Goal: Information Seeking & Learning: Learn about a topic

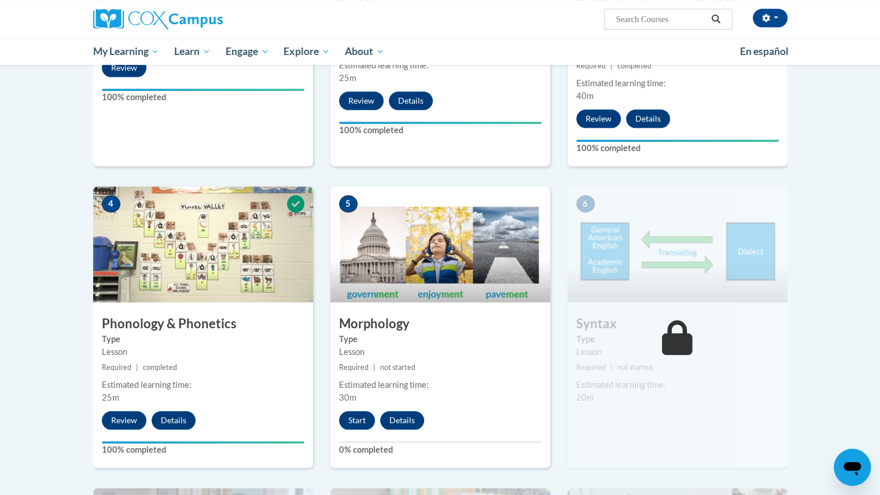
scroll to position [454, 0]
click at [364, 418] on button "Start" at bounding box center [357, 419] width 36 height 19
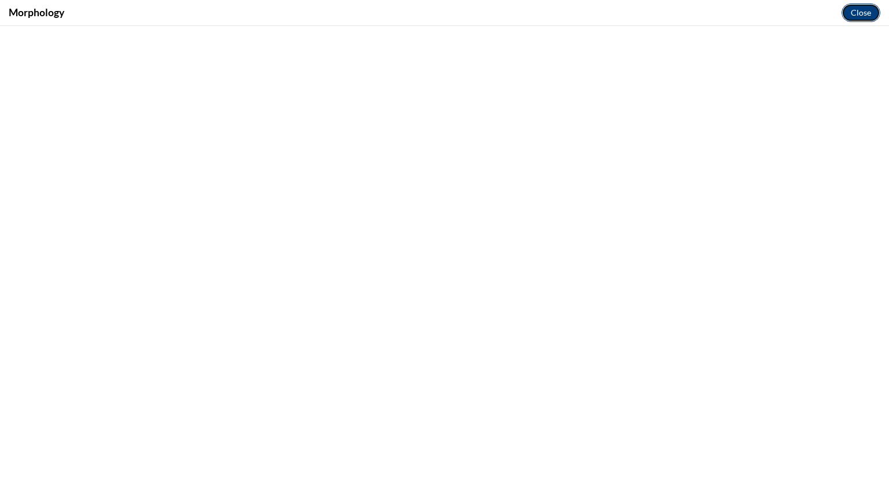
click at [853, 18] on button "Close" at bounding box center [861, 12] width 39 height 19
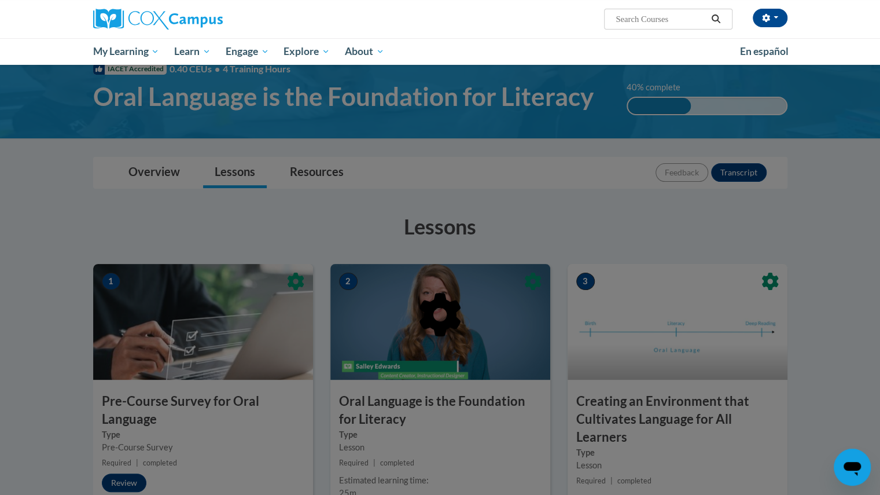
scroll to position [0, 0]
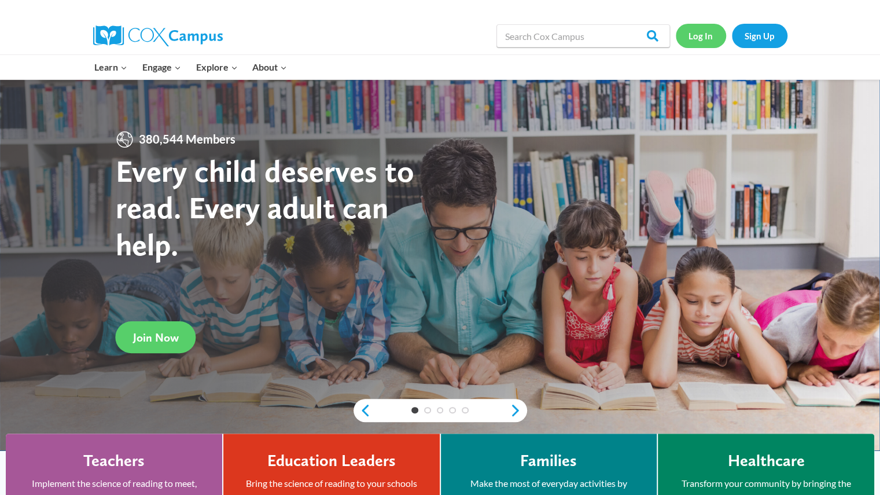
click at [704, 34] on link "Log In" at bounding box center [701, 36] width 50 height 24
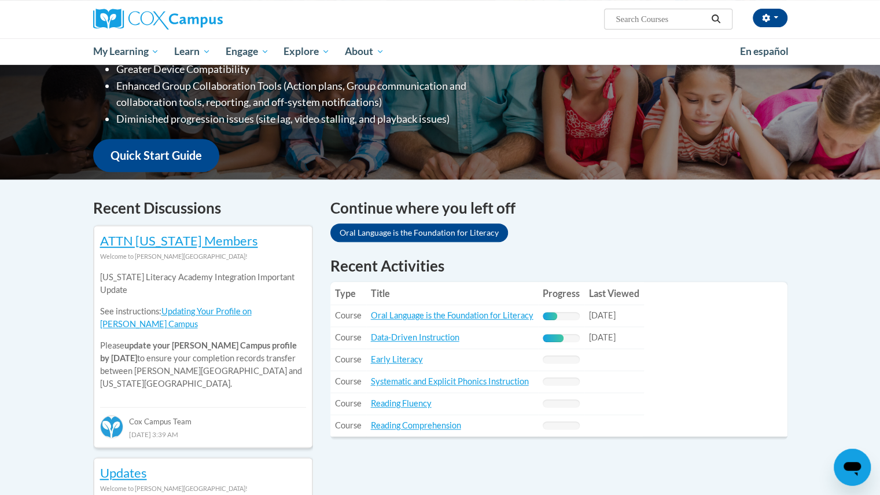
scroll to position [228, 0]
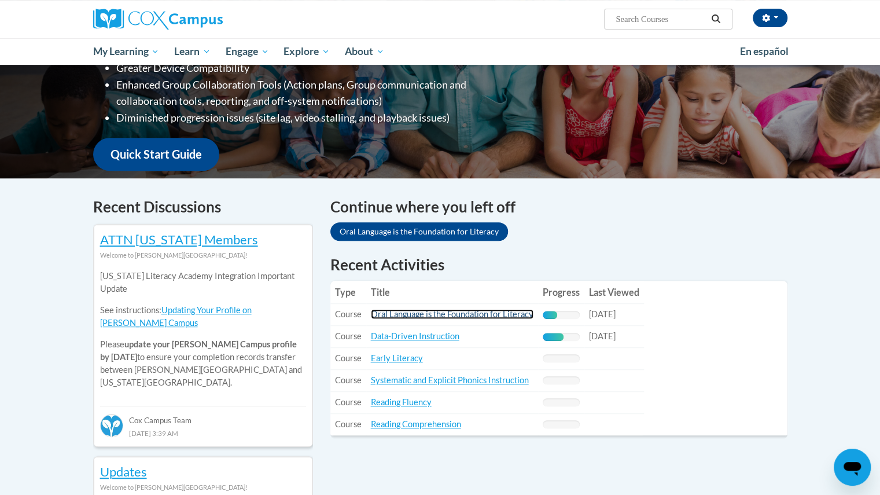
click at [462, 315] on link "Oral Language is the Foundation for Literacy" at bounding box center [452, 314] width 163 height 10
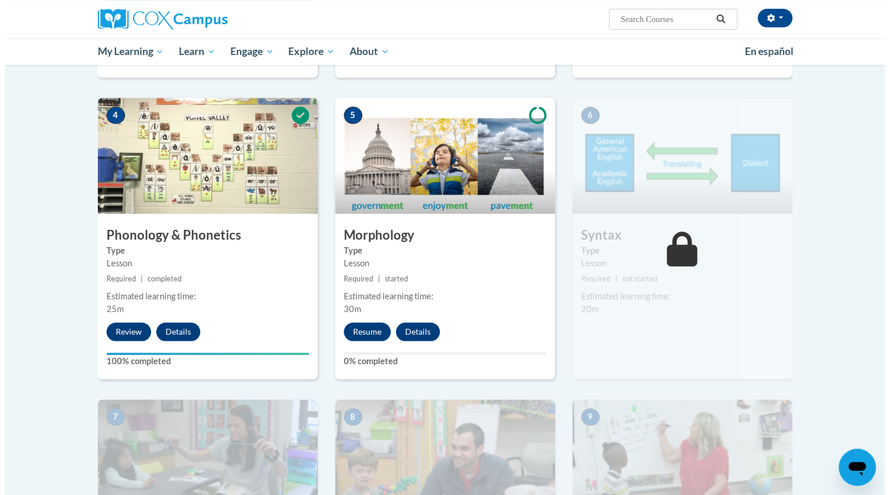
scroll to position [544, 0]
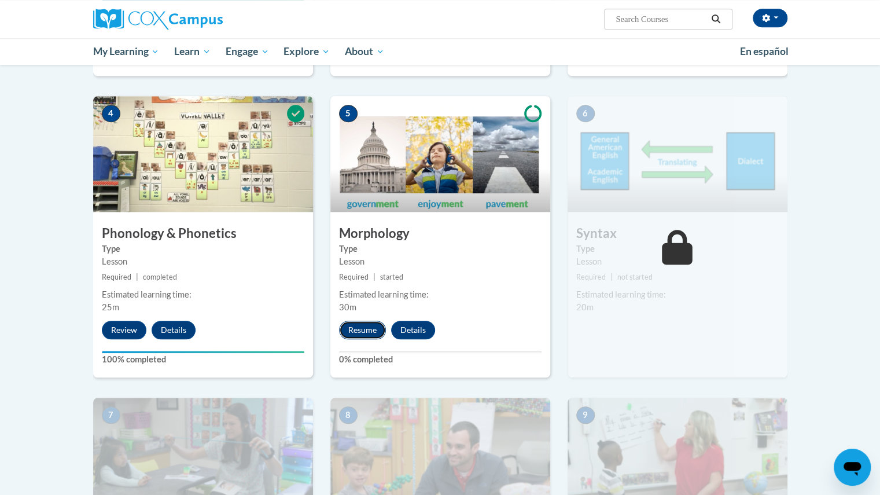
click at [366, 327] on button "Resume" at bounding box center [362, 330] width 47 height 19
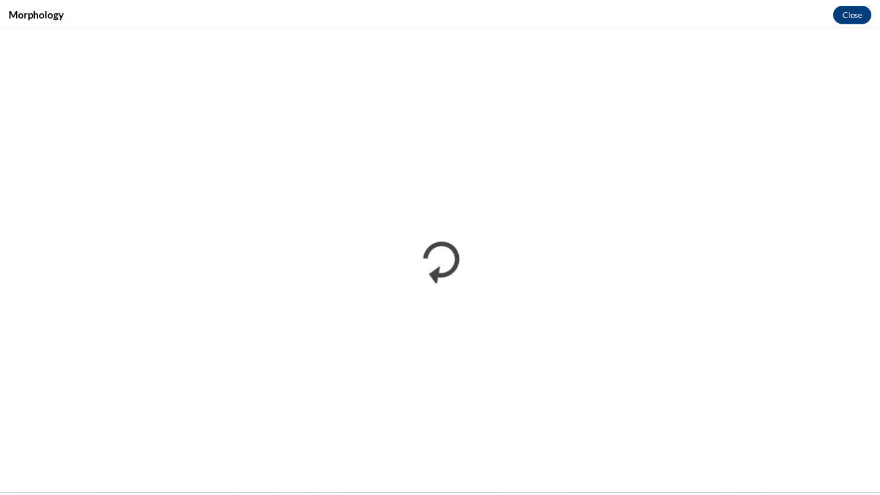
scroll to position [0, 0]
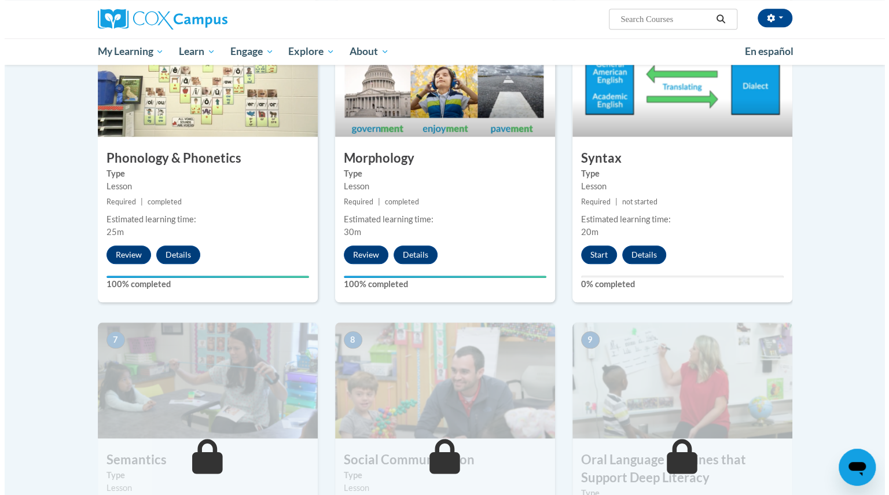
scroll to position [617, 0]
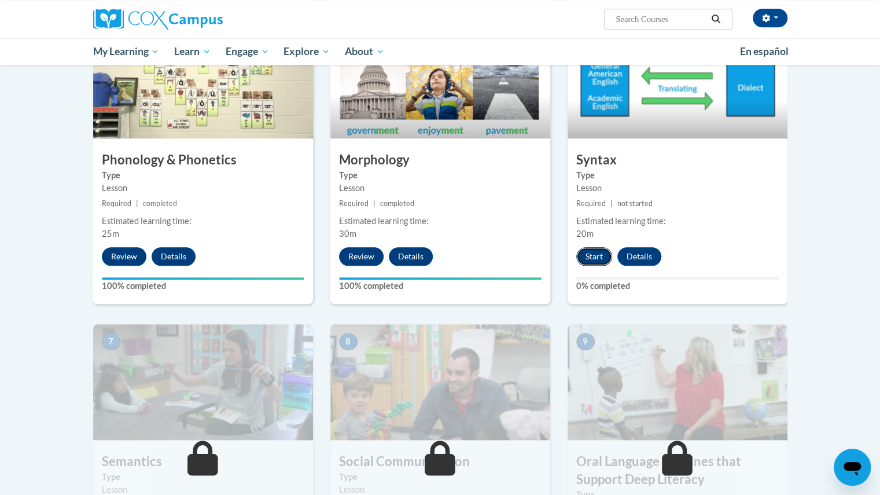
click at [593, 256] on button "Start" at bounding box center [595, 256] width 36 height 19
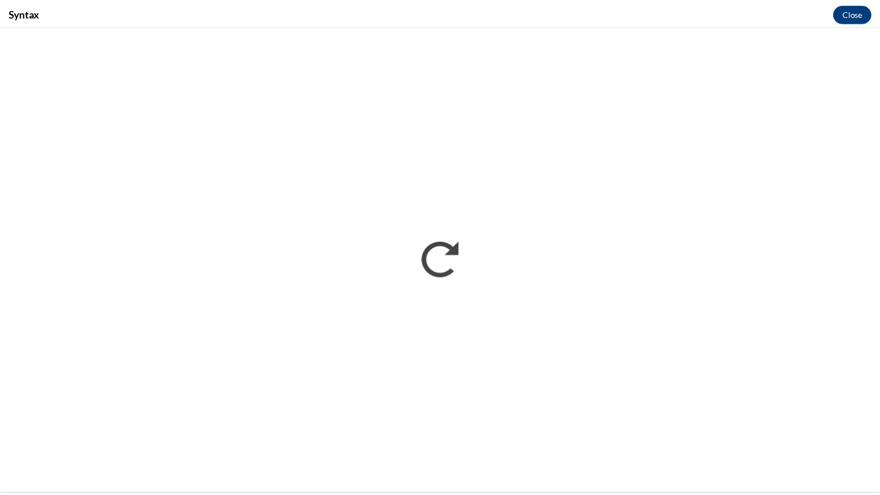
scroll to position [0, 0]
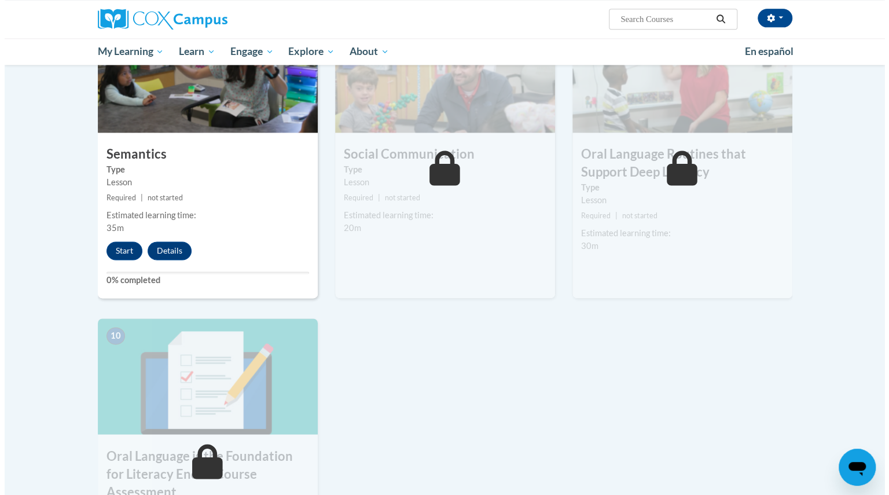
scroll to position [926, 0]
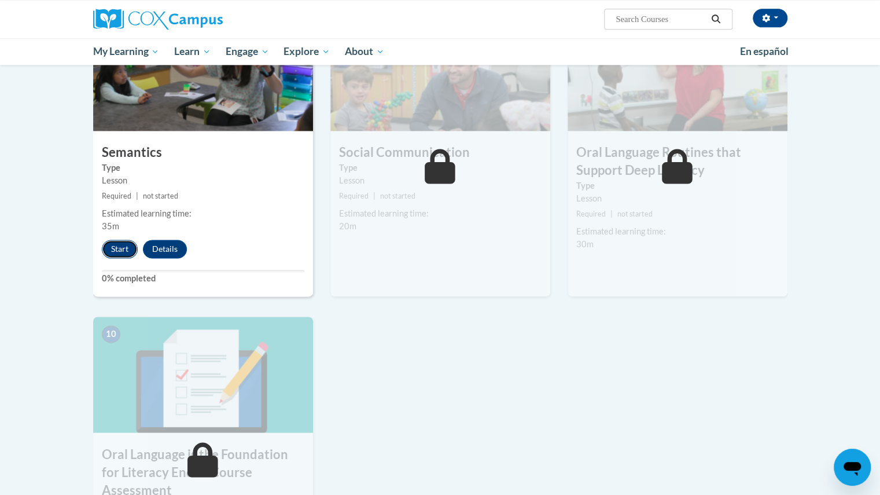
click at [120, 249] on button "Start" at bounding box center [120, 249] width 36 height 19
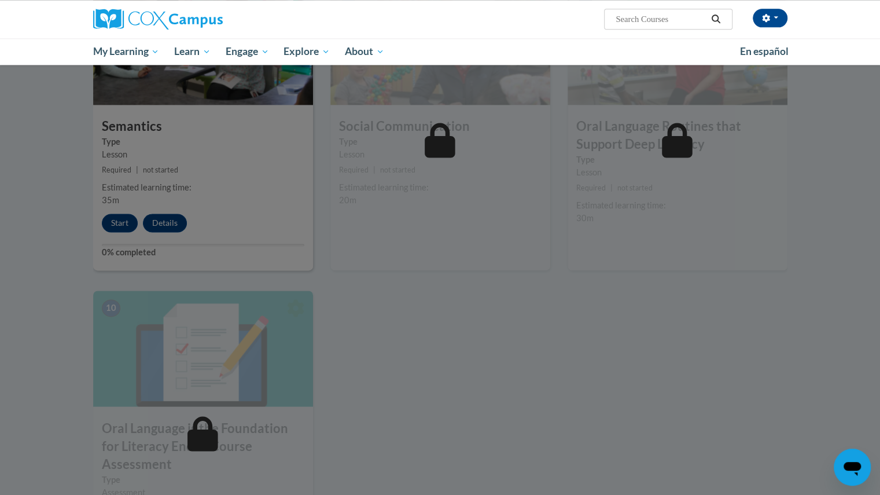
scroll to position [953, 0]
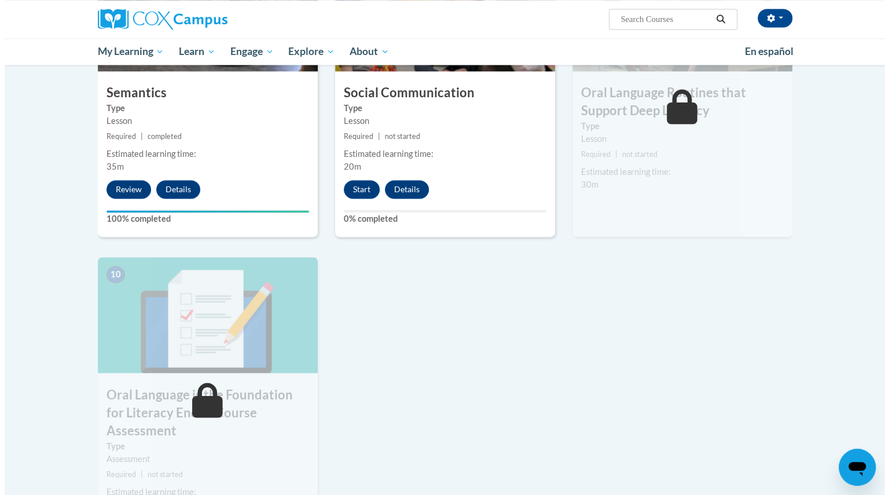
scroll to position [986, 0]
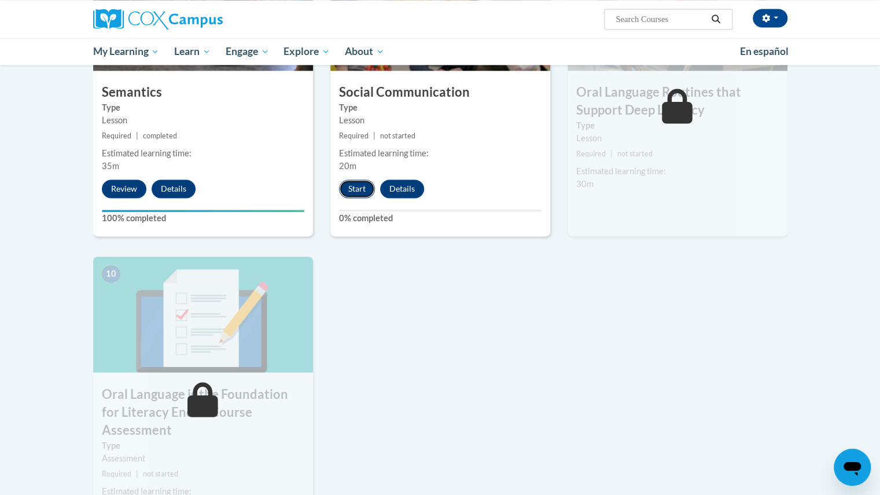
click at [360, 188] on button "Start" at bounding box center [357, 188] width 36 height 19
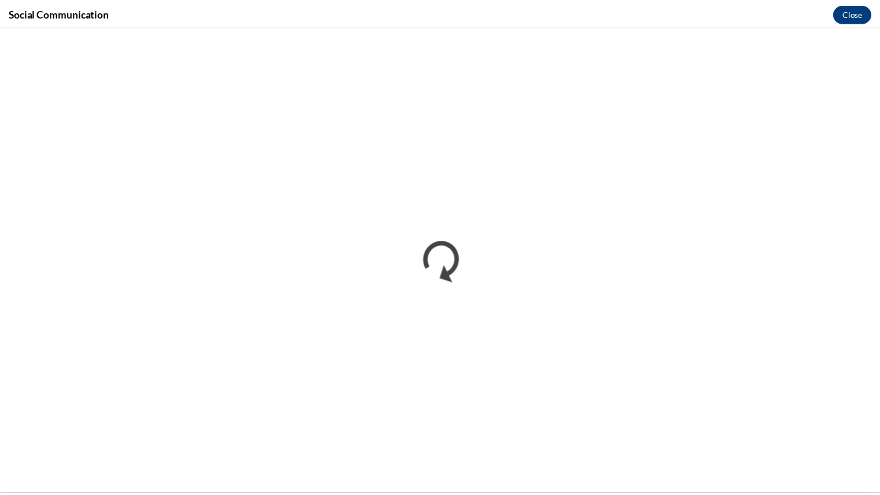
scroll to position [0, 0]
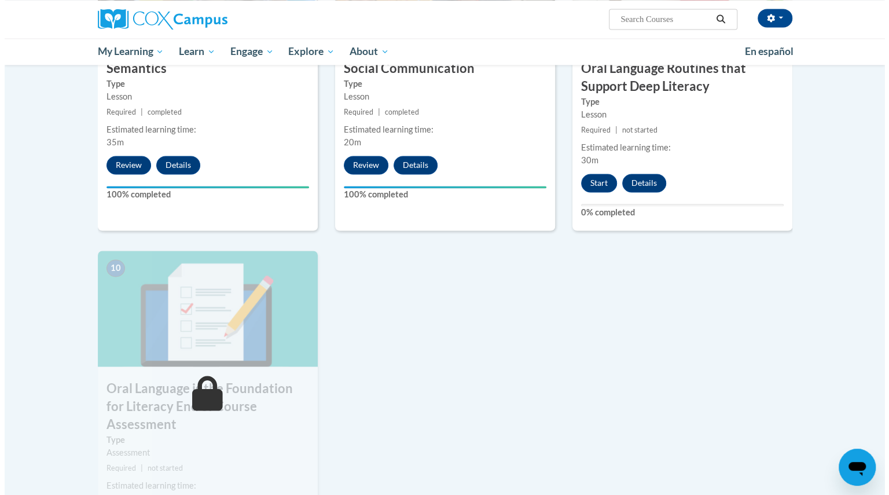
scroll to position [1011, 0]
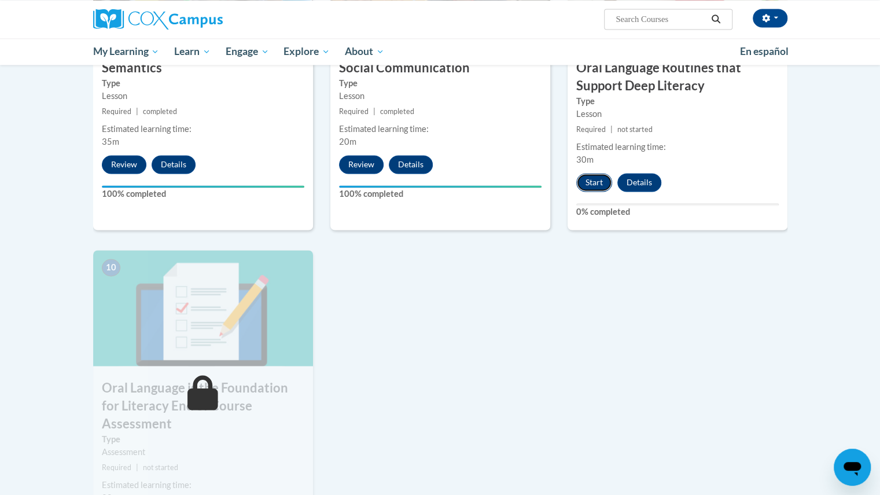
click at [589, 175] on button "Start" at bounding box center [595, 182] width 36 height 19
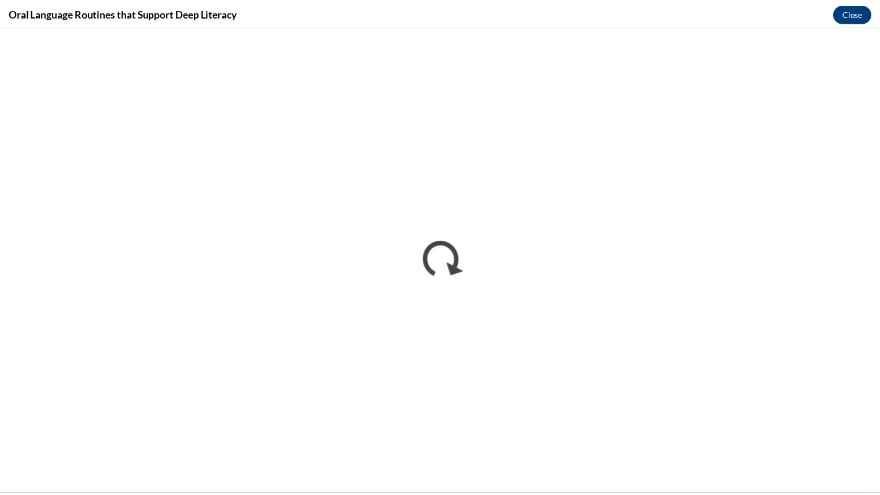
scroll to position [0, 0]
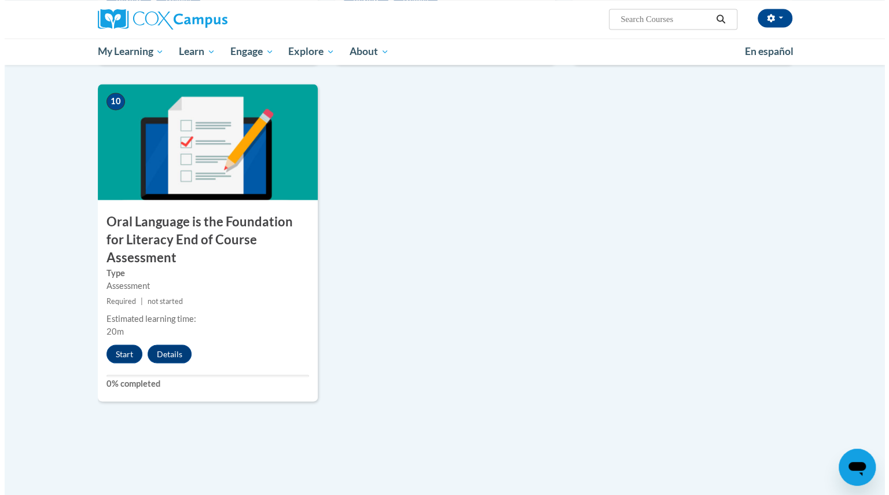
scroll to position [1177, 0]
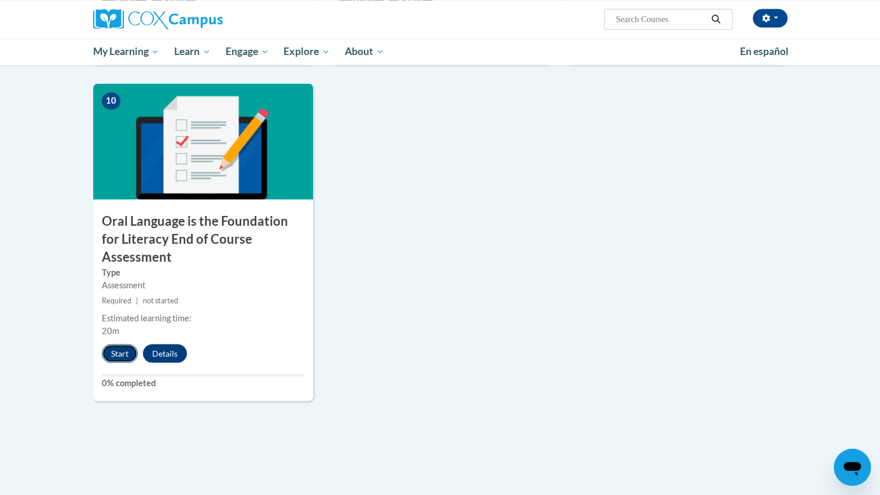
click at [122, 344] on button "Start" at bounding box center [120, 353] width 36 height 19
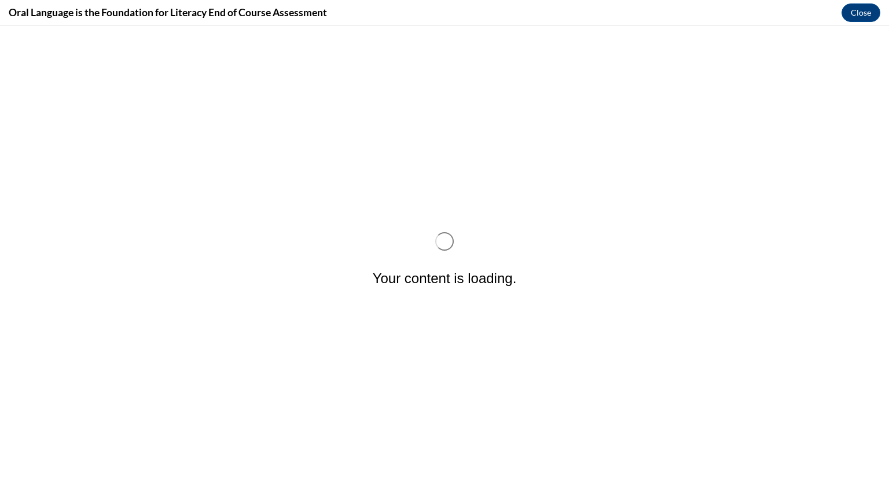
scroll to position [0, 0]
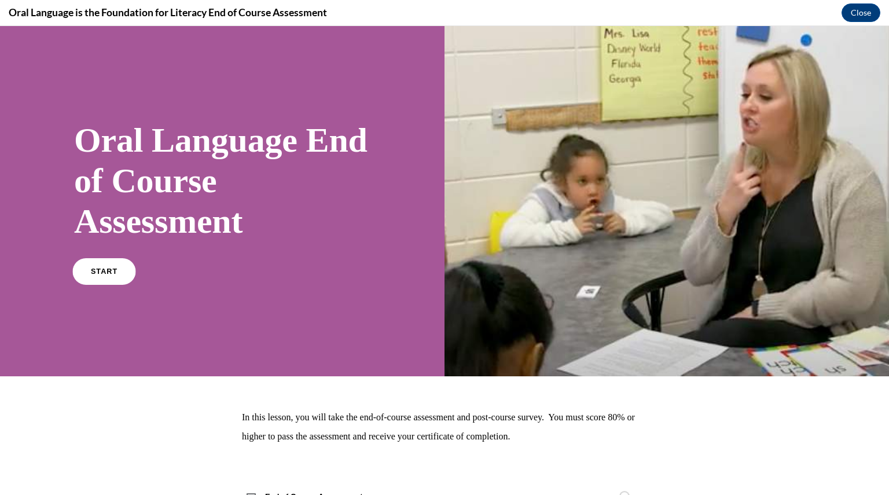
click at [99, 269] on span "START" at bounding box center [104, 271] width 27 height 9
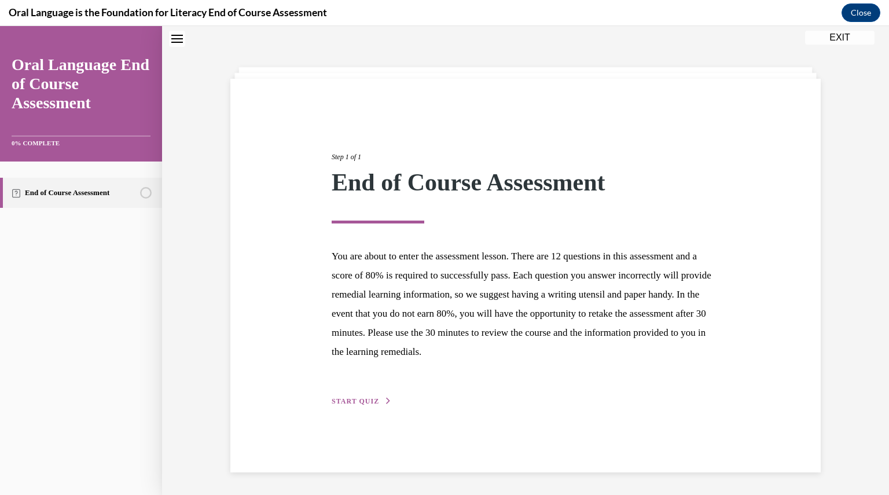
scroll to position [36, 0]
click at [365, 399] on span "START QUIZ" at bounding box center [355, 400] width 47 height 8
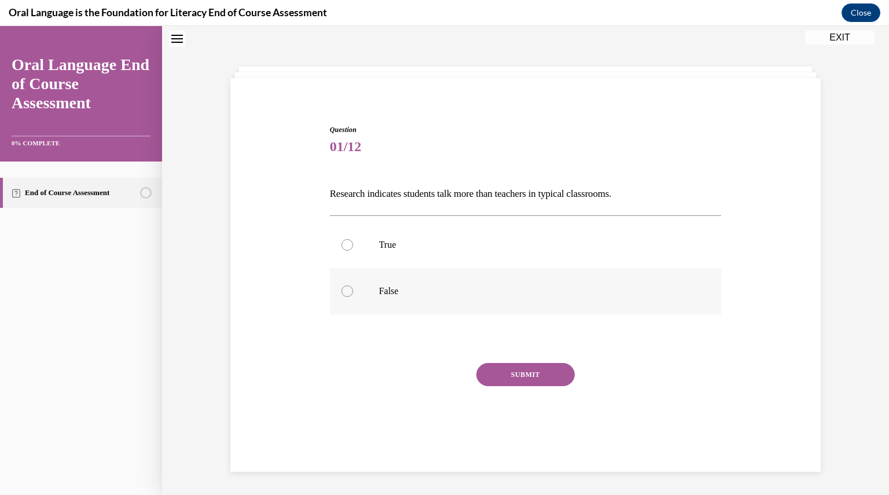
click at [346, 296] on label "False" at bounding box center [526, 291] width 392 height 46
click at [346, 296] on input "False" at bounding box center [348, 291] width 12 height 12
radio input "true"
click at [507, 371] on button "SUBMIT" at bounding box center [525, 374] width 98 height 23
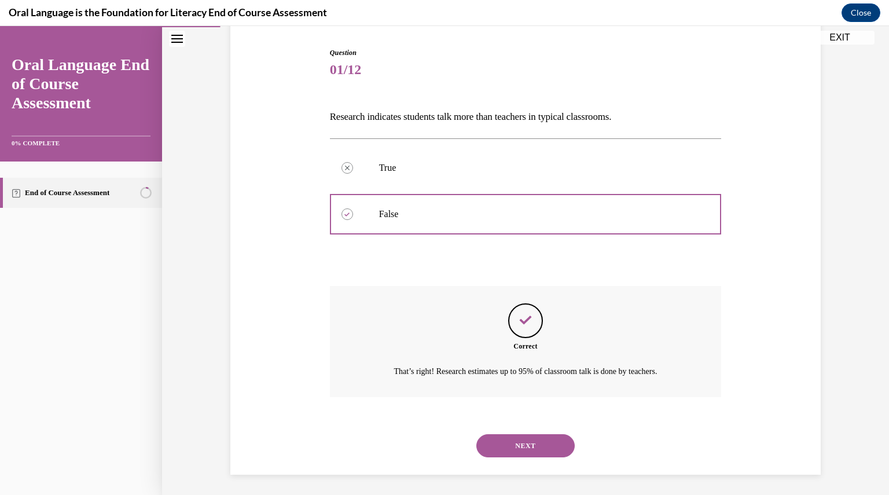
scroll to position [116, 0]
click at [502, 442] on button "NEXT" at bounding box center [525, 443] width 98 height 23
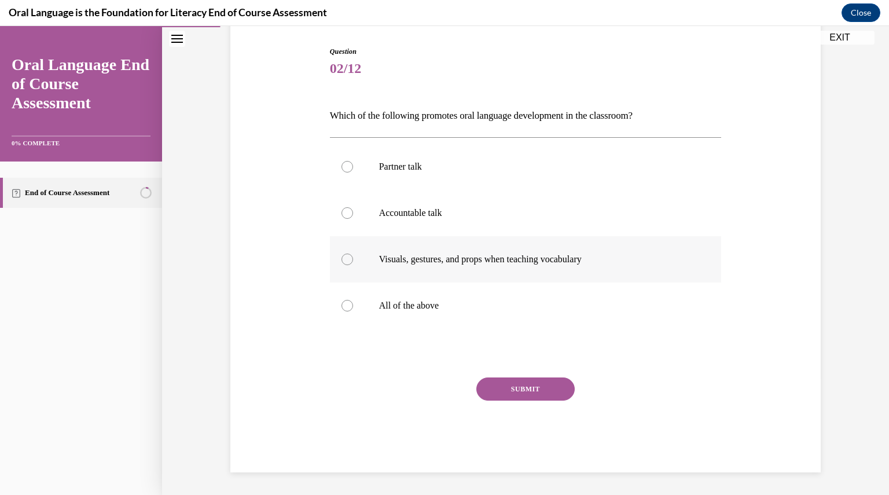
scroll to position [59, 0]
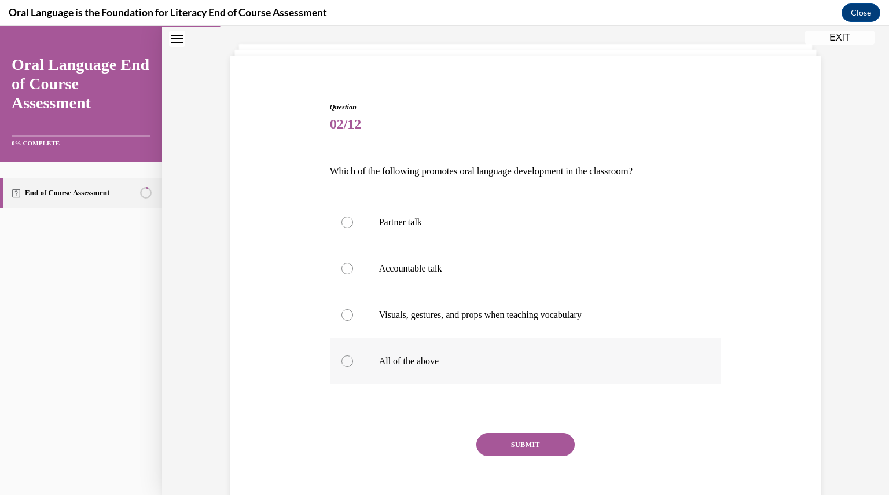
click at [342, 362] on div at bounding box center [348, 361] width 12 height 12
click at [342, 362] on input "All of the above" at bounding box center [348, 361] width 12 height 12
radio input "true"
click at [527, 442] on button "SUBMIT" at bounding box center [525, 444] width 98 height 23
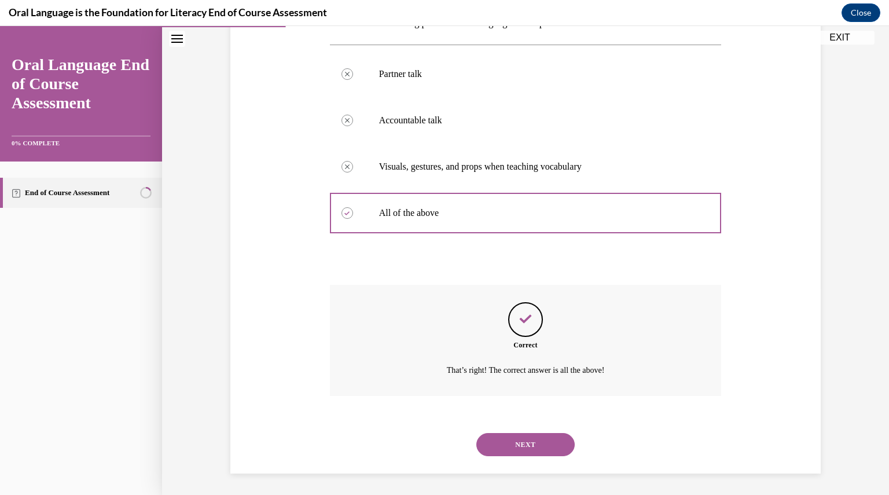
scroll to position [208, 0]
click at [512, 438] on button "NEXT" at bounding box center [525, 443] width 98 height 23
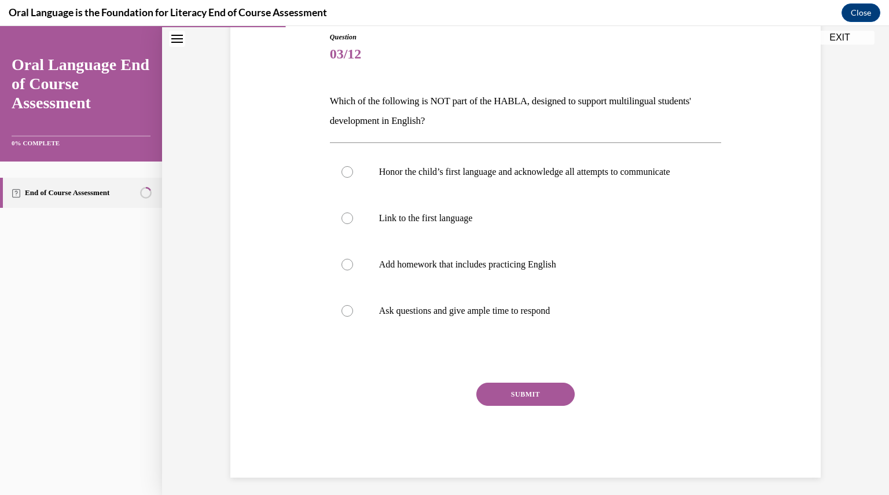
scroll to position [146, 0]
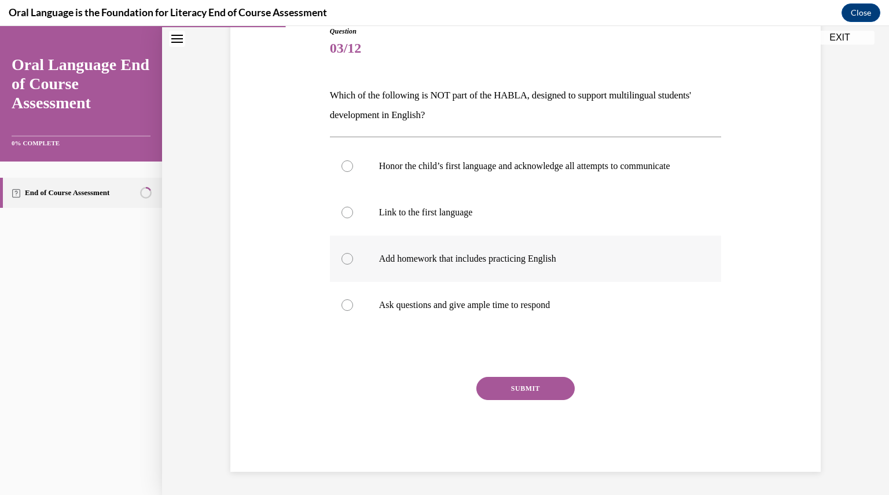
click at [343, 262] on div at bounding box center [348, 259] width 12 height 12
click at [343, 262] on input "Add homework that includes practicing English" at bounding box center [348, 259] width 12 height 12
radio input "true"
click at [517, 394] on button "SUBMIT" at bounding box center [525, 388] width 98 height 23
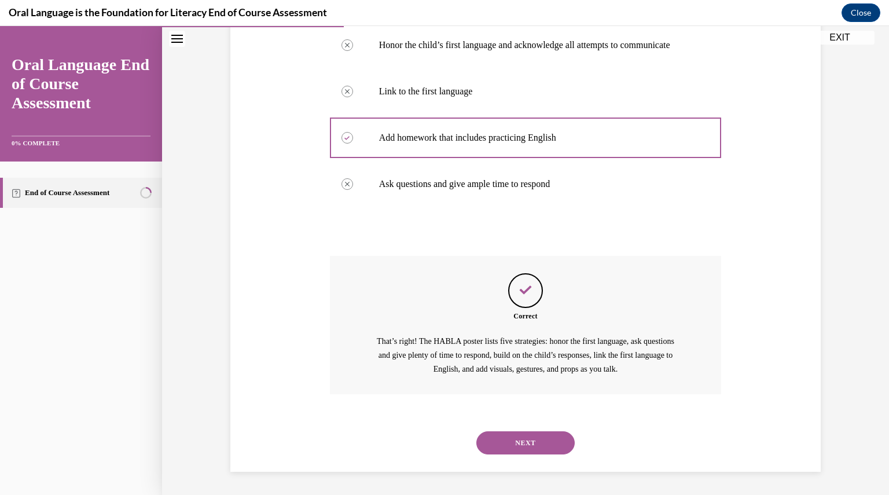
scroll to position [267, 0]
click at [524, 439] on button "NEXT" at bounding box center [525, 442] width 98 height 23
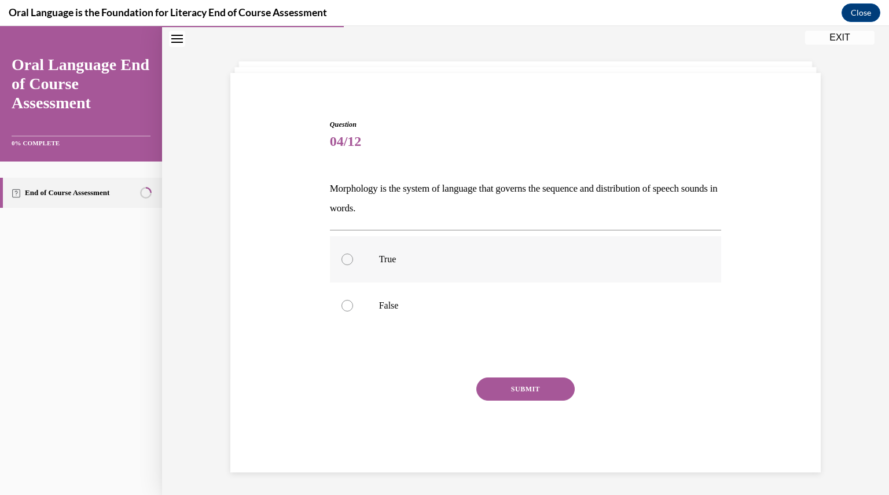
click at [385, 254] on p "True" at bounding box center [536, 260] width 314 height 12
click at [353, 254] on input "True" at bounding box center [348, 260] width 12 height 12
radio input "true"
click at [512, 386] on button "SUBMIT" at bounding box center [525, 388] width 98 height 23
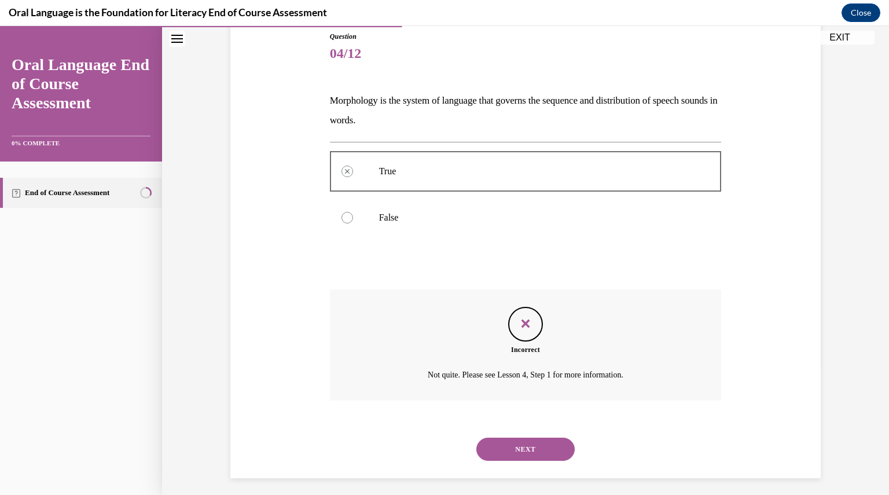
scroll to position [135, 0]
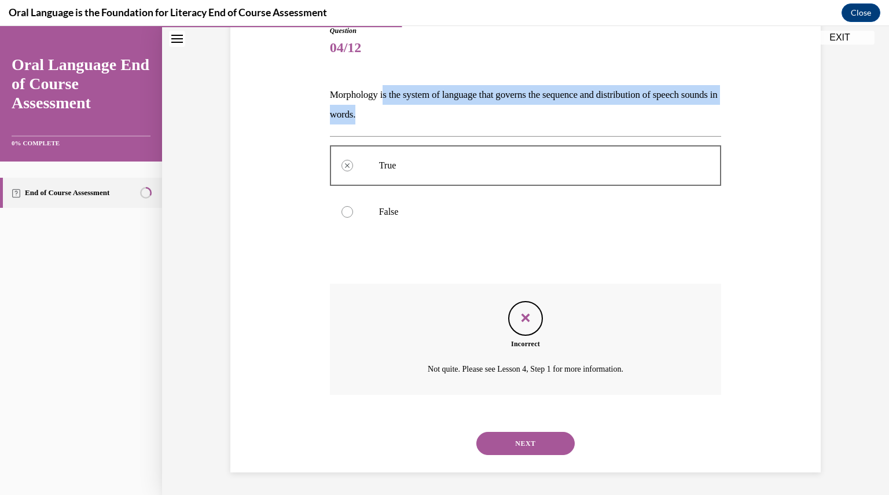
drag, startPoint x: 397, startPoint y: 116, endPoint x: 381, endPoint y: 93, distance: 27.9
click at [381, 93] on p "Morphology is the system of language that governs the sequence and distribution…" at bounding box center [526, 104] width 392 height 39
copy p "s the system of language that governs the sequence and distribution of speech s…"
click at [543, 444] on button "NEXT" at bounding box center [525, 443] width 98 height 23
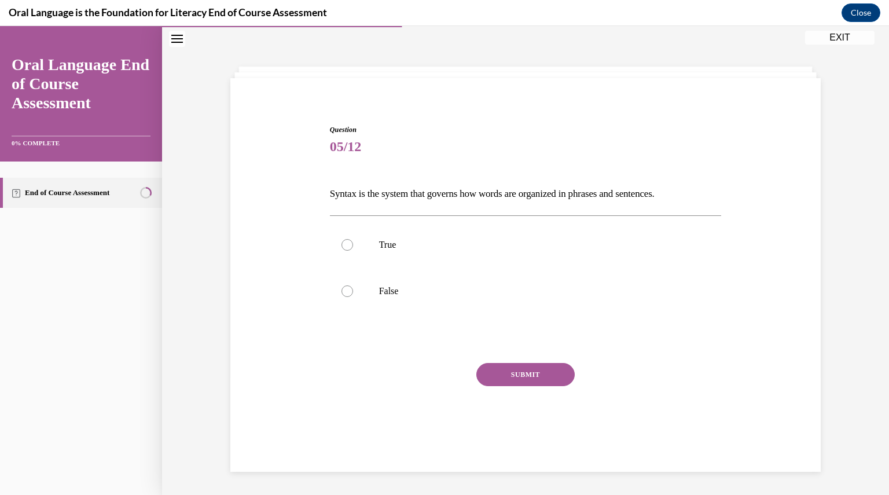
drag, startPoint x: 696, startPoint y: 192, endPoint x: 358, endPoint y: 196, distance: 338.1
click at [358, 196] on p "Syntax is the system that governs how words are organized in phrases and senten…" at bounding box center [526, 194] width 392 height 20
copy p "s the system that governs how words are organized in phrases and sentences."
click at [384, 247] on p "True" at bounding box center [536, 245] width 314 height 12
click at [353, 247] on input "True" at bounding box center [348, 245] width 12 height 12
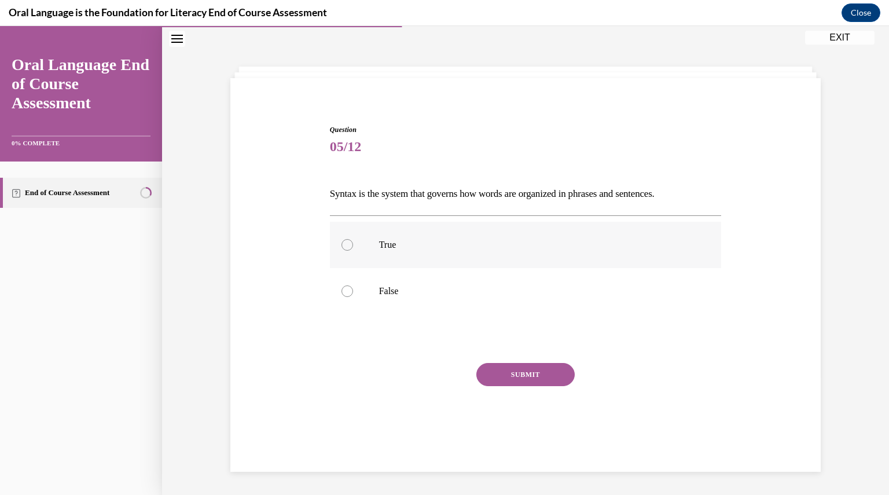
radio input "true"
click at [528, 372] on button "SUBMIT" at bounding box center [525, 374] width 98 height 23
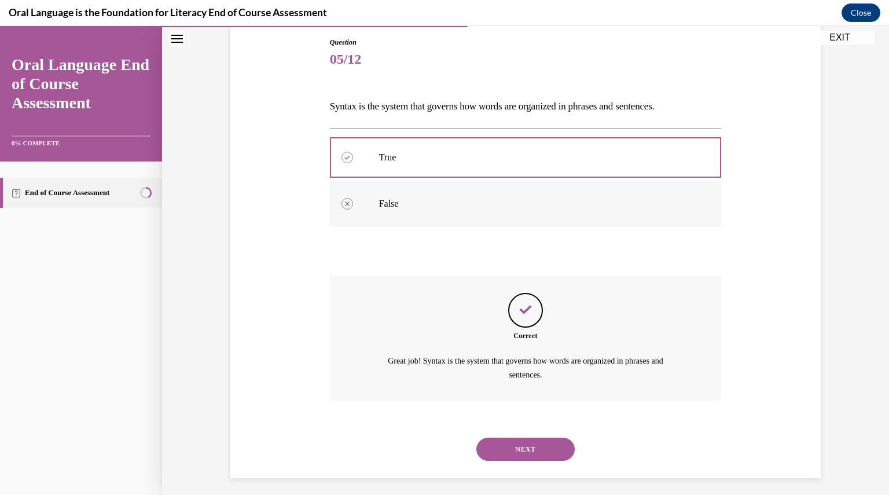
scroll to position [129, 0]
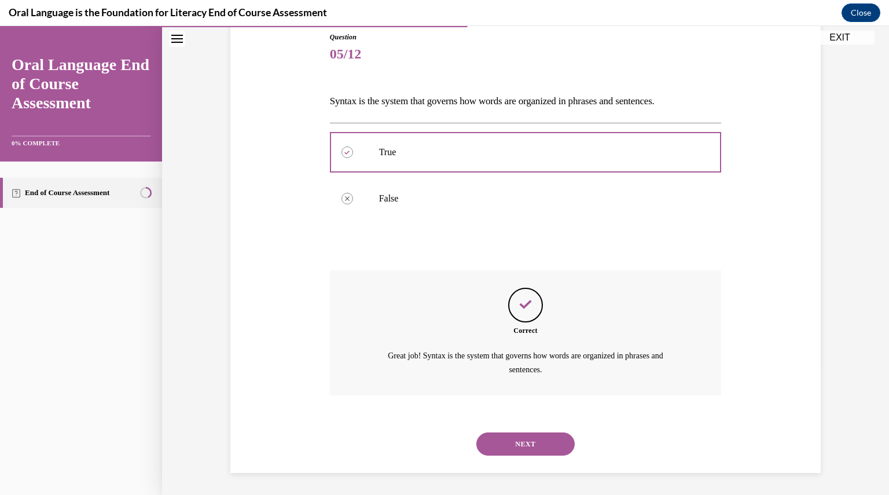
click at [523, 436] on button "NEXT" at bounding box center [525, 443] width 98 height 23
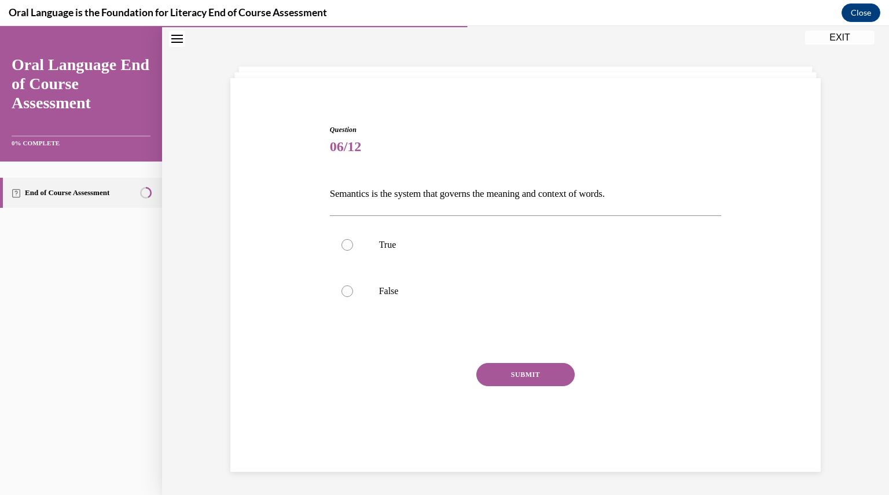
scroll to position [36, 0]
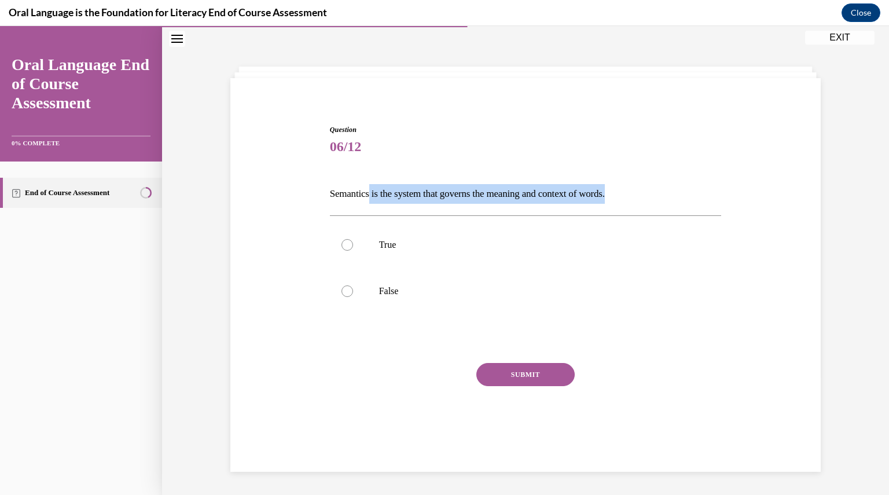
drag, startPoint x: 629, startPoint y: 194, endPoint x: 369, endPoint y: 193, distance: 259.3
click at [369, 193] on p "Semantics is the system that governs the meaning and context of words." at bounding box center [526, 194] width 392 height 20
copy p "is the system that governs the meaning and context of words."
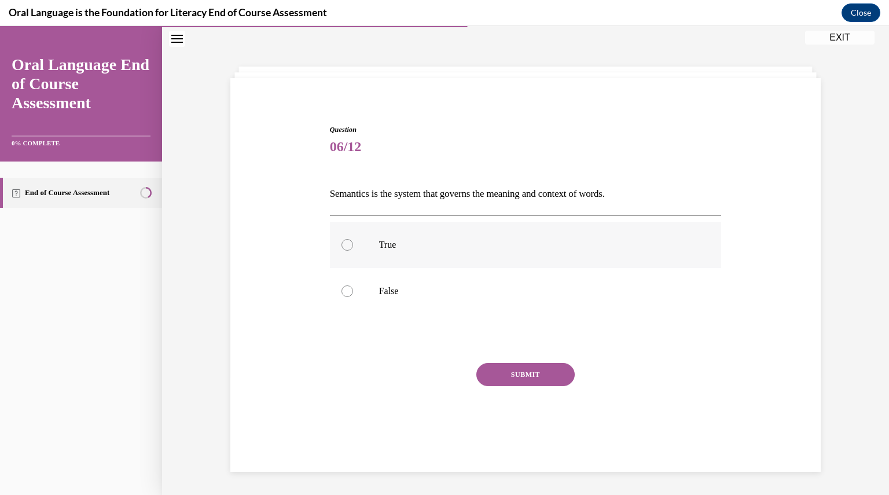
click at [380, 251] on label "True" at bounding box center [526, 245] width 392 height 46
click at [353, 251] on input "True" at bounding box center [348, 245] width 12 height 12
radio input "true"
click at [533, 376] on button "SUBMIT" at bounding box center [525, 374] width 98 height 23
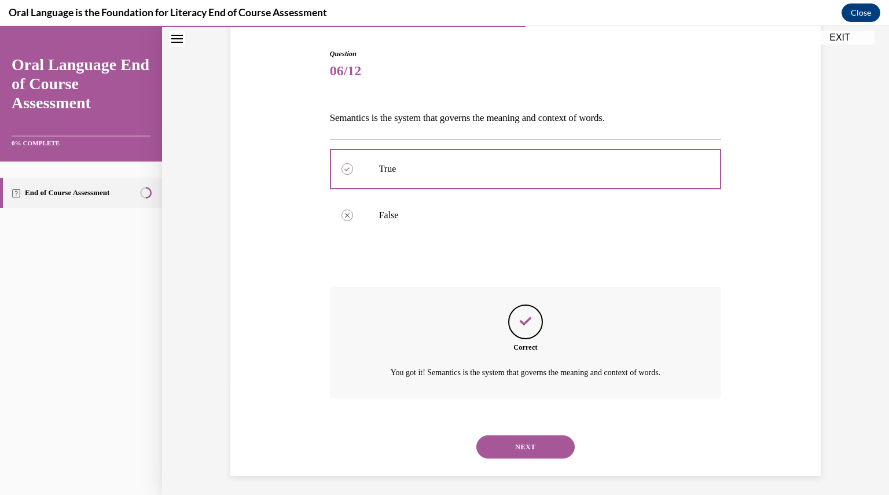
scroll to position [116, 0]
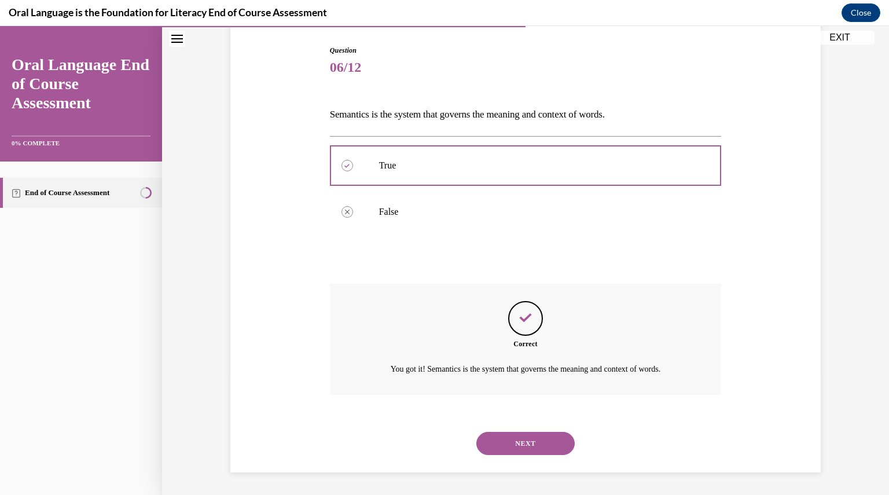
click at [518, 440] on button "NEXT" at bounding box center [525, 443] width 98 height 23
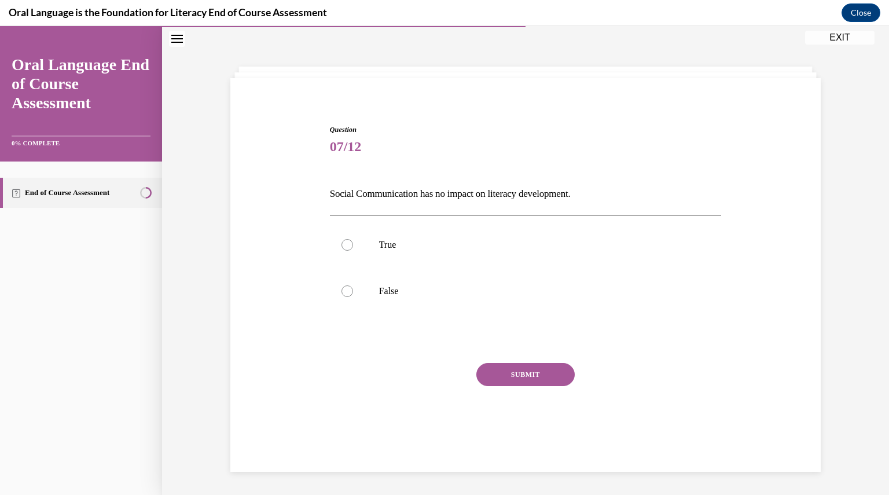
scroll to position [36, 0]
click at [380, 297] on label "False" at bounding box center [526, 291] width 392 height 46
click at [353, 297] on input "False" at bounding box center [348, 291] width 12 height 12
radio input "true"
click at [521, 371] on button "SUBMIT" at bounding box center [525, 374] width 98 height 23
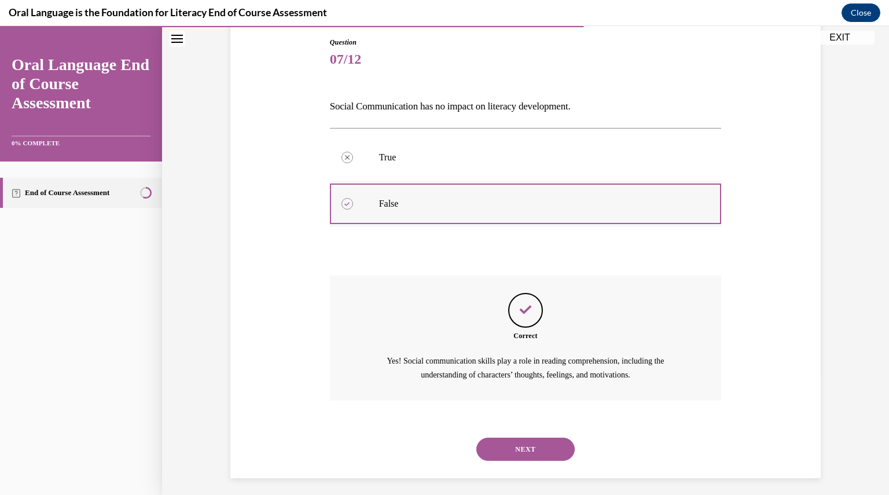
scroll to position [129, 0]
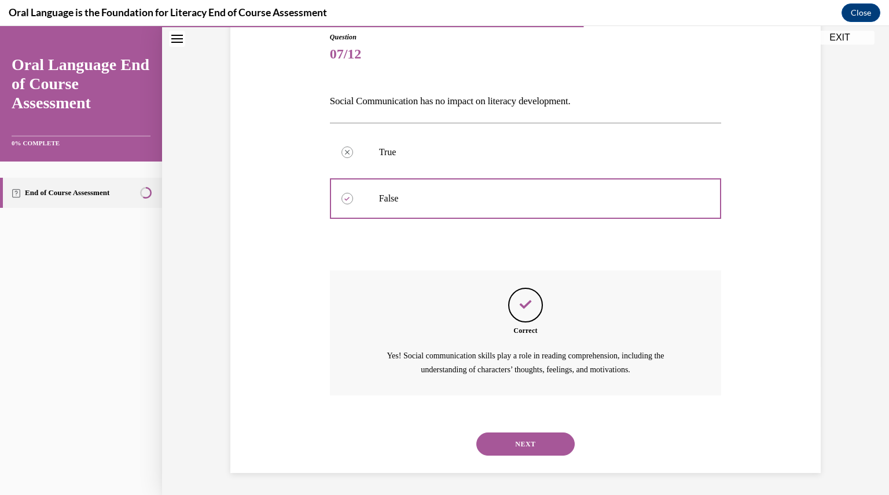
click at [523, 437] on button "NEXT" at bounding box center [525, 443] width 98 height 23
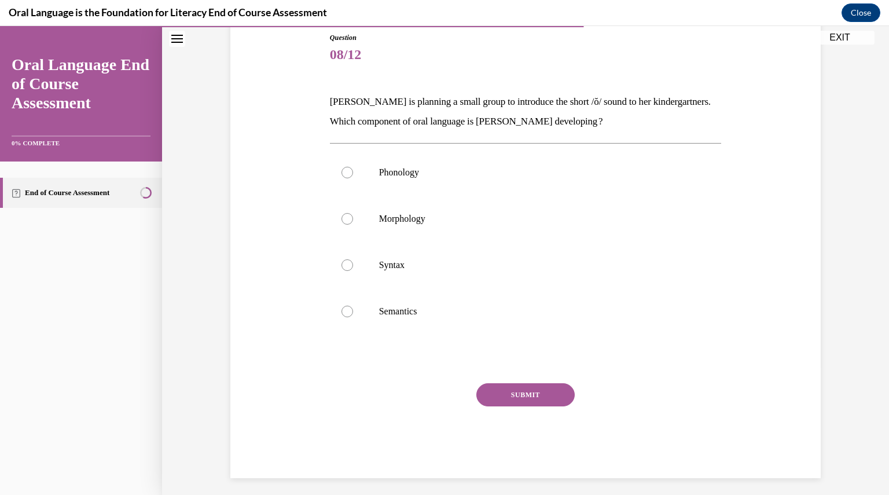
scroll to position [60, 0]
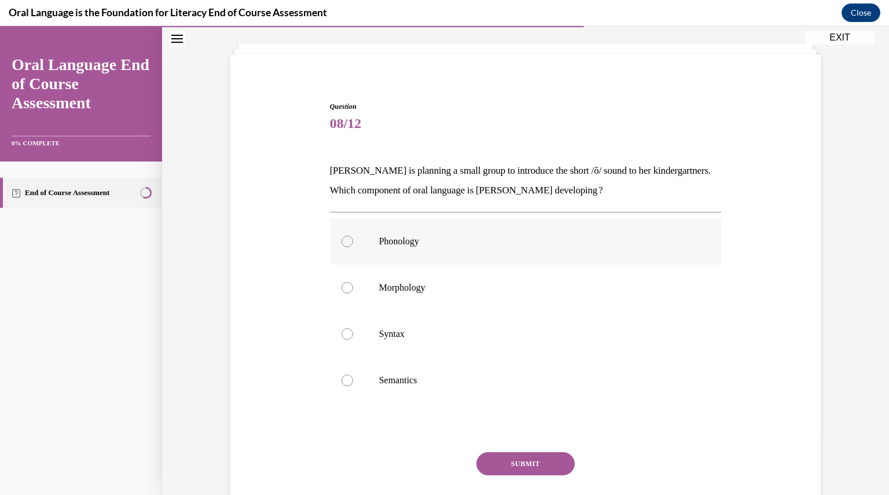
click at [395, 247] on label "Phonology" at bounding box center [526, 241] width 392 height 46
click at [353, 247] on input "Phonology" at bounding box center [348, 242] width 12 height 12
radio input "true"
click at [503, 459] on button "SUBMIT" at bounding box center [525, 463] width 98 height 23
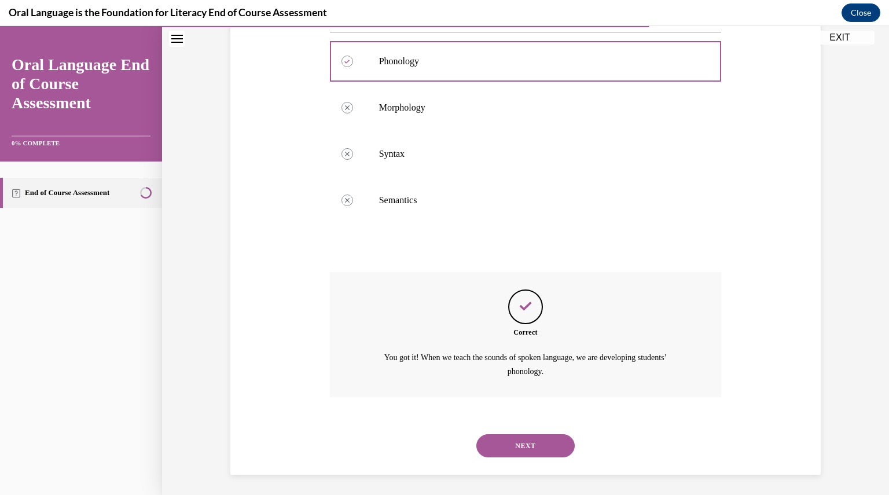
scroll to position [241, 0]
click at [533, 447] on button "NEXT" at bounding box center [525, 443] width 98 height 23
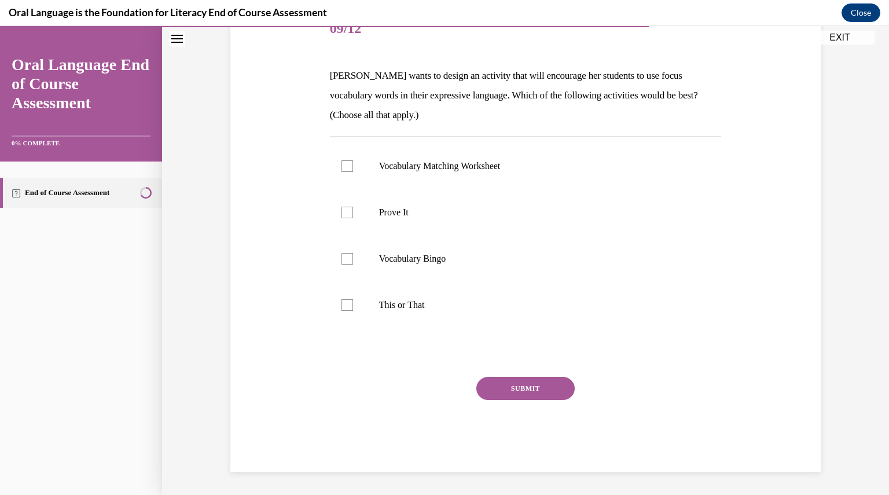
scroll to position [129, 0]
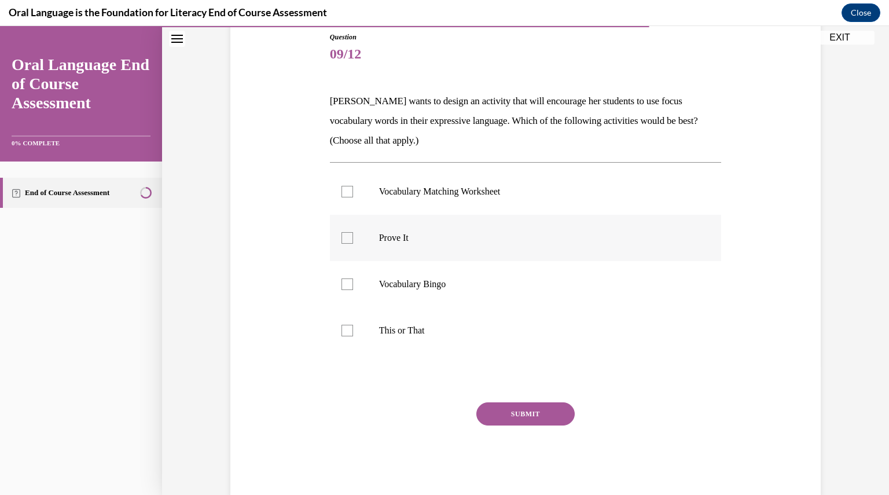
click at [348, 239] on label "Prove It" at bounding box center [526, 238] width 392 height 46
click at [348, 239] on input "Prove It" at bounding box center [348, 238] width 12 height 12
checkbox input "true"
click at [346, 331] on div at bounding box center [348, 331] width 12 height 12
click at [346, 331] on input "This or That" at bounding box center [348, 331] width 12 height 12
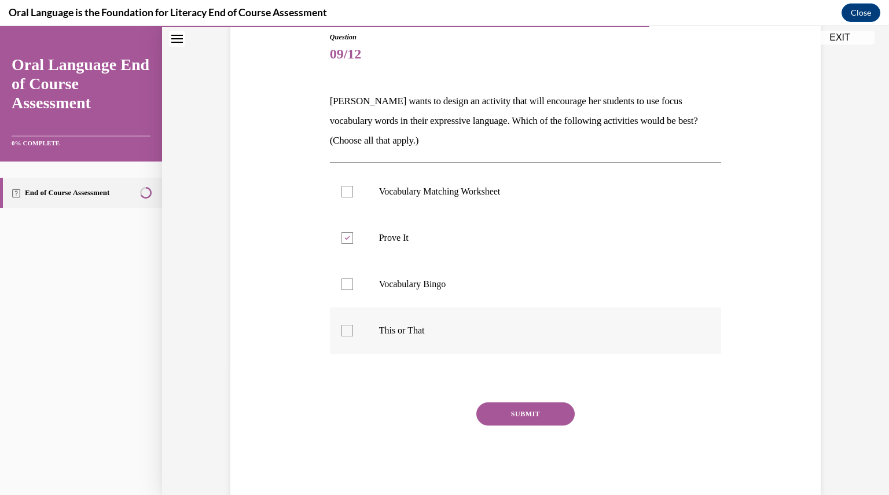
checkbox input "true"
click at [536, 414] on button "SUBMIT" at bounding box center [525, 413] width 98 height 23
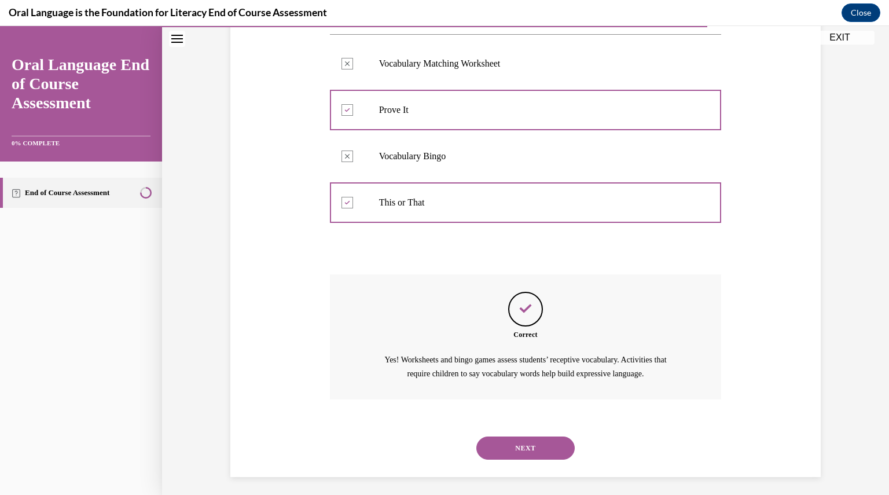
scroll to position [261, 0]
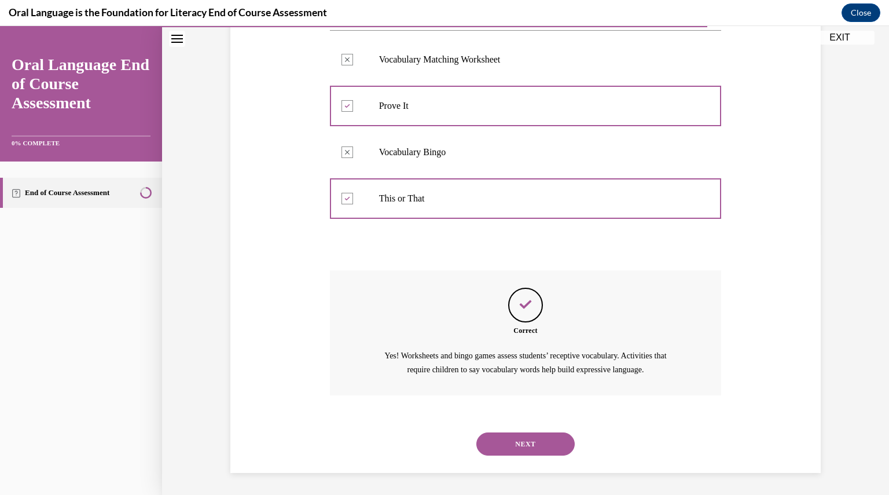
click at [528, 444] on button "NEXT" at bounding box center [525, 443] width 98 height 23
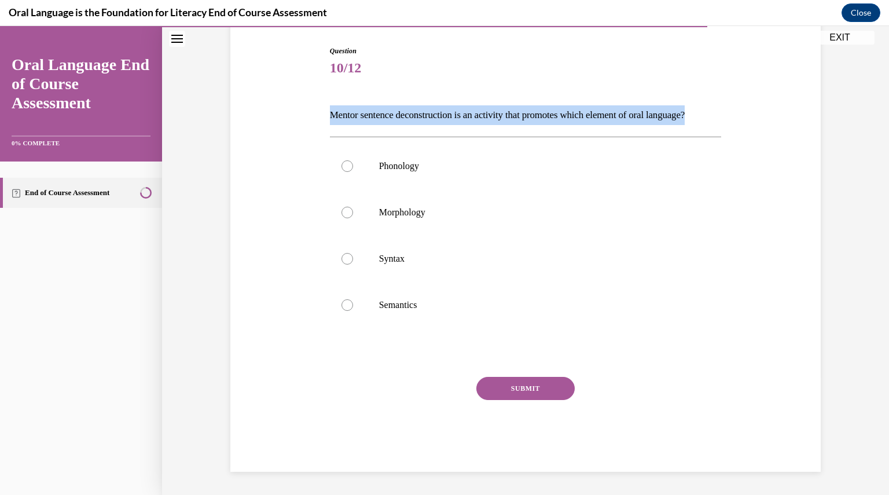
drag, startPoint x: 326, startPoint y: 101, endPoint x: 368, endPoint y: 112, distance: 43.1
click at [368, 112] on p "Mentor sentence deconstruction is an activity that promotes which element of or…" at bounding box center [526, 115] width 392 height 20
copy p "Mentor sentence deconstruction is an activity that promotes which element of or…"
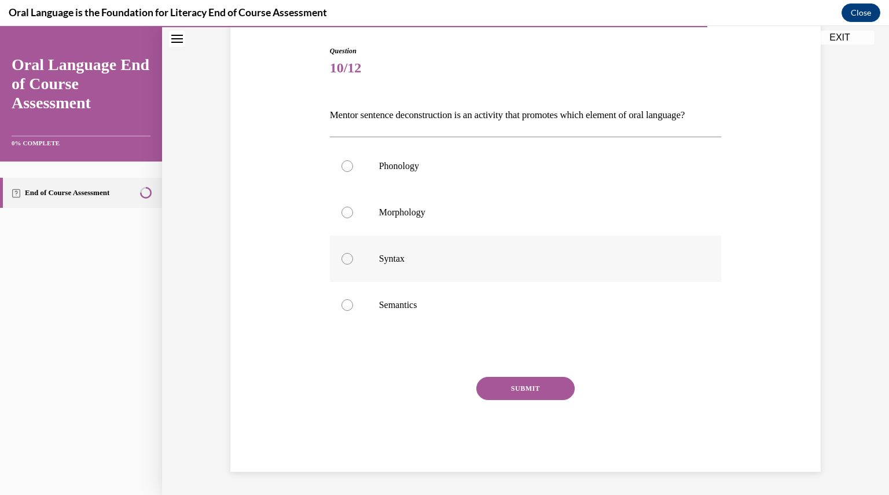
click at [398, 261] on p "Syntax" at bounding box center [536, 259] width 314 height 12
click at [353, 261] on input "Syntax" at bounding box center [348, 259] width 12 height 12
radio input "true"
click at [520, 392] on button "SUBMIT" at bounding box center [525, 388] width 98 height 23
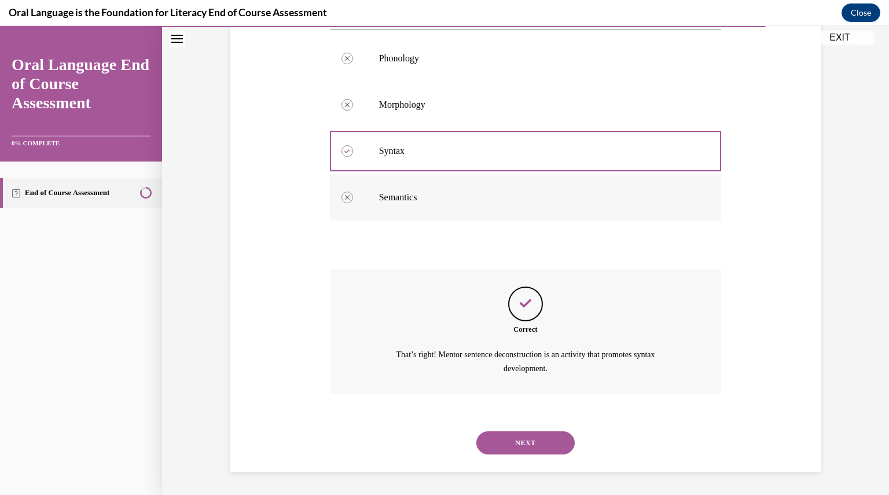
scroll to position [241, 0]
click at [519, 444] on button "NEXT" at bounding box center [525, 442] width 98 height 23
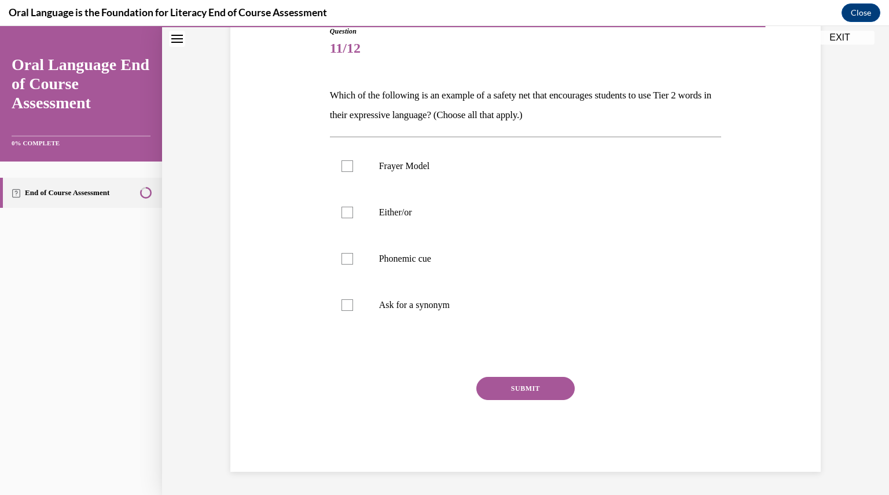
scroll to position [128, 0]
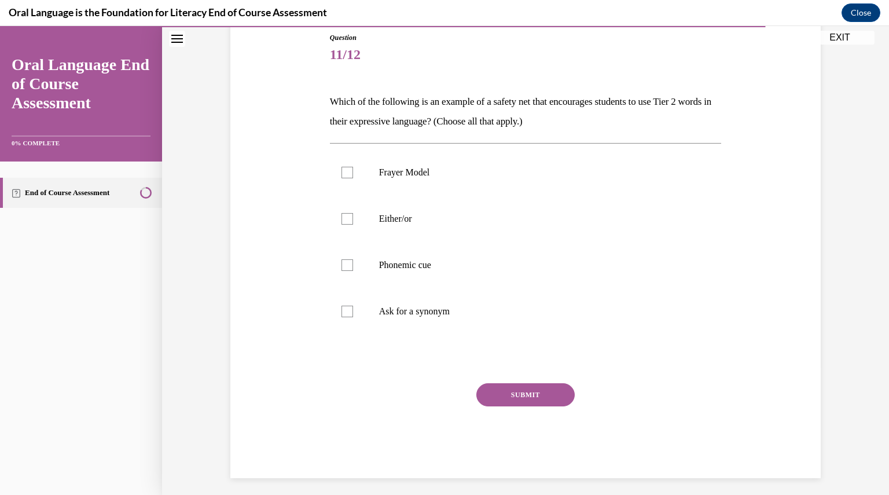
drag, startPoint x: 577, startPoint y: 122, endPoint x: 324, endPoint y: 101, distance: 254.4
click at [327, 101] on div "Question 11/12 Which of the following is an example of a safety net that encour…" at bounding box center [526, 246] width 398 height 463
click at [342, 219] on div at bounding box center [348, 219] width 12 height 12
click at [342, 219] on input "Either/or" at bounding box center [348, 219] width 12 height 12
checkbox input "true"
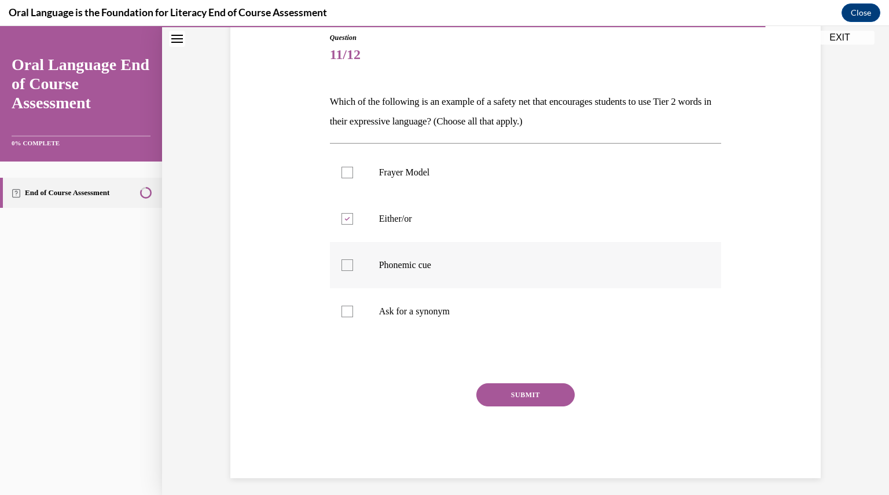
click at [343, 268] on div at bounding box center [348, 265] width 12 height 12
click at [343, 268] on input "Phonemic cue" at bounding box center [348, 265] width 12 height 12
checkbox input "true"
click at [345, 311] on div at bounding box center [348, 312] width 12 height 12
click at [345, 311] on input "Ask for a synonym" at bounding box center [348, 312] width 12 height 12
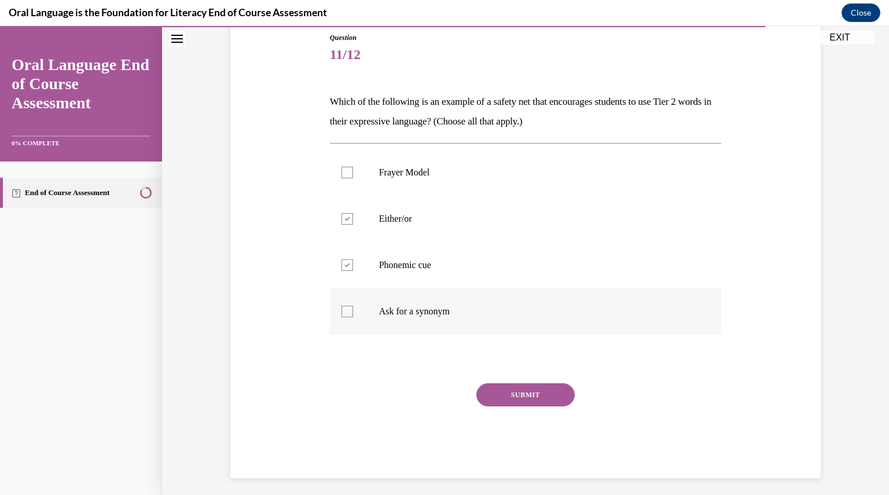
checkbox input "true"
drag, startPoint x: 579, startPoint y: 126, endPoint x: 312, endPoint y: 109, distance: 267.4
click at [312, 109] on div "Question 11/12 Which of the following is an example of a safety net that encour…" at bounding box center [525, 238] width 596 height 480
copy p "Which of the following is an example of a safety net that encourages students t…"
click at [344, 178] on label "Frayer Model" at bounding box center [526, 172] width 392 height 46
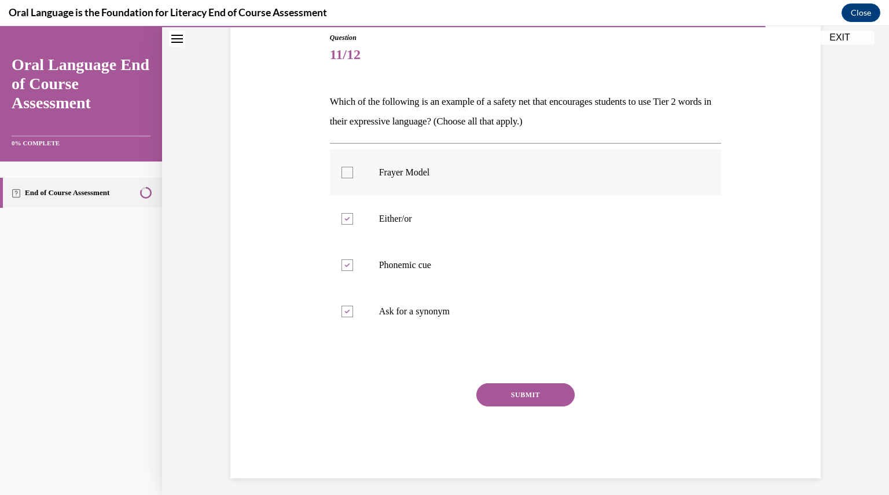
click at [344, 178] on input "Frayer Model" at bounding box center [348, 173] width 12 height 12
checkbox input "true"
click at [534, 399] on button "SUBMIT" at bounding box center [525, 394] width 98 height 23
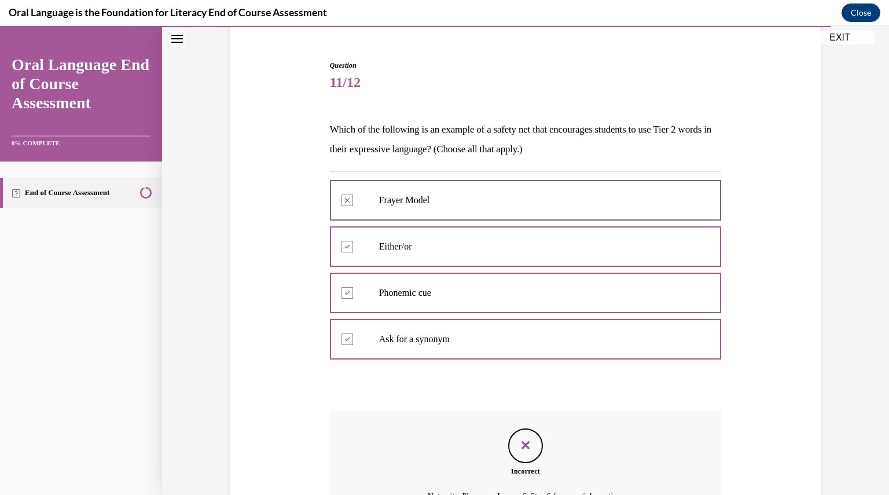
scroll to position [228, 0]
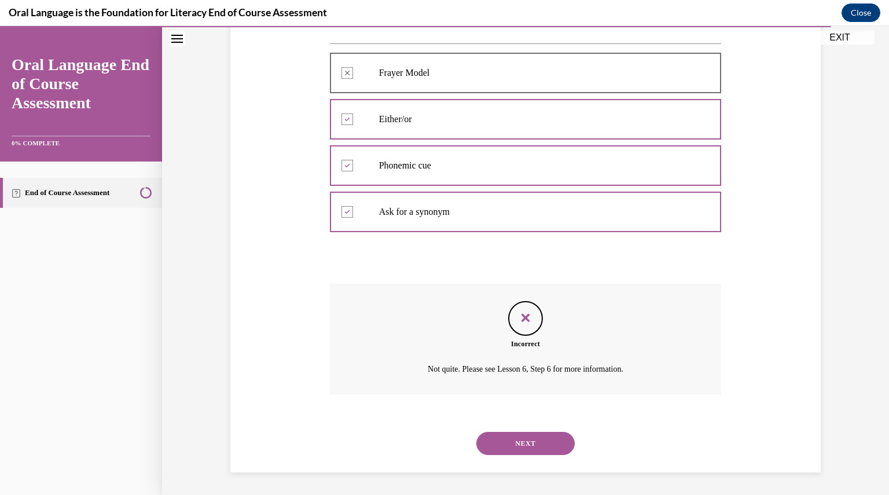
click at [557, 442] on button "NEXT" at bounding box center [525, 443] width 98 height 23
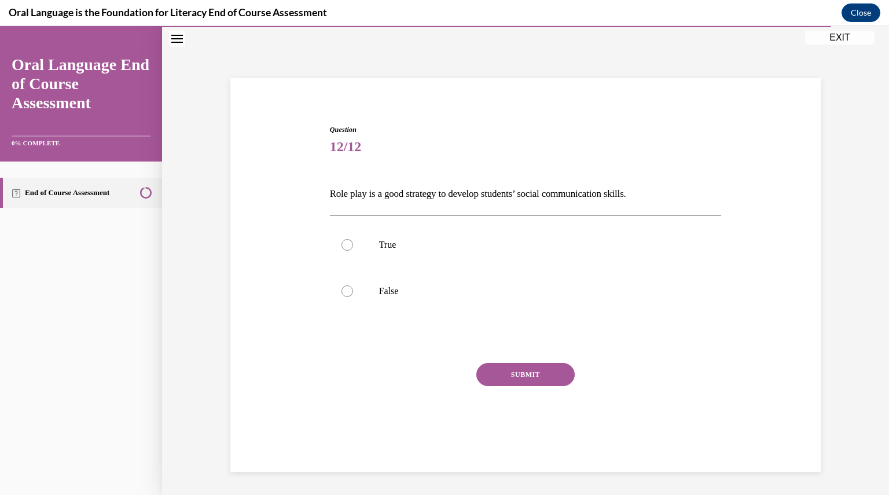
scroll to position [36, 0]
click at [345, 245] on div at bounding box center [348, 245] width 12 height 12
click at [345, 245] on input "True" at bounding box center [348, 245] width 12 height 12
radio input "true"
click at [544, 377] on button "SUBMIT" at bounding box center [525, 374] width 98 height 23
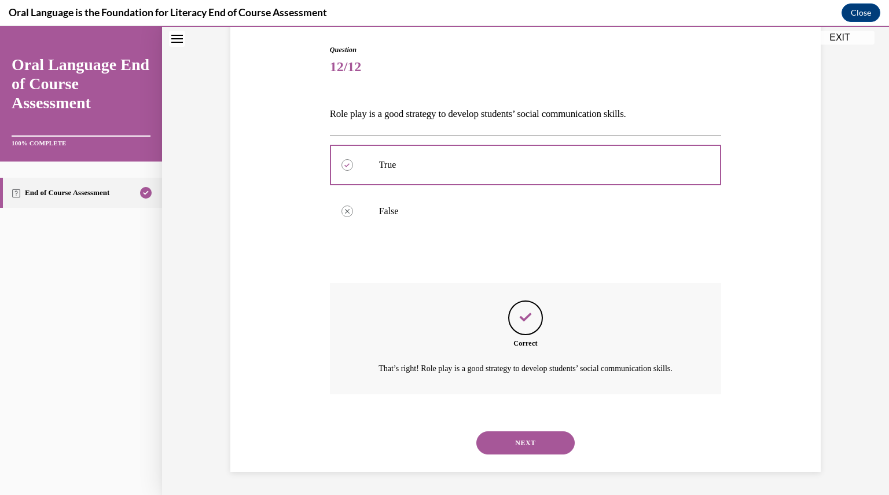
scroll to position [129, 0]
click at [515, 438] on button "NEXT" at bounding box center [525, 442] width 98 height 23
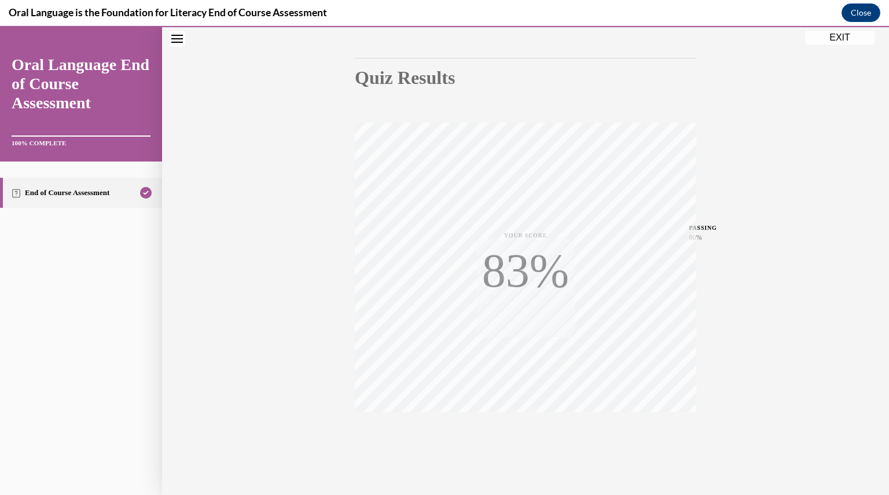
scroll to position [124, 0]
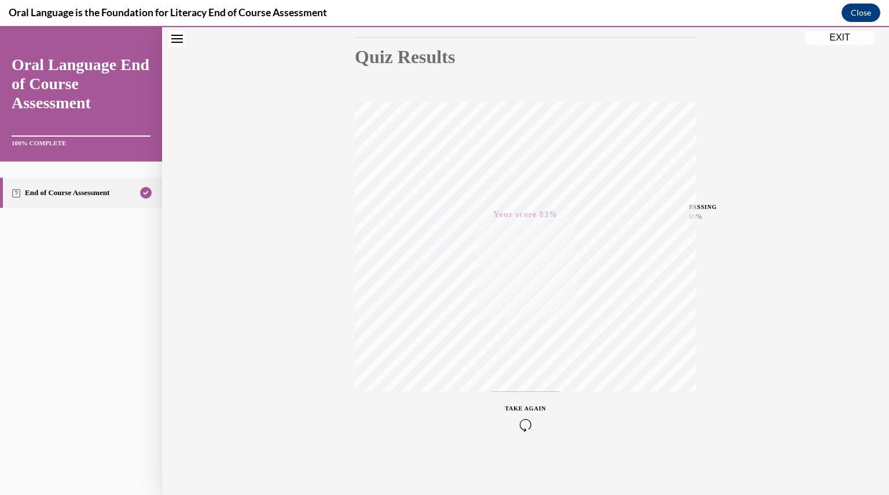
click at [521, 424] on icon "button" at bounding box center [525, 424] width 41 height 13
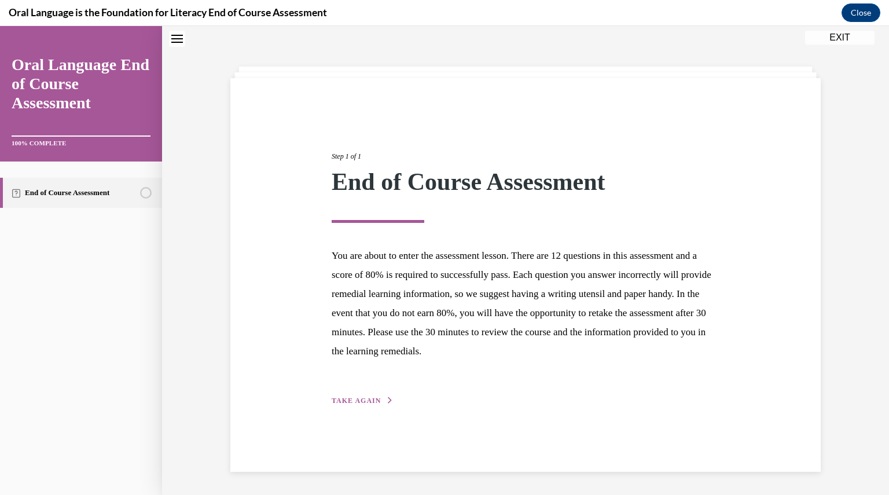
scroll to position [36, 0]
click at [361, 402] on span "TAKE AGAIN" at bounding box center [356, 400] width 49 height 8
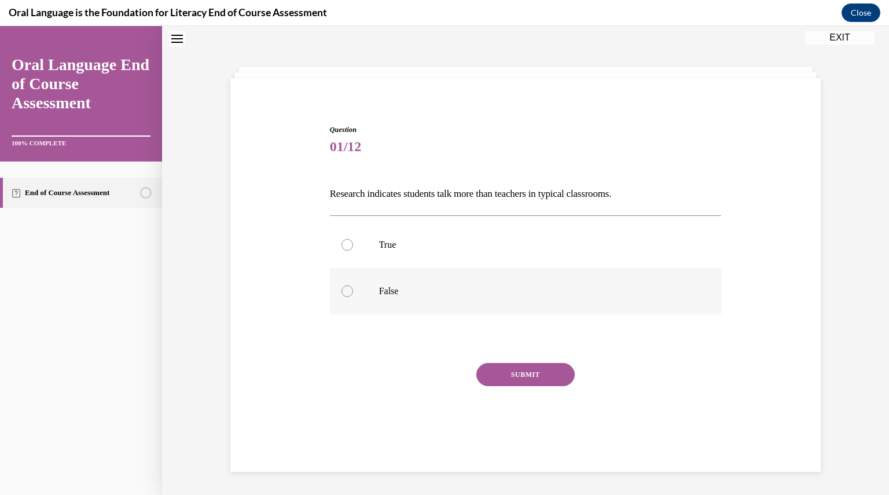
click at [344, 283] on label "False" at bounding box center [526, 291] width 392 height 46
click at [344, 285] on input "False" at bounding box center [348, 291] width 12 height 12
radio input "true"
click at [500, 371] on button "SUBMIT" at bounding box center [525, 374] width 98 height 23
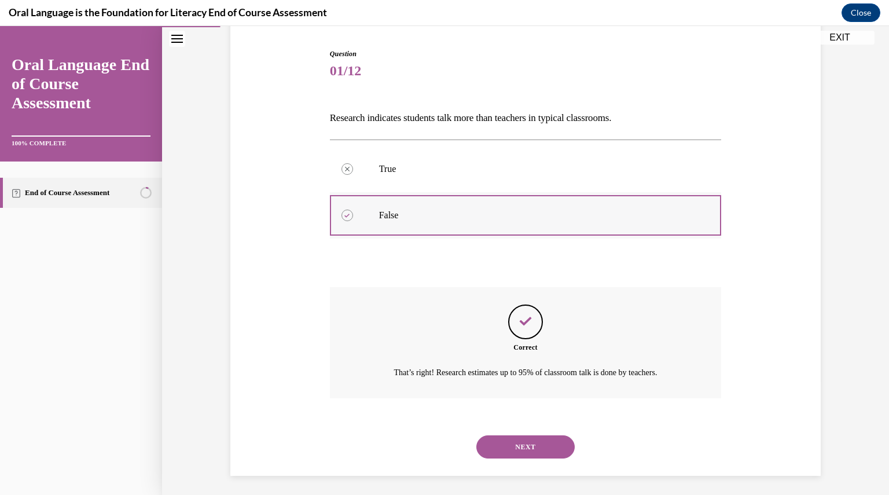
scroll to position [116, 0]
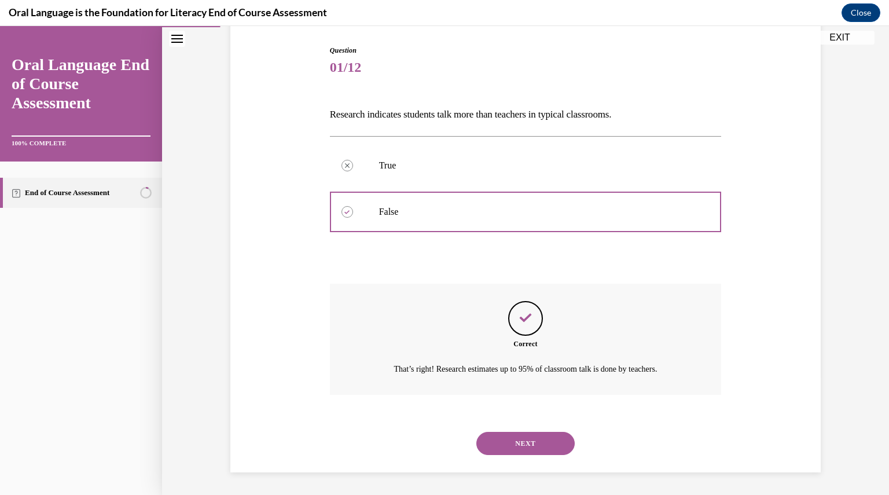
click at [515, 434] on button "NEXT" at bounding box center [525, 443] width 98 height 23
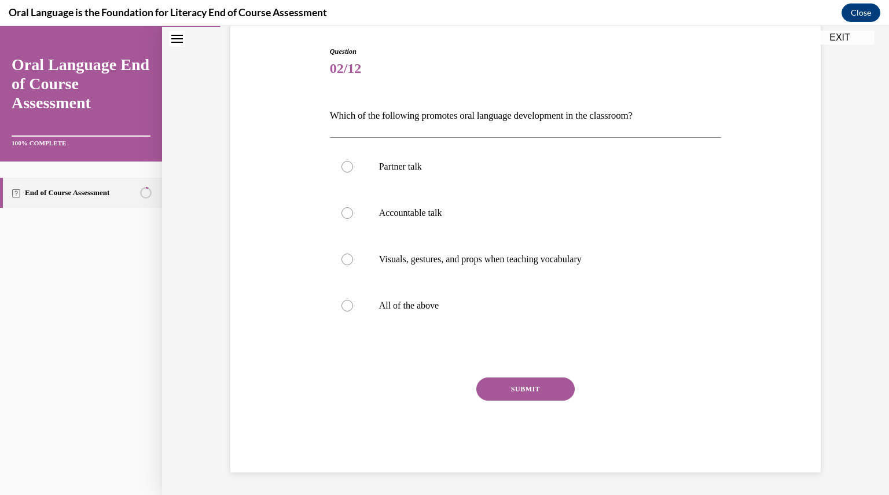
scroll to position [59, 0]
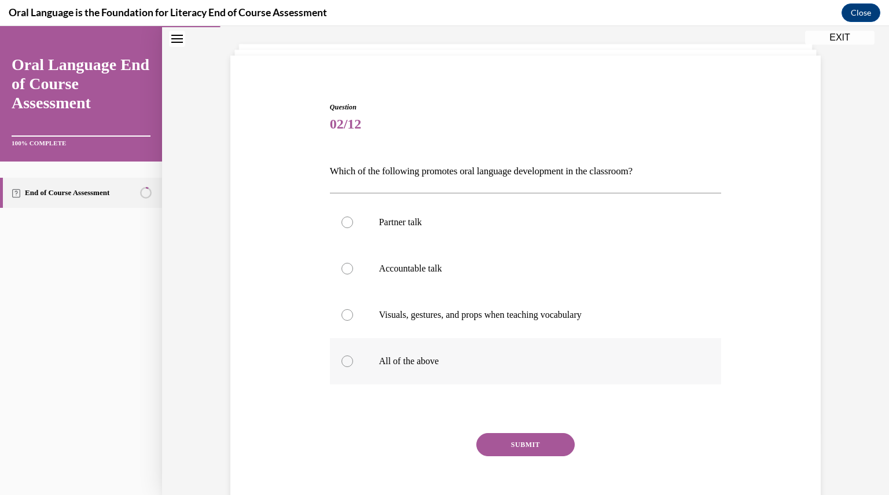
click at [347, 366] on label "All of the above" at bounding box center [526, 361] width 392 height 46
click at [347, 366] on input "All of the above" at bounding box center [348, 361] width 12 height 12
radio input "true"
click at [514, 439] on button "SUBMIT" at bounding box center [525, 444] width 98 height 23
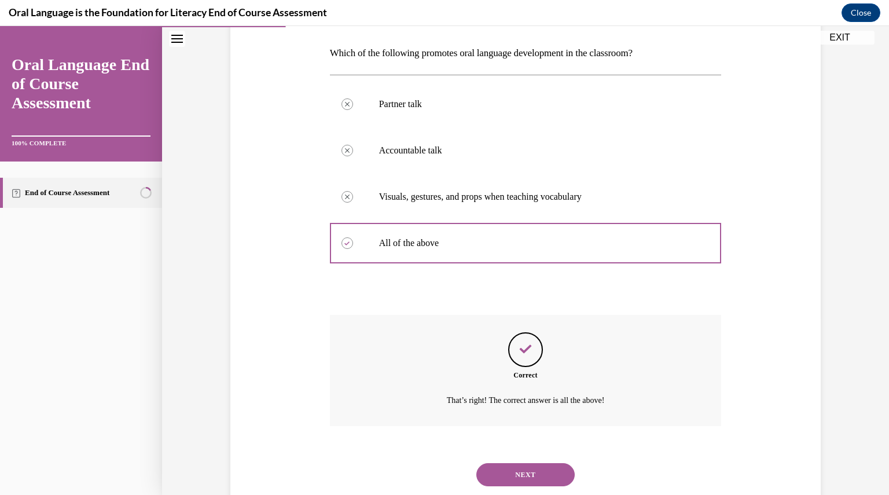
scroll to position [208, 0]
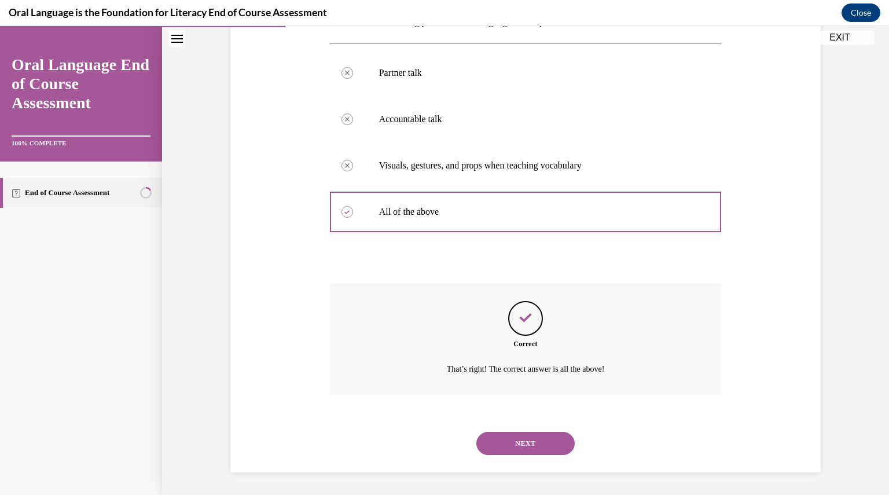
click at [538, 454] on div "NEXT" at bounding box center [526, 443] width 392 height 46
click at [531, 445] on button "NEXT" at bounding box center [525, 443] width 98 height 23
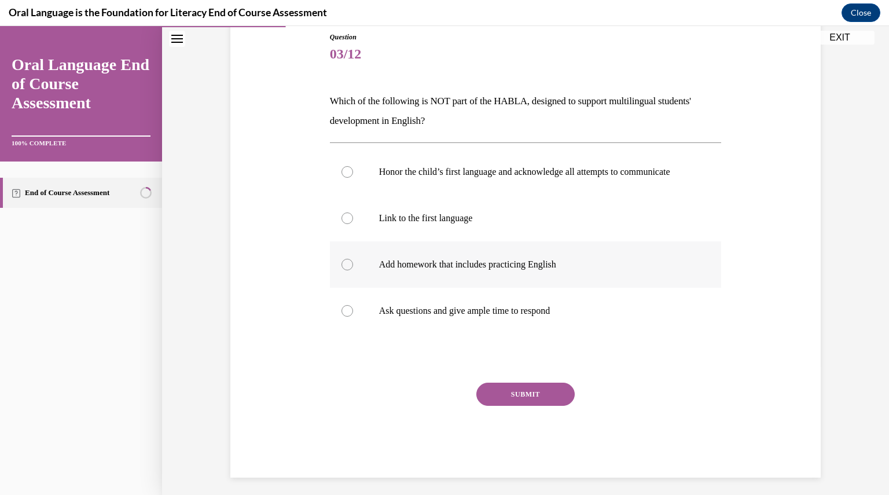
click at [401, 270] on p "Add homework that includes practicing English" at bounding box center [536, 265] width 314 height 12
click at [353, 270] on input "Add homework that includes practicing English" at bounding box center [348, 265] width 12 height 12
radio input "true"
click at [511, 403] on button "SUBMIT" at bounding box center [525, 394] width 98 height 23
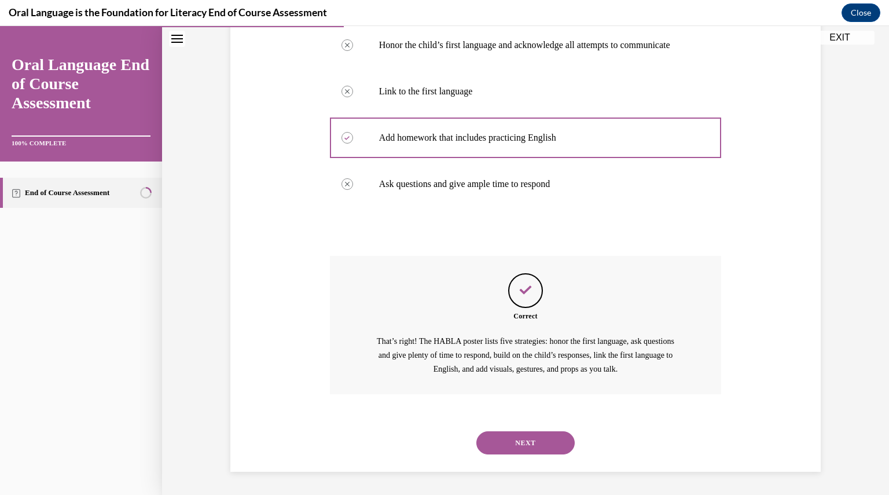
scroll to position [267, 0]
click at [533, 450] on button "NEXT" at bounding box center [525, 442] width 98 height 23
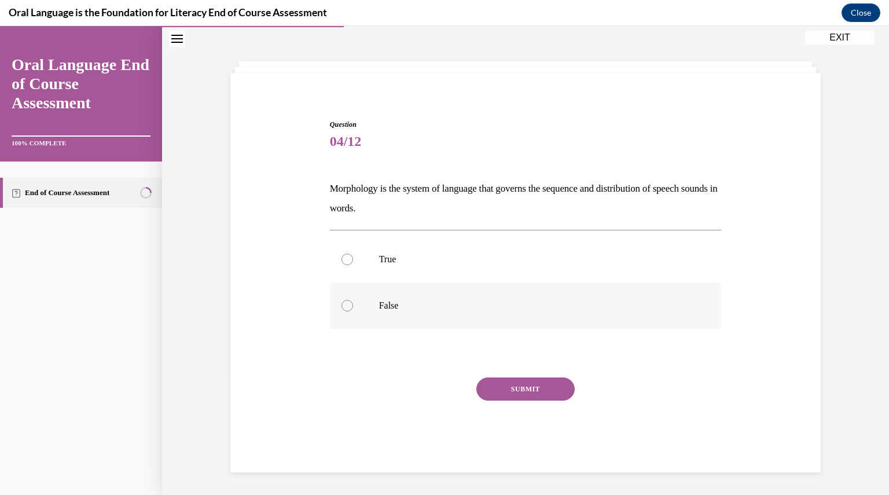
click at [379, 309] on p "False" at bounding box center [536, 306] width 314 height 12
click at [353, 309] on input "False" at bounding box center [348, 306] width 12 height 12
radio input "true"
click at [498, 386] on button "SUBMIT" at bounding box center [525, 388] width 98 height 23
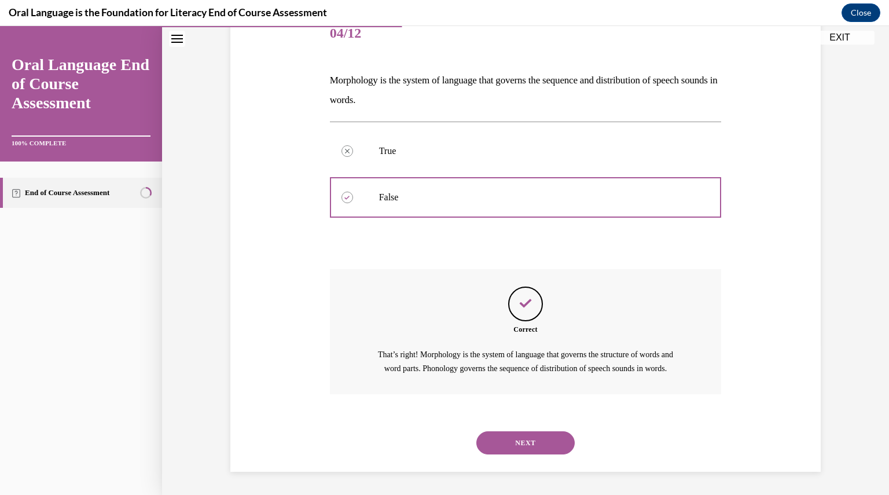
scroll to position [163, 0]
click at [527, 440] on button "NEXT" at bounding box center [525, 442] width 98 height 23
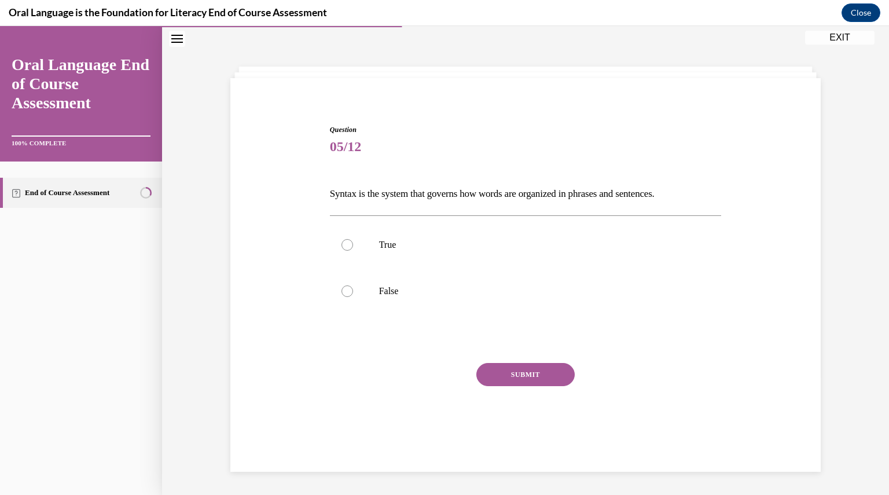
scroll to position [36, 0]
click at [379, 243] on p "True" at bounding box center [536, 245] width 314 height 12
click at [353, 243] on input "True" at bounding box center [348, 245] width 12 height 12
radio input "true"
click at [506, 373] on button "SUBMIT" at bounding box center [525, 374] width 98 height 23
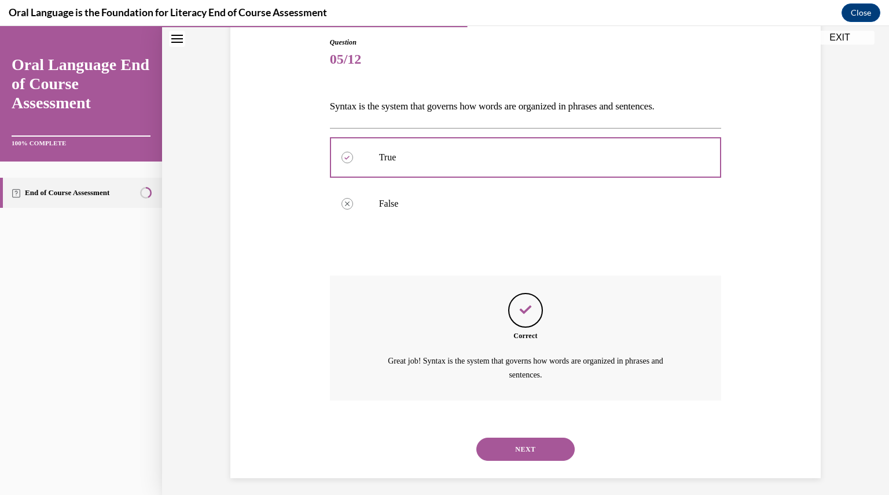
scroll to position [129, 0]
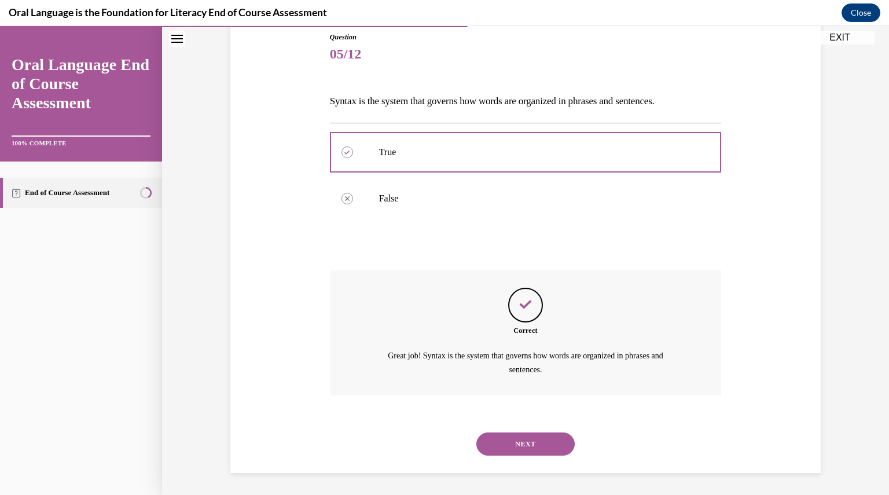
click at [534, 445] on button "NEXT" at bounding box center [525, 443] width 98 height 23
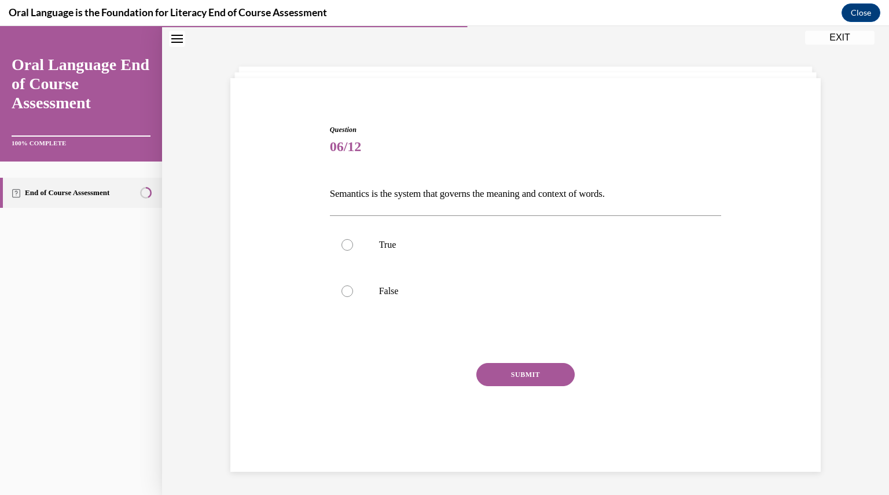
scroll to position [36, 0]
click at [385, 241] on p "True" at bounding box center [536, 245] width 314 height 12
click at [353, 241] on input "True" at bounding box center [348, 245] width 12 height 12
radio input "true"
click at [517, 378] on button "SUBMIT" at bounding box center [525, 374] width 98 height 23
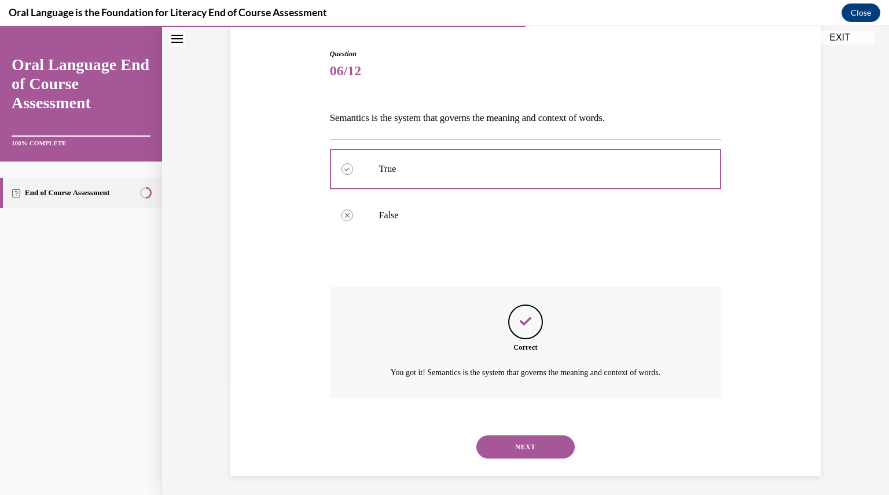
scroll to position [116, 0]
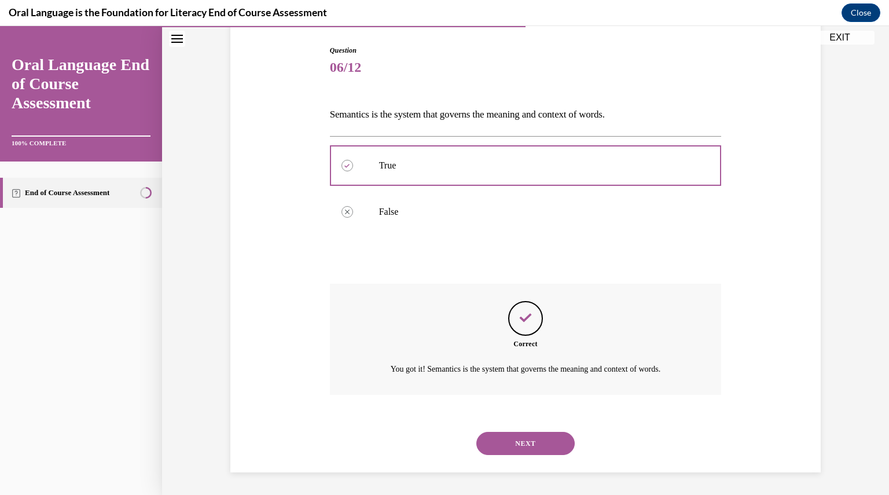
click at [517, 439] on button "NEXT" at bounding box center [525, 443] width 98 height 23
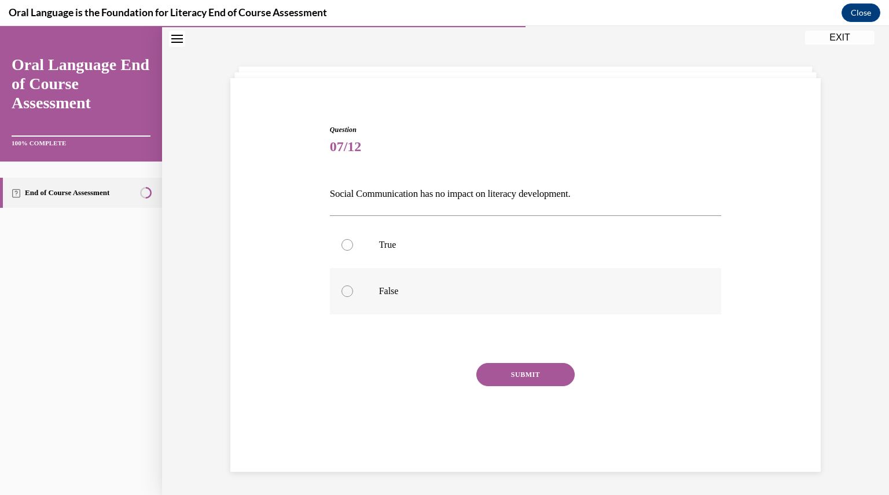
click at [419, 292] on p "False" at bounding box center [536, 291] width 314 height 12
click at [353, 292] on input "False" at bounding box center [348, 291] width 12 height 12
radio input "true"
click at [497, 378] on button "SUBMIT" at bounding box center [525, 374] width 98 height 23
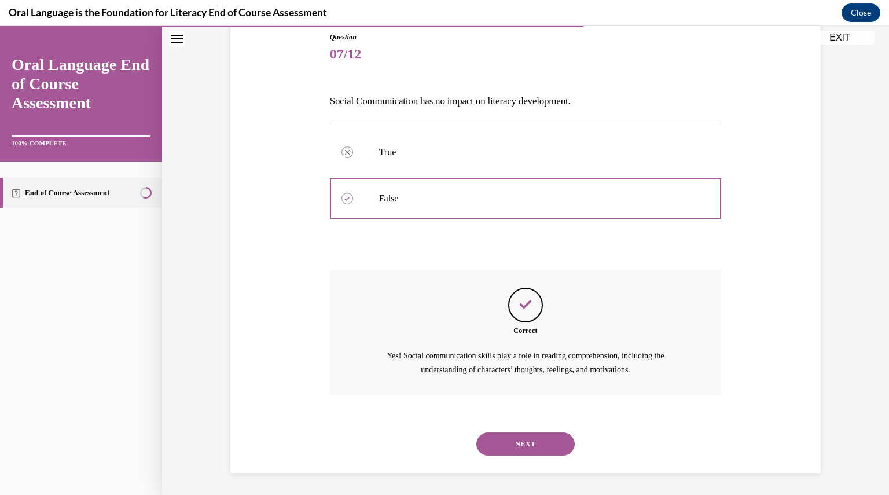
scroll to position [129, 0]
click at [533, 454] on button "NEXT" at bounding box center [525, 443] width 98 height 23
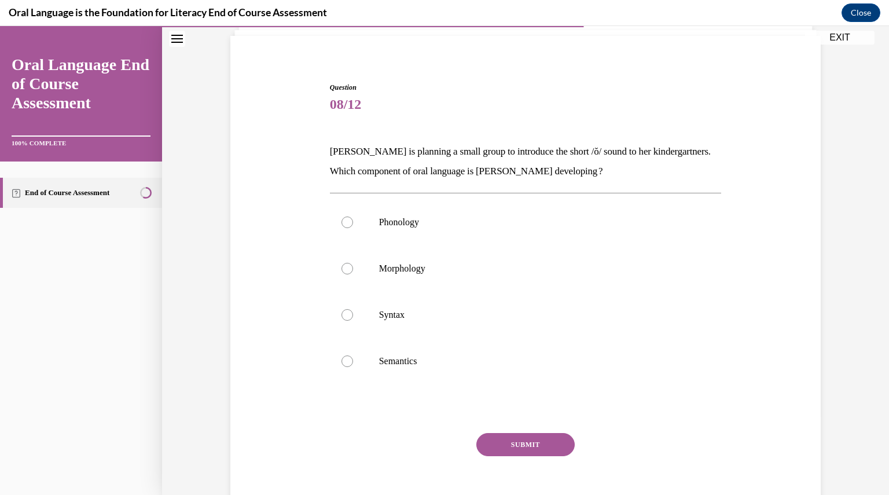
scroll to position [60, 0]
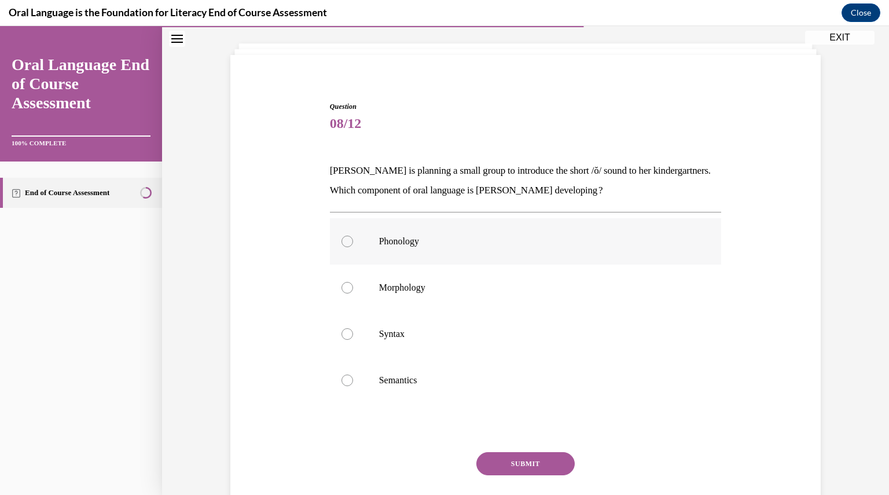
click at [400, 238] on p "Phonology" at bounding box center [536, 242] width 314 height 12
click at [353, 238] on input "Phonology" at bounding box center [348, 242] width 12 height 12
radio input "true"
click at [512, 462] on button "SUBMIT" at bounding box center [525, 463] width 98 height 23
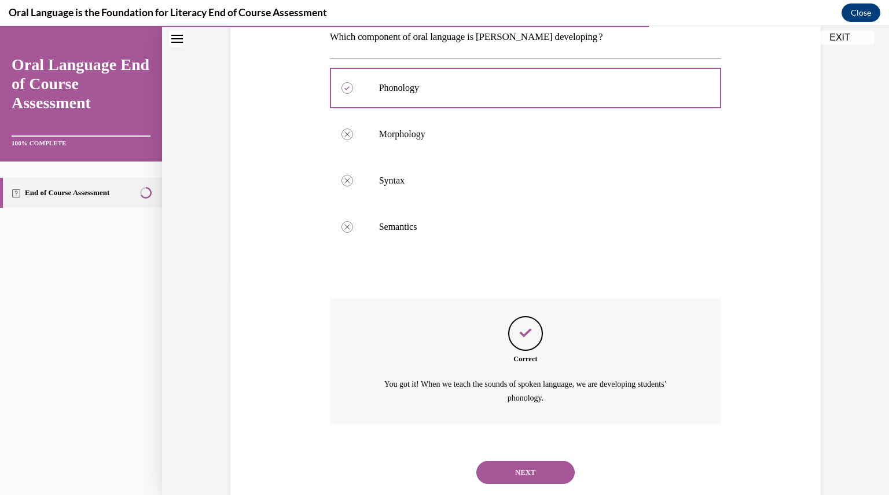
scroll to position [241, 0]
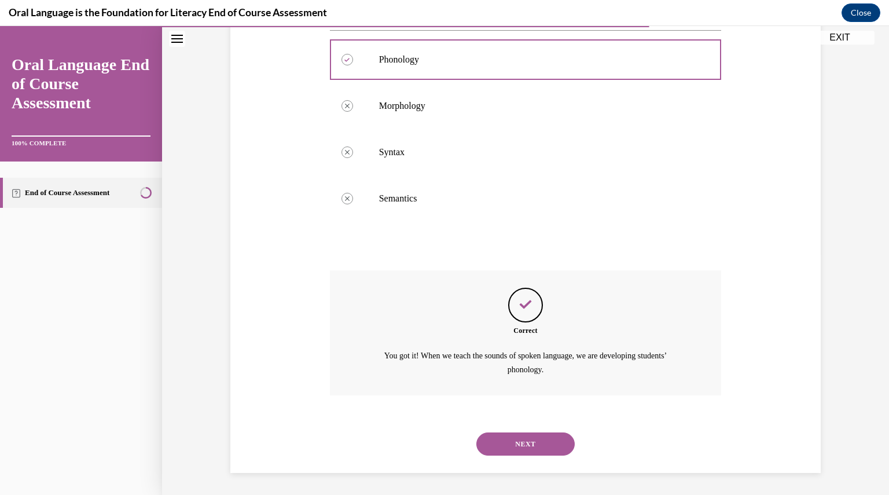
click at [531, 446] on button "NEXT" at bounding box center [525, 443] width 98 height 23
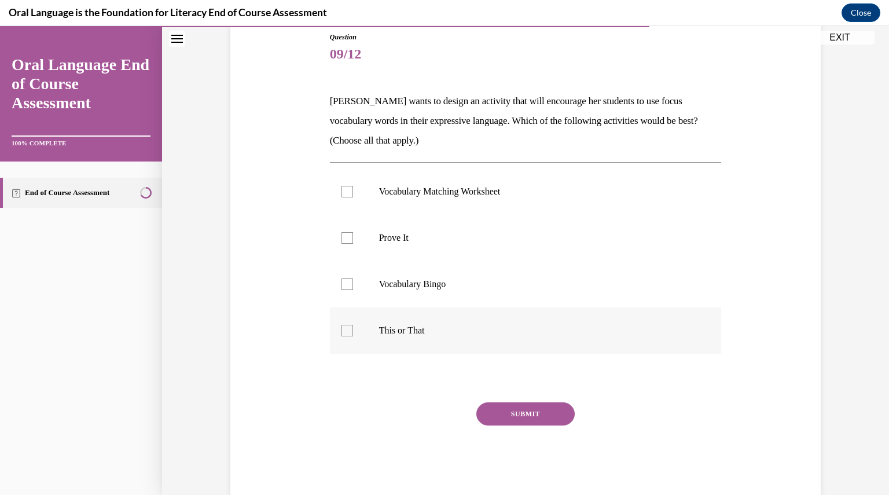
click at [399, 328] on p "This or That" at bounding box center [536, 331] width 314 height 12
click at [353, 328] on input "This or That" at bounding box center [348, 331] width 12 height 12
checkbox input "true"
click at [392, 234] on p "Prove It" at bounding box center [536, 238] width 314 height 12
click at [353, 234] on input "Prove It" at bounding box center [348, 238] width 12 height 12
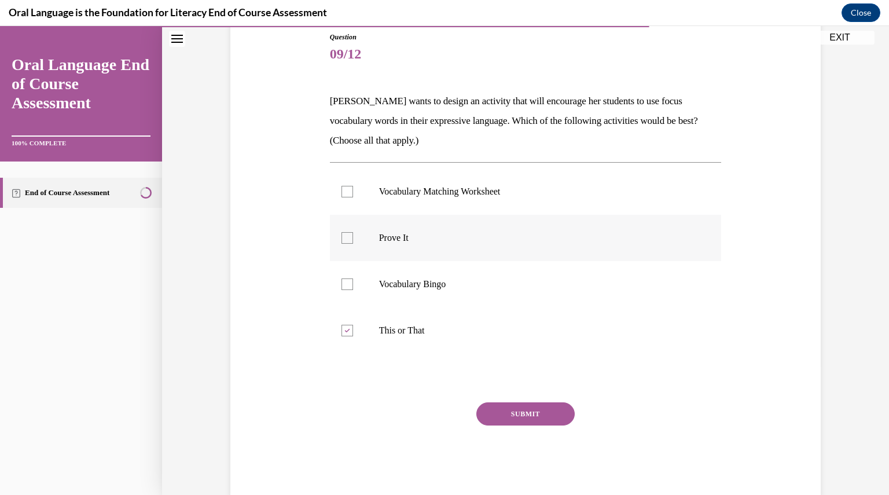
checkbox input "true"
click at [526, 413] on button "SUBMIT" at bounding box center [525, 413] width 98 height 23
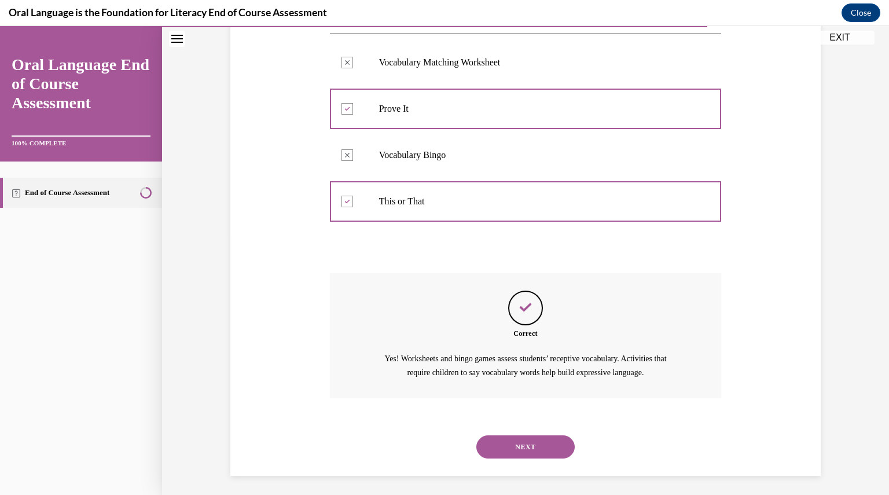
scroll to position [261, 0]
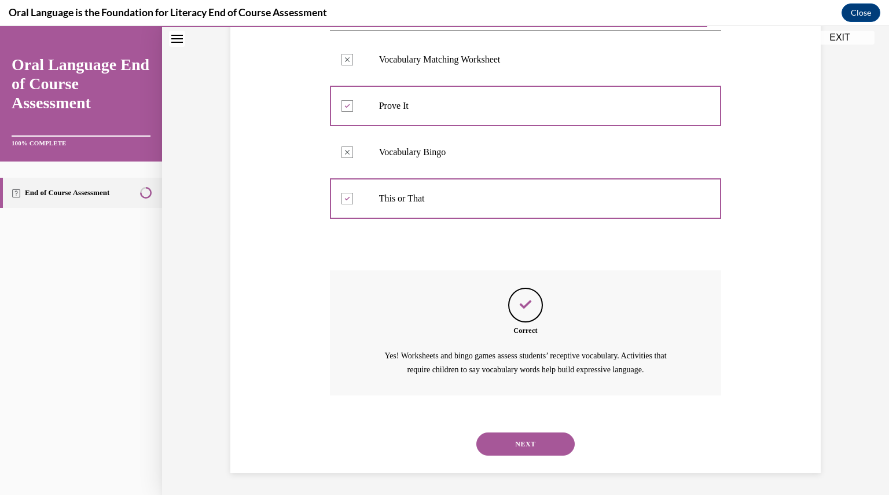
click at [545, 438] on button "NEXT" at bounding box center [525, 443] width 98 height 23
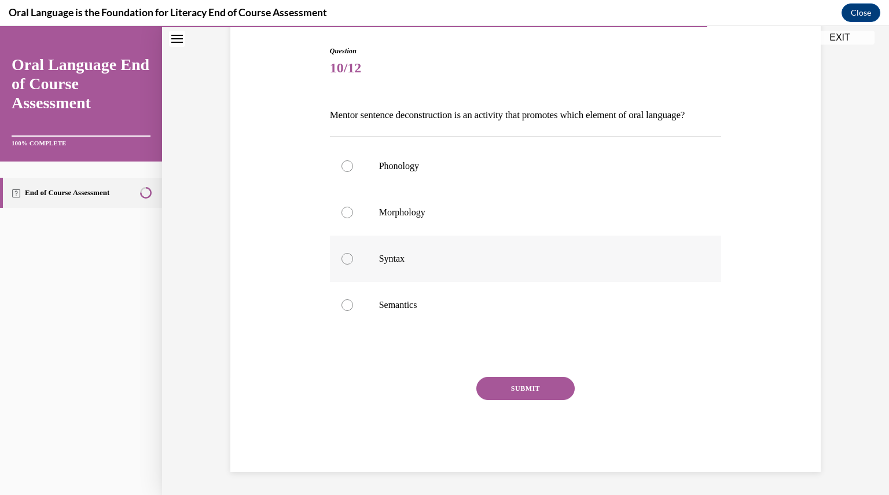
click at [429, 261] on p "Syntax" at bounding box center [536, 259] width 314 height 12
click at [353, 261] on input "Syntax" at bounding box center [348, 259] width 12 height 12
radio input "true"
click at [517, 392] on button "SUBMIT" at bounding box center [525, 388] width 98 height 23
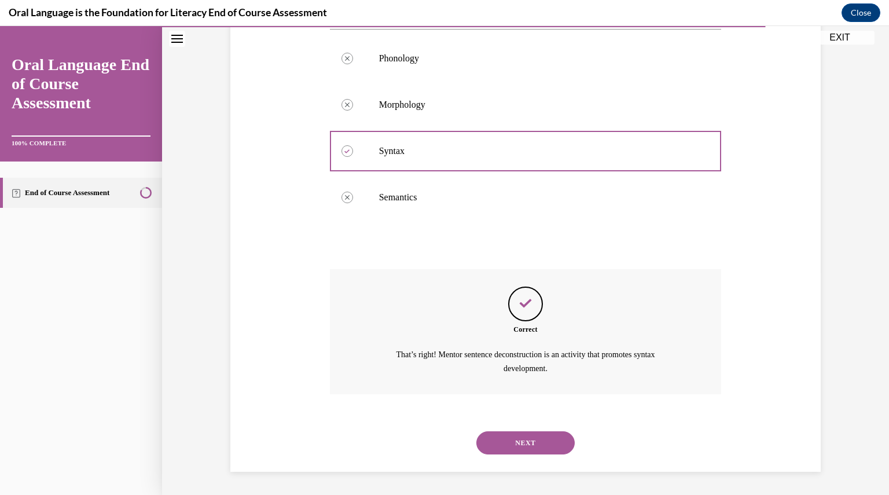
scroll to position [241, 0]
click at [533, 440] on button "NEXT" at bounding box center [525, 442] width 98 height 23
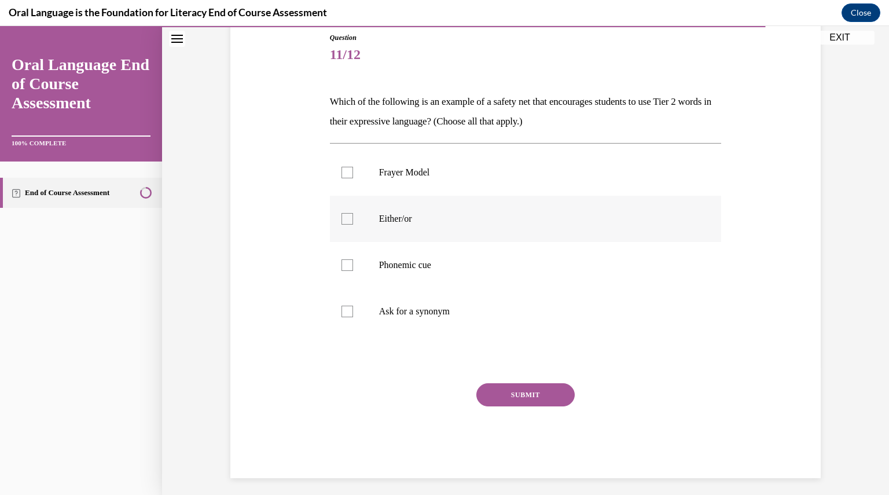
click at [386, 221] on p "Either/or" at bounding box center [536, 219] width 314 height 12
click at [353, 221] on input "Either/or" at bounding box center [348, 219] width 12 height 12
checkbox input "true"
click at [390, 270] on label "Phonemic cue" at bounding box center [526, 265] width 392 height 46
click at [353, 270] on input "Phonemic cue" at bounding box center [348, 265] width 12 height 12
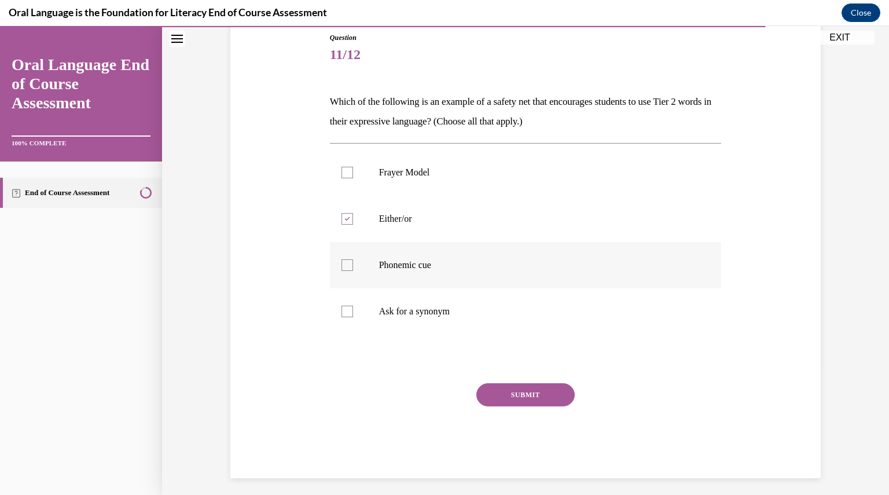
checkbox input "true"
click at [399, 306] on p "Ask for a synonym" at bounding box center [536, 312] width 314 height 12
click at [353, 306] on input "Ask for a synonym" at bounding box center [348, 312] width 12 height 12
checkbox input "true"
click at [509, 396] on button "SUBMIT" at bounding box center [525, 394] width 98 height 23
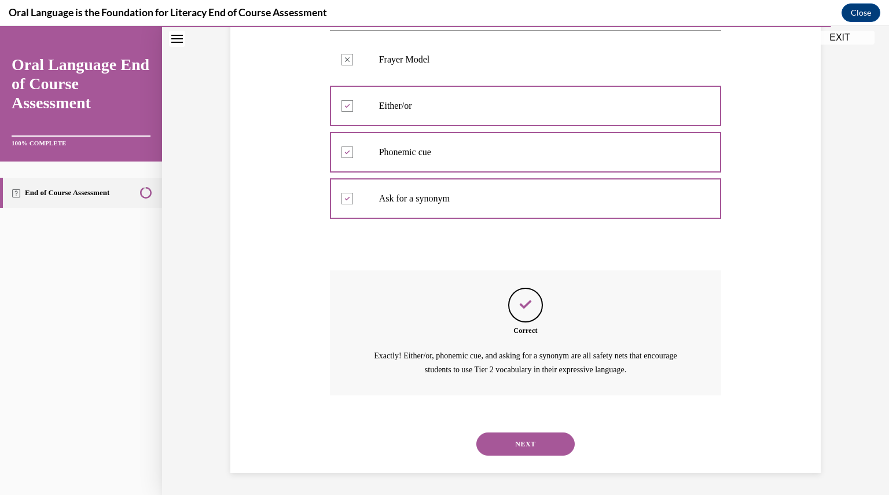
click at [521, 441] on button "NEXT" at bounding box center [525, 443] width 98 height 23
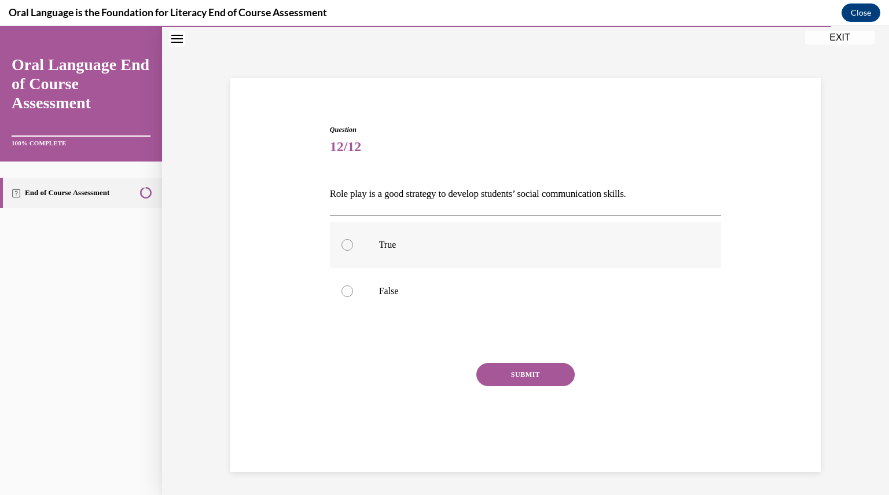
click at [380, 237] on label "True" at bounding box center [526, 245] width 392 height 46
click at [353, 239] on input "True" at bounding box center [348, 245] width 12 height 12
radio input "true"
click at [521, 370] on button "SUBMIT" at bounding box center [525, 374] width 98 height 23
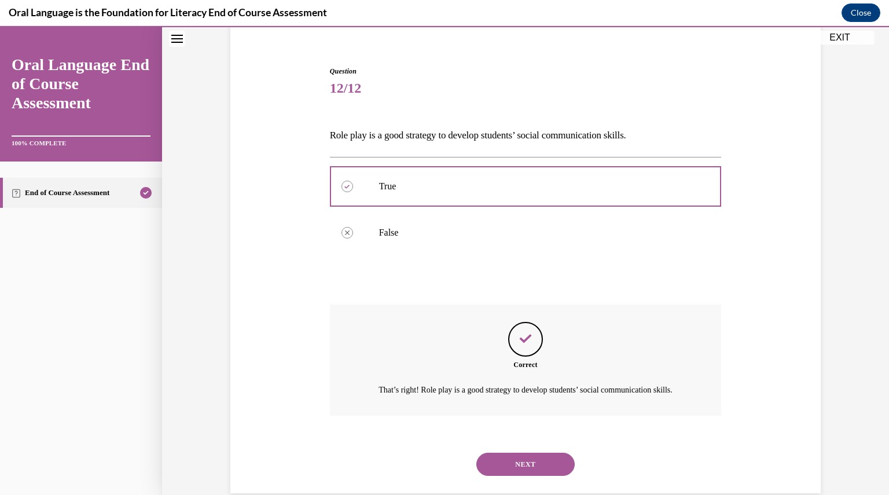
scroll to position [129, 0]
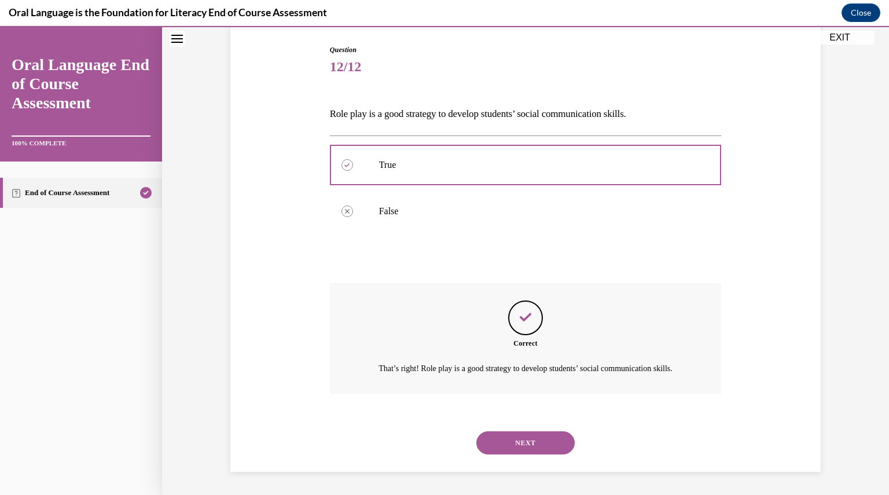
click at [520, 446] on button "NEXT" at bounding box center [525, 442] width 98 height 23
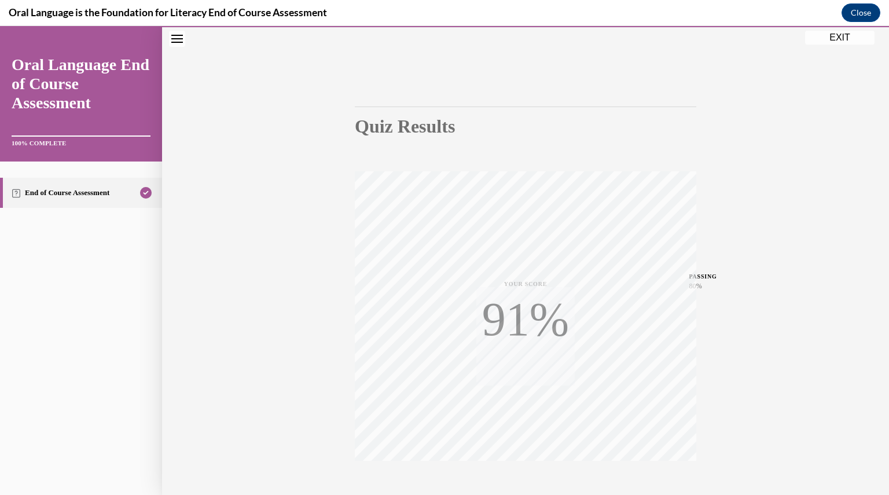
scroll to position [124, 0]
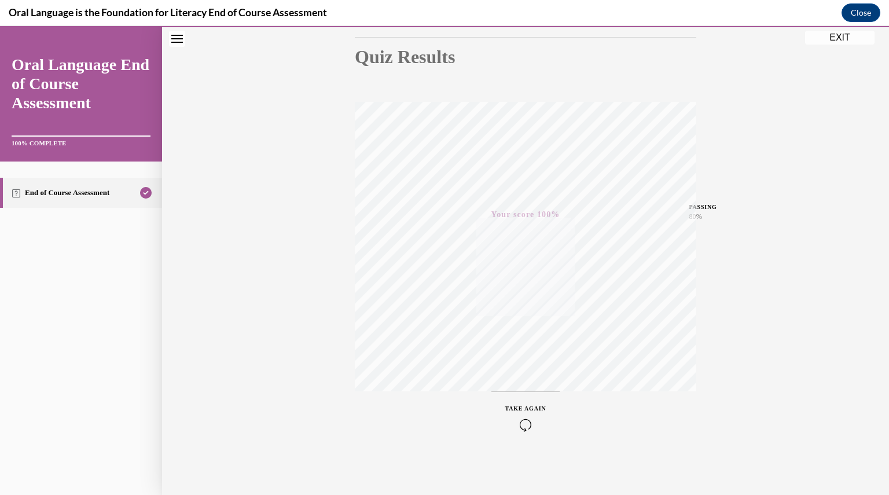
click at [846, 37] on button "EXIT" at bounding box center [839, 38] width 69 height 14
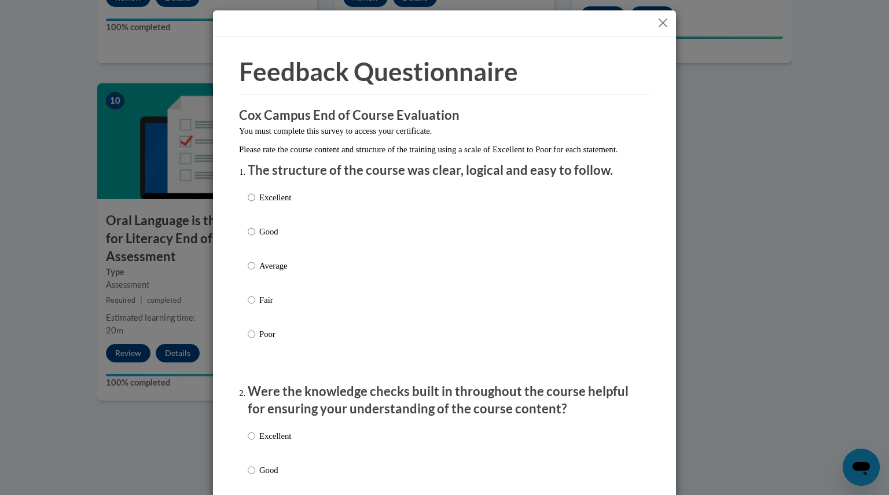
click at [266, 238] on p "Good" at bounding box center [275, 231] width 32 height 13
click at [255, 238] on input "Good" at bounding box center [252, 231] width 8 height 13
radio input "true"
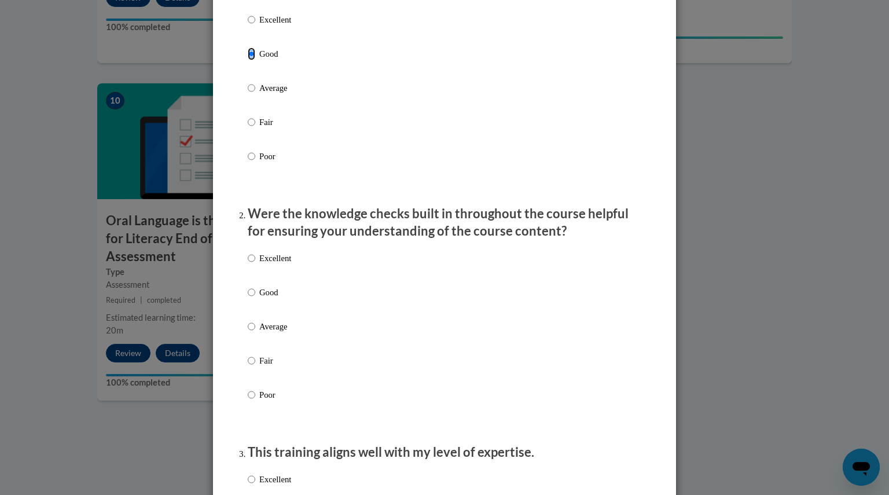
scroll to position [178, 0]
click at [267, 332] on p "Average" at bounding box center [275, 326] width 32 height 13
click at [255, 332] on input "Average" at bounding box center [252, 326] width 8 height 13
radio input "true"
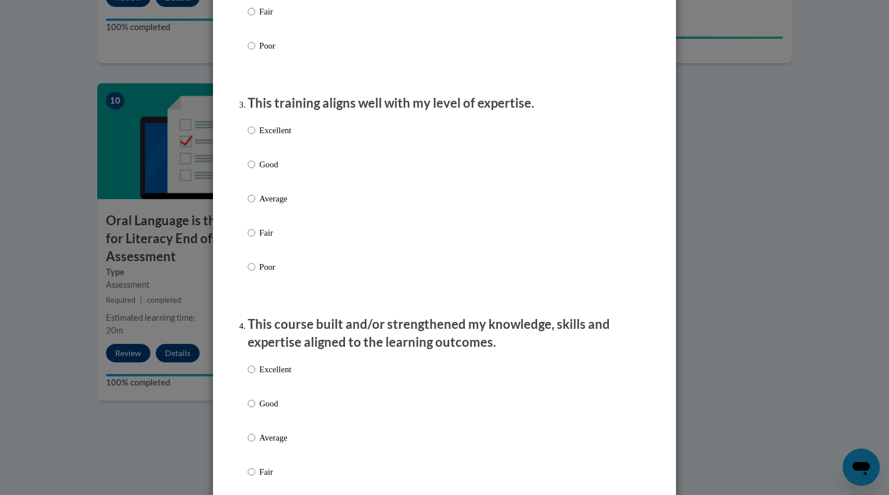
scroll to position [528, 0]
click at [262, 170] on p "Good" at bounding box center [275, 163] width 32 height 13
click at [255, 170] on input "Good" at bounding box center [252, 163] width 8 height 13
radio input "true"
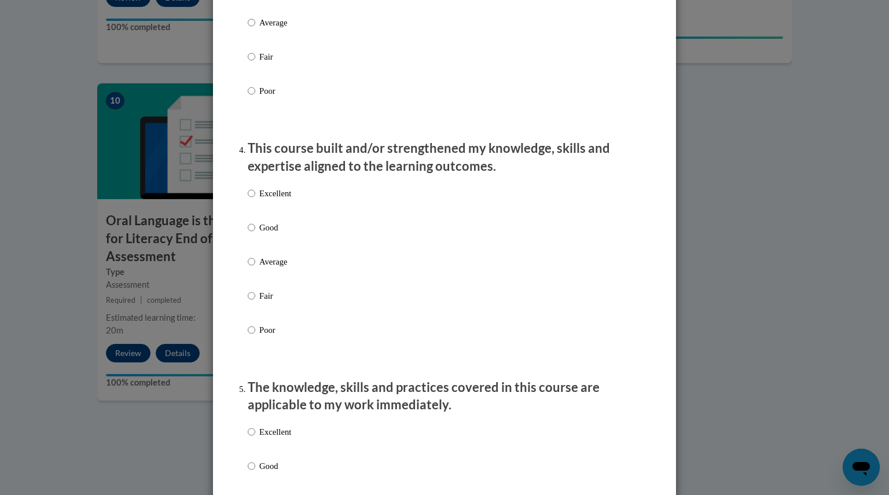
scroll to position [704, 0]
click at [263, 233] on p "Good" at bounding box center [275, 226] width 32 height 13
click at [255, 233] on input "Good" at bounding box center [252, 226] width 8 height 13
radio input "true"
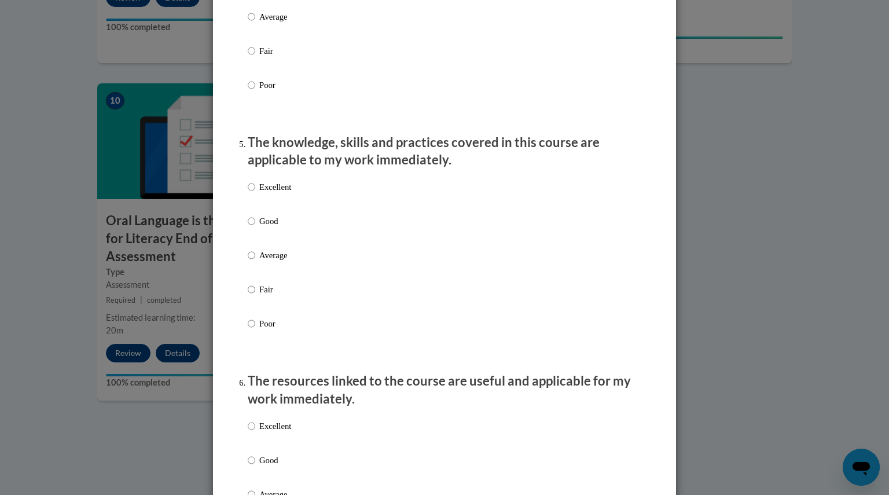
scroll to position [949, 0]
click at [266, 226] on p "Good" at bounding box center [275, 220] width 32 height 13
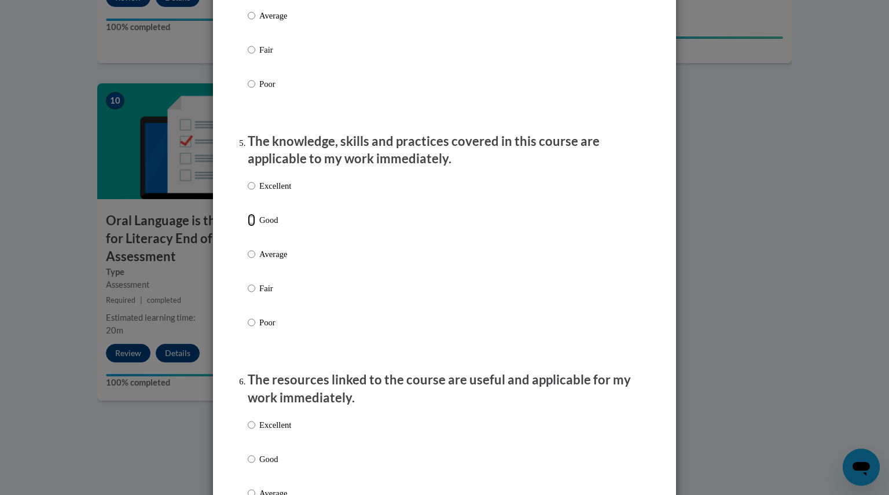
click at [255, 226] on input "Good" at bounding box center [252, 220] width 8 height 13
radio input "true"
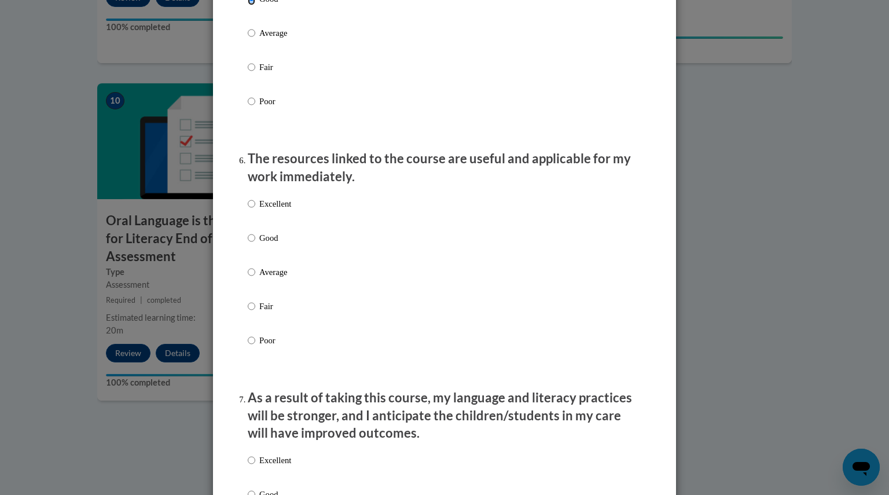
scroll to position [1170, 0]
click at [267, 244] on p "Good" at bounding box center [275, 237] width 32 height 13
click at [255, 244] on input "Good" at bounding box center [252, 237] width 8 height 13
radio input "true"
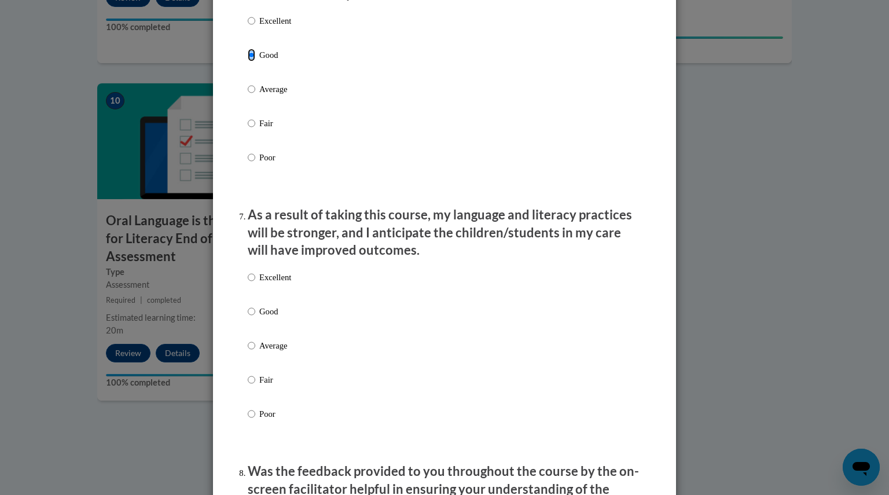
scroll to position [1353, 0]
click at [263, 351] on p "Average" at bounding box center [275, 345] width 32 height 13
click at [255, 351] on input "Average" at bounding box center [252, 345] width 8 height 13
radio input "true"
click at [262, 317] on p "Good" at bounding box center [275, 310] width 32 height 13
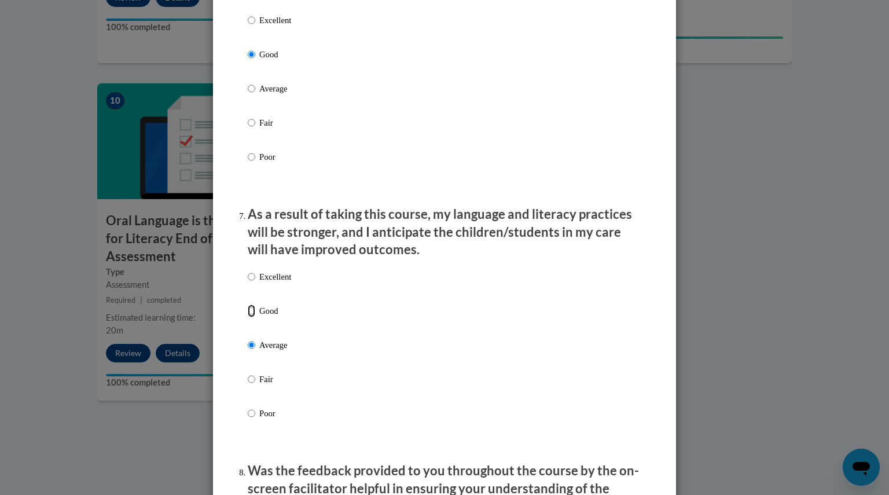
click at [255, 317] on input "Good" at bounding box center [252, 310] width 8 height 13
radio input "true"
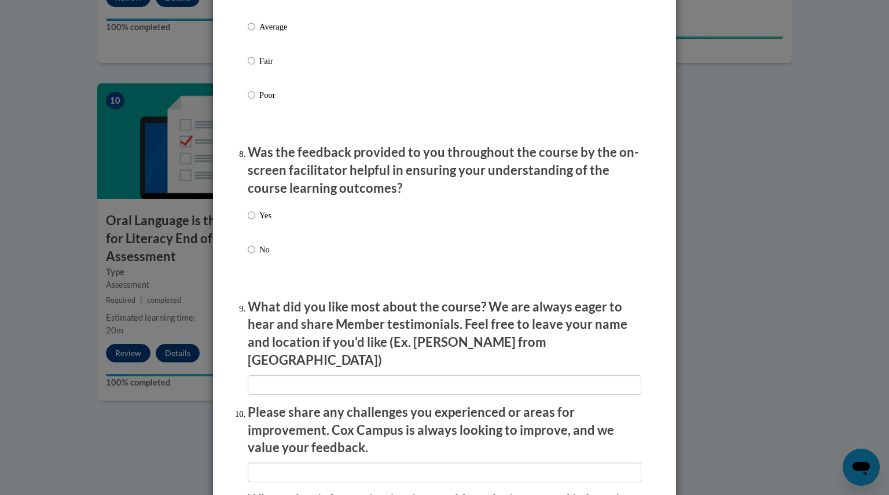
scroll to position [1681, 0]
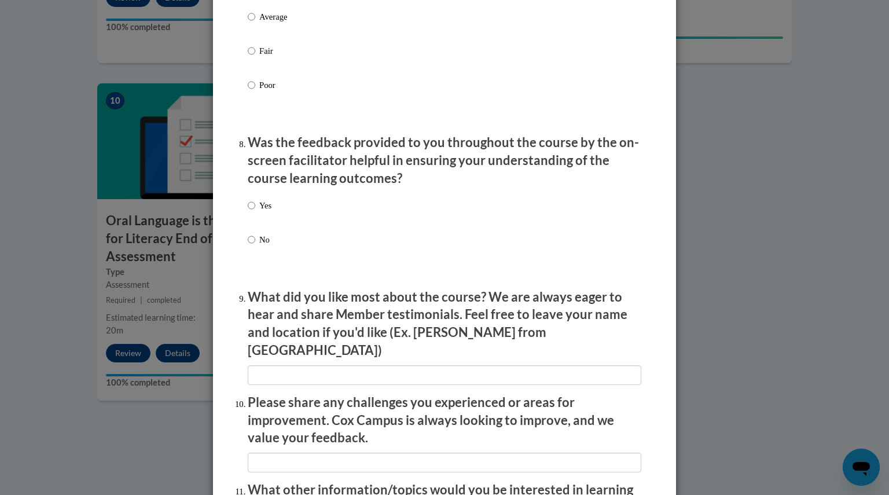
click at [259, 212] on p "Yes" at bounding box center [265, 205] width 12 height 13
click at [255, 212] on input "Yes" at bounding box center [252, 205] width 8 height 13
radio input "true"
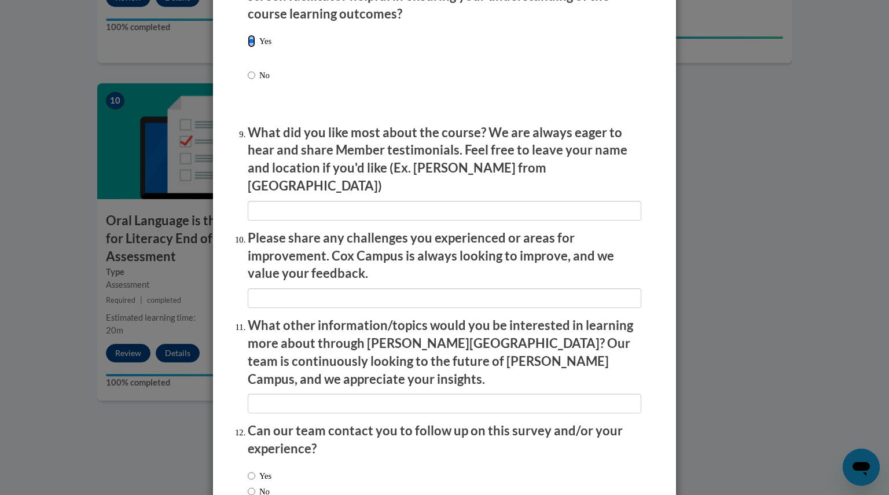
scroll to position [1912, 0]
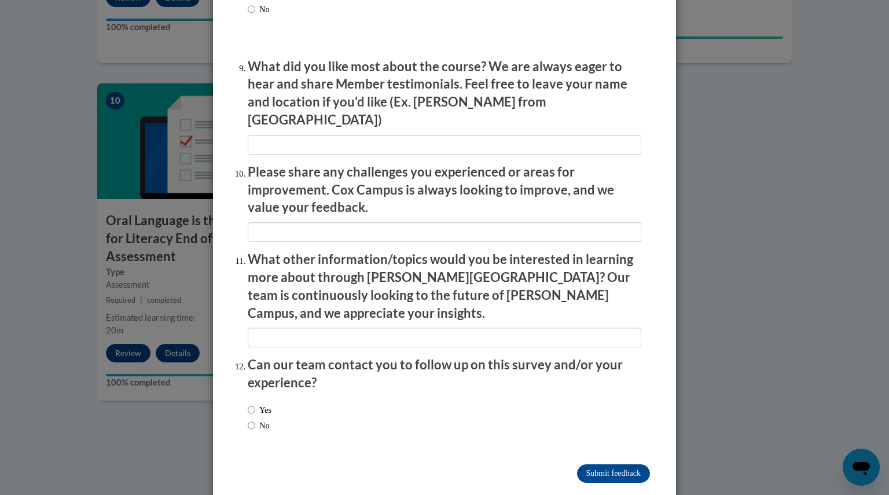
click at [258, 419] on label "No" at bounding box center [259, 425] width 22 height 13
click at [255, 419] on input "No" at bounding box center [252, 425] width 8 height 13
radio input "true"
click at [621, 464] on input "Submit feedback" at bounding box center [613, 473] width 73 height 19
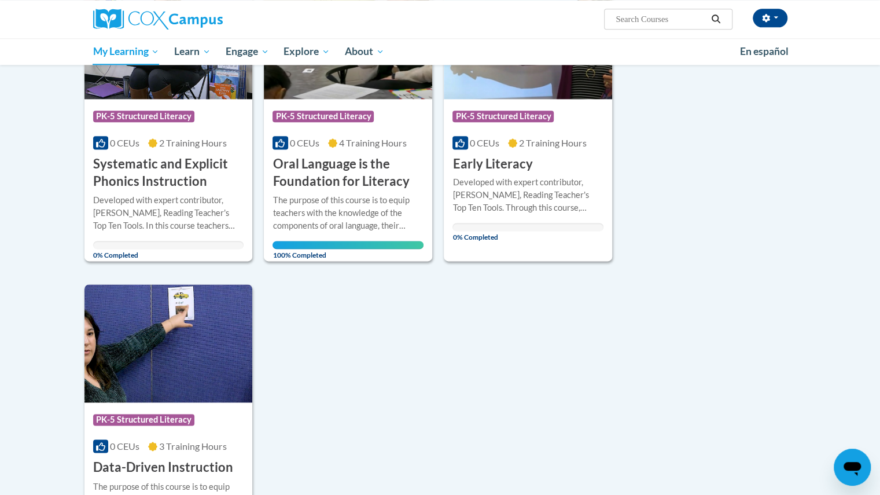
scroll to position [846, 0]
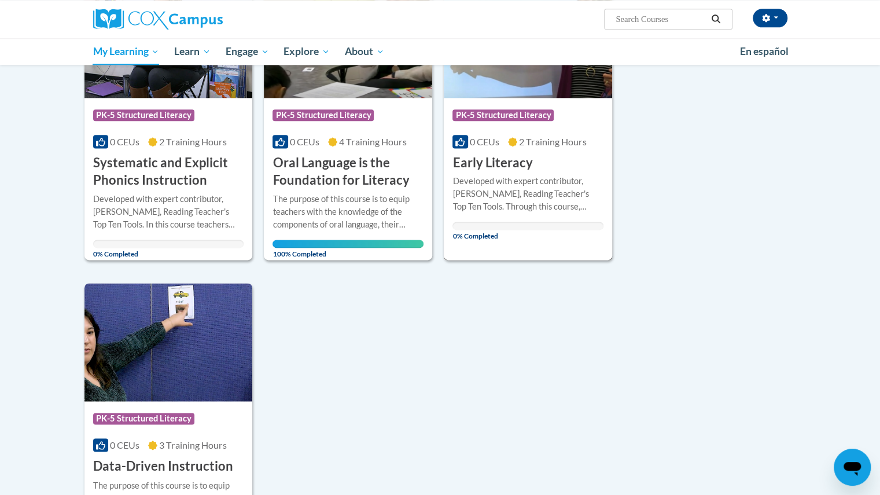
click at [505, 211] on div "Developed with expert contributor, [PERSON_NAME], Reading Teacher's Top Ten Too…" at bounding box center [528, 194] width 151 height 38
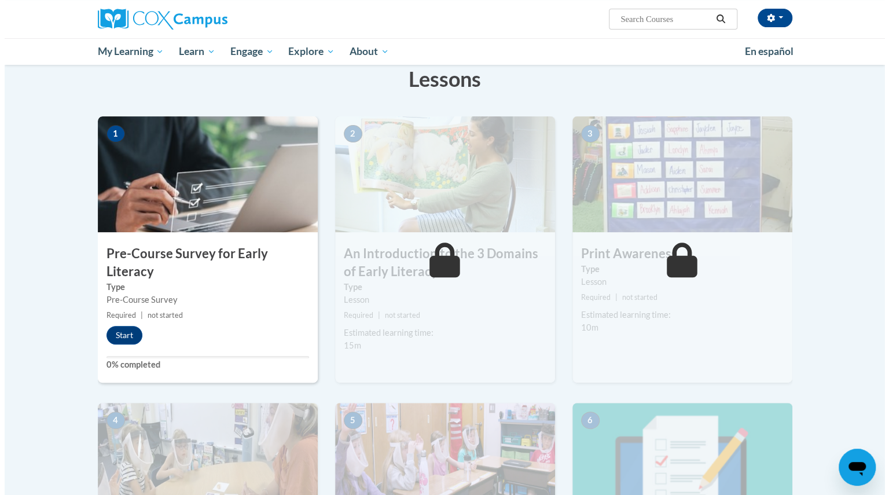
scroll to position [186, 0]
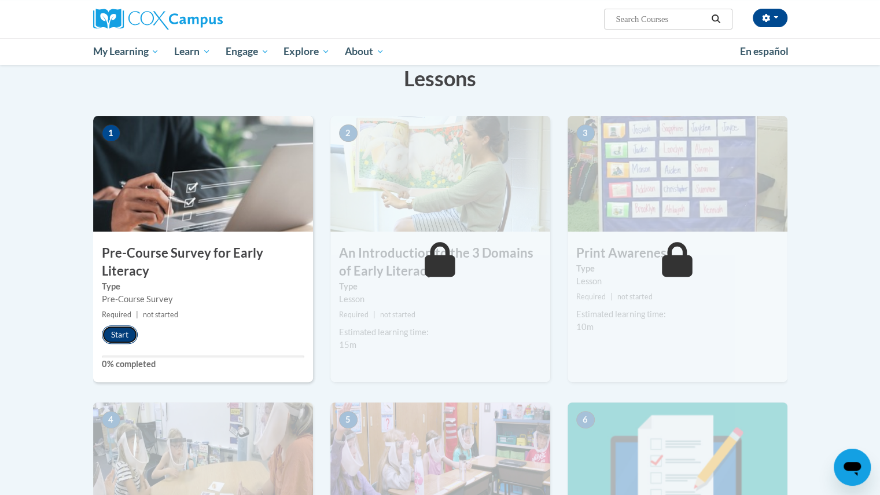
click at [120, 334] on button "Start" at bounding box center [120, 334] width 36 height 19
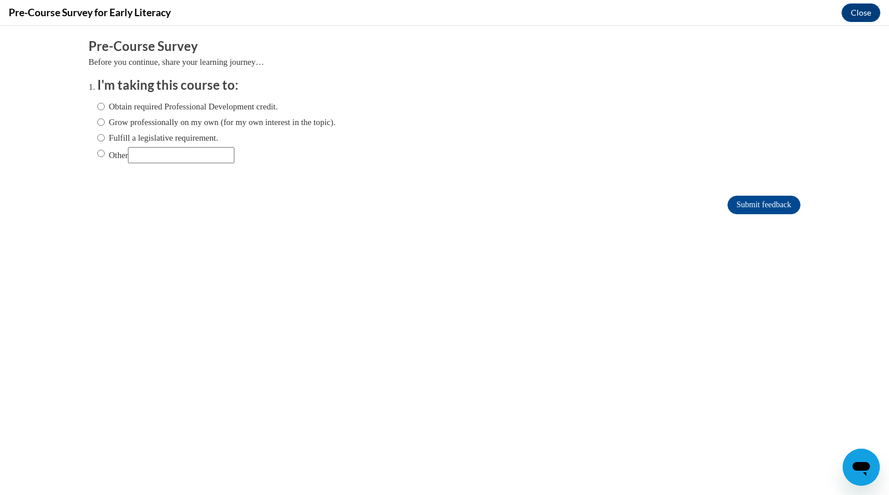
scroll to position [0, 0]
click at [135, 134] on label "Fulfill a legislative requirement." at bounding box center [157, 137] width 121 height 13
click at [105, 134] on input "Fulfill a legislative requirement." at bounding box center [101, 137] width 8 height 13
radio input "true"
click at [729, 204] on input "Submit feedback" at bounding box center [764, 205] width 73 height 19
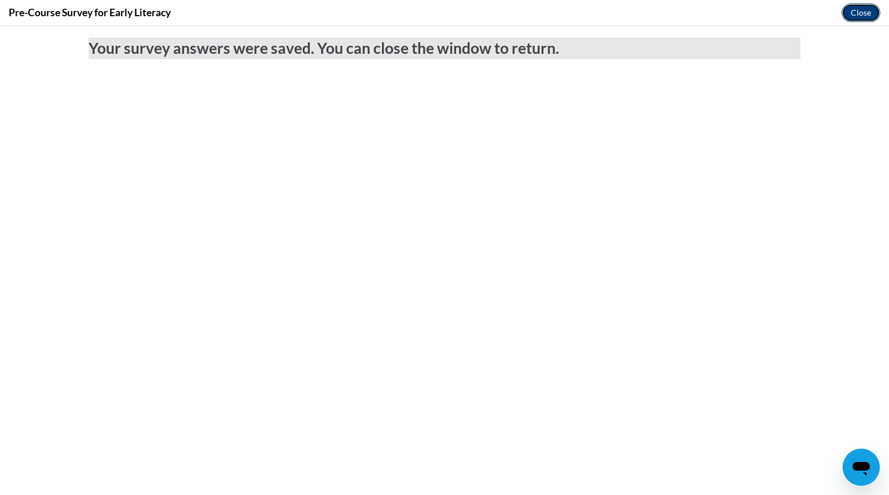
click at [871, 14] on button "Close" at bounding box center [861, 12] width 39 height 19
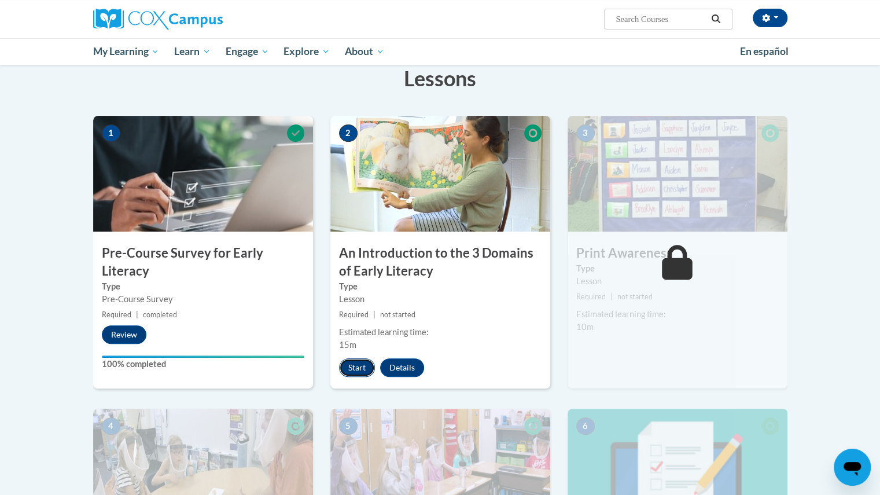
click at [362, 364] on button "Start" at bounding box center [357, 367] width 36 height 19
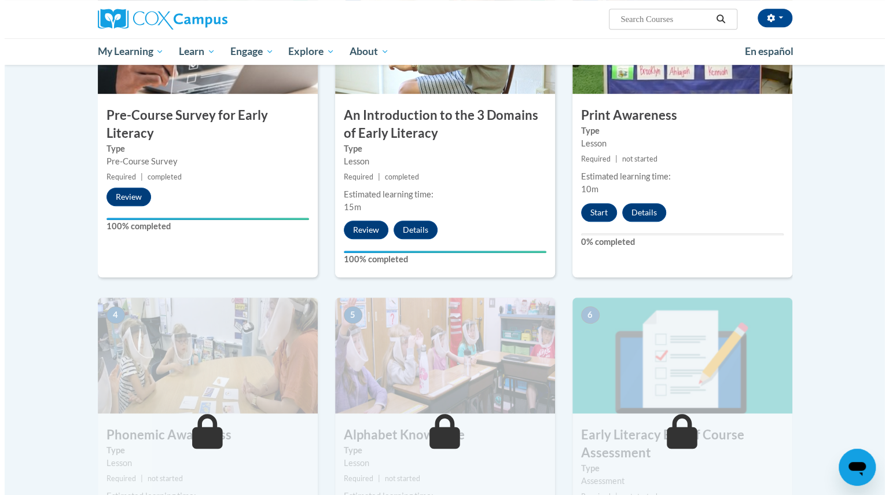
scroll to position [328, 0]
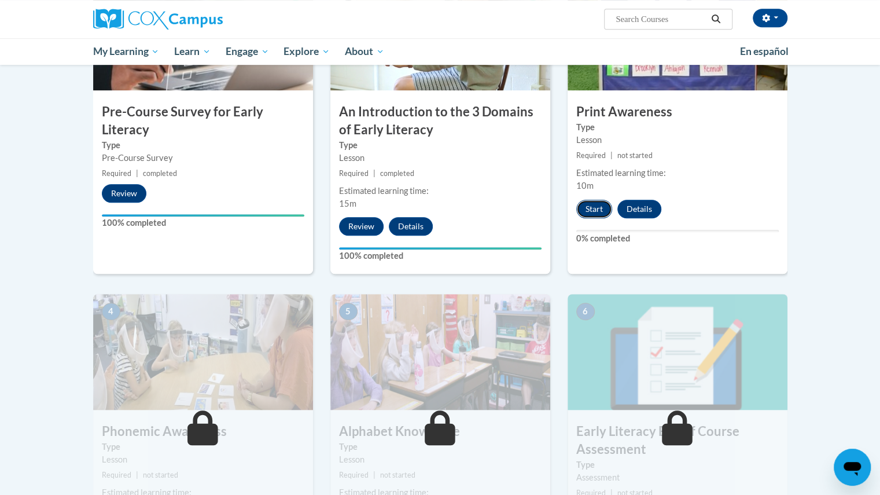
click at [600, 211] on button "Start" at bounding box center [595, 209] width 36 height 19
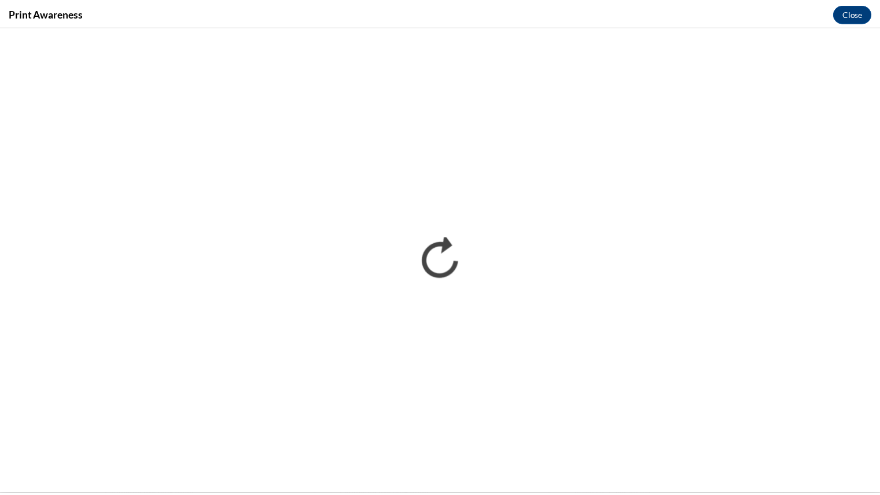
scroll to position [0, 0]
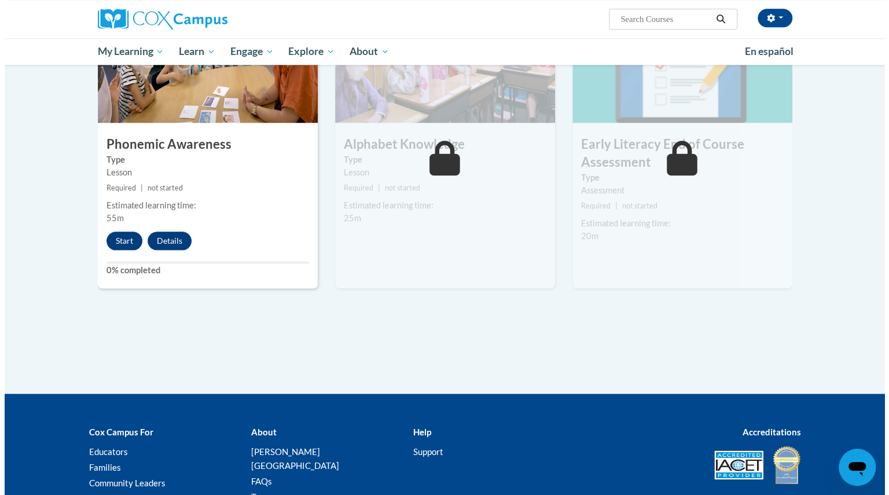
scroll to position [615, 0]
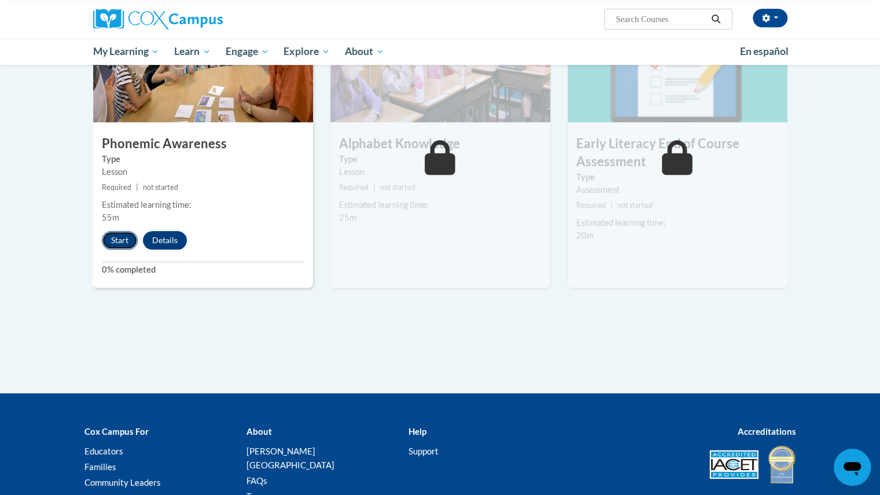
click at [118, 241] on button "Start" at bounding box center [120, 240] width 36 height 19
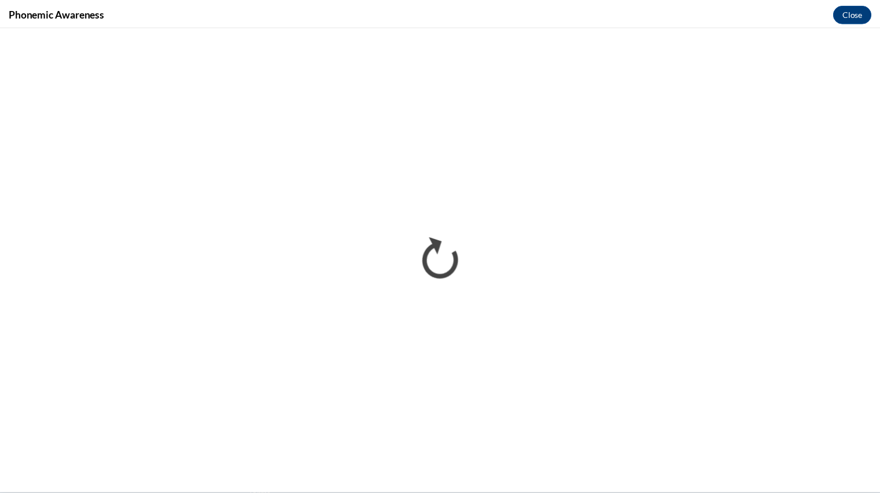
scroll to position [0, 0]
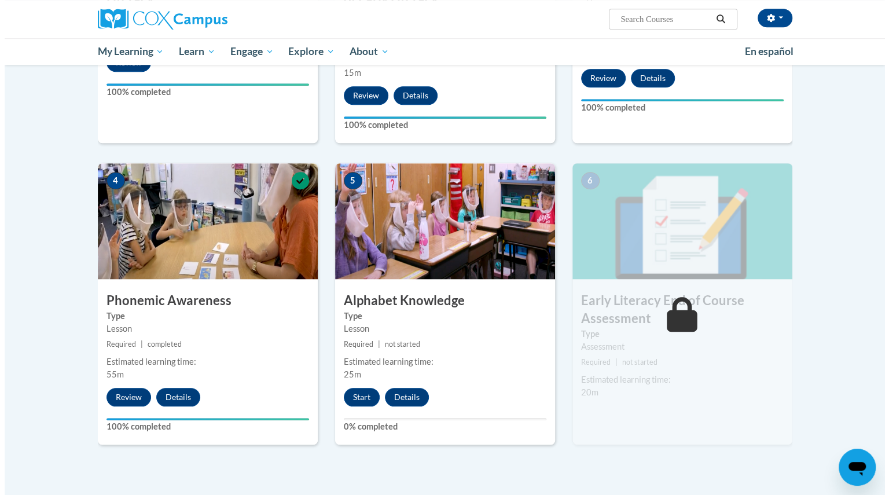
scroll to position [458, 0]
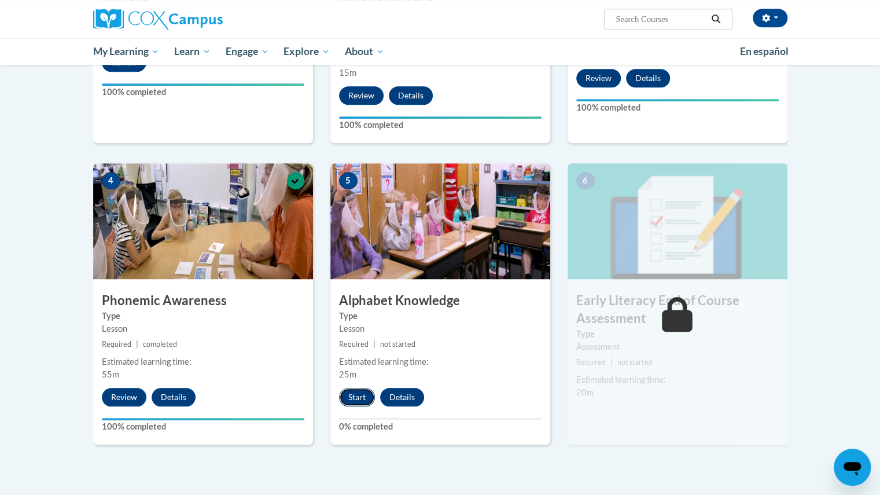
click at [362, 396] on button "Start" at bounding box center [357, 397] width 36 height 19
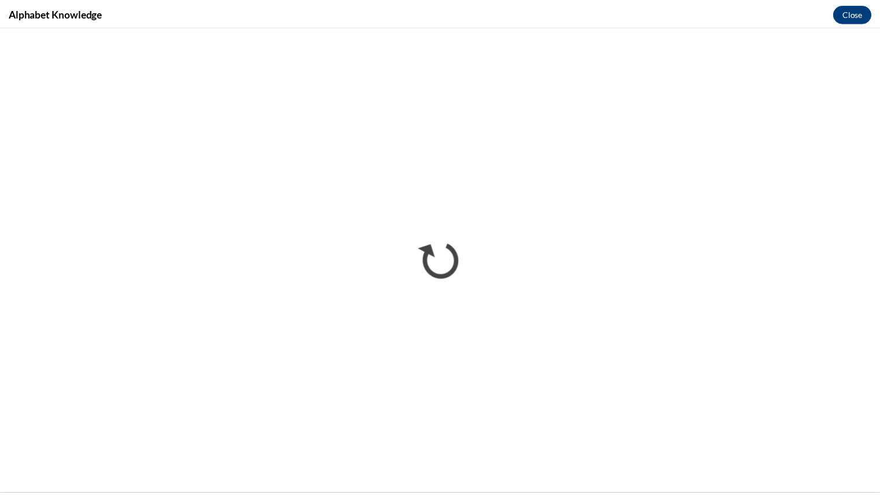
scroll to position [0, 0]
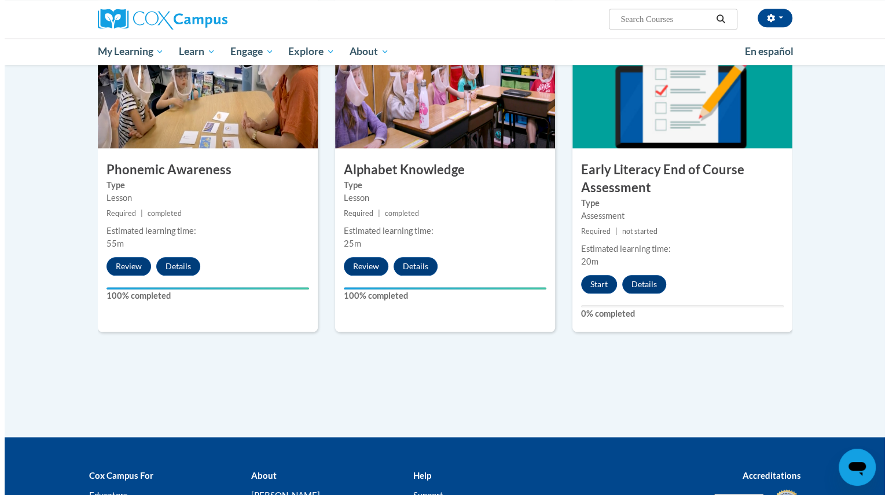
scroll to position [590, 0]
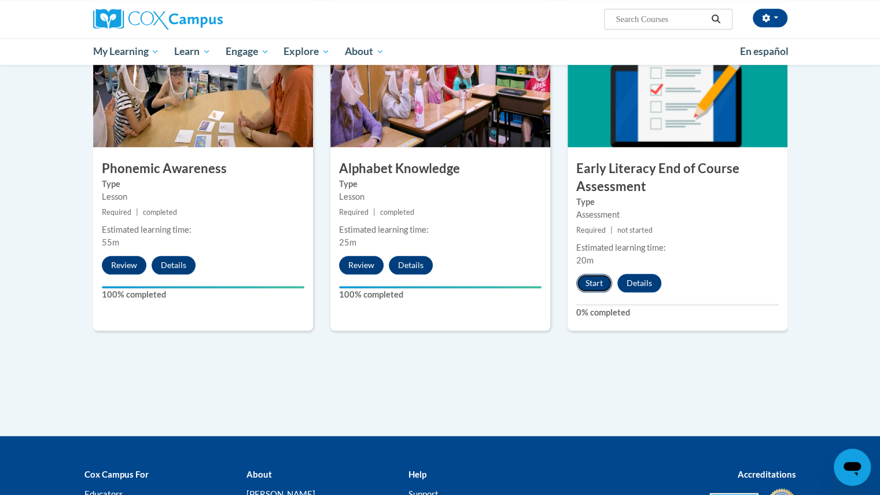
click at [596, 281] on button "Start" at bounding box center [595, 283] width 36 height 19
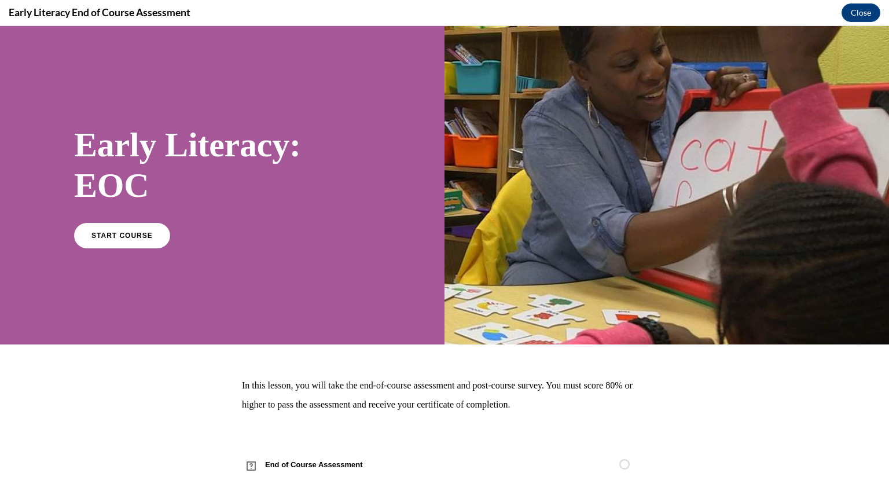
scroll to position [0, 0]
click at [127, 240] on link "START COURSE" at bounding box center [122, 235] width 101 height 27
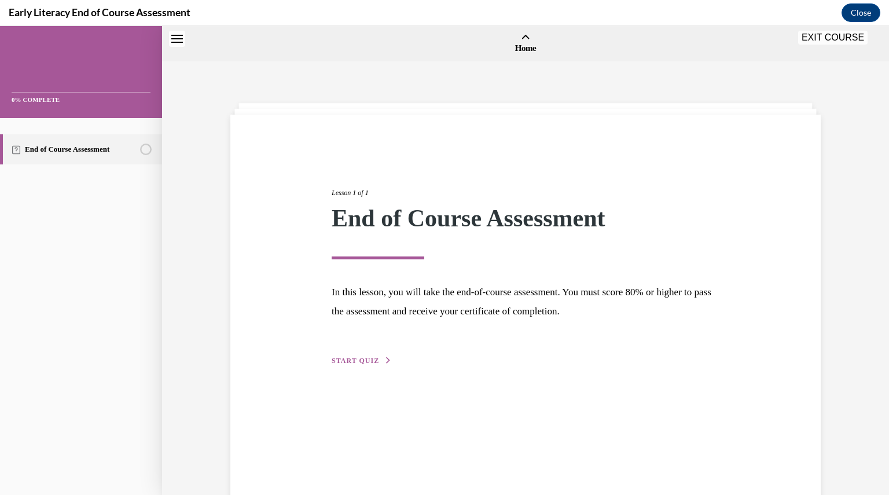
scroll to position [36, 0]
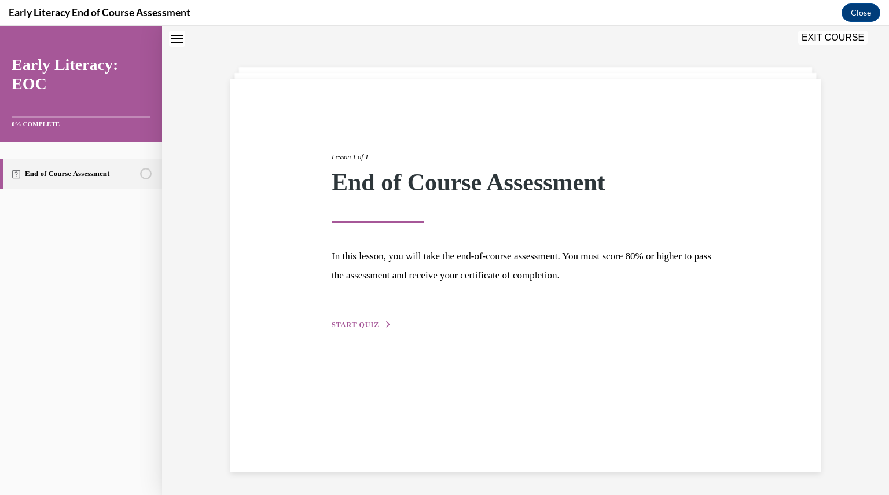
click at [354, 326] on span "START QUIZ" at bounding box center [355, 325] width 47 height 8
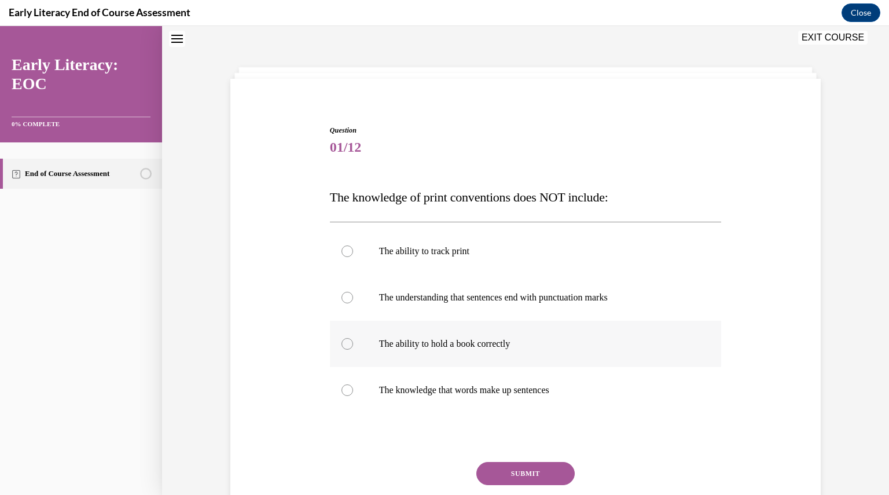
click at [458, 340] on p "The ability to hold a book correctly" at bounding box center [536, 344] width 314 height 12
click at [520, 476] on button "SUBMIT" at bounding box center [525, 473] width 98 height 23
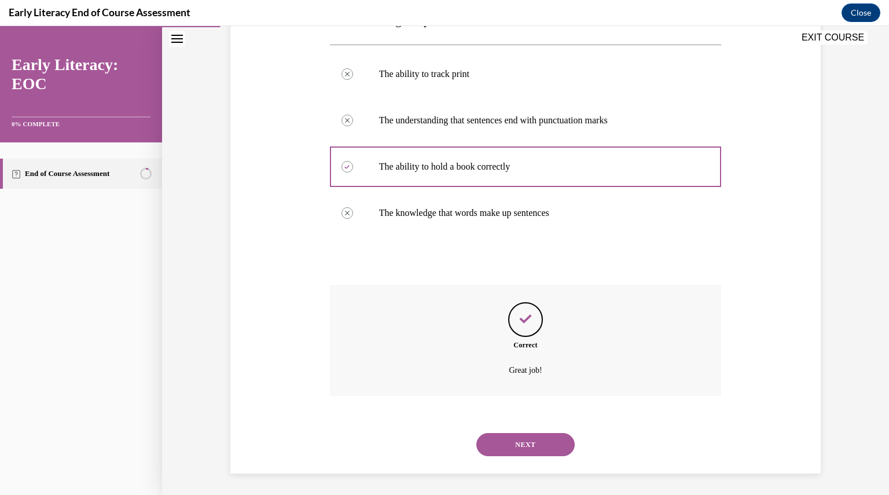
click at [511, 438] on button "NEXT" at bounding box center [525, 444] width 98 height 23
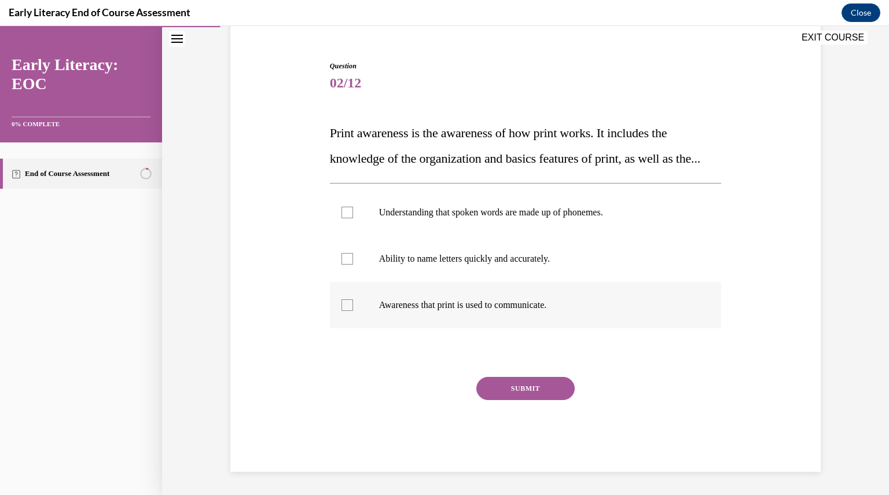
click at [425, 313] on div at bounding box center [526, 305] width 392 height 46
click at [501, 390] on button "SUBMIT" at bounding box center [525, 388] width 98 height 23
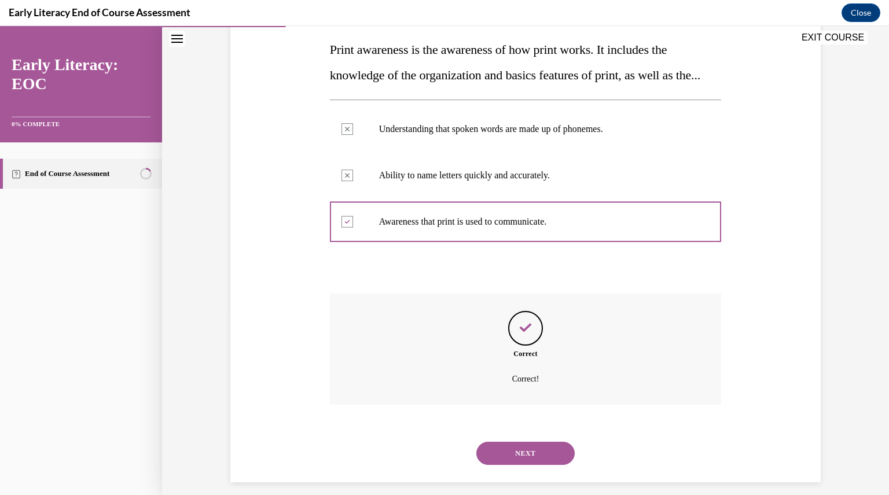
scroll to position [219, 0]
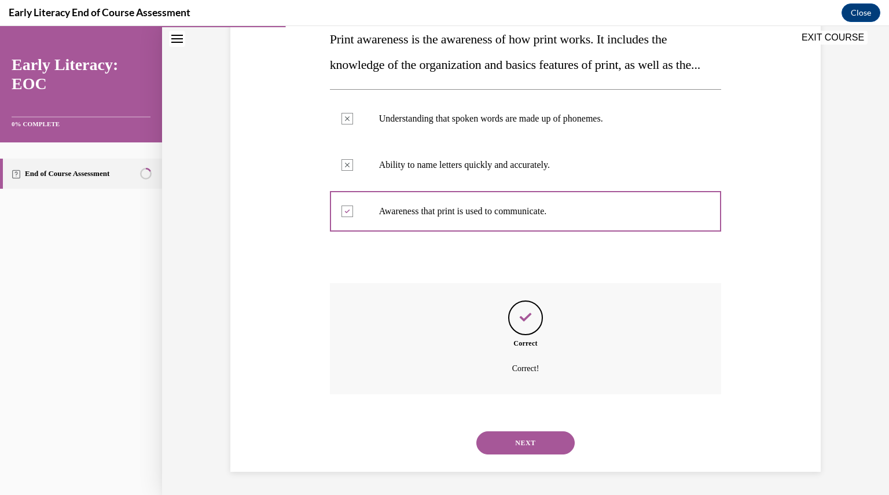
click at [504, 435] on button "NEXT" at bounding box center [525, 442] width 98 height 23
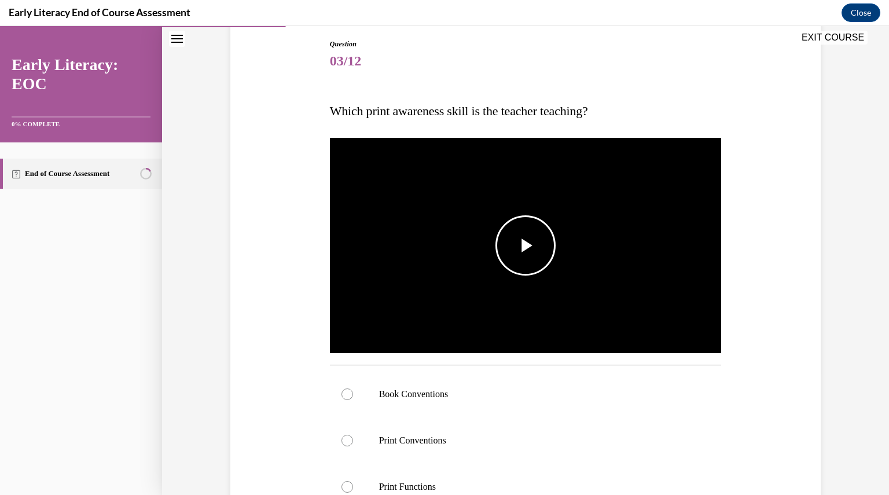
scroll to position [130, 0]
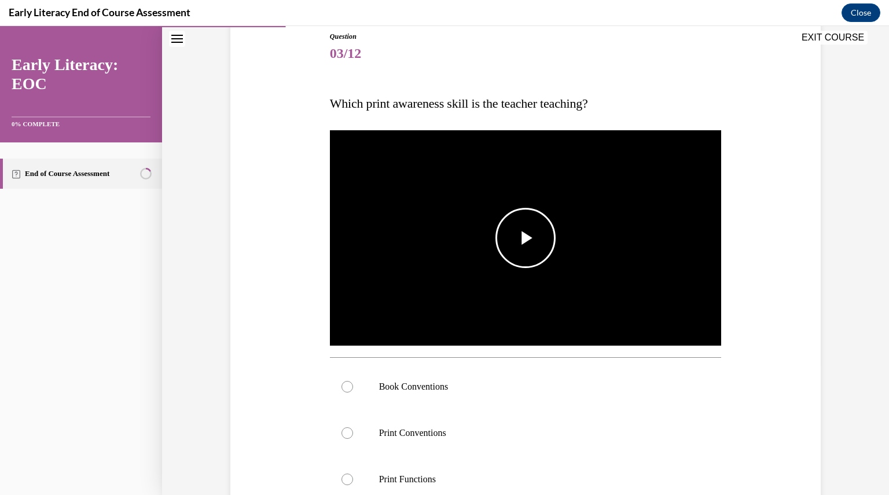
click at [526, 238] on span "Video player" at bounding box center [526, 238] width 0 height 0
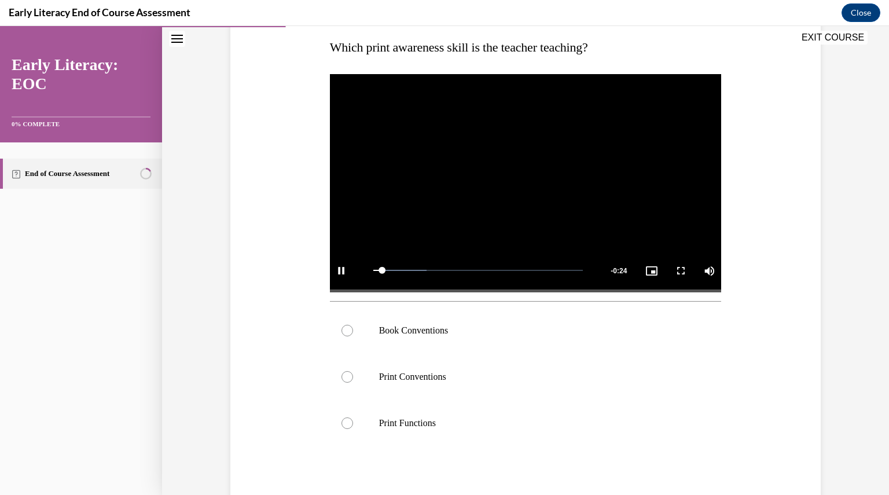
scroll to position [186, 0]
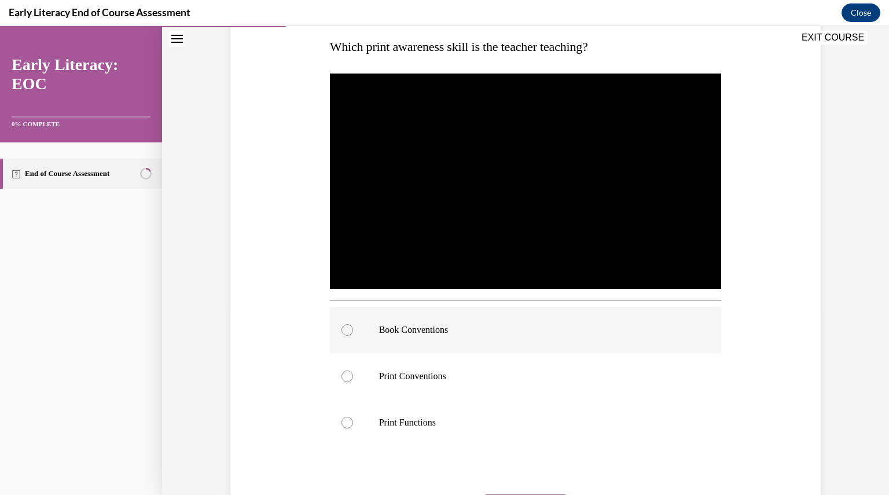
click at [411, 327] on p "Book Conventions" at bounding box center [536, 330] width 314 height 12
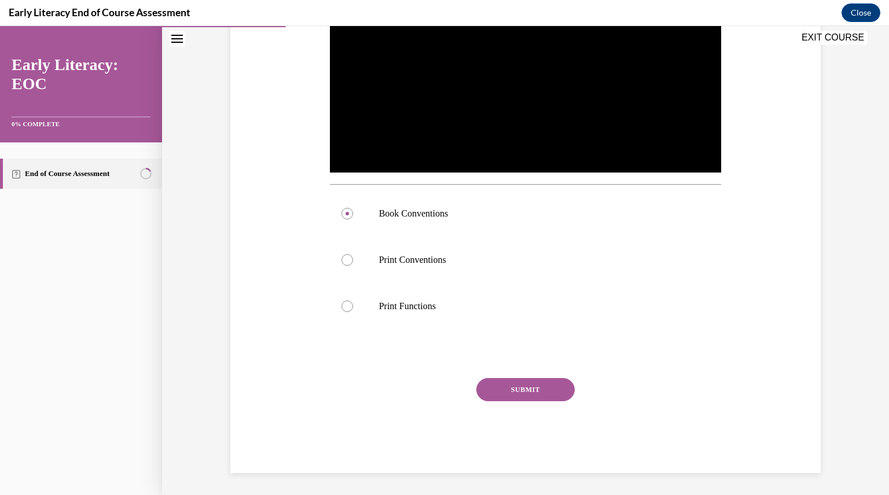
click at [499, 393] on button "SUBMIT" at bounding box center [525, 389] width 98 height 23
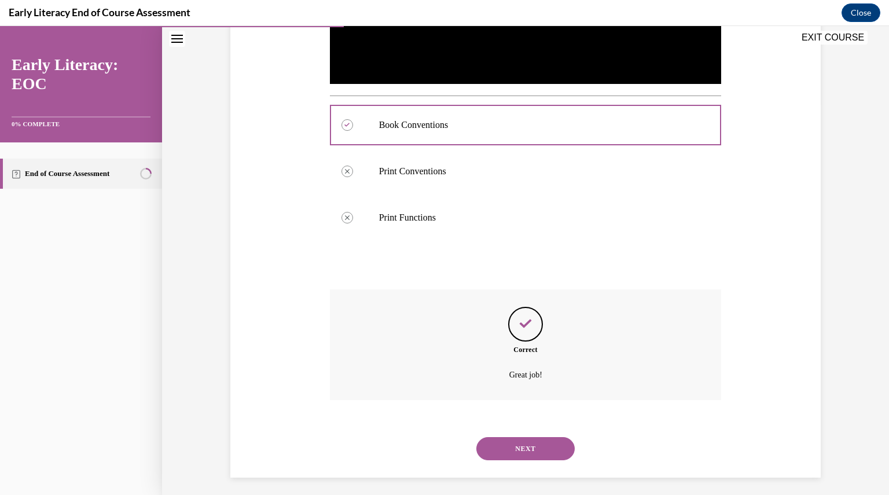
scroll to position [396, 0]
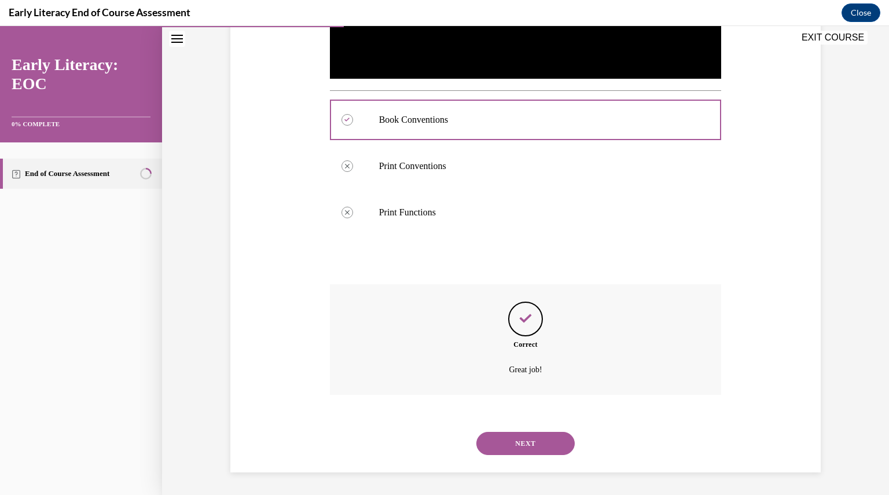
click at [522, 442] on button "NEXT" at bounding box center [525, 443] width 98 height 23
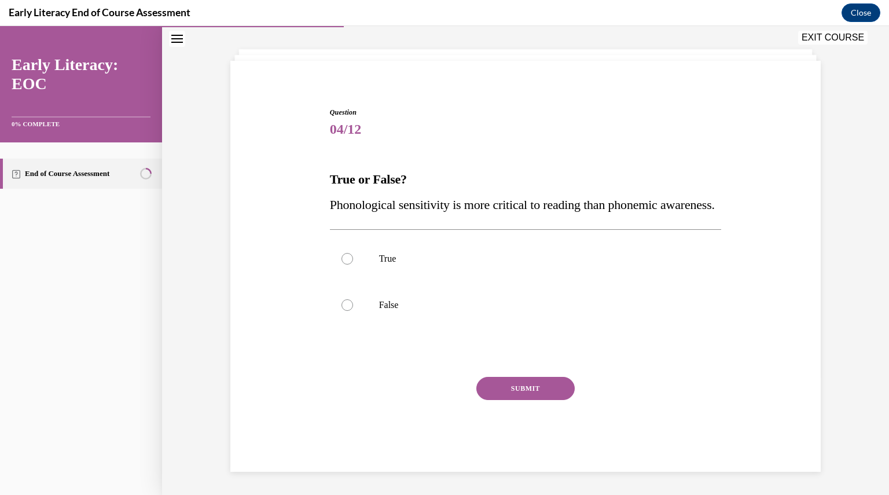
scroll to position [79, 0]
click at [380, 310] on p "False" at bounding box center [536, 305] width 314 height 12
click at [507, 387] on button "SUBMIT" at bounding box center [525, 388] width 98 height 23
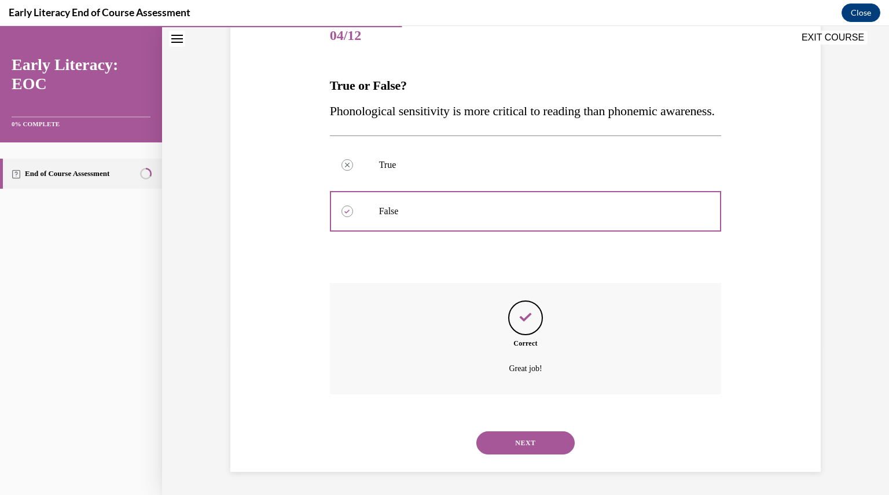
scroll to position [172, 0]
click at [505, 436] on button "NEXT" at bounding box center [525, 442] width 98 height 23
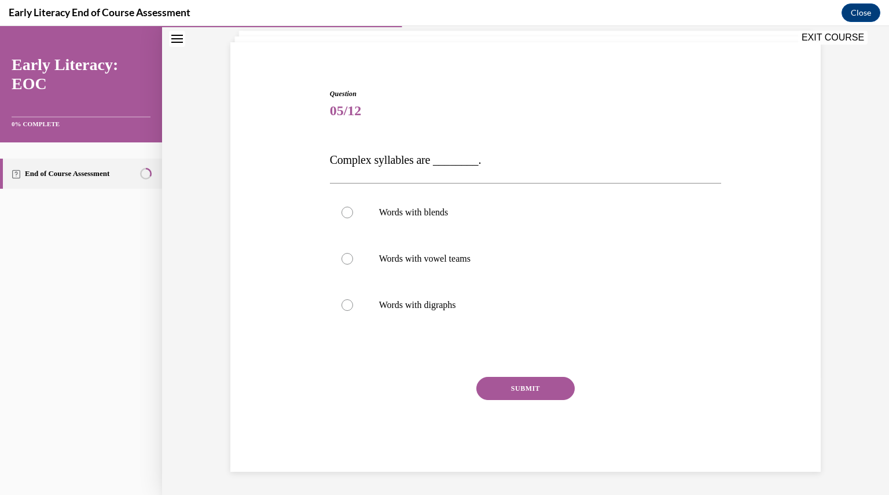
scroll to position [72, 0]
drag, startPoint x: 472, startPoint y: 164, endPoint x: 328, endPoint y: 153, distance: 144.5
click at [330, 154] on span "Complex syllables are ________." at bounding box center [406, 160] width 152 height 13
copy span "Complex syllables are ________."
click at [420, 312] on div at bounding box center [526, 305] width 392 height 46
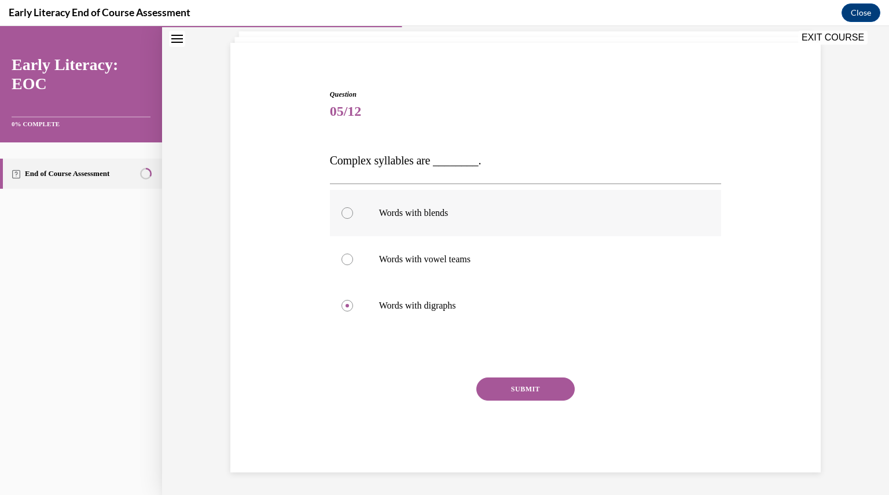
click at [383, 219] on div at bounding box center [526, 213] width 392 height 46
click at [516, 389] on button "SUBMIT" at bounding box center [525, 388] width 98 height 23
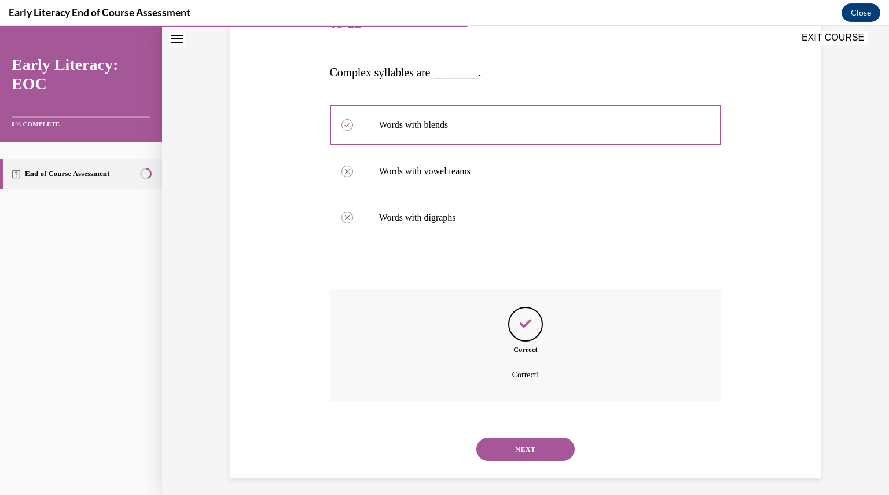
scroll to position [166, 0]
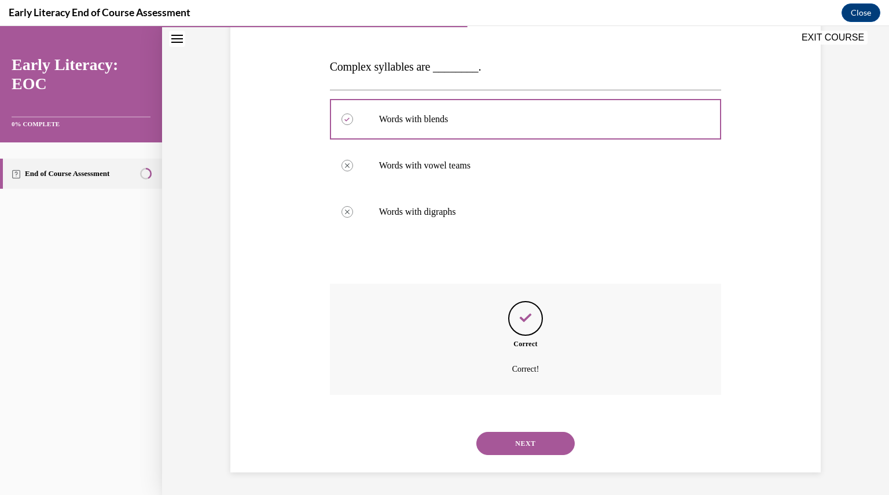
click at [558, 439] on button "NEXT" at bounding box center [525, 443] width 98 height 23
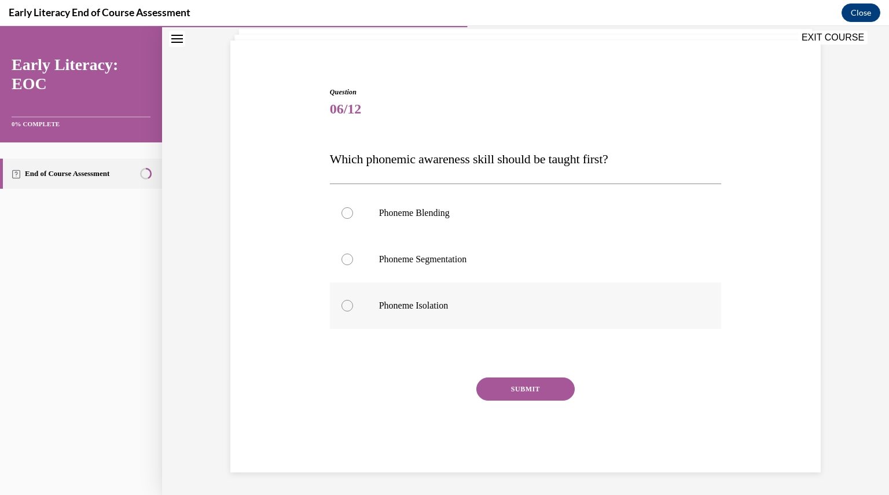
click at [456, 306] on p "Phoneme Isolation" at bounding box center [536, 306] width 314 height 12
click at [553, 390] on button "SUBMIT" at bounding box center [525, 388] width 98 height 23
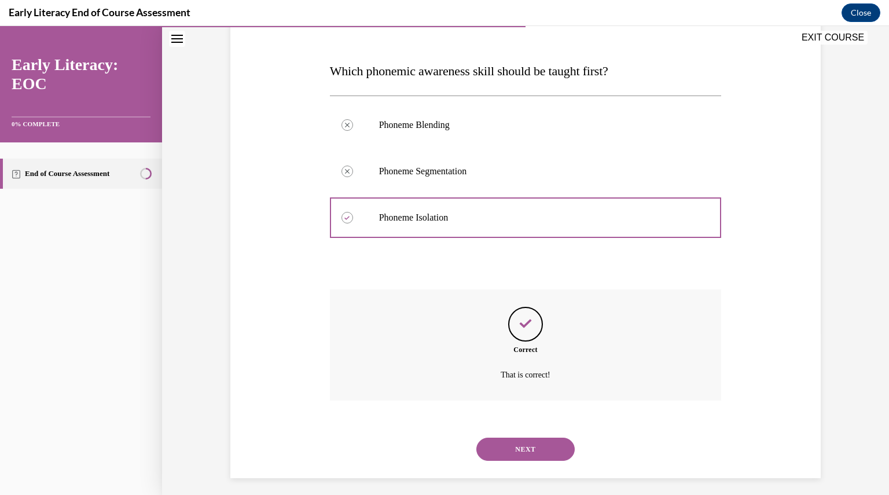
scroll to position [168, 0]
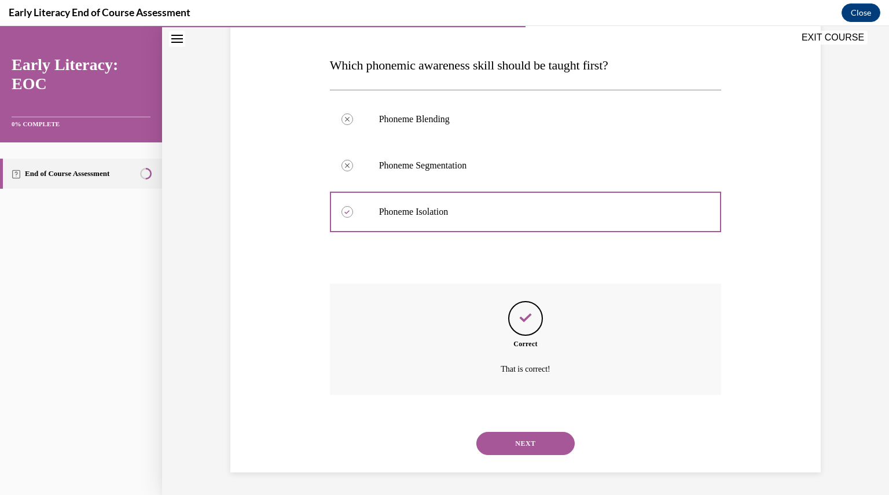
click at [532, 443] on button "NEXT" at bounding box center [525, 443] width 98 height 23
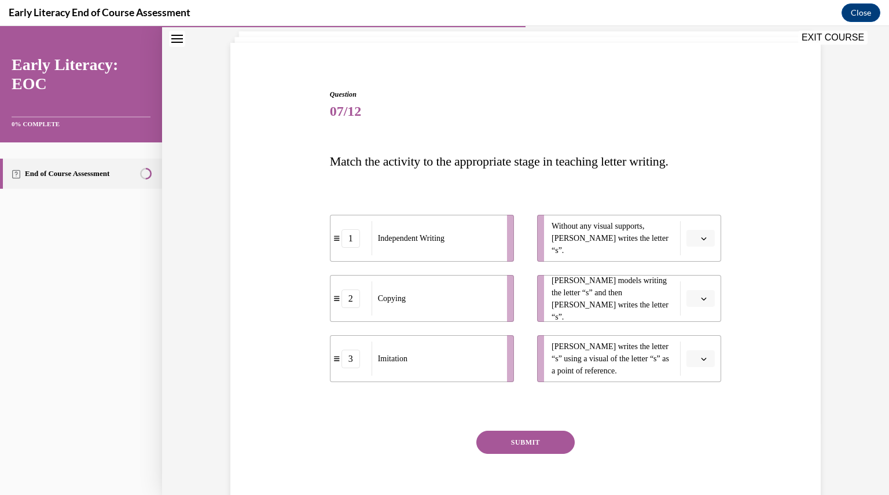
scroll to position [82, 0]
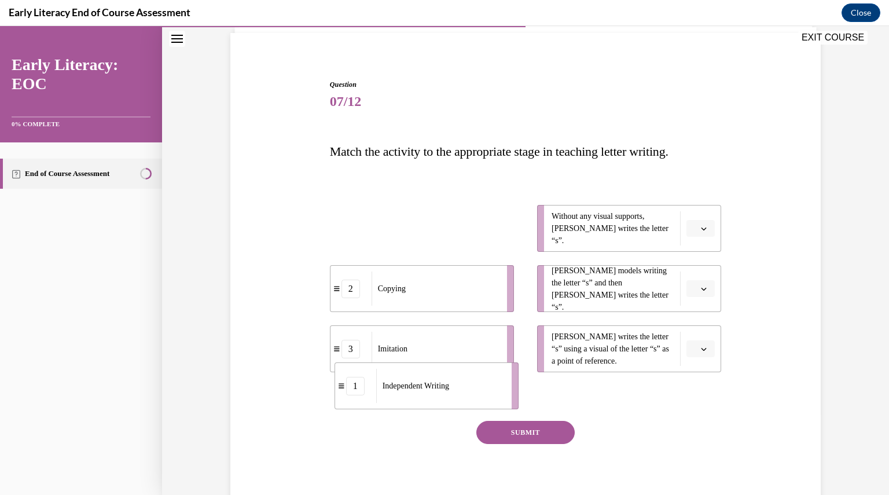
drag, startPoint x: 406, startPoint y: 232, endPoint x: 411, endPoint y: 388, distance: 156.9
click at [411, 388] on span "Independent Writing" at bounding box center [416, 386] width 67 height 12
drag, startPoint x: 407, startPoint y: 227, endPoint x: 387, endPoint y: 349, distance: 123.3
click at [387, 349] on span "Independent Writing" at bounding box center [387, 352] width 67 height 12
click at [347, 351] on div "3" at bounding box center [351, 349] width 19 height 19
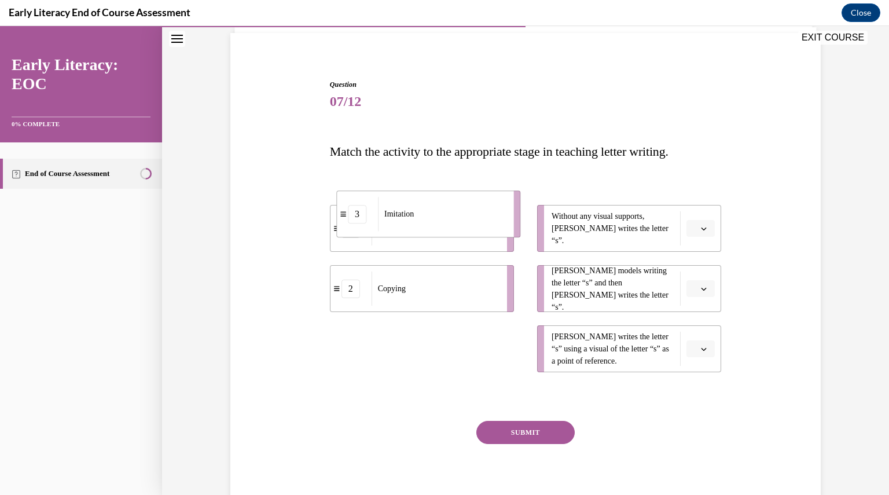
drag, startPoint x: 347, startPoint y: 351, endPoint x: 353, endPoint y: 216, distance: 135.0
click at [353, 216] on div "3" at bounding box center [357, 214] width 19 height 19
click at [693, 228] on span "Please select an option" at bounding box center [695, 229] width 4 height 12
click at [353, 230] on div "1" at bounding box center [351, 228] width 19 height 19
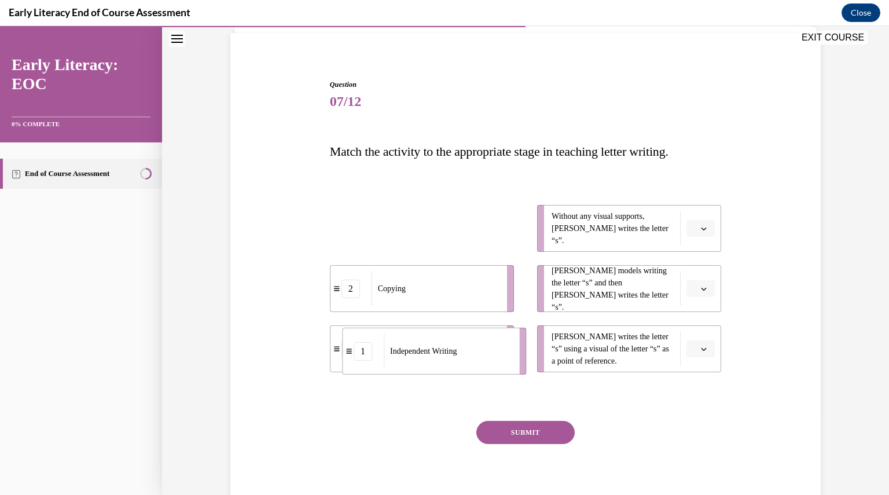
drag, startPoint x: 388, startPoint y: 237, endPoint x: 404, endPoint y: 369, distance: 133.5
click at [404, 369] on li "1 Independent Writing" at bounding box center [434, 351] width 184 height 47
click at [428, 227] on span "Independent Writing" at bounding box center [411, 228] width 67 height 12
click at [423, 225] on span "Independent Writing" at bounding box center [406, 225] width 67 height 12
click at [351, 229] on div "1" at bounding box center [351, 228] width 19 height 19
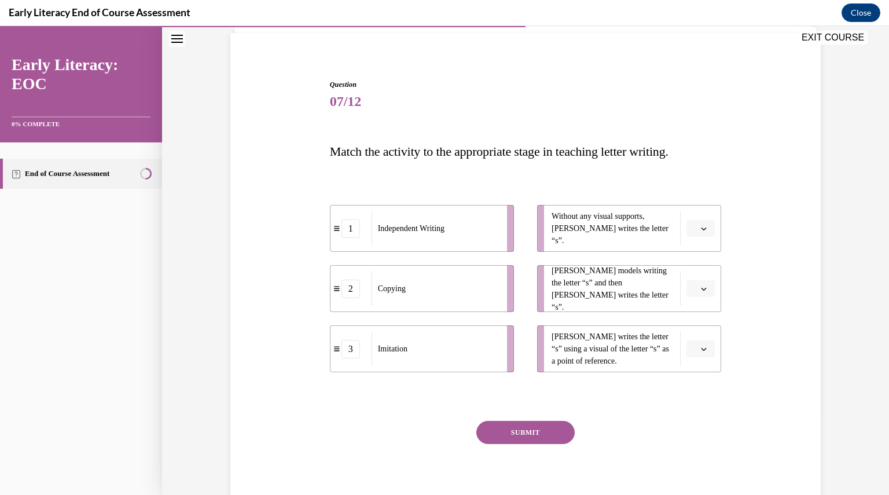
click at [711, 223] on li "Without any visual supports, Tina writes the letter “s”." at bounding box center [629, 228] width 184 height 47
drag, startPoint x: 433, startPoint y: 229, endPoint x: 619, endPoint y: 227, distance: 186.4
click at [619, 227] on span "Independent Writing" at bounding box center [596, 224] width 67 height 12
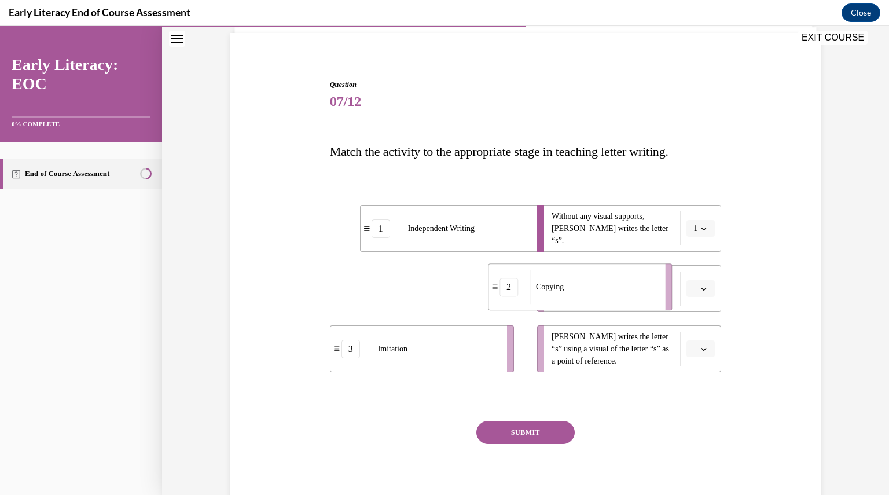
drag, startPoint x: 460, startPoint y: 287, endPoint x: 625, endPoint y: 284, distance: 165.0
click at [625, 284] on div "Copying" at bounding box center [594, 287] width 128 height 34
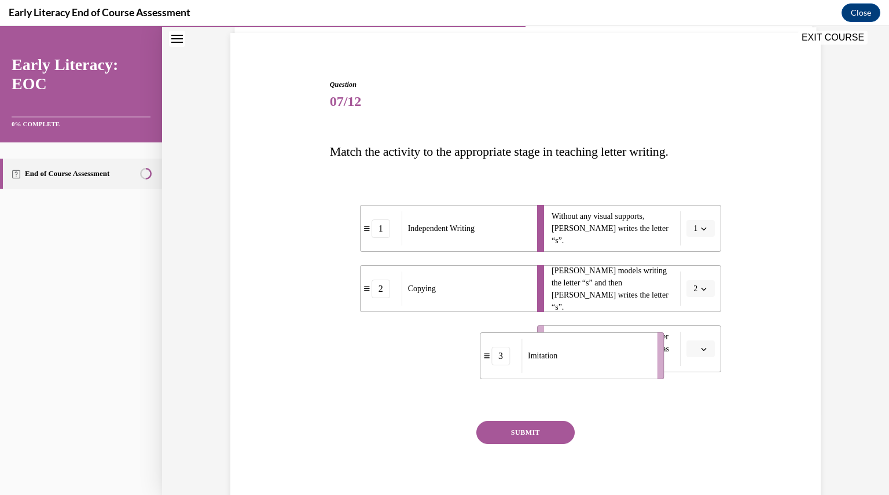
drag, startPoint x: 451, startPoint y: 350, endPoint x: 602, endPoint y: 356, distance: 150.6
click at [602, 356] on div "Imitation" at bounding box center [586, 356] width 128 height 34
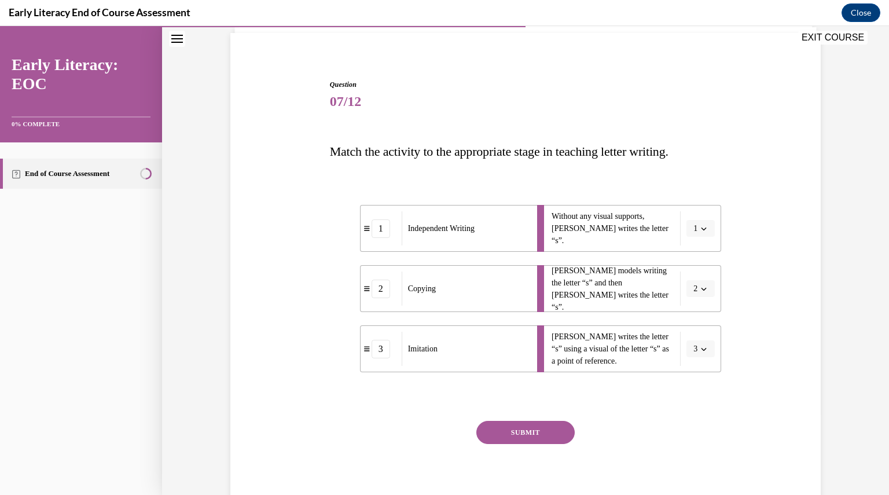
click at [480, 296] on div "Copying" at bounding box center [466, 288] width 128 height 34
drag, startPoint x: 483, startPoint y: 295, endPoint x: 352, endPoint y: 292, distance: 130.8
click at [352, 292] on div "Copying" at bounding box center [336, 286] width 128 height 34
drag, startPoint x: 468, startPoint y: 347, endPoint x: 375, endPoint y: 348, distance: 92.6
click at [375, 348] on div "Imitation" at bounding box center [392, 345] width 128 height 34
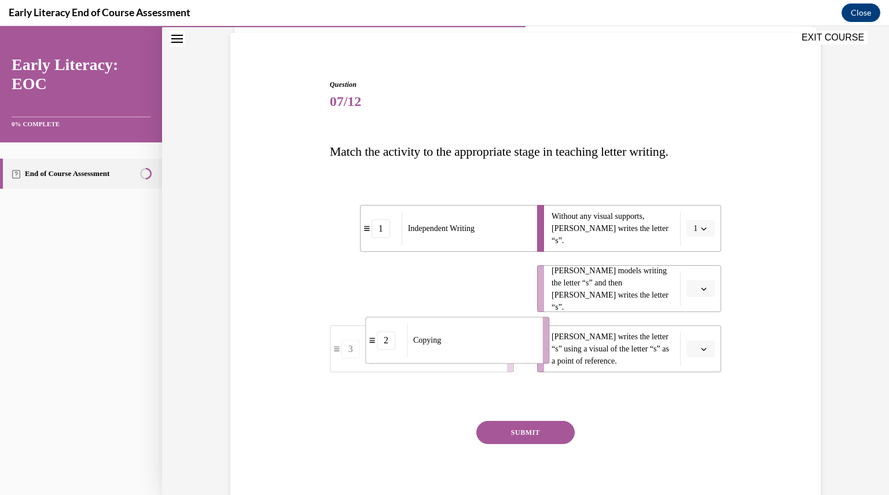
drag, startPoint x: 399, startPoint y: 299, endPoint x: 434, endPoint y: 354, distance: 64.5
drag, startPoint x: 435, startPoint y: 299, endPoint x: 477, endPoint y: 303, distance: 41.8
click at [477, 303] on div "Imitation" at bounding box center [476, 293] width 128 height 34
click at [549, 430] on button "SUBMIT" at bounding box center [525, 432] width 98 height 23
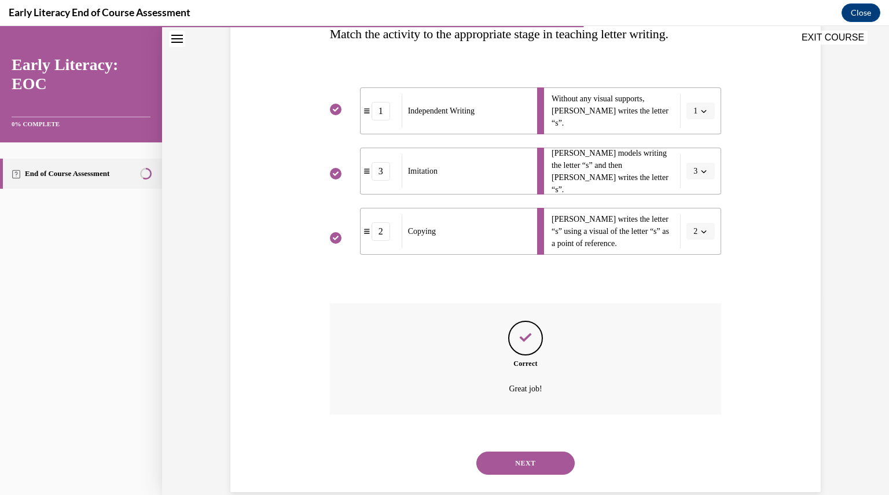
scroll to position [219, 0]
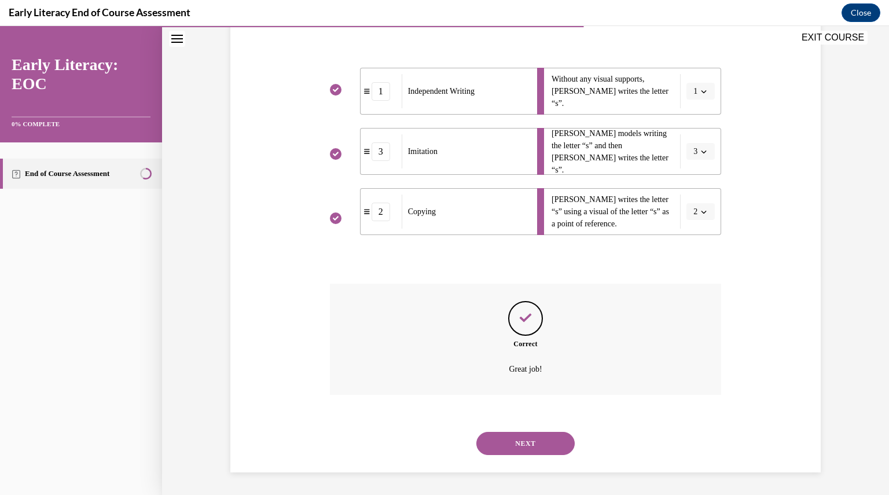
click at [513, 438] on button "NEXT" at bounding box center [525, 443] width 98 height 23
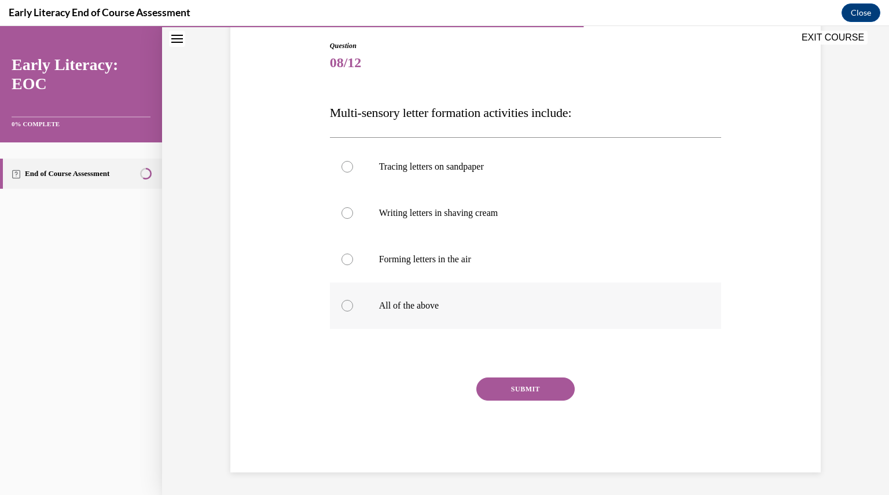
click at [381, 311] on div at bounding box center [526, 305] width 392 height 46
click at [523, 388] on button "SUBMIT" at bounding box center [525, 388] width 98 height 23
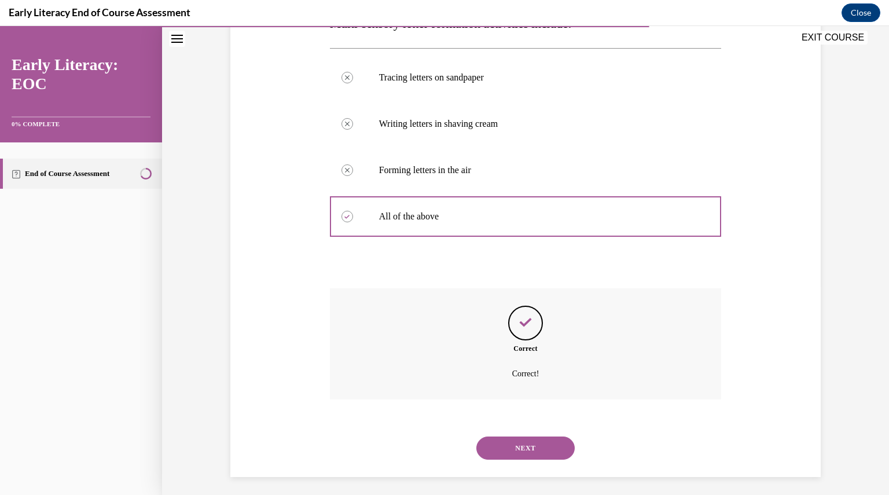
scroll to position [214, 0]
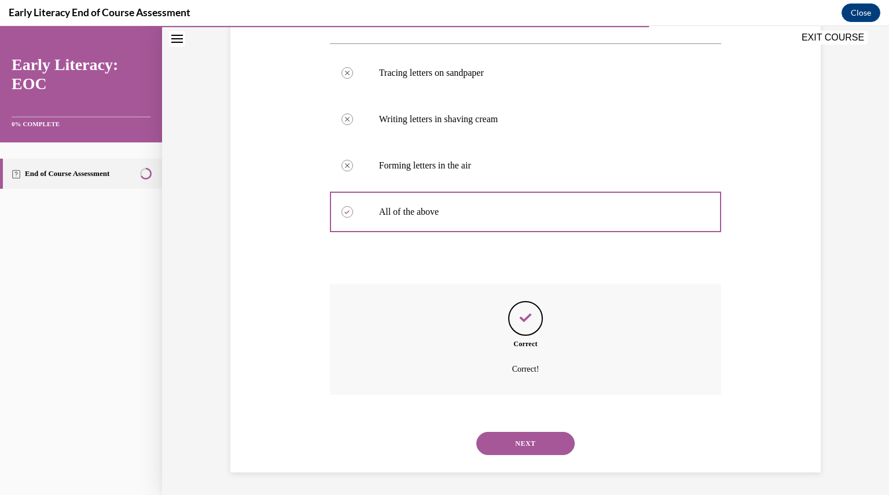
click at [517, 438] on button "NEXT" at bounding box center [525, 443] width 98 height 23
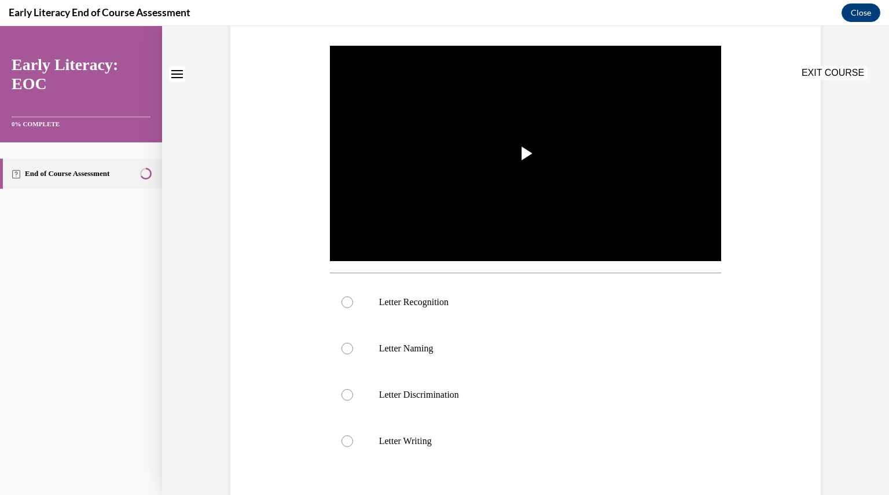
scroll to position [0, 0]
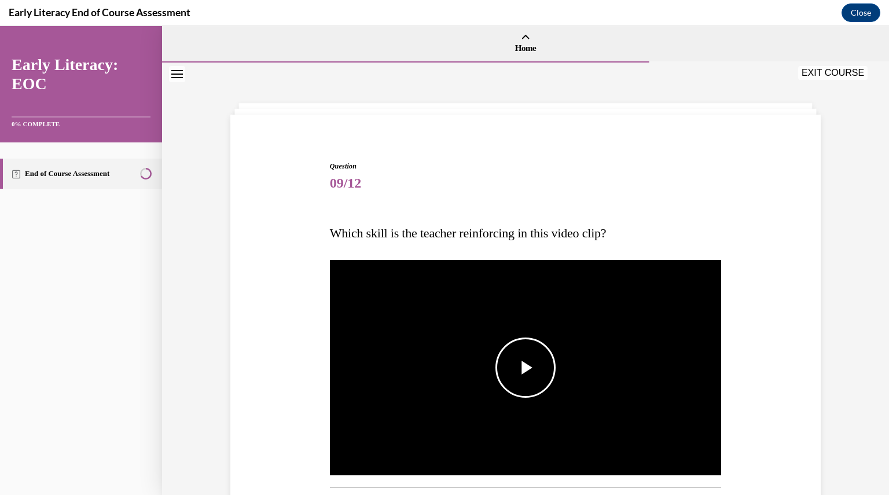
click at [526, 368] on span "Video player" at bounding box center [526, 368] width 0 height 0
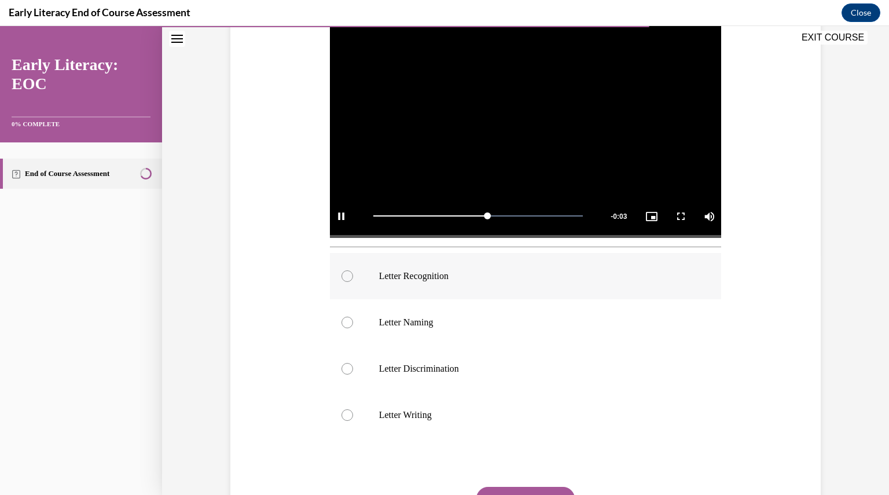
scroll to position [244, 0]
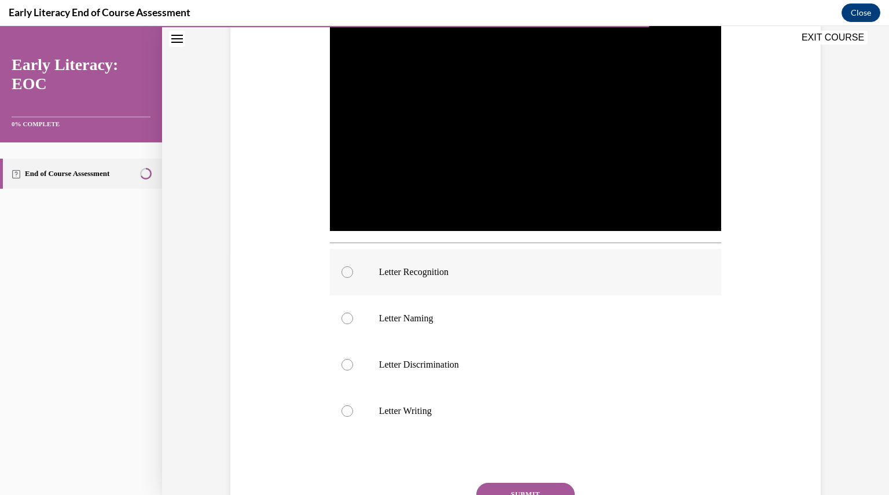
click at [449, 272] on p "Letter Recognition" at bounding box center [536, 272] width 314 height 12
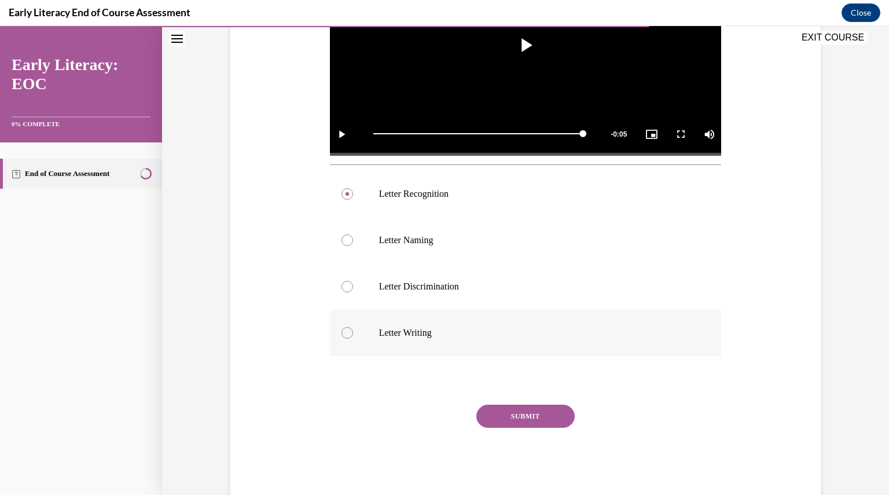
scroll to position [337, 0]
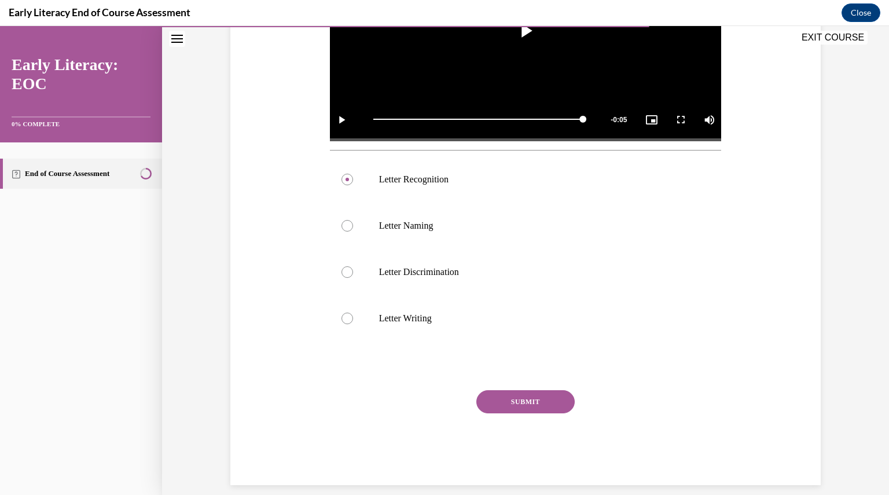
click at [534, 402] on button "SUBMIT" at bounding box center [525, 401] width 98 height 23
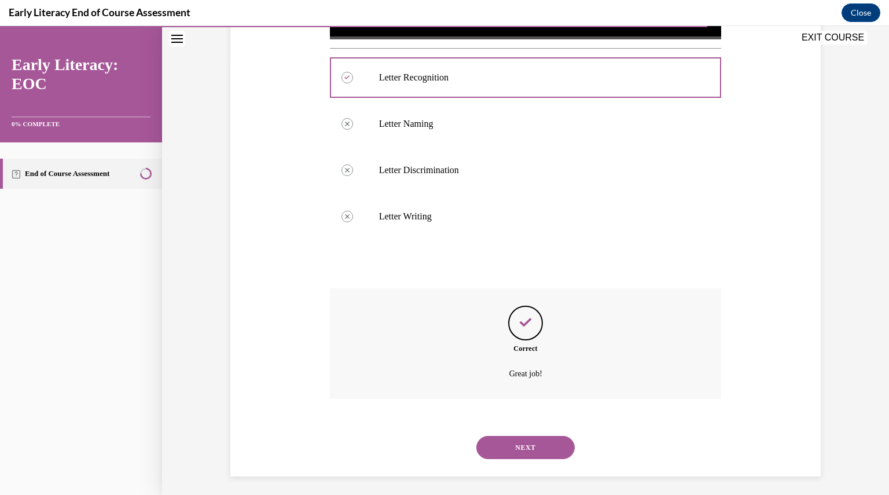
scroll to position [443, 0]
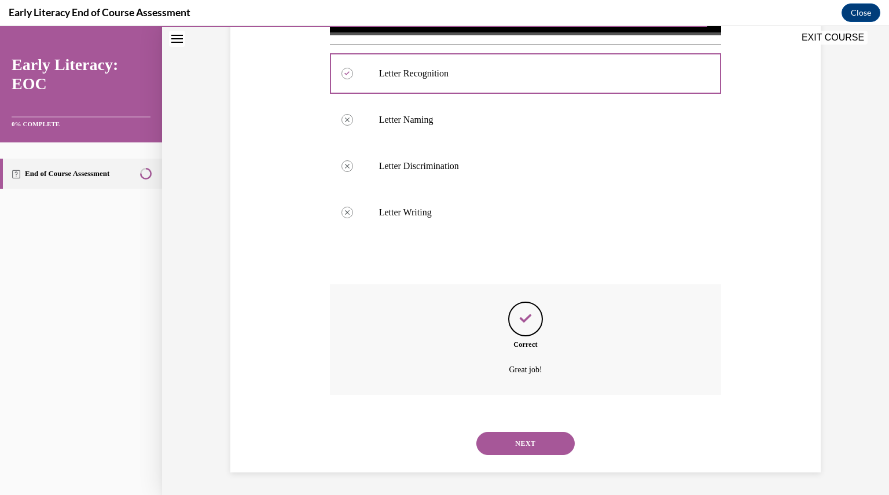
click at [535, 445] on button "NEXT" at bounding box center [525, 443] width 98 height 23
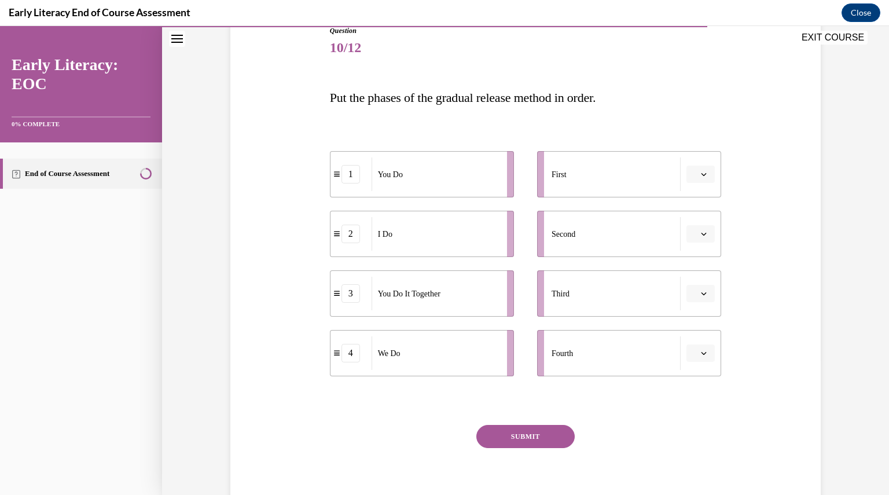
scroll to position [136, 0]
click at [605, 184] on div "First" at bounding box center [616, 174] width 129 height 34
click at [693, 175] on span "Please select an option" at bounding box center [695, 174] width 4 height 12
drag, startPoint x: 384, startPoint y: 235, endPoint x: 426, endPoint y: 170, distance: 77.9
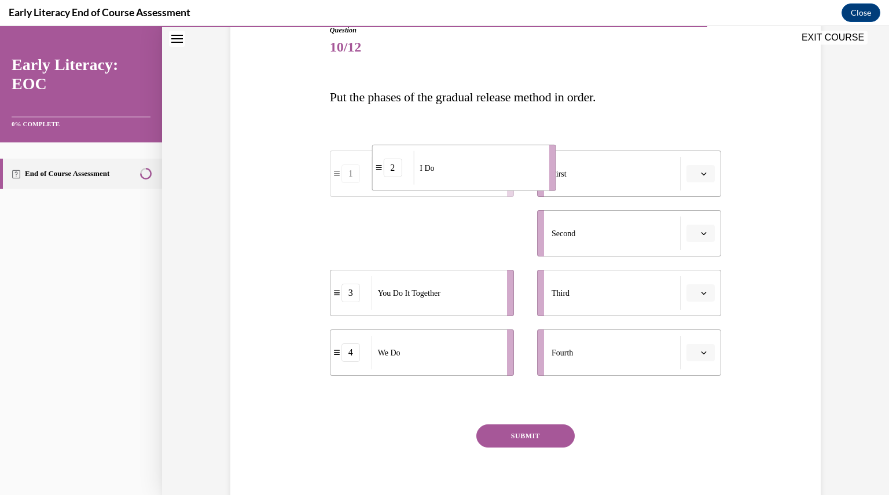
click at [426, 170] on span "I Do" at bounding box center [427, 167] width 14 height 12
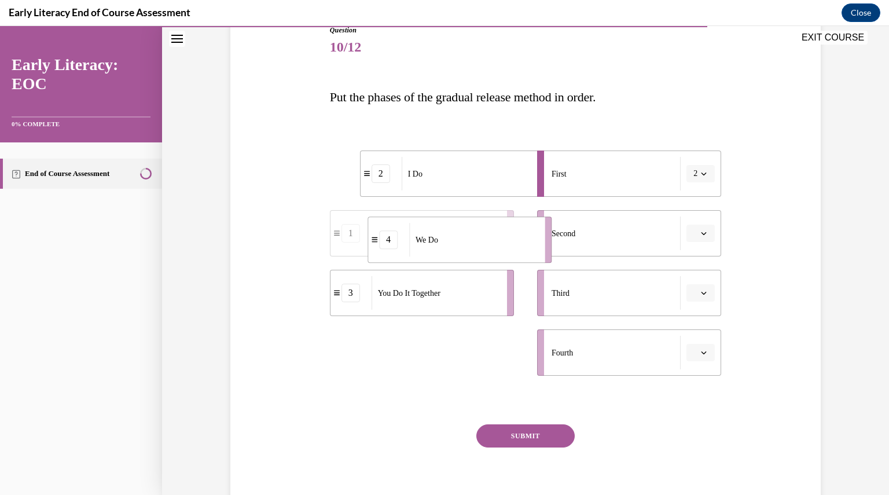
drag, startPoint x: 414, startPoint y: 364, endPoint x: 454, endPoint y: 245, distance: 125.0
click at [454, 245] on div "We Do" at bounding box center [473, 240] width 128 height 34
drag, startPoint x: 431, startPoint y: 303, endPoint x: 465, endPoint y: 302, distance: 34.8
click at [465, 302] on div "You Do It Together" at bounding box center [467, 293] width 128 height 34
drag, startPoint x: 438, startPoint y: 357, endPoint x: 470, endPoint y: 355, distance: 32.5
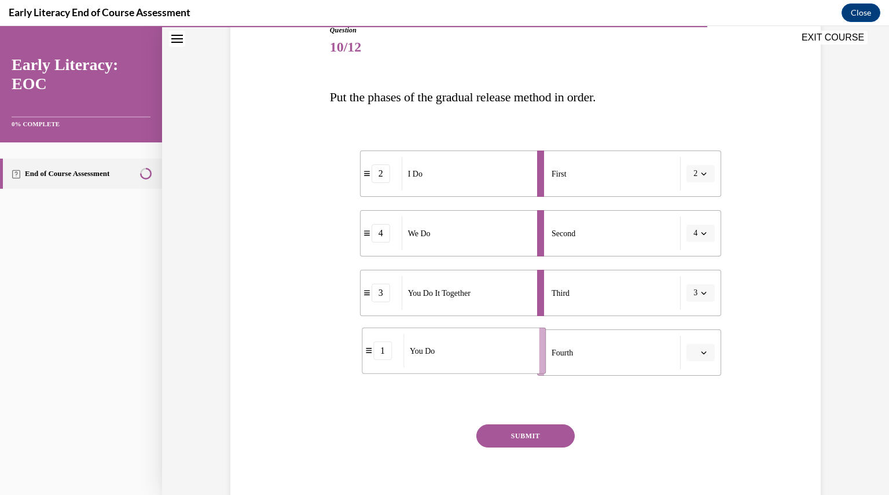
click at [470, 355] on div "You Do" at bounding box center [467, 351] width 128 height 34
click at [517, 431] on button "SUBMIT" at bounding box center [525, 435] width 98 height 23
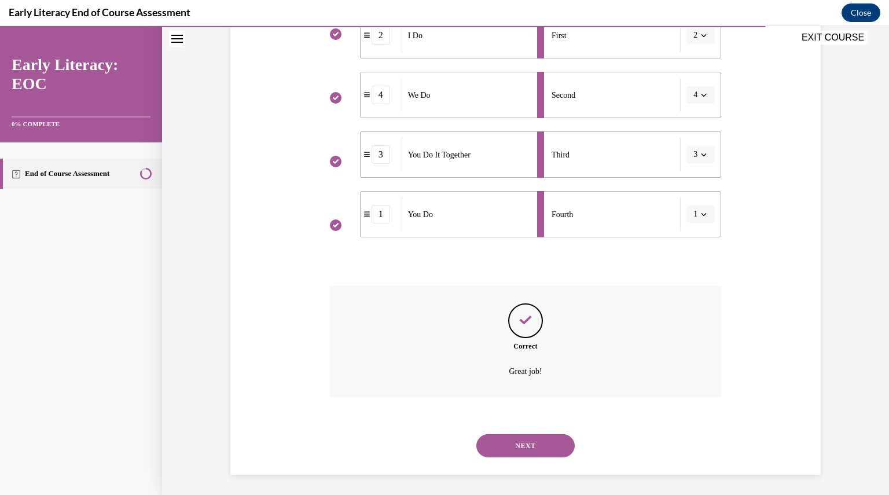
scroll to position [277, 0]
click at [536, 437] on button "NEXT" at bounding box center [525, 443] width 98 height 23
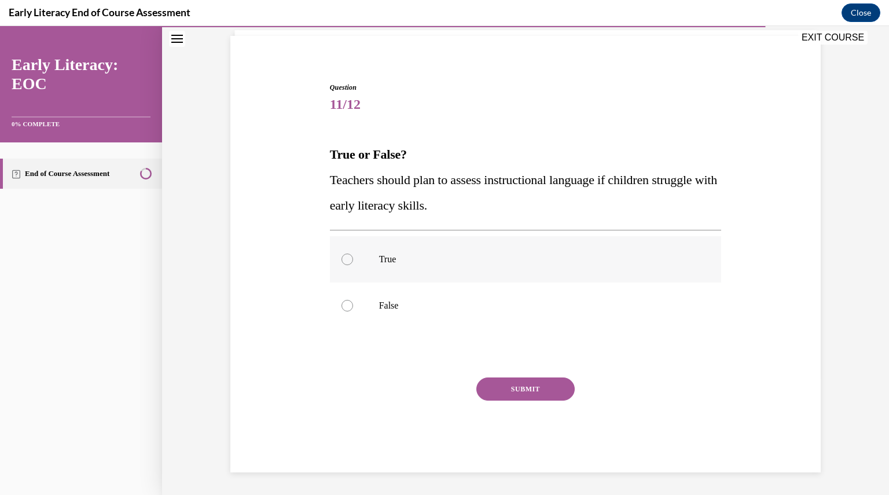
click at [423, 251] on div at bounding box center [526, 259] width 392 height 46
click at [455, 304] on p "False" at bounding box center [536, 306] width 314 height 12
click at [517, 388] on button "SUBMIT" at bounding box center [525, 388] width 98 height 23
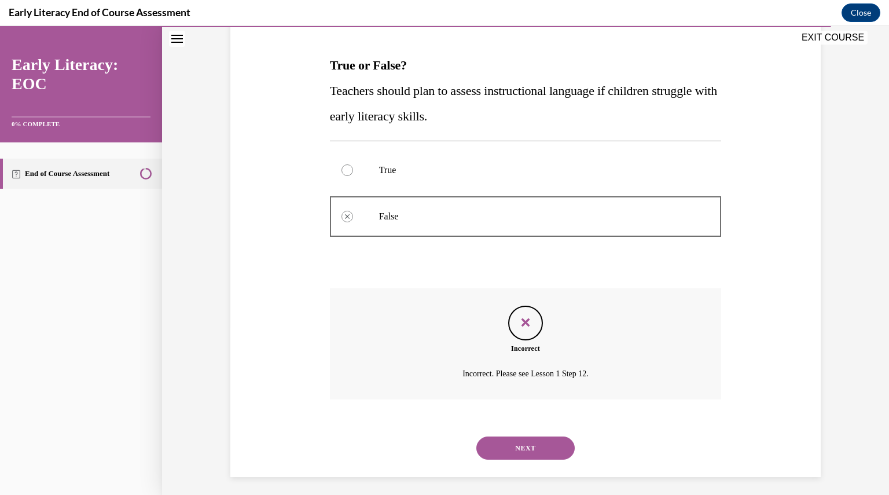
scroll to position [172, 0]
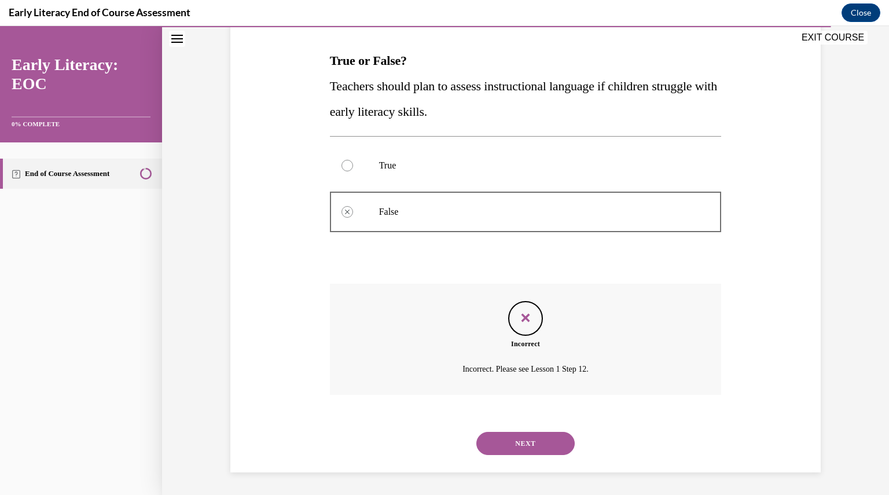
click at [524, 440] on button "NEXT" at bounding box center [525, 443] width 98 height 23
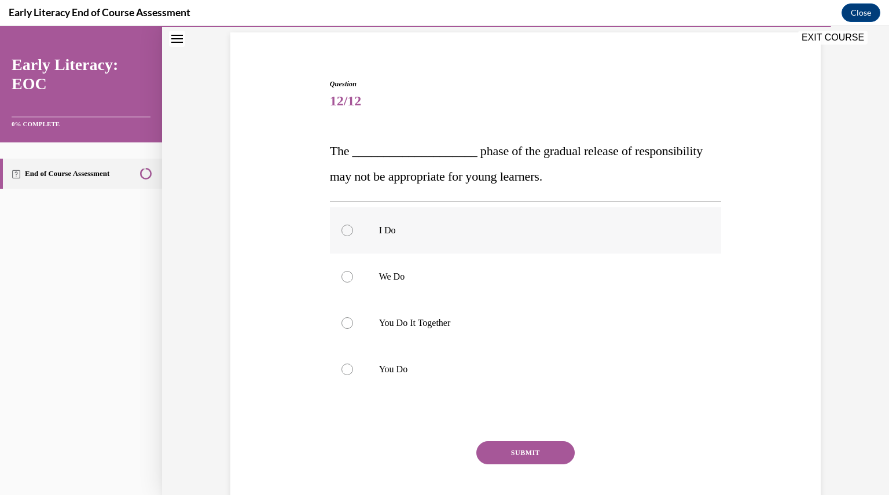
scroll to position [86, 0]
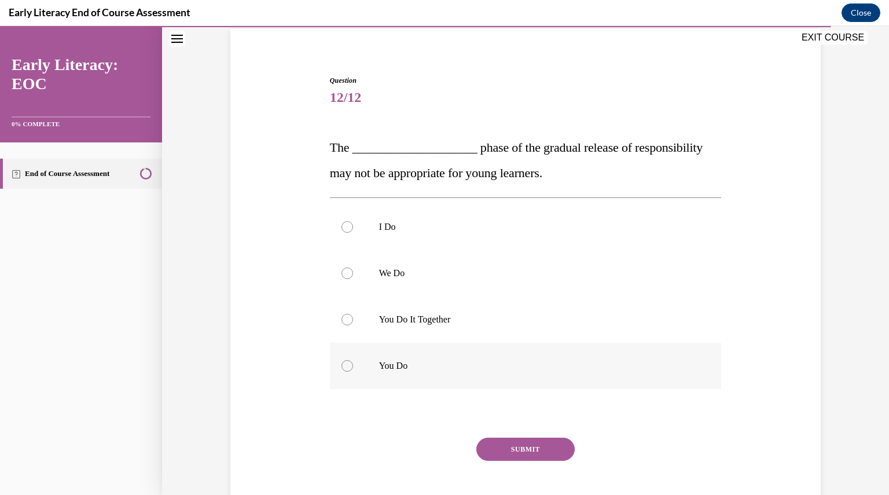
click at [451, 368] on p "You Do" at bounding box center [536, 366] width 314 height 12
click at [489, 445] on button "SUBMIT" at bounding box center [525, 449] width 98 height 23
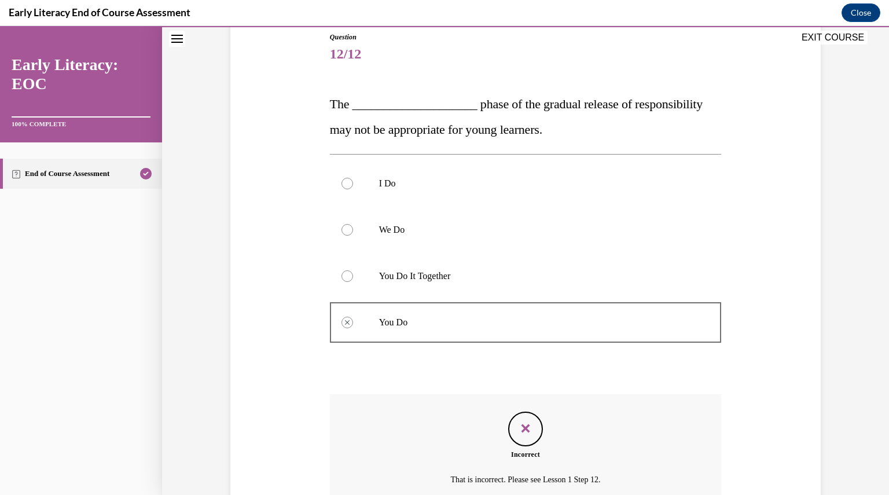
scroll to position [128, 0]
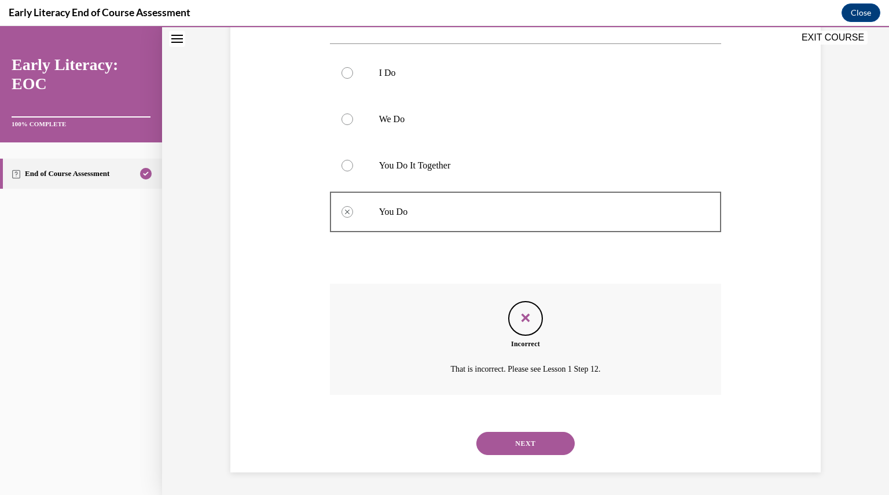
click at [505, 445] on button "NEXT" at bounding box center [525, 443] width 98 height 23
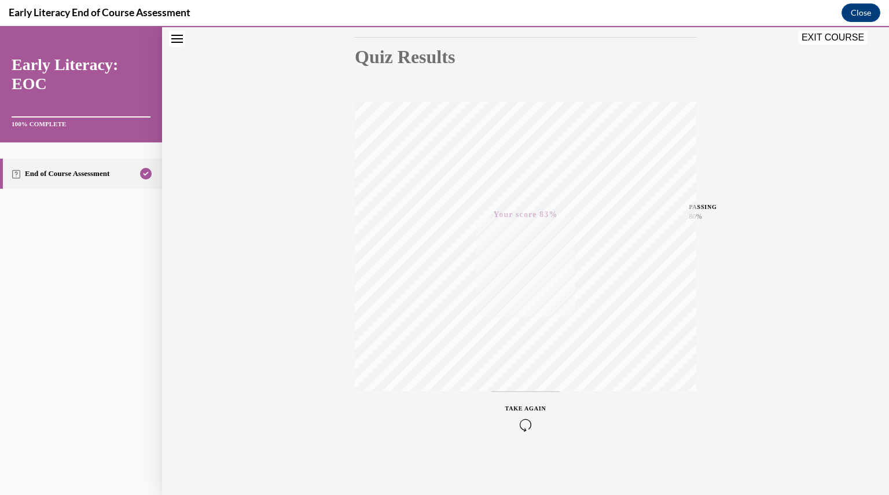
click at [520, 421] on icon "button" at bounding box center [525, 424] width 41 height 13
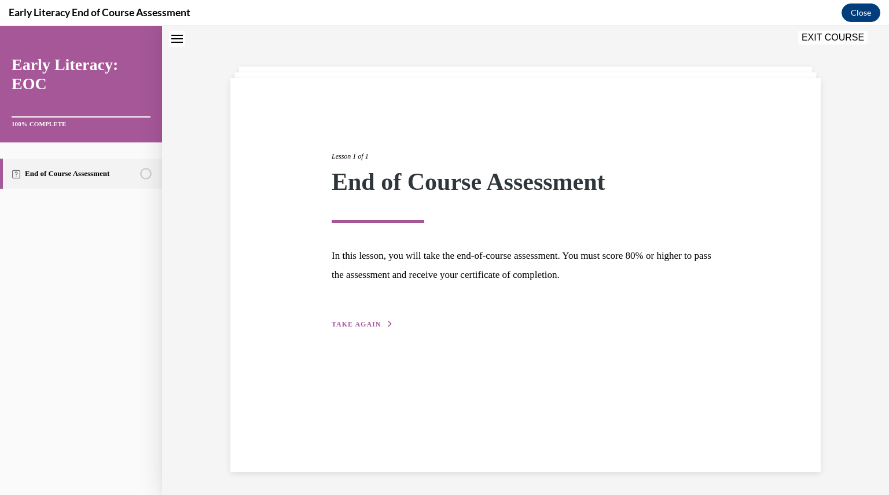
click at [358, 318] on div "Lesson 1 of 1 End of Course Assessment In this lesson, you will take the end-of…" at bounding box center [525, 227] width 405 height 206
click at [362, 326] on span "TAKE AGAIN" at bounding box center [356, 324] width 49 height 8
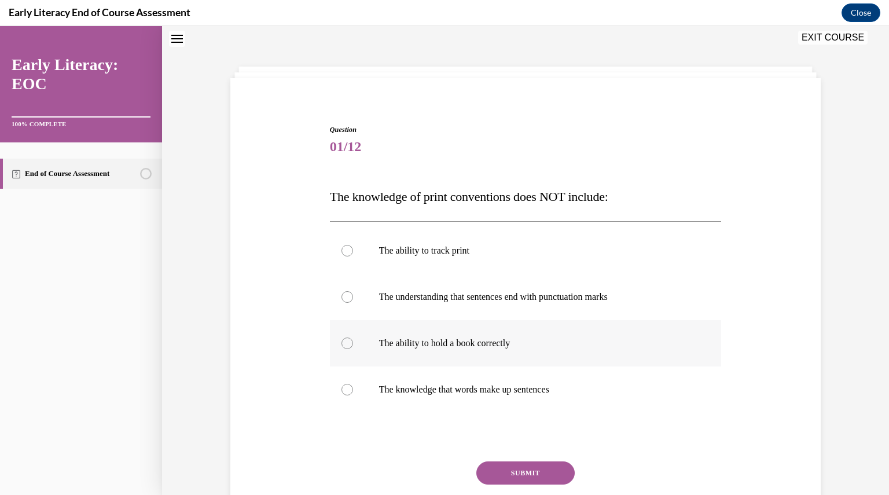
click at [459, 348] on div at bounding box center [526, 343] width 392 height 46
click at [512, 472] on button "SUBMIT" at bounding box center [525, 472] width 98 height 23
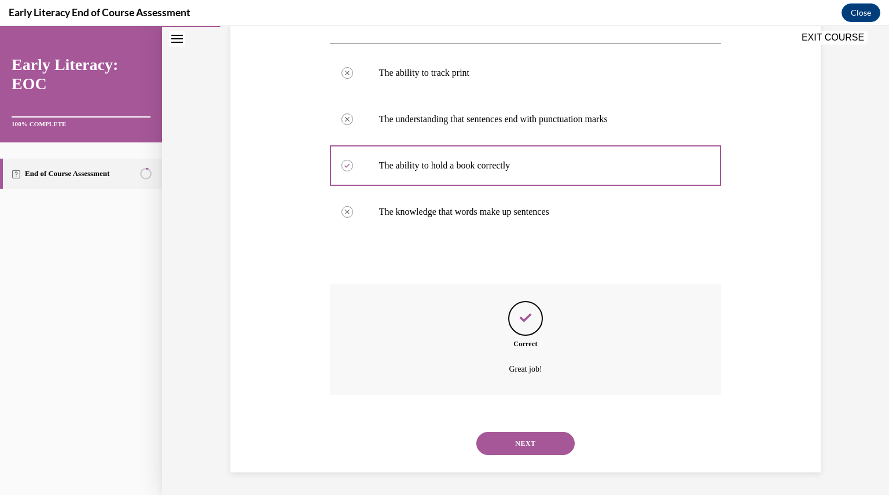
click at [519, 453] on button "NEXT" at bounding box center [525, 443] width 98 height 23
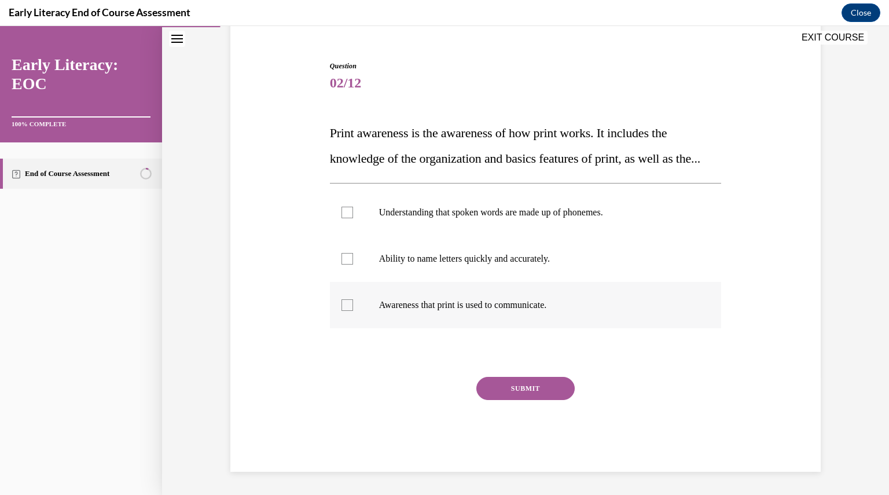
click at [444, 311] on div at bounding box center [526, 305] width 392 height 46
click at [494, 390] on button "SUBMIT" at bounding box center [525, 388] width 98 height 23
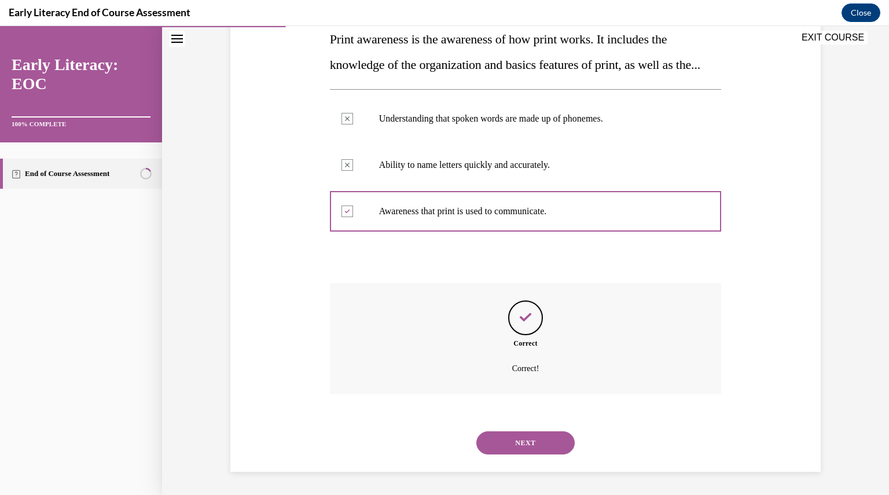
scroll to position [219, 0]
click at [517, 436] on button "NEXT" at bounding box center [525, 442] width 98 height 23
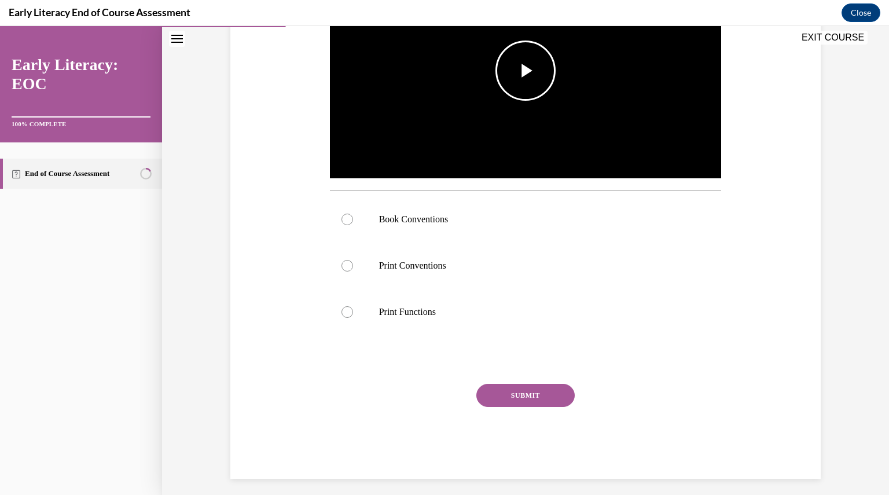
scroll to position [298, 0]
click at [526, 70] on span "Video player" at bounding box center [526, 70] width 0 height 0
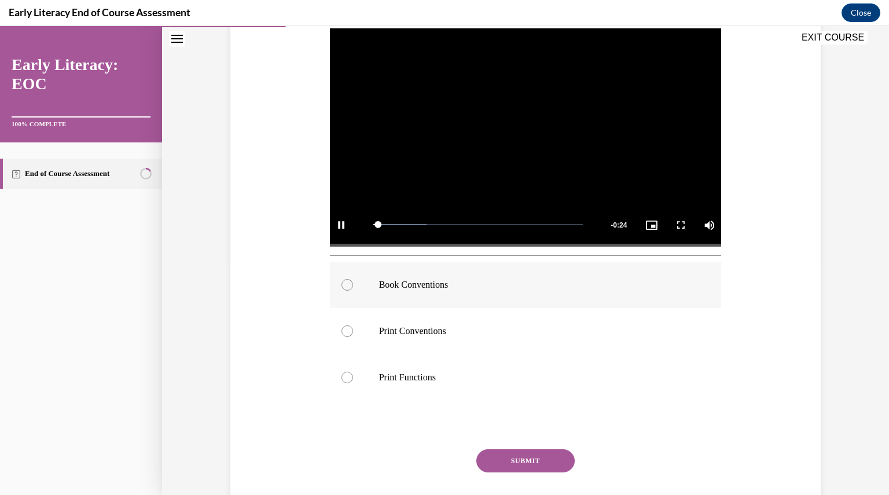
click at [427, 286] on p "Book Conventions" at bounding box center [536, 285] width 314 height 12
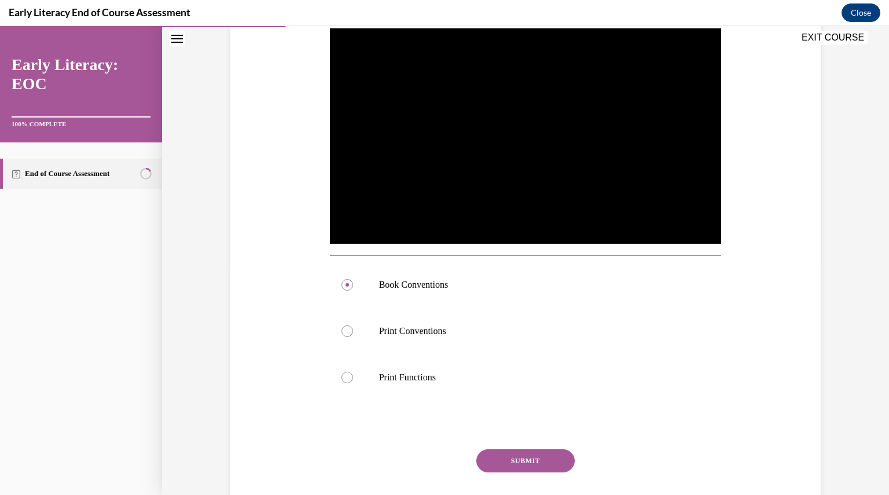
click at [522, 459] on button "SUBMIT" at bounding box center [525, 460] width 98 height 23
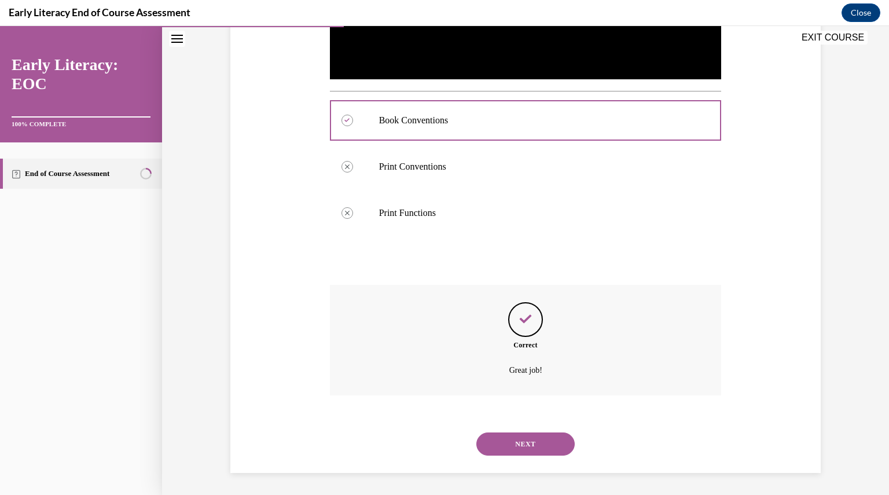
scroll to position [396, 0]
click at [530, 437] on button "NEXT" at bounding box center [525, 443] width 98 height 23
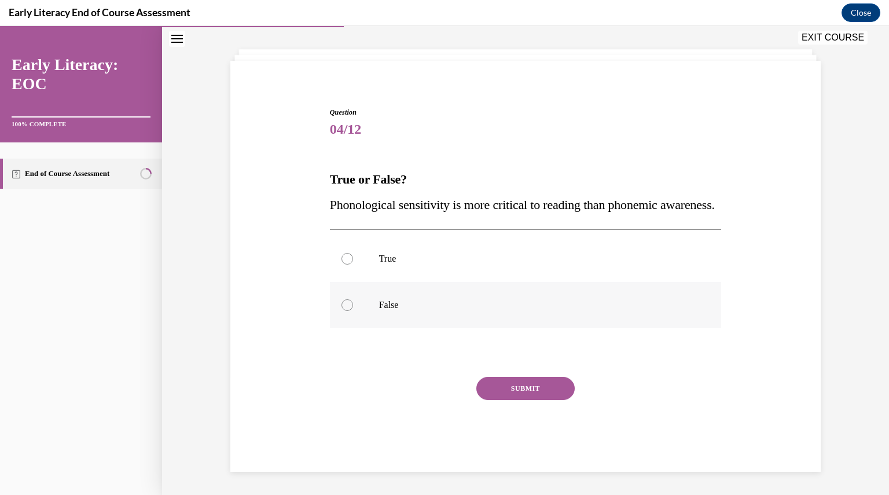
click at [381, 310] on p "False" at bounding box center [536, 305] width 314 height 12
click at [539, 384] on button "SUBMIT" at bounding box center [525, 388] width 98 height 23
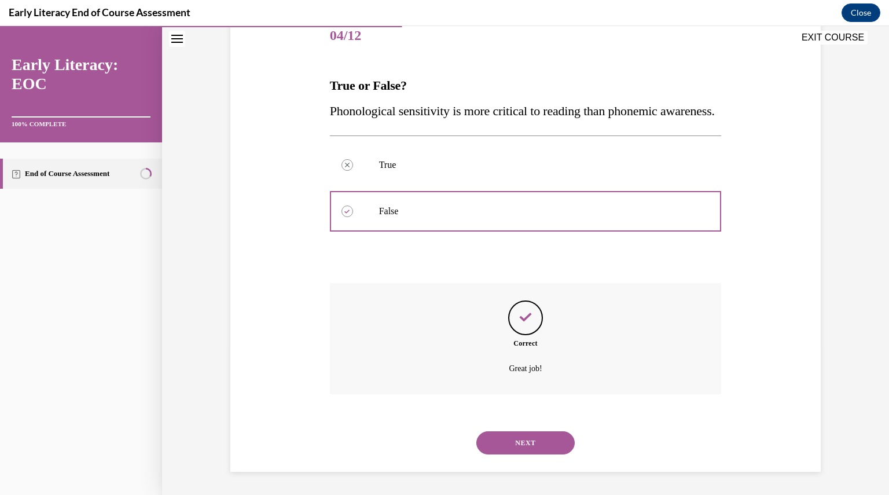
scroll to position [172, 0]
click at [525, 444] on button "NEXT" at bounding box center [525, 442] width 98 height 23
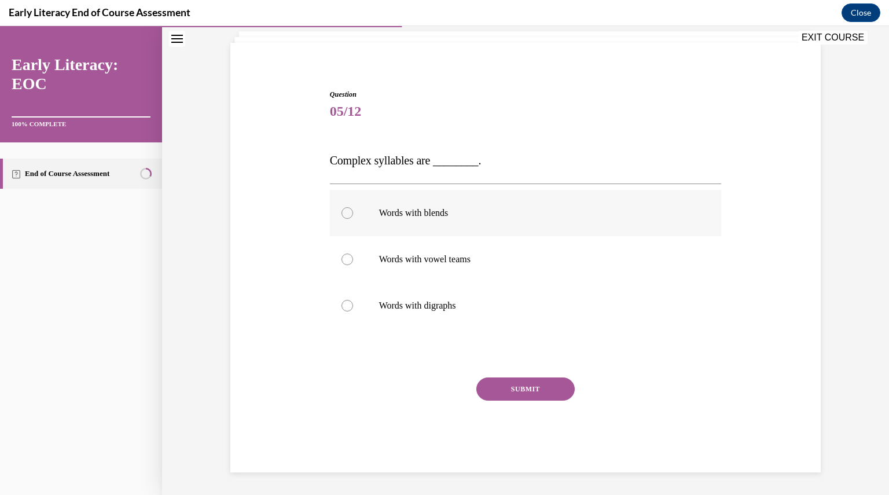
click at [434, 214] on p "Words with blends" at bounding box center [536, 213] width 314 height 12
click at [504, 380] on button "SUBMIT" at bounding box center [525, 388] width 98 height 23
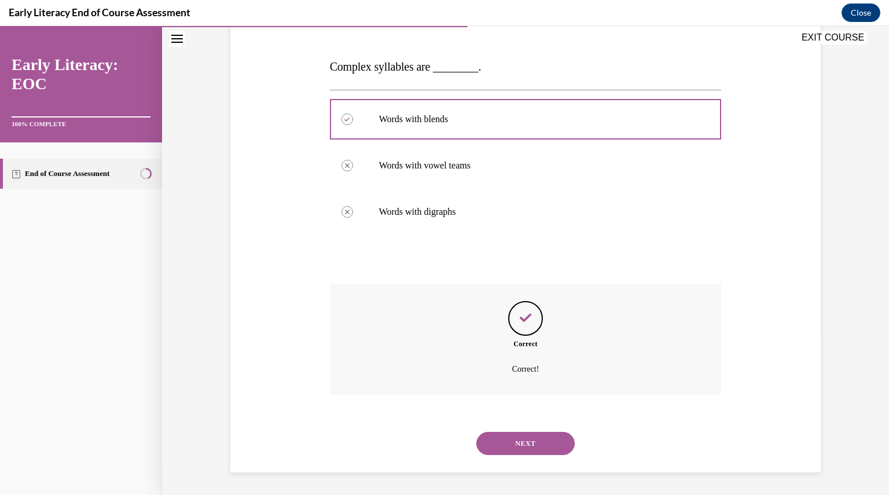
click at [525, 448] on button "NEXT" at bounding box center [525, 443] width 98 height 23
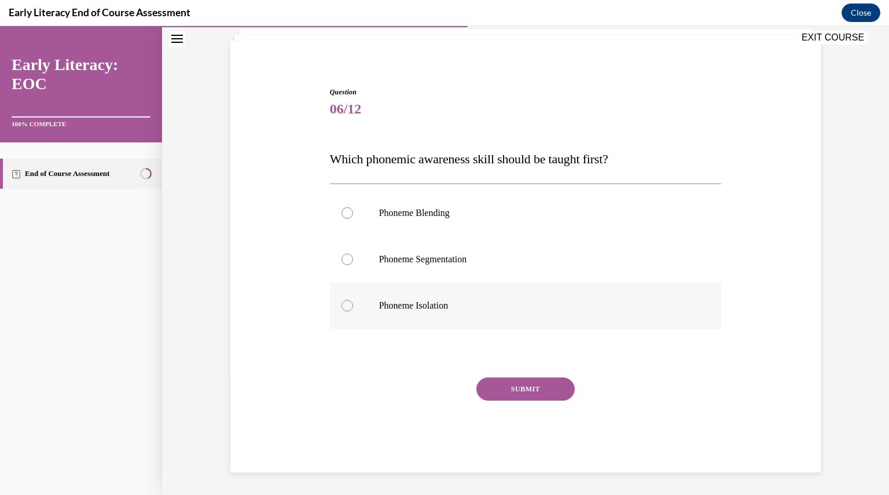
click at [437, 307] on p "Phoneme Isolation" at bounding box center [536, 306] width 314 height 12
click at [502, 382] on button "SUBMIT" at bounding box center [525, 388] width 98 height 23
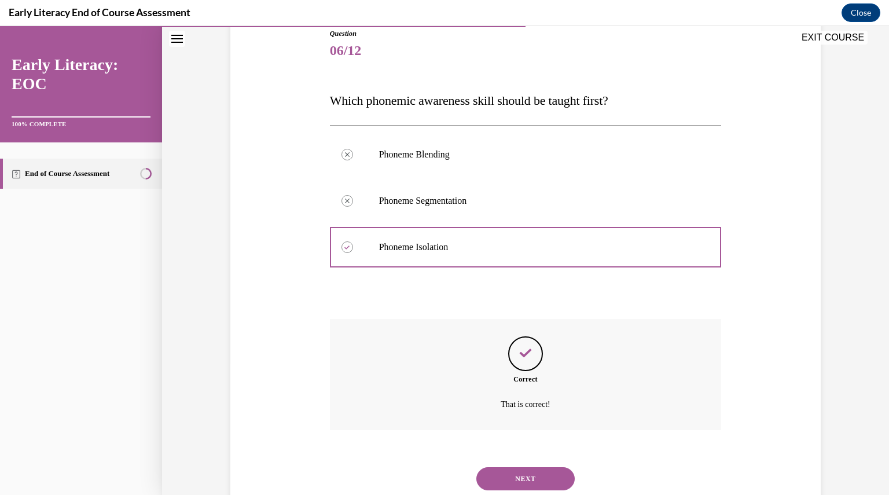
scroll to position [168, 0]
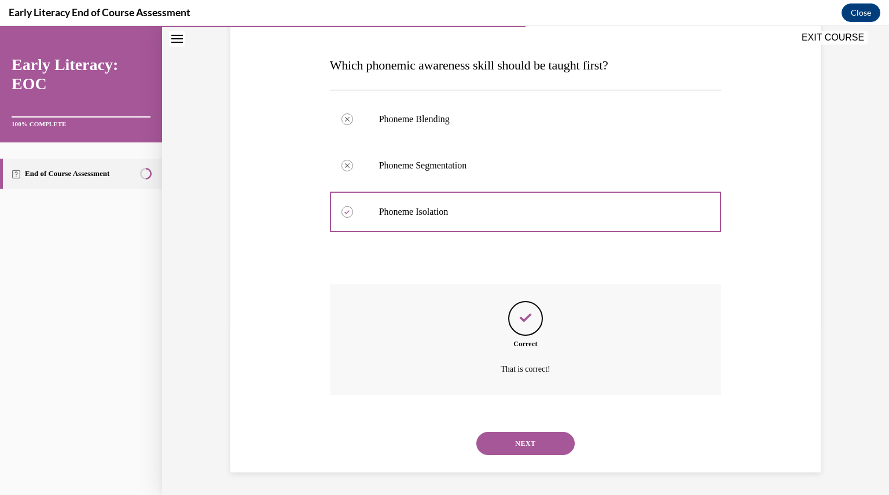
click at [517, 445] on button "NEXT" at bounding box center [525, 443] width 98 height 23
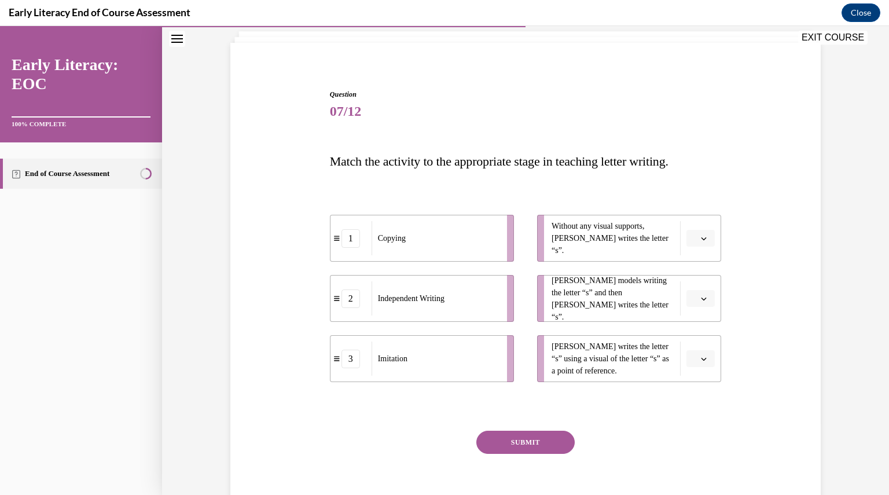
scroll to position [82, 0]
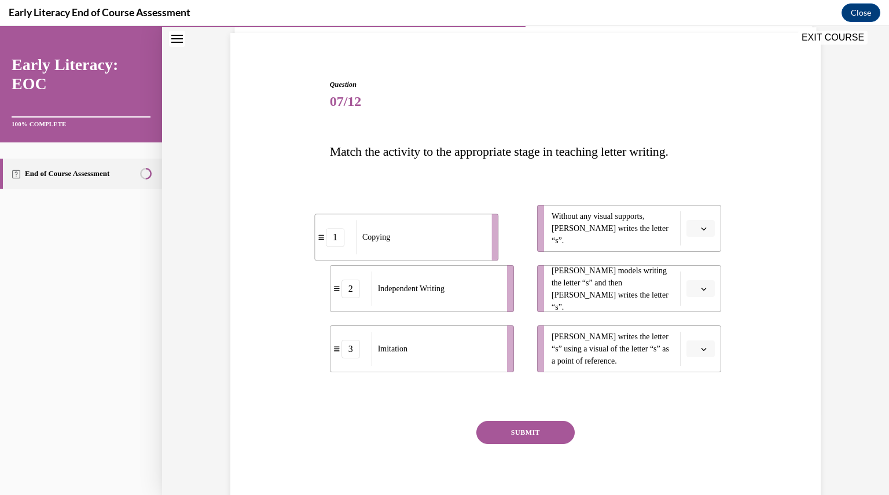
drag, startPoint x: 423, startPoint y: 230, endPoint x: 410, endPoint y: 237, distance: 14.5
click at [410, 237] on div "Copying" at bounding box center [420, 237] width 128 height 34
drag, startPoint x: 393, startPoint y: 295, endPoint x: 436, endPoint y: 235, distance: 73.7
click at [436, 235] on div "Independent Writing" at bounding box center [480, 228] width 128 height 34
click at [428, 292] on div "Copying" at bounding box center [435, 290] width 128 height 34
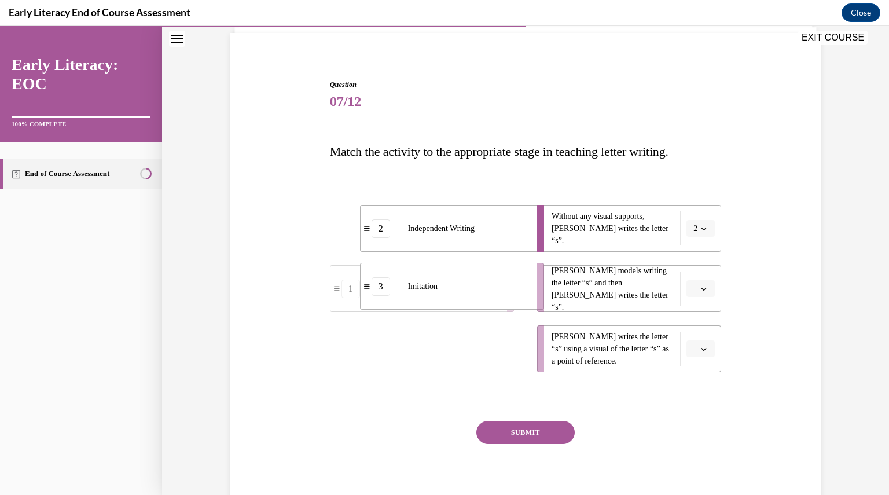
drag, startPoint x: 430, startPoint y: 351, endPoint x: 460, endPoint y: 289, distance: 69.4
click at [460, 289] on div "Imitation" at bounding box center [466, 286] width 128 height 34
drag, startPoint x: 437, startPoint y: 349, endPoint x: 468, endPoint y: 345, distance: 30.9
click at [468, 345] on div "Copying" at bounding box center [467, 343] width 128 height 34
click at [504, 433] on button "SUBMIT" at bounding box center [525, 432] width 98 height 23
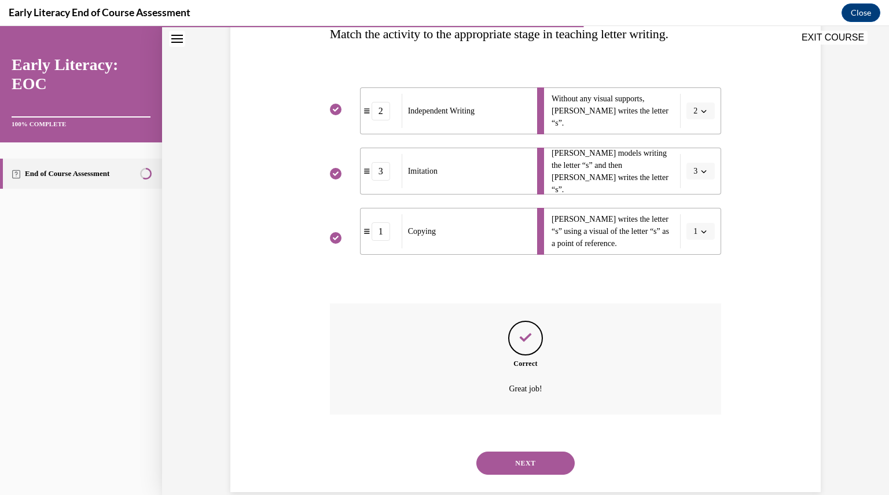
scroll to position [219, 0]
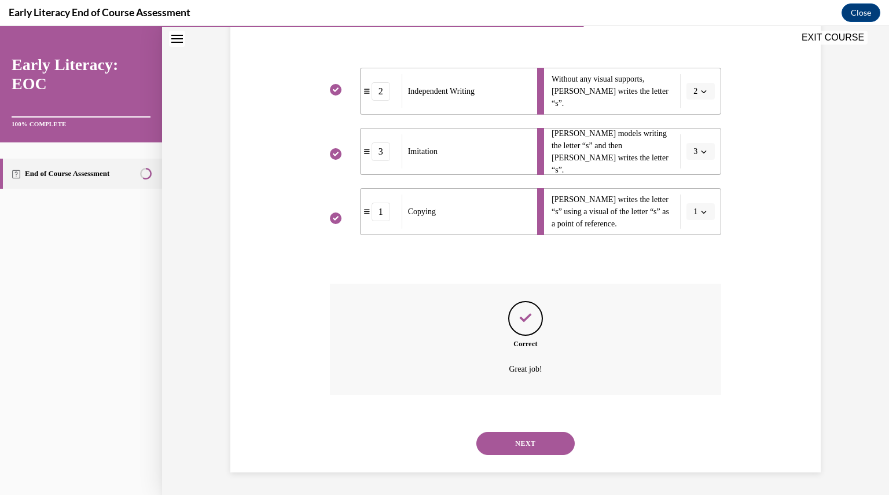
click at [528, 445] on button "NEXT" at bounding box center [525, 443] width 98 height 23
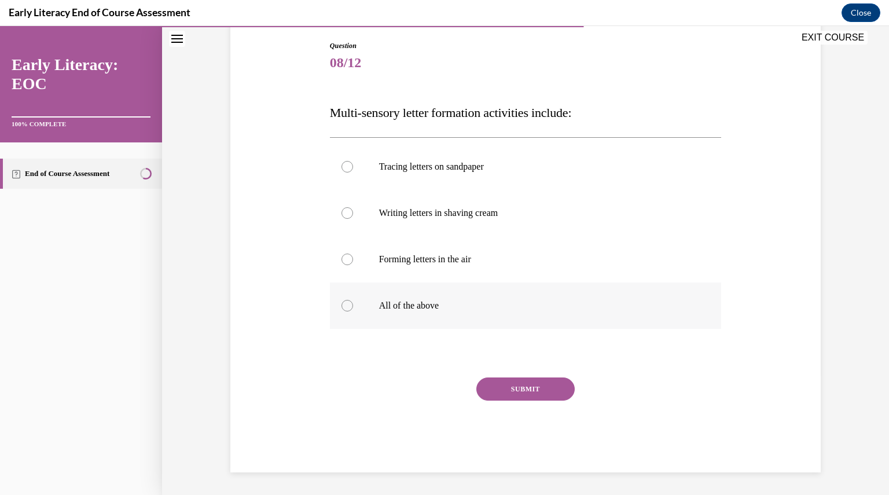
click at [434, 290] on div at bounding box center [526, 305] width 392 height 46
click at [513, 401] on div "SUBMIT" at bounding box center [526, 406] width 392 height 58
click at [512, 391] on button "SUBMIT" at bounding box center [525, 388] width 98 height 23
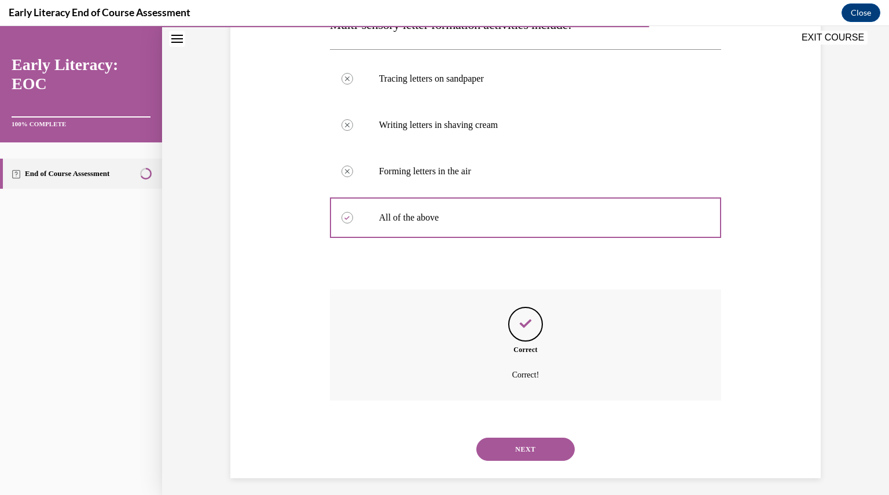
scroll to position [214, 0]
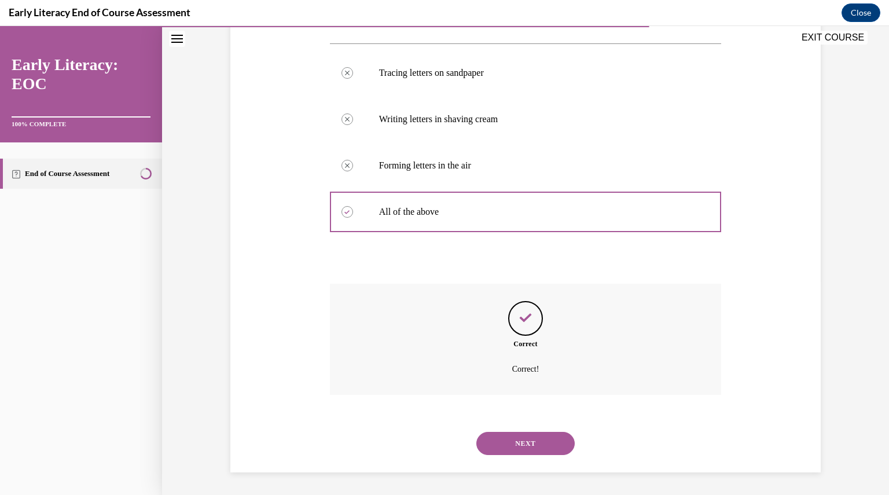
click at [526, 442] on button "NEXT" at bounding box center [525, 443] width 98 height 23
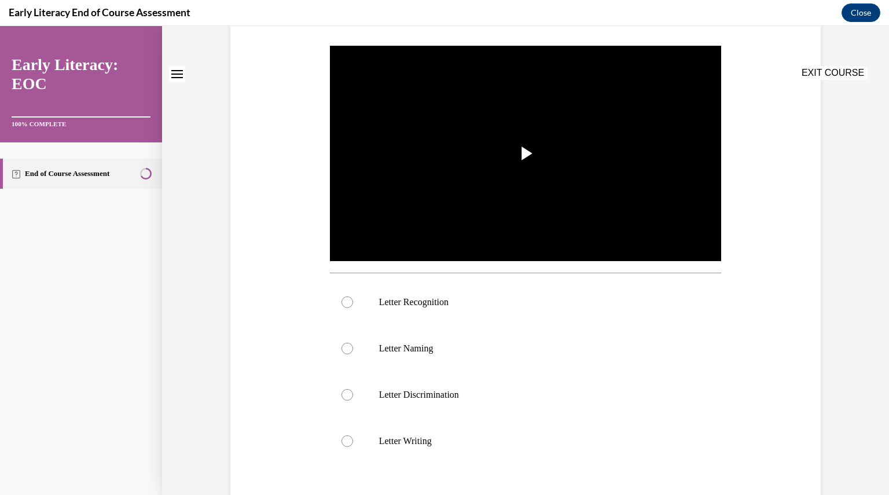
scroll to position [0, 0]
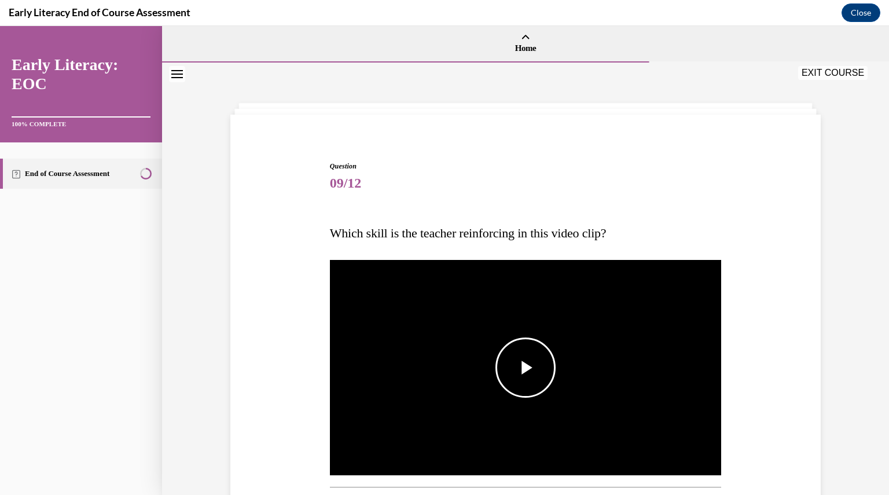
click at [526, 368] on span "Video player" at bounding box center [526, 368] width 0 height 0
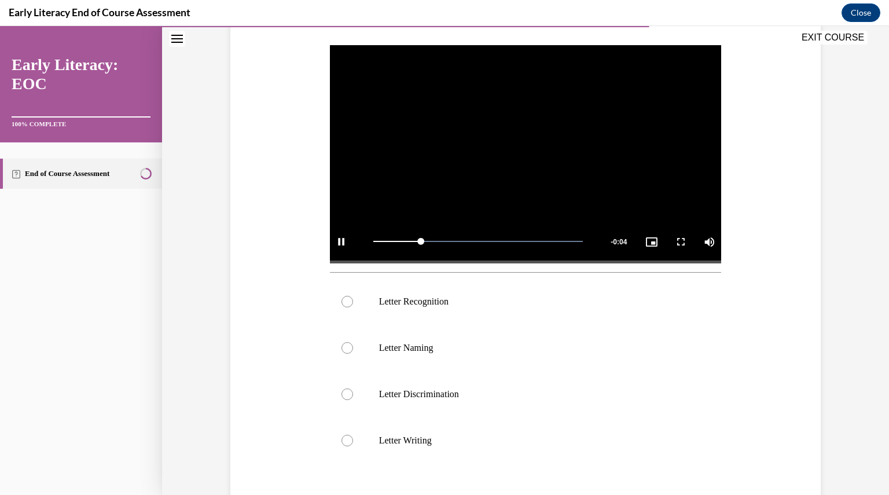
scroll to position [216, 0]
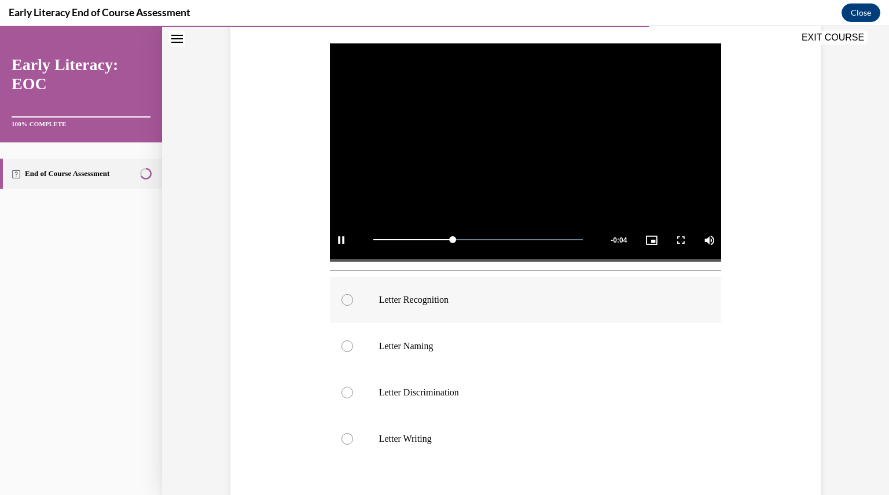
click at [438, 304] on p "Letter Recognition" at bounding box center [536, 300] width 314 height 12
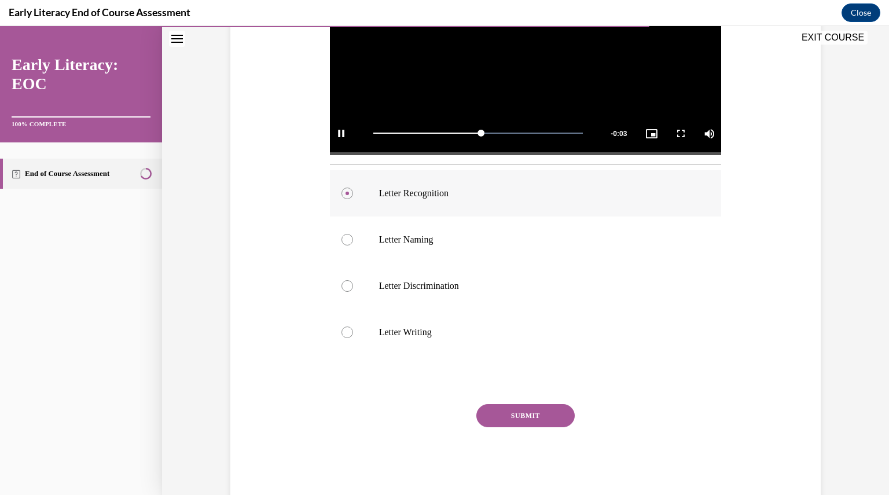
scroll to position [349, 0]
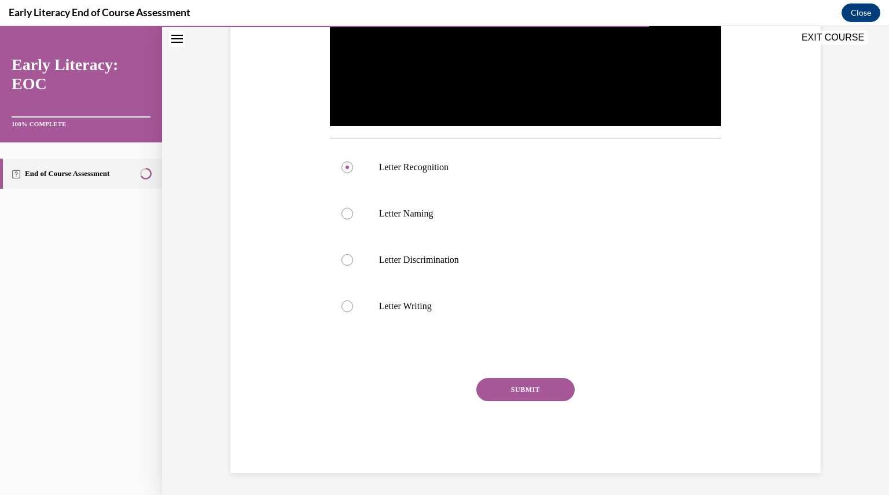
click at [497, 381] on button "SUBMIT" at bounding box center [525, 389] width 98 height 23
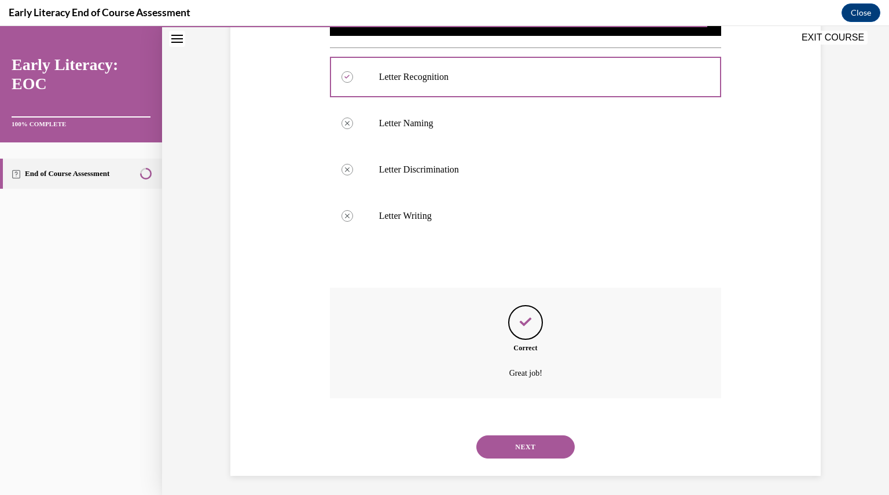
scroll to position [443, 0]
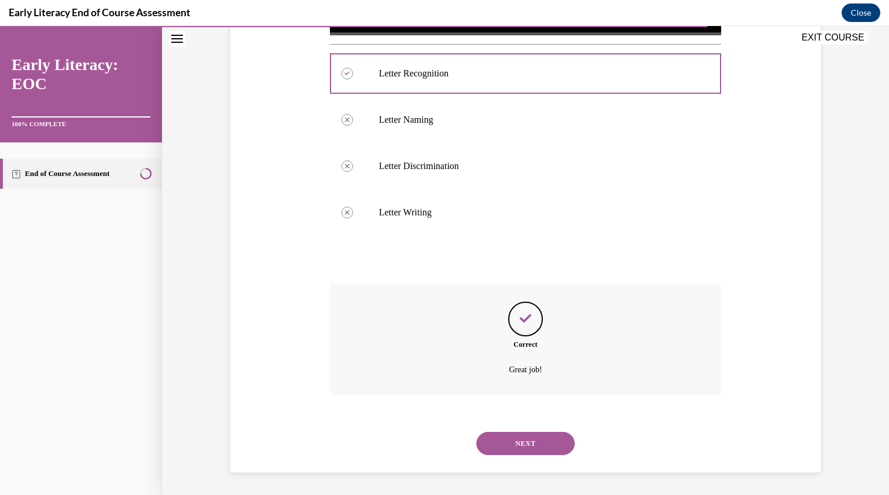
click at [534, 443] on button "NEXT" at bounding box center [525, 443] width 98 height 23
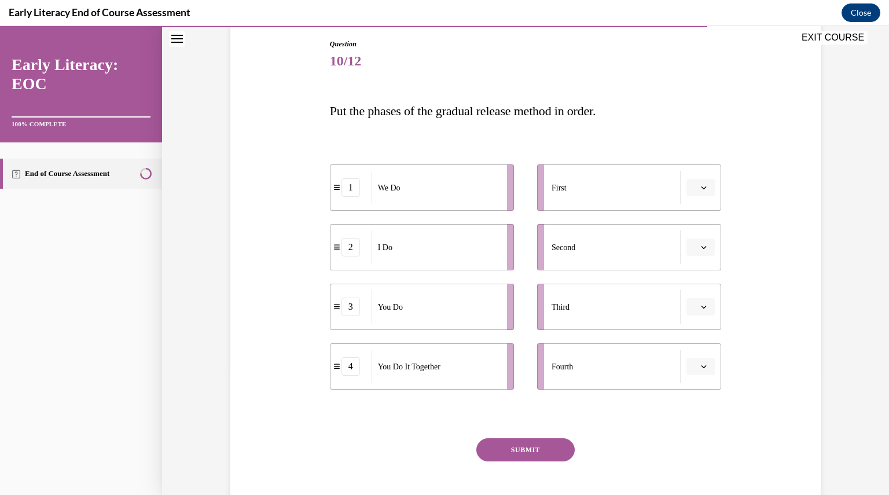
scroll to position [123, 0]
drag, startPoint x: 438, startPoint y: 259, endPoint x: 471, endPoint y: 204, distance: 64.1
click at [471, 204] on div "I Do" at bounding box center [481, 188] width 128 height 34
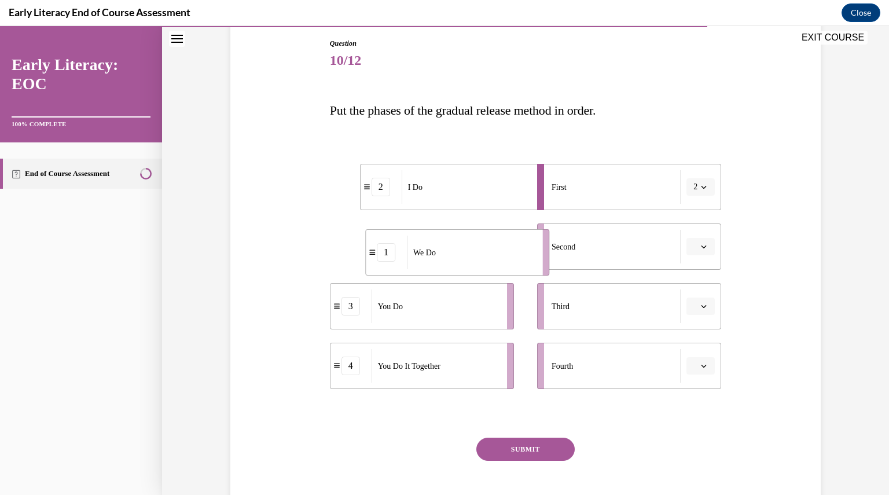
drag, startPoint x: 443, startPoint y: 240, endPoint x: 479, endPoint y: 245, distance: 35.8
click at [479, 245] on div "We Do" at bounding box center [471, 253] width 128 height 34
drag, startPoint x: 451, startPoint y: 378, endPoint x: 484, endPoint y: 319, distance: 67.4
click at [484, 319] on div "You Do It Together" at bounding box center [466, 311] width 128 height 34
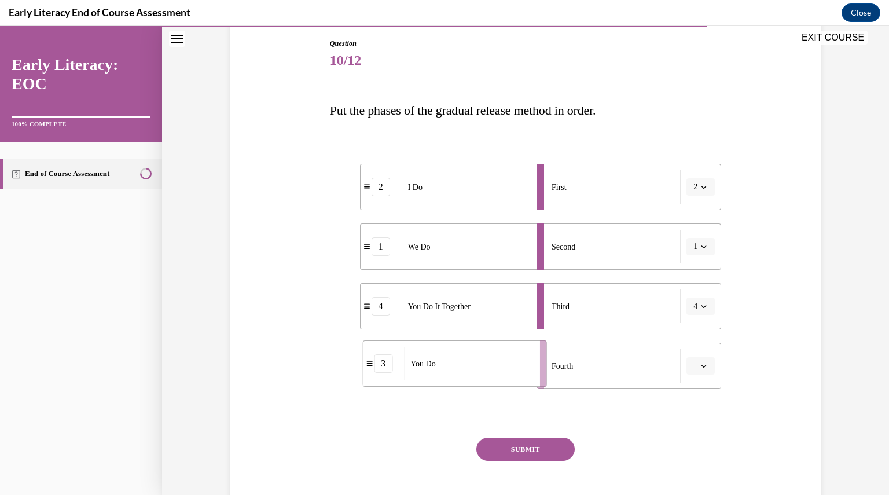
drag, startPoint x: 460, startPoint y: 366, endPoint x: 491, endPoint y: 364, distance: 31.9
click at [491, 364] on div "You Do" at bounding box center [468, 364] width 128 height 34
click at [485, 449] on button "SUBMIT" at bounding box center [525, 449] width 98 height 23
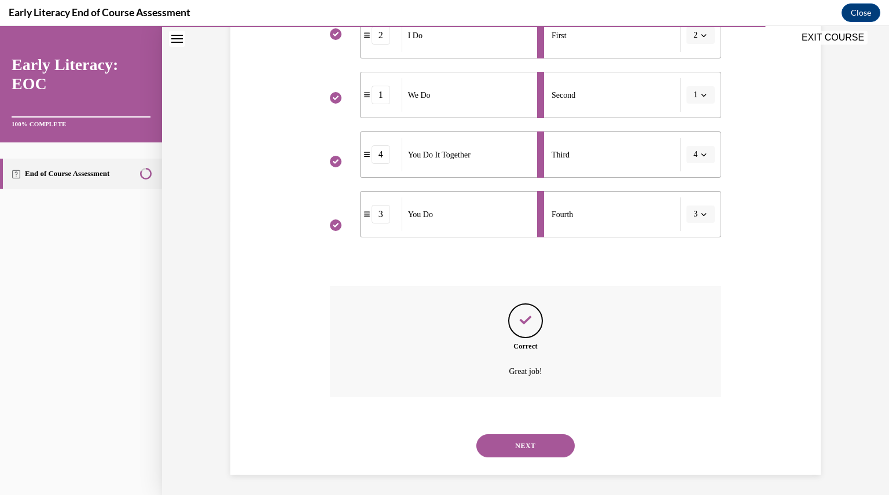
scroll to position [277, 0]
click at [528, 437] on button "NEXT" at bounding box center [525, 443] width 98 height 23
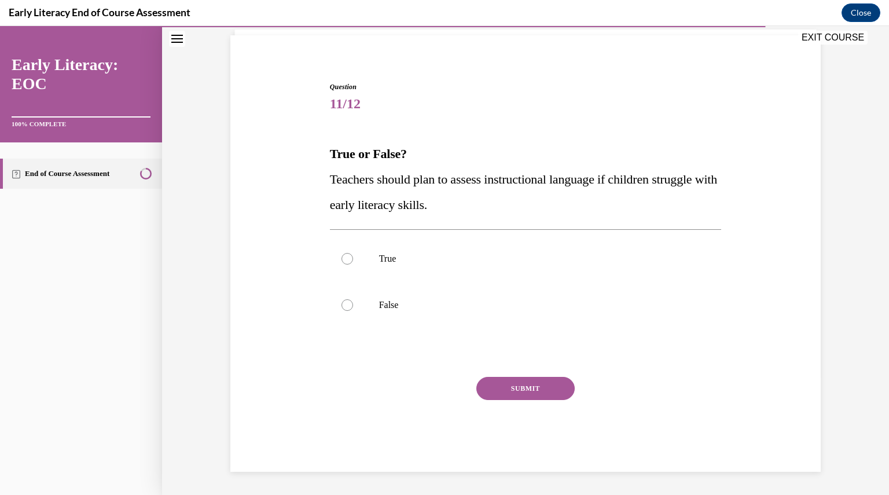
scroll to position [79, 0]
click at [379, 260] on p "True" at bounding box center [536, 260] width 314 height 12
click at [536, 394] on button "SUBMIT" at bounding box center [525, 388] width 98 height 23
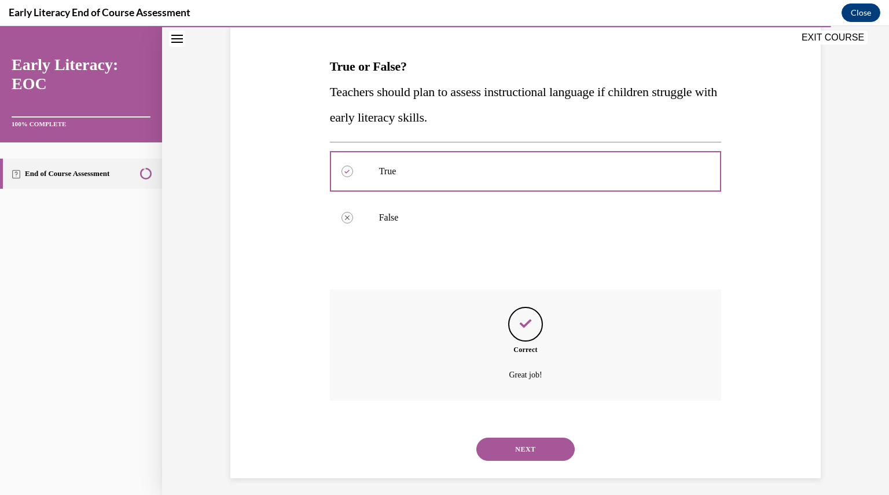
scroll to position [172, 0]
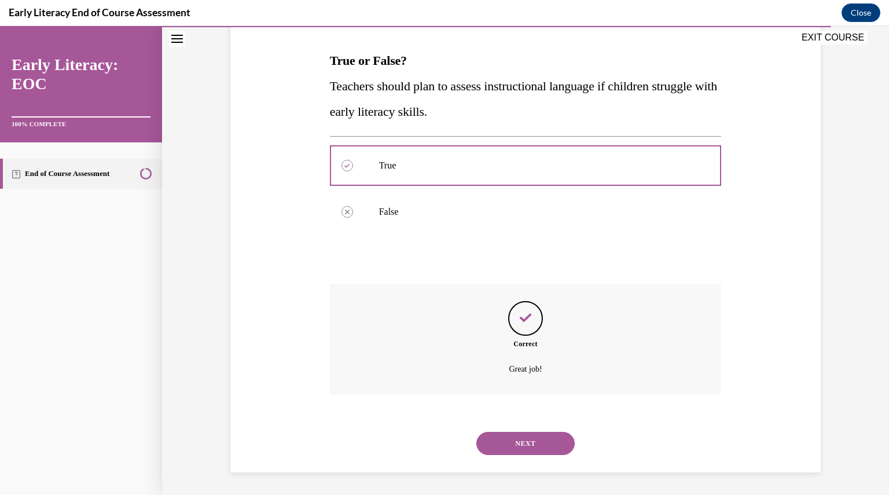
click at [527, 445] on button "NEXT" at bounding box center [525, 443] width 98 height 23
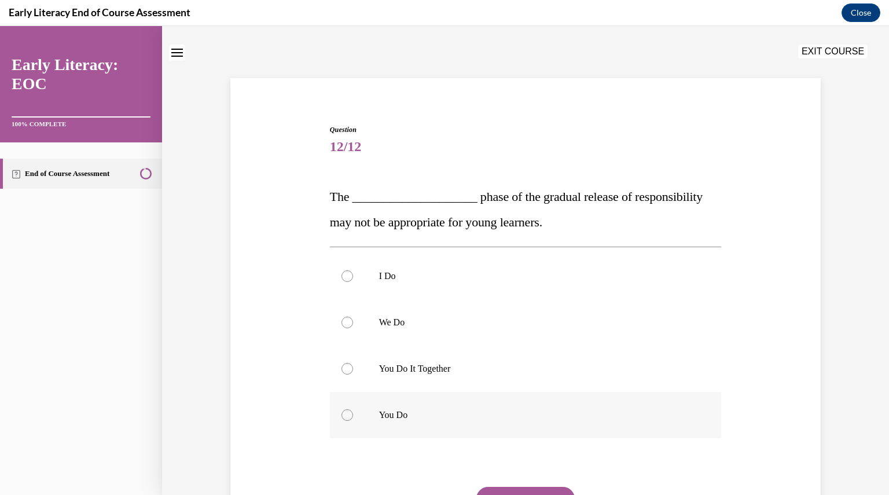
scroll to position [39, 0]
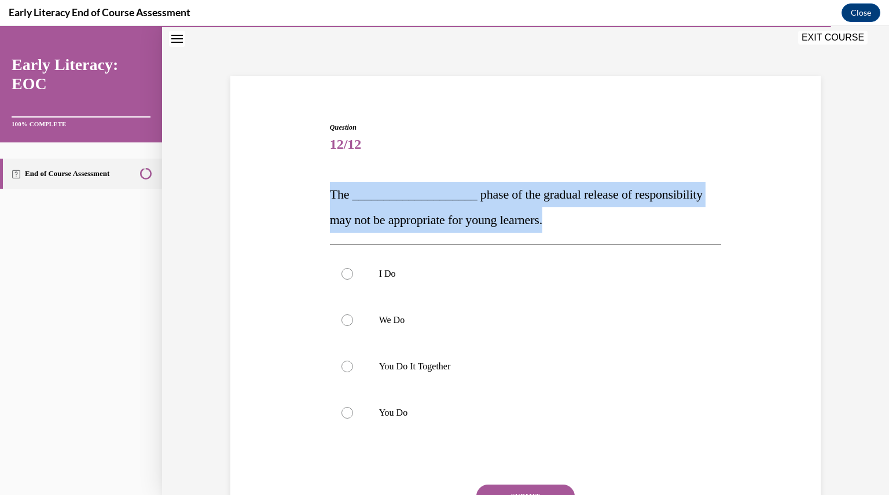
drag, startPoint x: 546, startPoint y: 223, endPoint x: 311, endPoint y: 199, distance: 235.7
click at [311, 199] on div "Question 12/12 The ____________________ phase of the gradual release of respons…" at bounding box center [525, 333] width 596 height 492
copy span "The ____________________ phase of the gradual release of responsibility may not…"
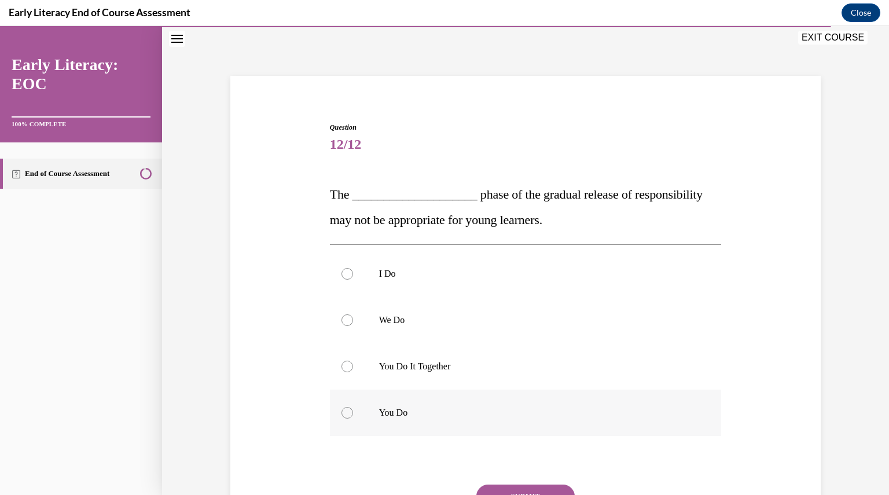
click at [400, 417] on p "You Do" at bounding box center [536, 413] width 314 height 12
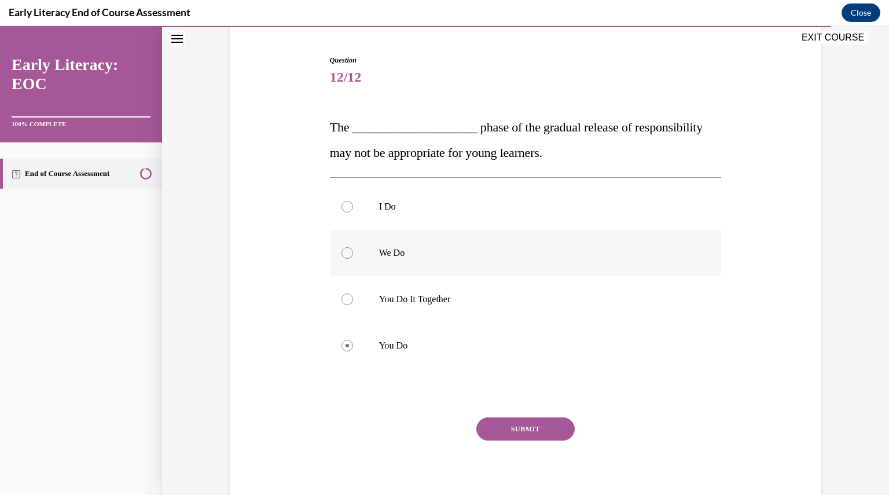
scroll to position [146, 0]
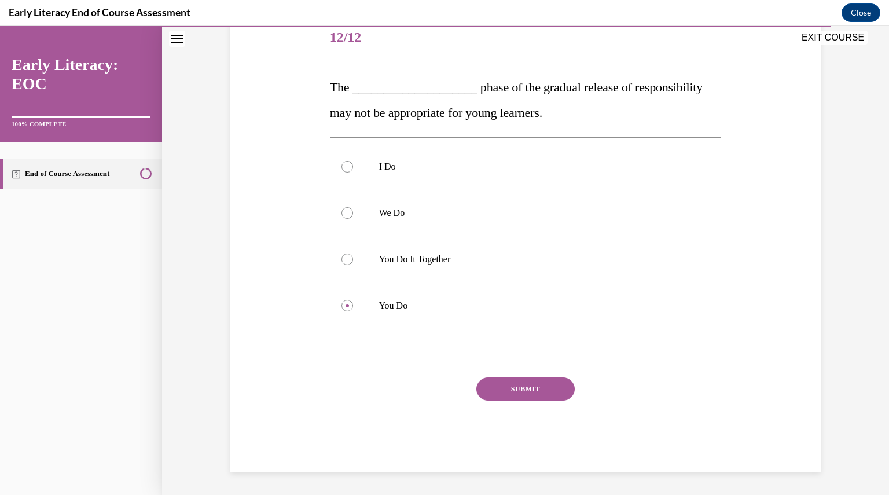
click at [511, 387] on button "SUBMIT" at bounding box center [525, 388] width 98 height 23
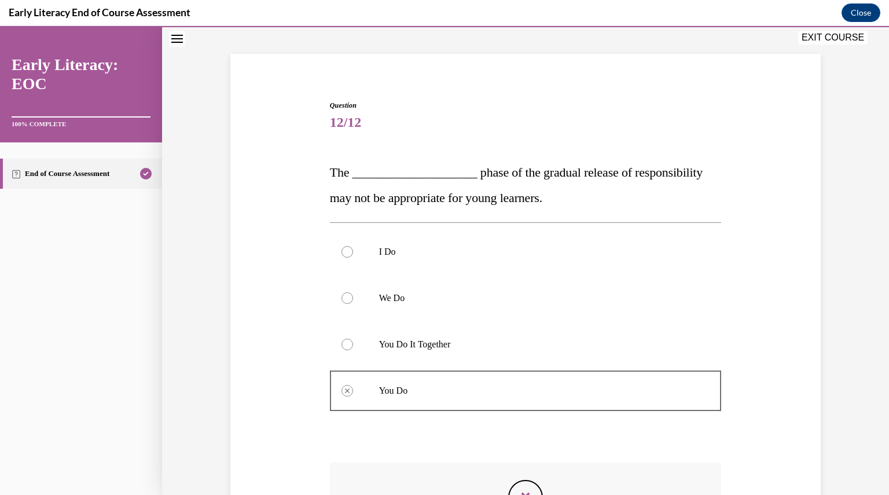
scroll to position [240, 0]
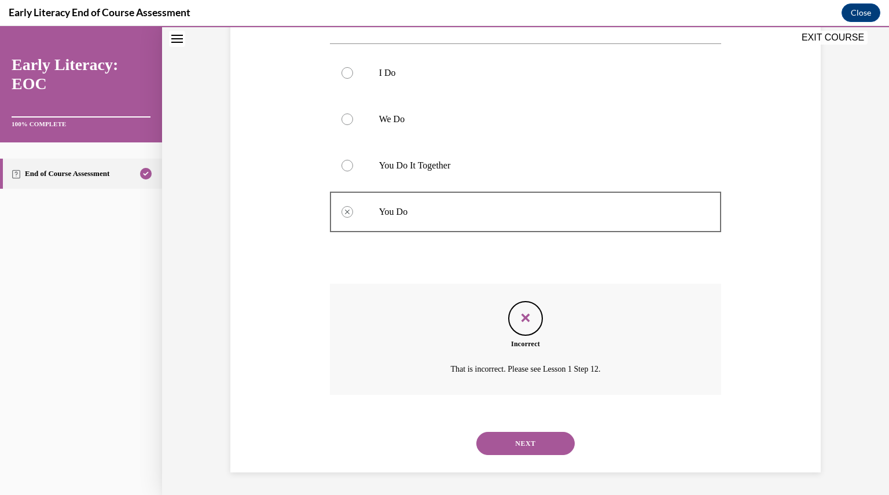
click at [541, 446] on button "NEXT" at bounding box center [525, 443] width 98 height 23
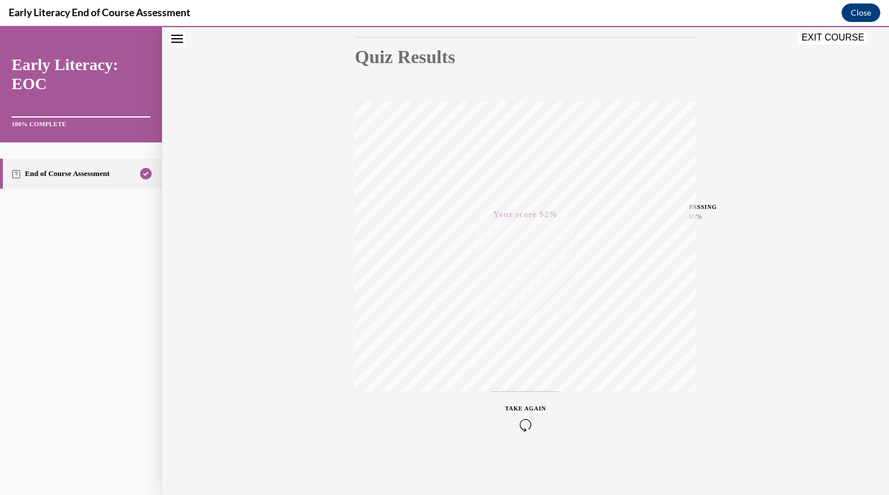
click at [526, 417] on div "TAKE AGAIN" at bounding box center [525, 417] width 41 height 27
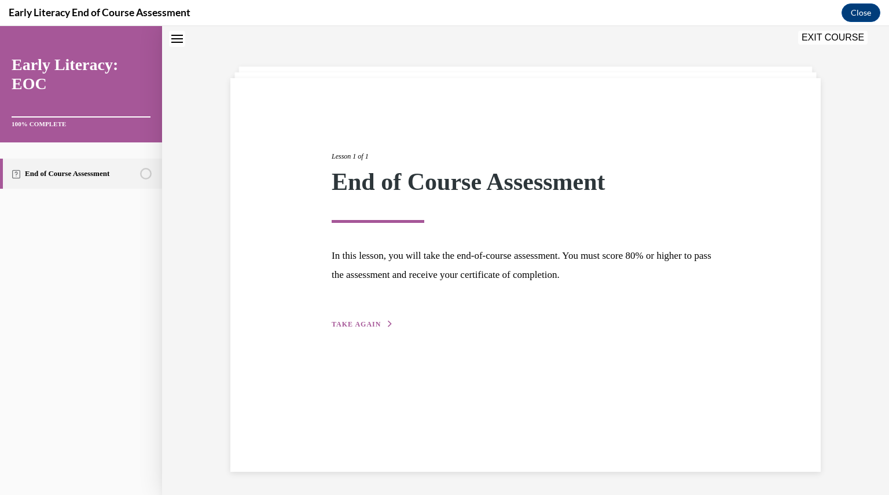
click at [370, 325] on span "TAKE AGAIN" at bounding box center [356, 324] width 49 height 8
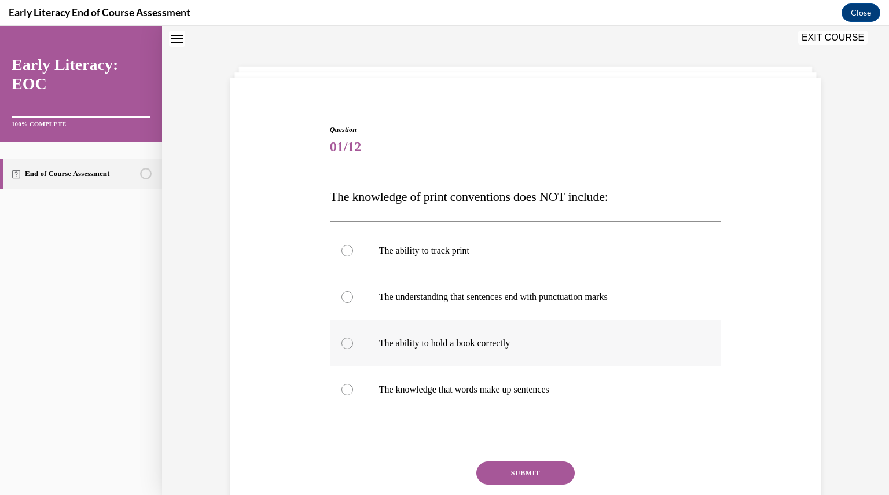
click at [428, 354] on div at bounding box center [526, 343] width 392 height 46
click at [501, 458] on div "Question 01/12 The knowledge of print conventions does NOT include: The ability…" at bounding box center [526, 340] width 392 height 432
click at [501, 466] on button "SUBMIT" at bounding box center [525, 472] width 98 height 23
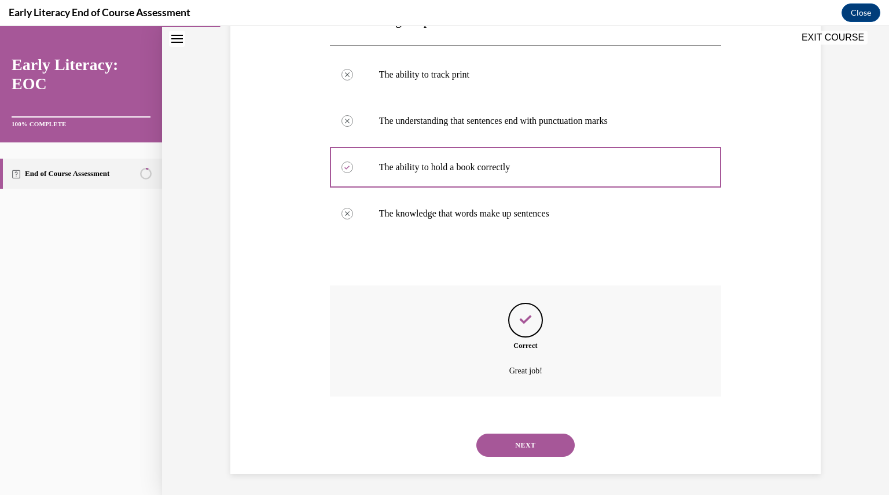
scroll to position [214, 0]
click at [533, 442] on button "NEXT" at bounding box center [525, 443] width 98 height 23
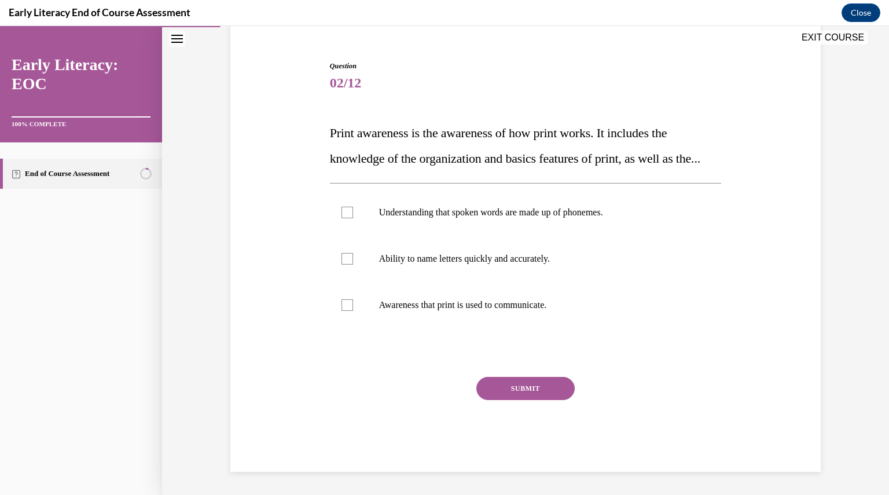
scroll to position [125, 0]
click at [431, 313] on div at bounding box center [526, 305] width 392 height 46
click at [494, 392] on button "SUBMIT" at bounding box center [525, 388] width 98 height 23
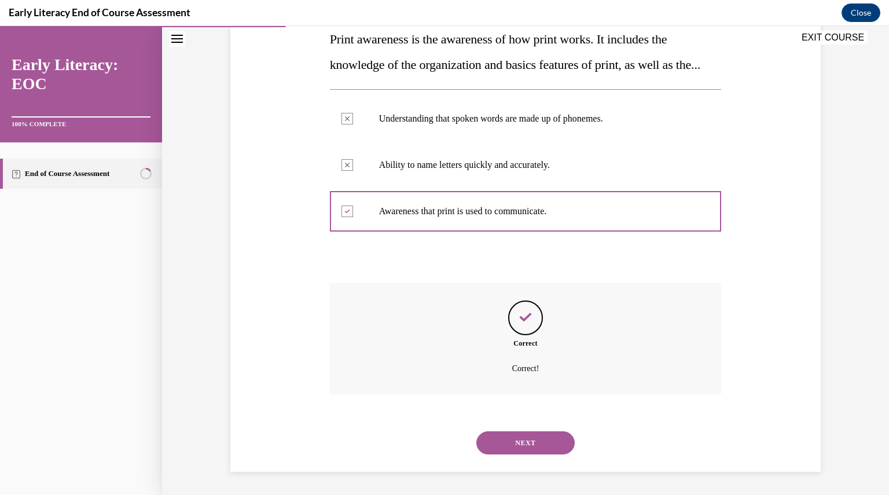
scroll to position [219, 0]
click at [526, 440] on button "NEXT" at bounding box center [525, 442] width 98 height 23
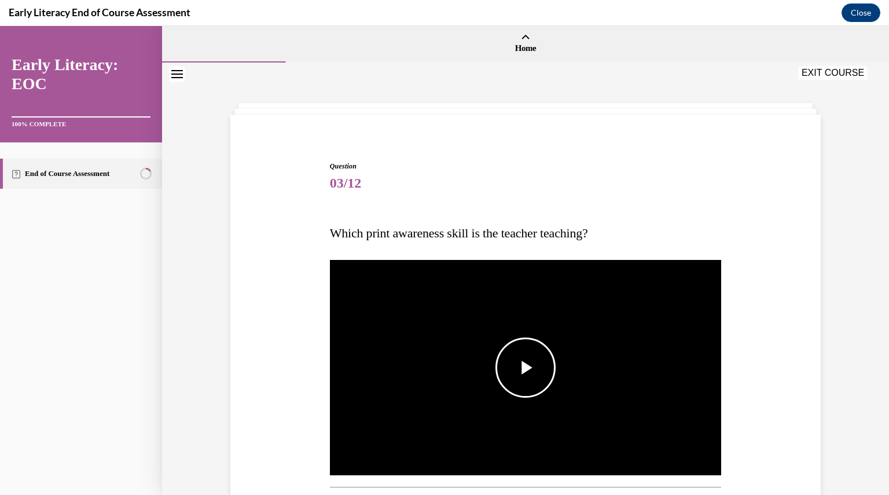
click at [526, 368] on span "Video player" at bounding box center [526, 368] width 0 height 0
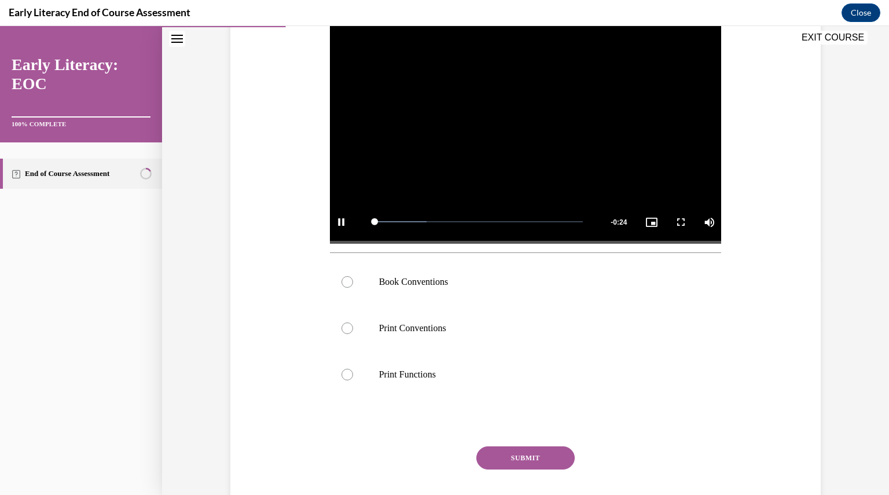
scroll to position [237, 0]
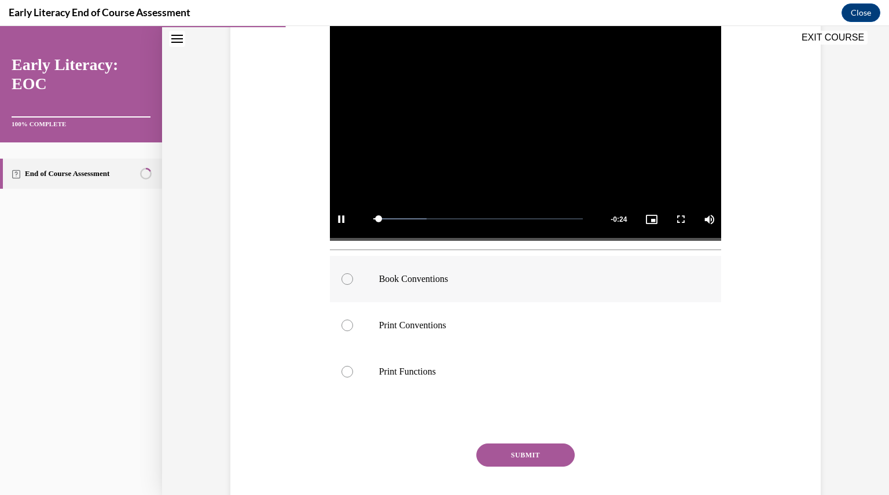
click at [426, 291] on div at bounding box center [526, 279] width 392 height 46
click at [538, 451] on button "SUBMIT" at bounding box center [525, 454] width 98 height 23
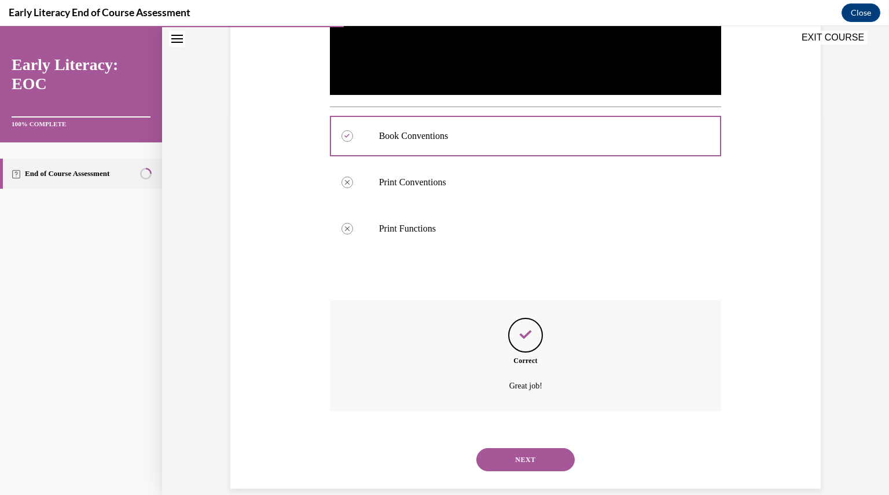
scroll to position [396, 0]
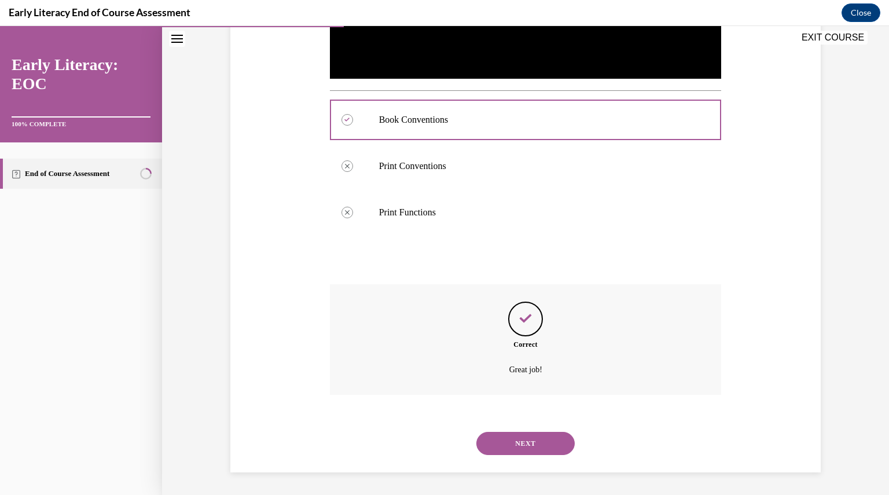
click at [538, 442] on button "NEXT" at bounding box center [525, 443] width 98 height 23
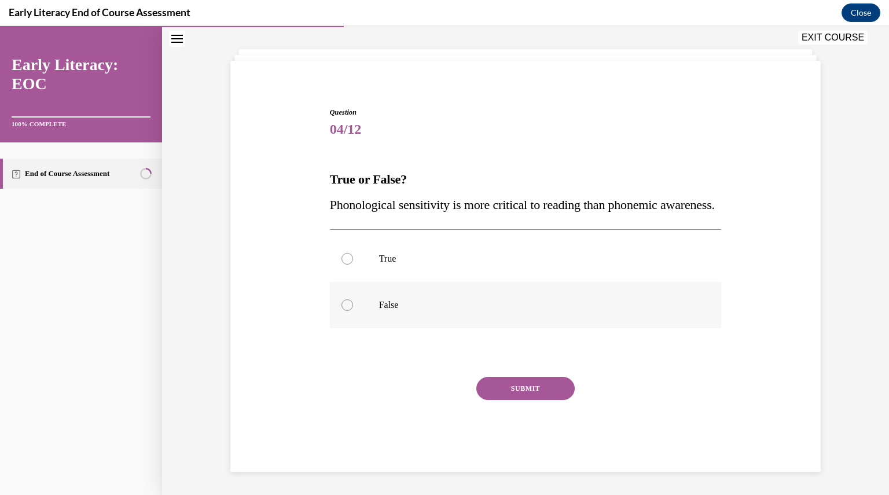
click at [391, 310] on p "False" at bounding box center [536, 305] width 314 height 12
click at [517, 391] on button "SUBMIT" at bounding box center [525, 388] width 98 height 23
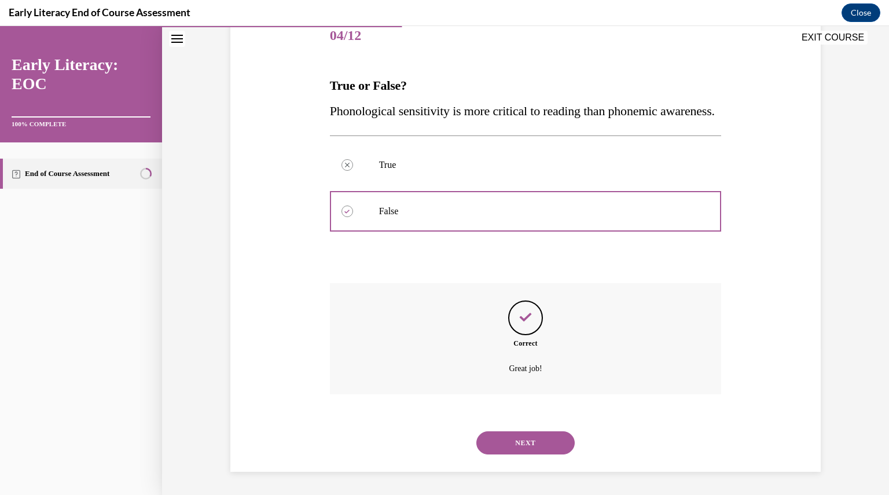
click at [524, 449] on button "NEXT" at bounding box center [525, 442] width 98 height 23
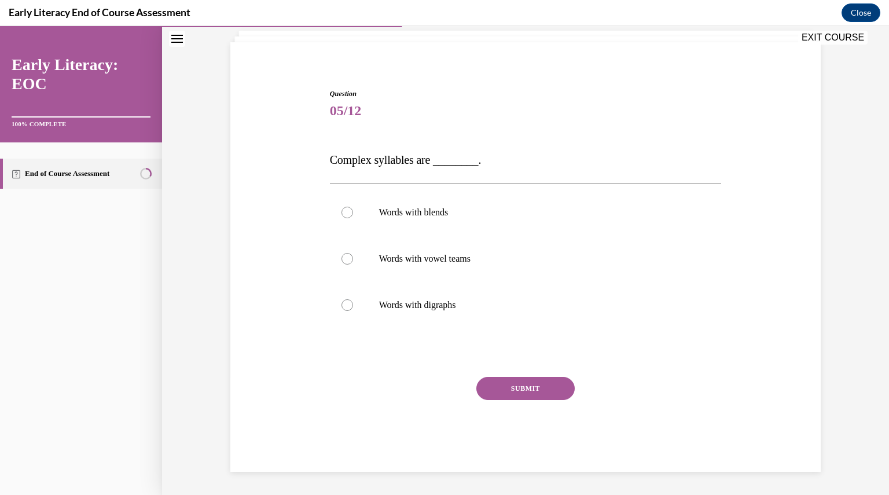
scroll to position [72, 0]
click at [442, 211] on p "Words with blends" at bounding box center [536, 213] width 314 height 12
click at [527, 390] on button "SUBMIT" at bounding box center [525, 388] width 98 height 23
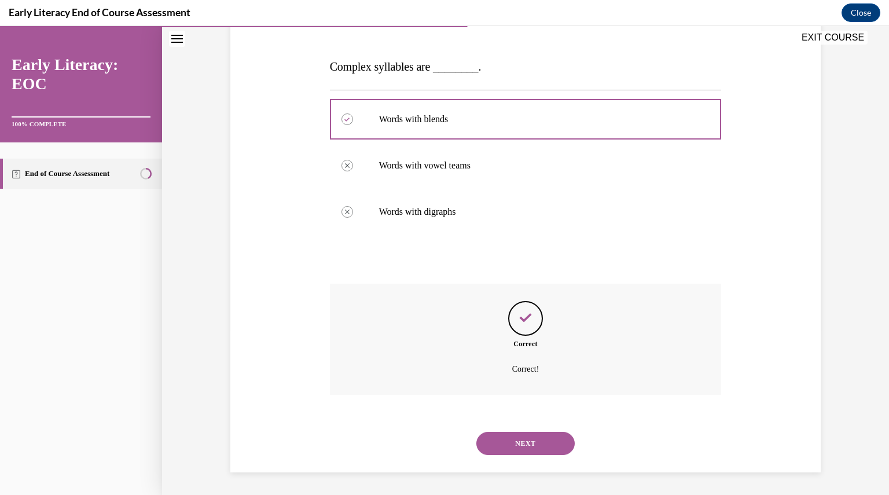
click at [524, 448] on button "NEXT" at bounding box center [525, 443] width 98 height 23
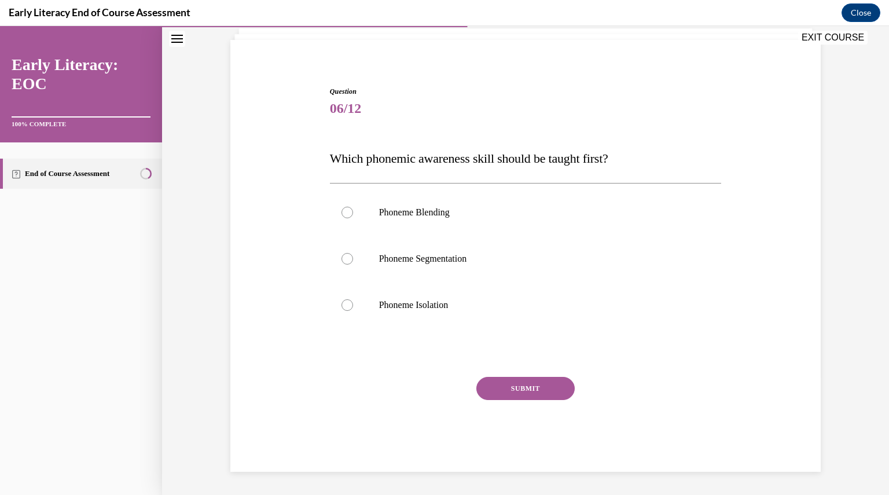
scroll to position [74, 0]
click at [464, 307] on p "Phoneme Isolation" at bounding box center [536, 306] width 314 height 12
click at [501, 392] on button "SUBMIT" at bounding box center [525, 388] width 98 height 23
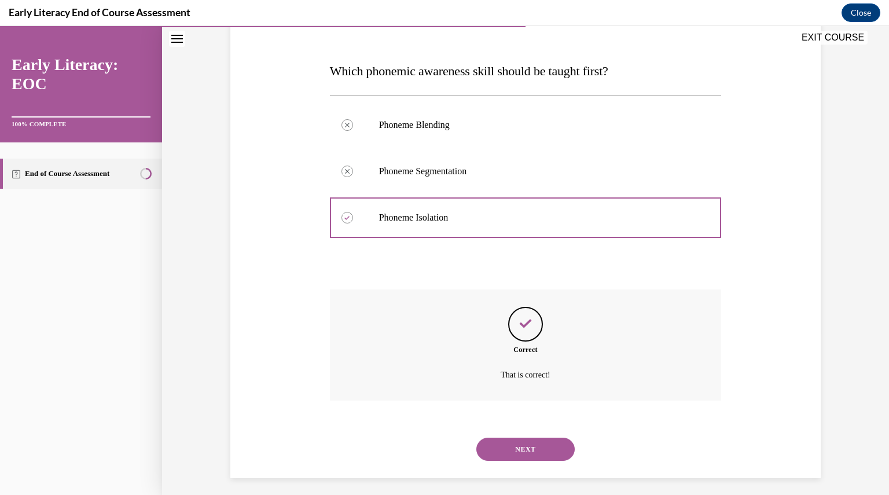
scroll to position [168, 0]
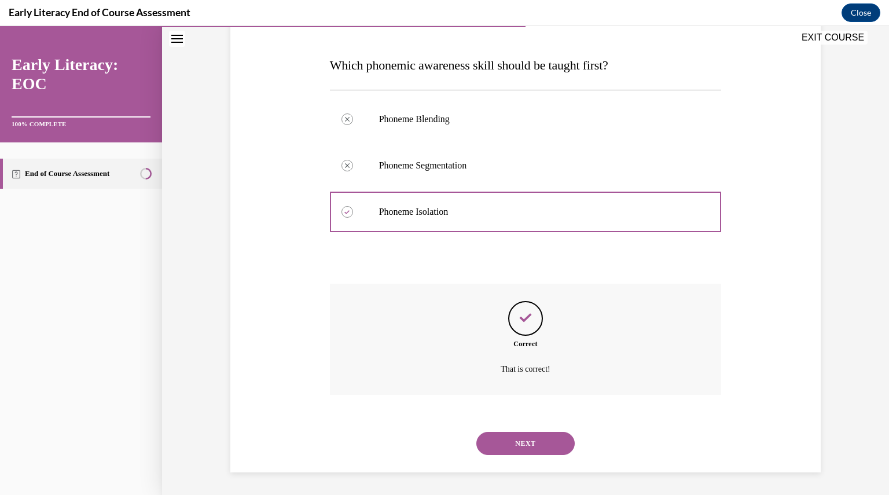
click at [530, 443] on button "NEXT" at bounding box center [525, 443] width 98 height 23
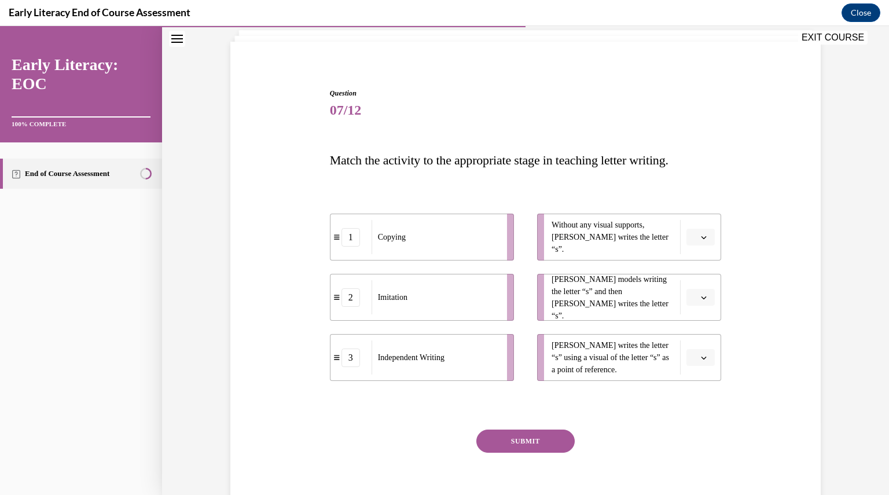
scroll to position [82, 0]
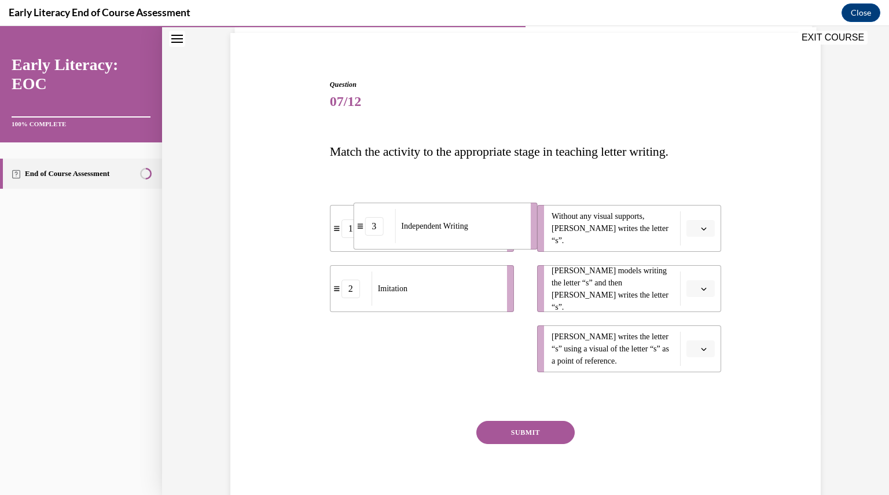
drag, startPoint x: 446, startPoint y: 353, endPoint x: 469, endPoint y: 230, distance: 124.3
click at [468, 230] on span "Independent Writing" at bounding box center [434, 226] width 67 height 12
drag, startPoint x: 465, startPoint y: 347, endPoint x: 507, endPoint y: 221, distance: 133.1
click at [507, 221] on div "Independent Writing" at bounding box center [475, 221] width 128 height 34
drag, startPoint x: 450, startPoint y: 368, endPoint x: 487, endPoint y: 369, distance: 37.1
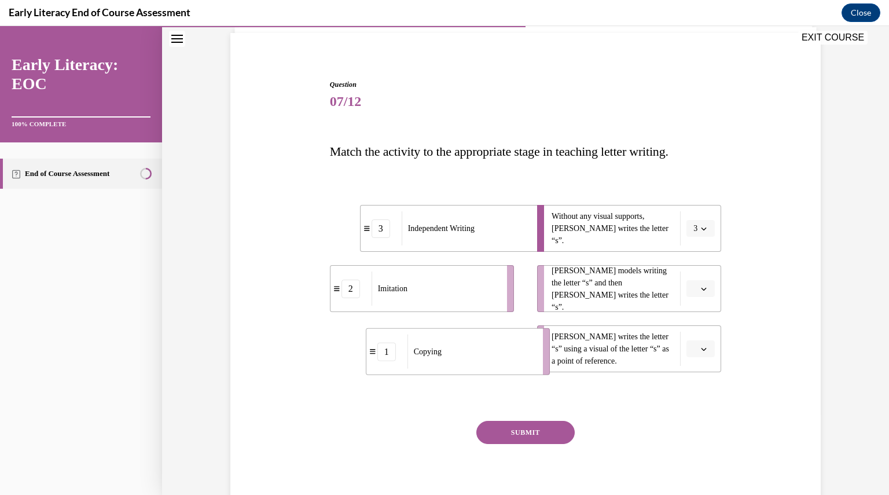
click at [487, 369] on li "1 Copying" at bounding box center [458, 351] width 184 height 47
drag, startPoint x: 460, startPoint y: 287, endPoint x: 495, endPoint y: 287, distance: 35.9
click at [495, 287] on div "Imitation" at bounding box center [469, 288] width 128 height 34
click at [528, 431] on button "SUBMIT" at bounding box center [525, 432] width 98 height 23
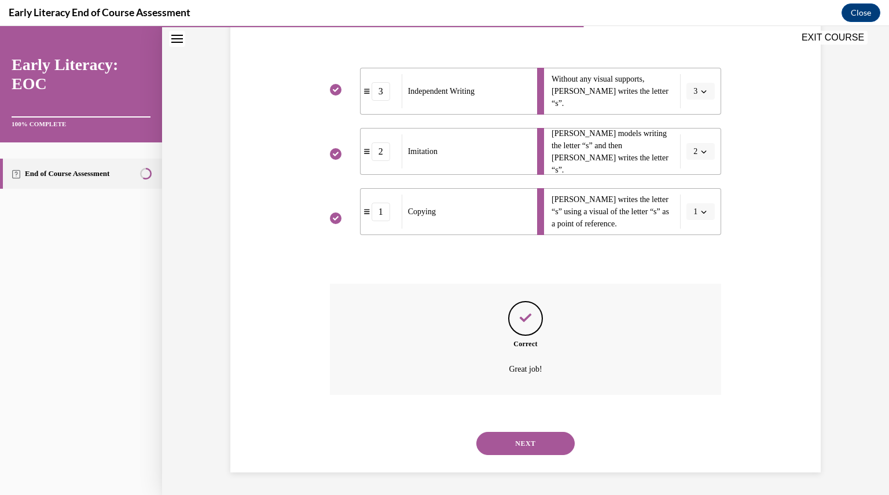
click at [531, 452] on button "NEXT" at bounding box center [525, 443] width 98 height 23
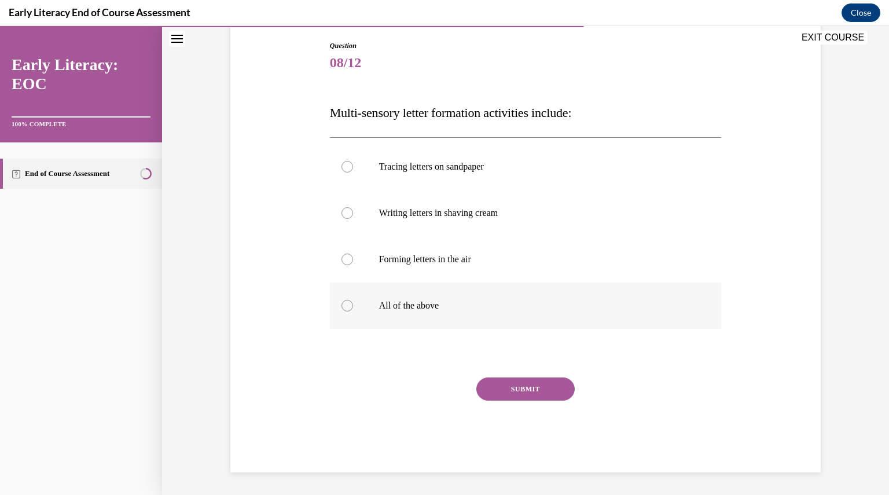
click at [421, 295] on div at bounding box center [526, 305] width 392 height 46
click at [515, 385] on button "SUBMIT" at bounding box center [525, 388] width 98 height 23
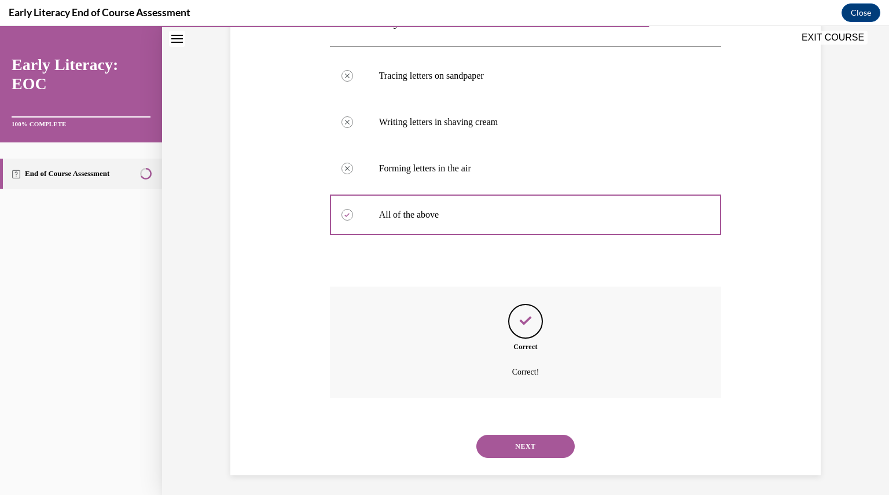
scroll to position [214, 0]
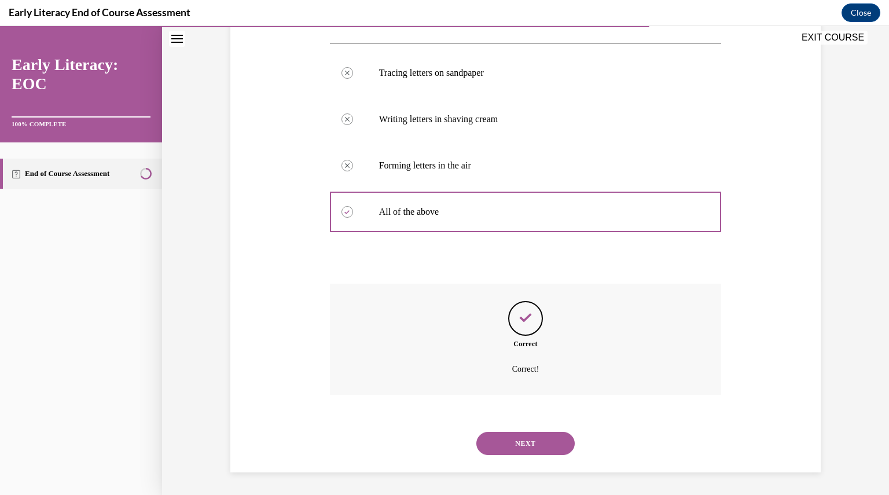
click at [529, 443] on button "NEXT" at bounding box center [525, 443] width 98 height 23
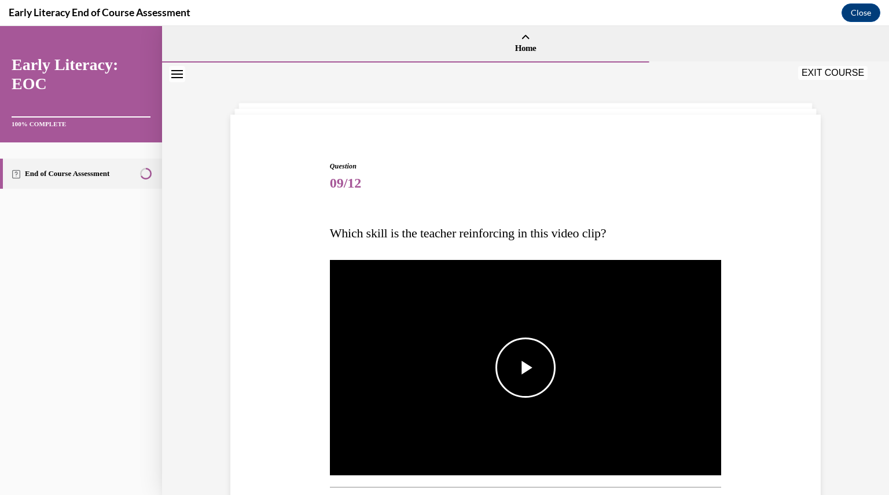
click at [526, 368] on span "Video player" at bounding box center [526, 368] width 0 height 0
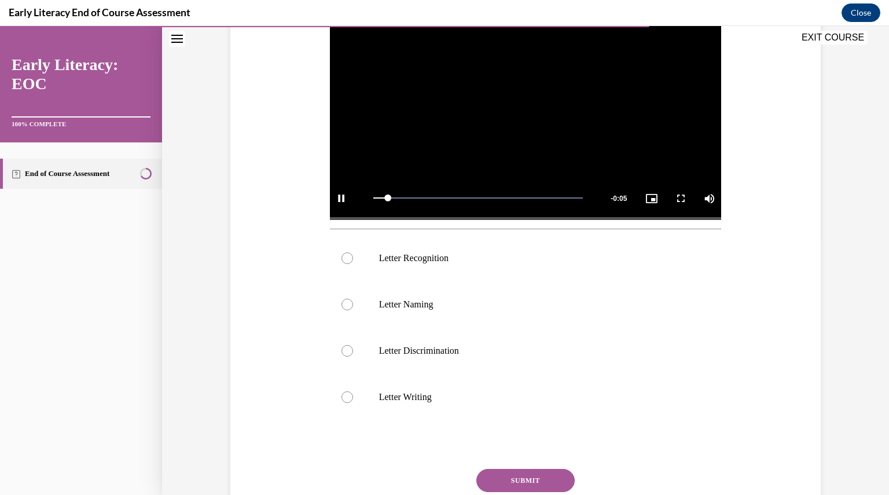
scroll to position [260, 0]
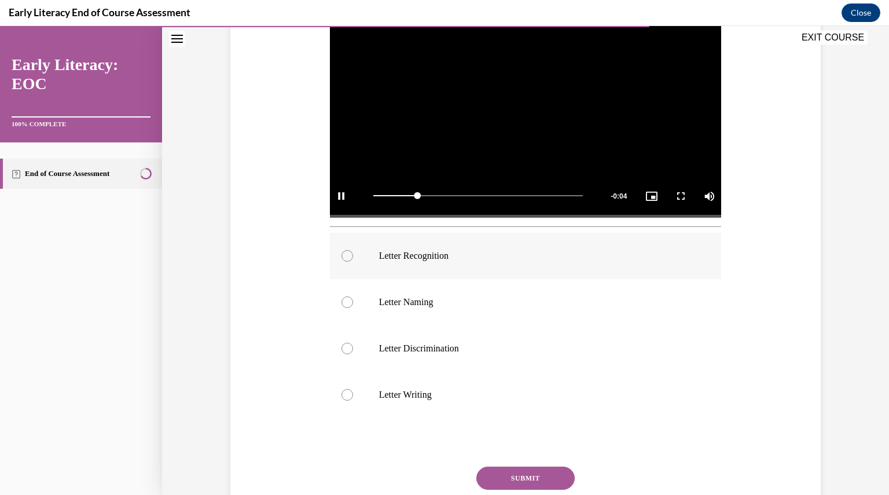
click at [436, 246] on div at bounding box center [526, 256] width 392 height 46
click at [529, 483] on button "SUBMIT" at bounding box center [525, 478] width 98 height 23
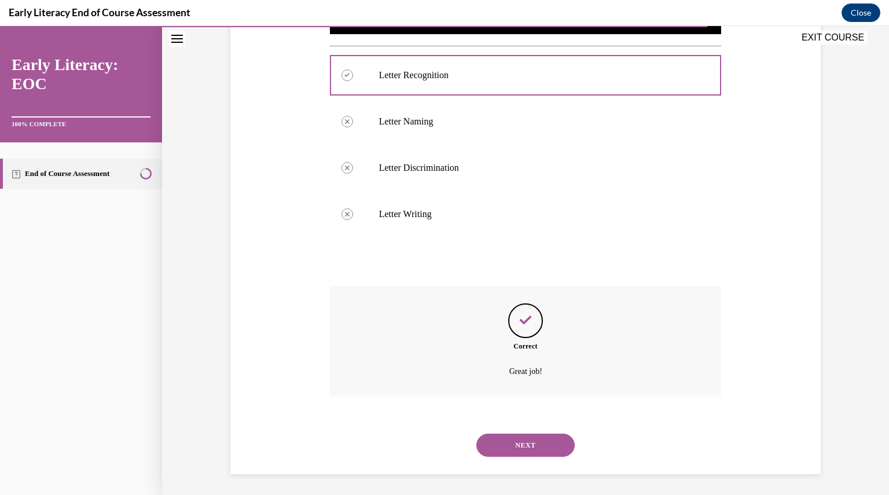
scroll to position [443, 0]
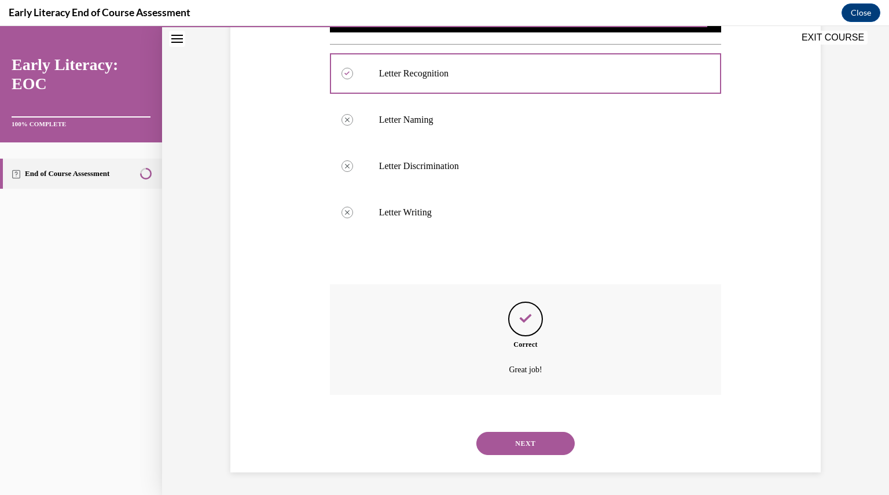
click at [533, 440] on button "NEXT" at bounding box center [525, 443] width 98 height 23
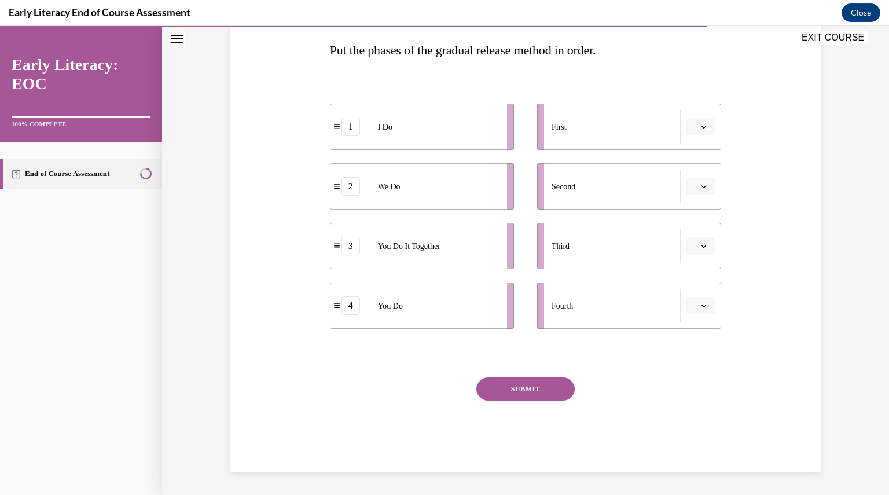
scroll to position [183, 0]
drag, startPoint x: 455, startPoint y: 123, endPoint x: 493, endPoint y: 123, distance: 38.2
click at [493, 123] on div "I Do" at bounding box center [474, 126] width 128 height 34
drag, startPoint x: 454, startPoint y: 193, endPoint x: 489, endPoint y: 197, distance: 35.5
click at [489, 197] on div "We Do" at bounding box center [467, 190] width 128 height 34
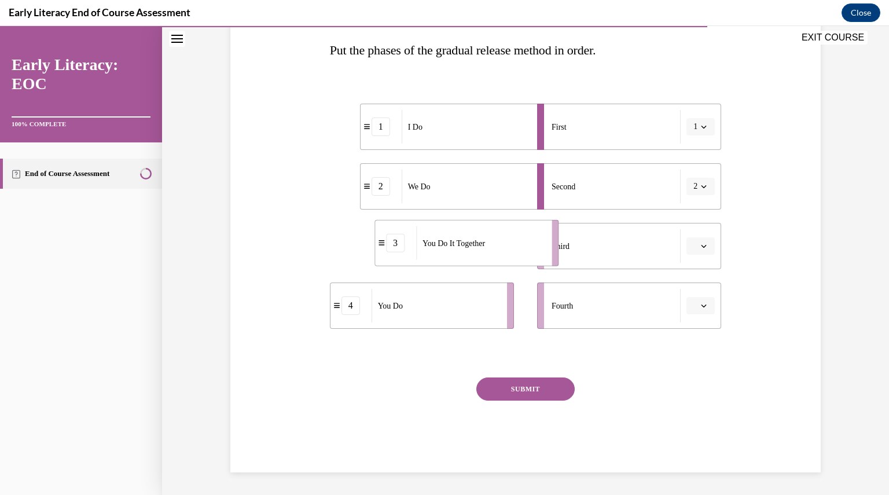
drag, startPoint x: 430, startPoint y: 257, endPoint x: 471, endPoint y: 254, distance: 41.2
click at [471, 254] on div "You Do It Together" at bounding box center [480, 243] width 128 height 34
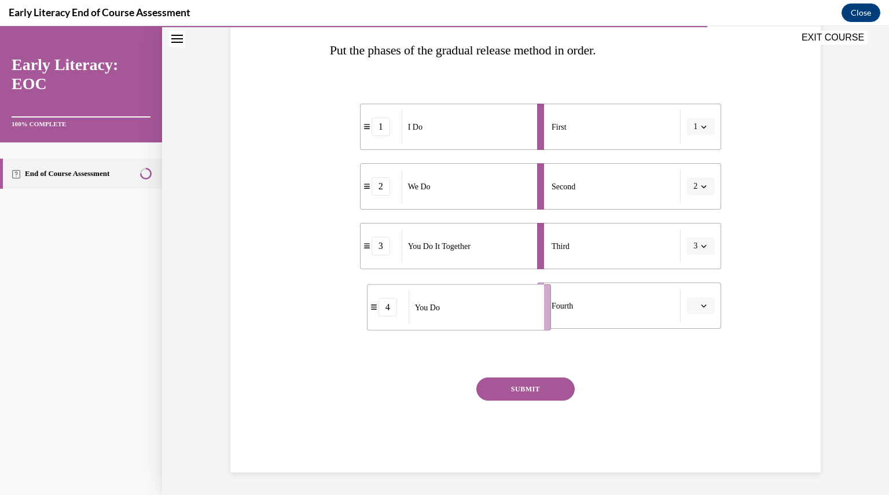
drag, startPoint x: 432, startPoint y: 320, endPoint x: 471, endPoint y: 321, distance: 39.4
click at [471, 321] on div "You Do" at bounding box center [473, 308] width 128 height 34
click at [541, 384] on button "SUBMIT" at bounding box center [525, 388] width 98 height 23
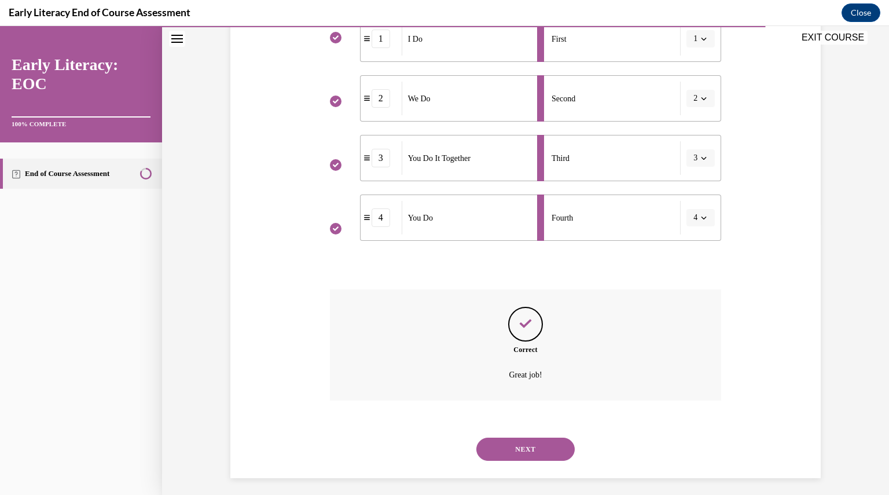
scroll to position [277, 0]
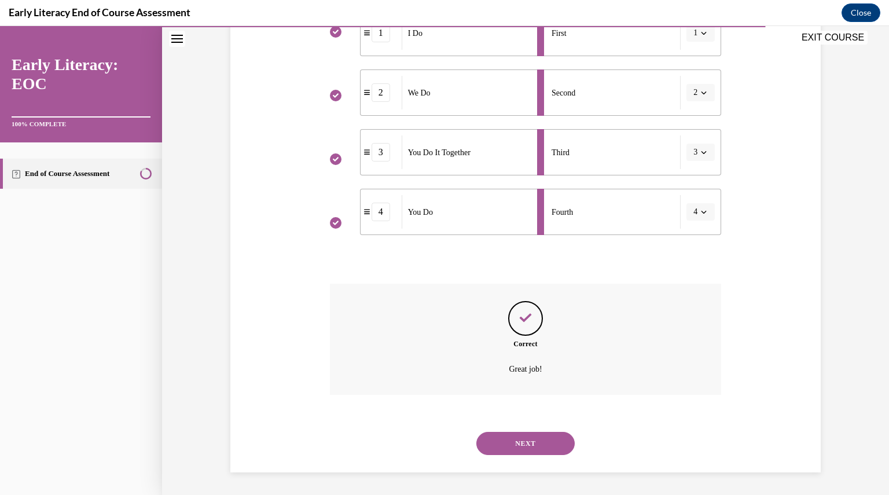
click at [542, 440] on button "NEXT" at bounding box center [525, 443] width 98 height 23
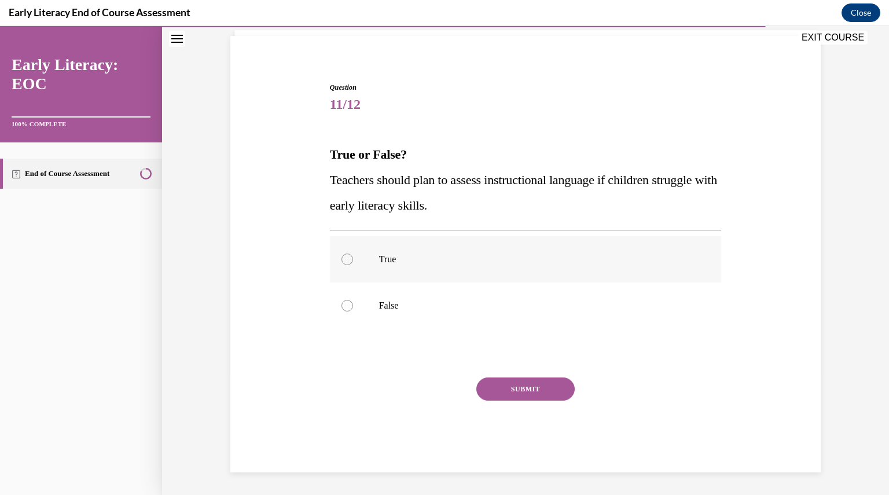
click at [392, 266] on div at bounding box center [526, 259] width 392 height 46
click at [522, 392] on button "SUBMIT" at bounding box center [525, 388] width 98 height 23
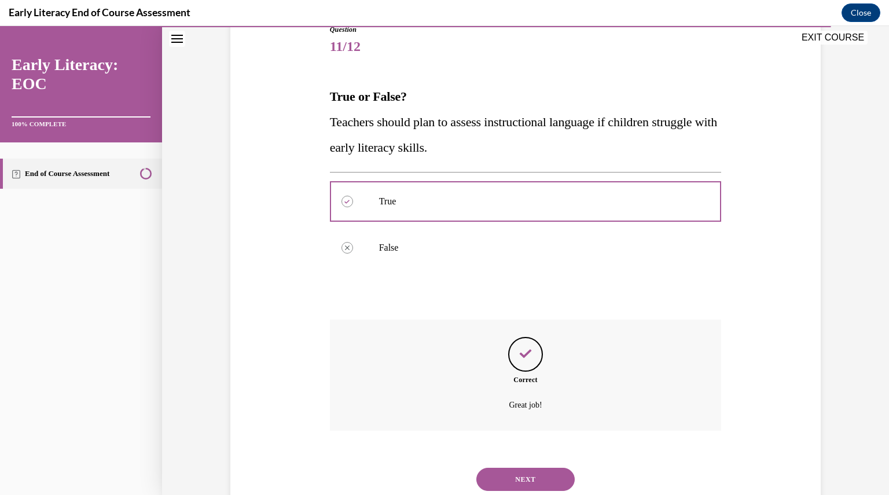
scroll to position [172, 0]
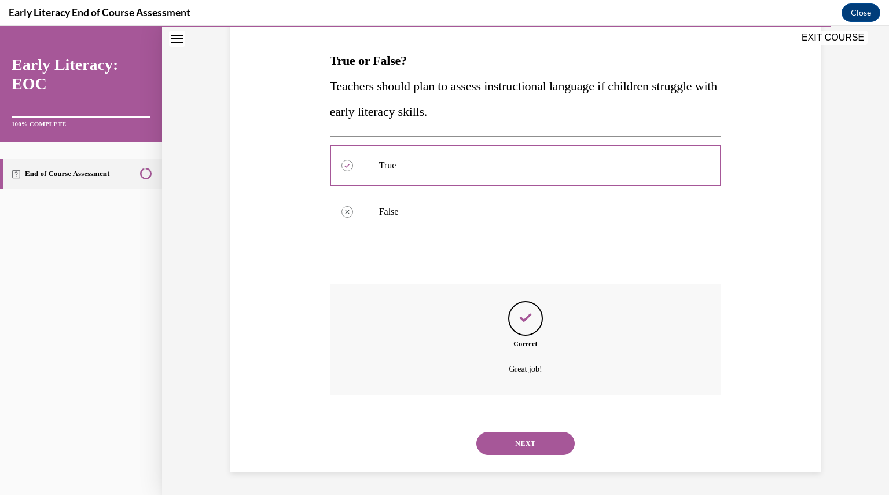
click at [539, 432] on button "NEXT" at bounding box center [525, 443] width 98 height 23
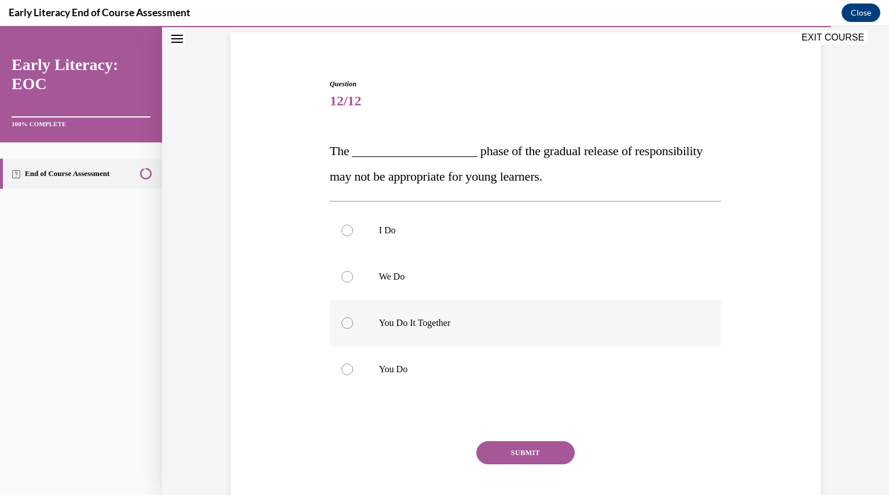
scroll to position [85, 0]
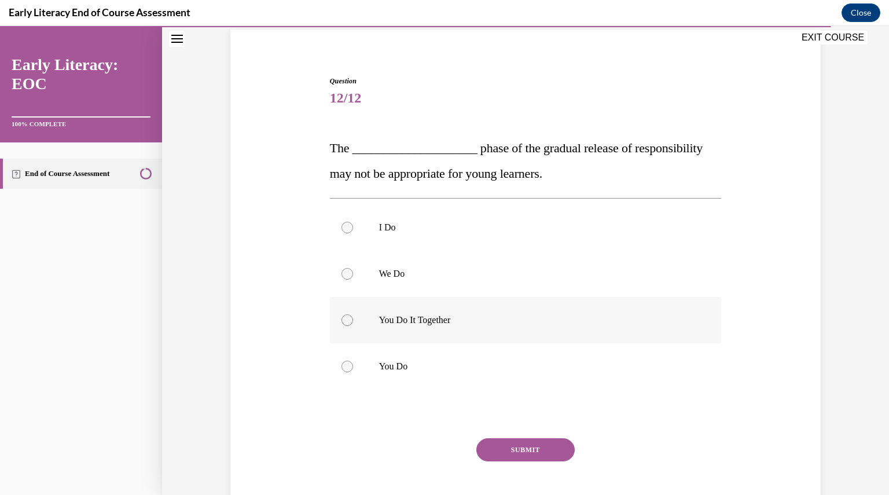
click at [399, 324] on p "You Do It Together" at bounding box center [536, 320] width 314 height 12
click at [521, 446] on button "SUBMIT" at bounding box center [525, 449] width 98 height 23
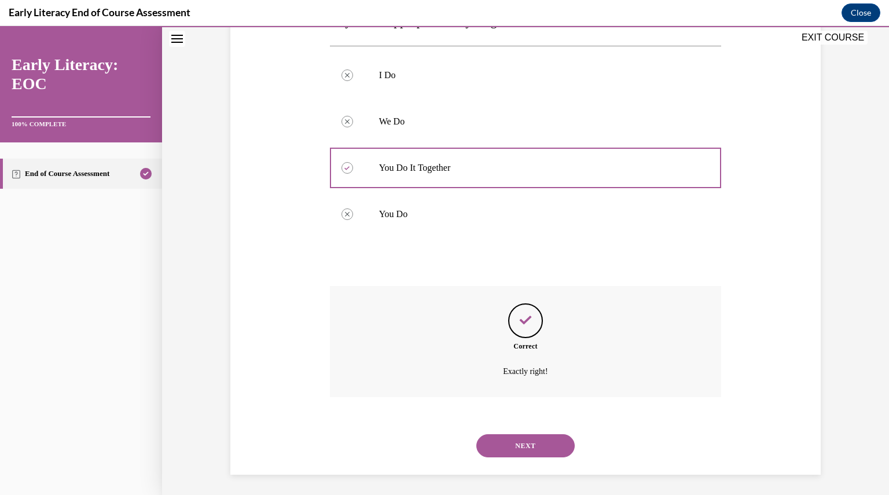
scroll to position [240, 0]
click at [516, 442] on button "NEXT" at bounding box center [525, 443] width 98 height 23
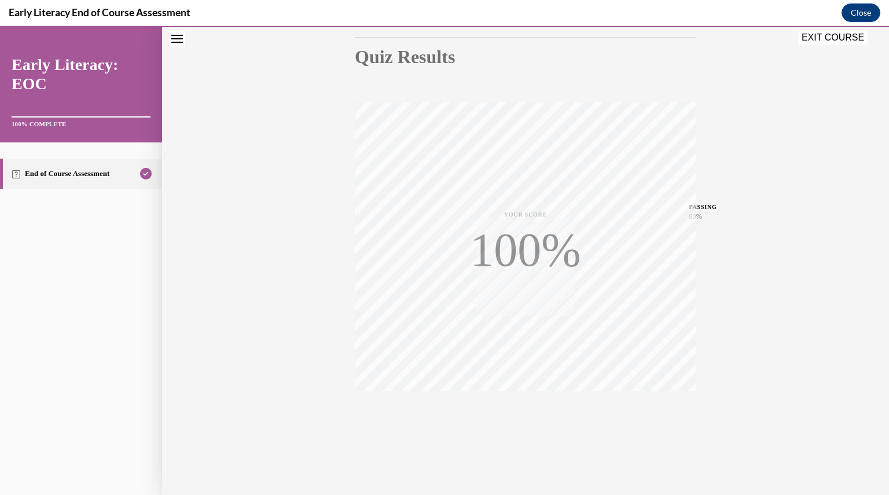
click at [834, 36] on button "EXIT COURSE" at bounding box center [832, 38] width 69 height 14
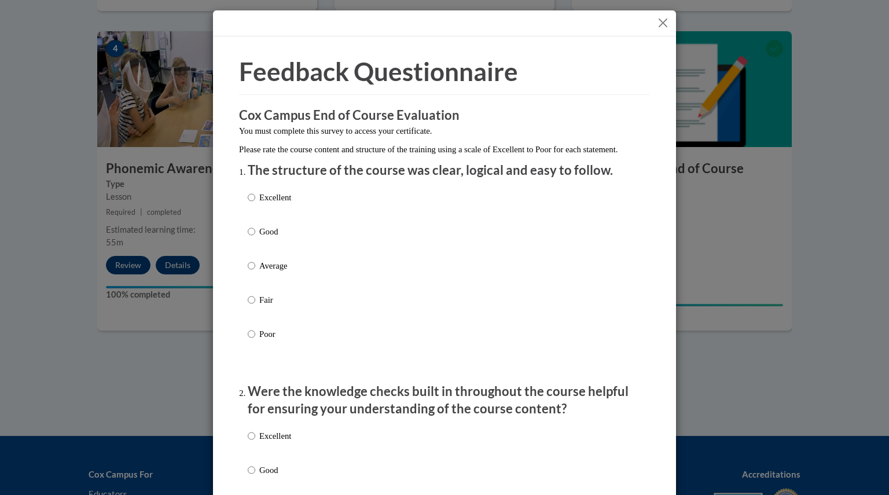
click at [269, 238] on p "Good" at bounding box center [275, 231] width 32 height 13
click at [255, 238] on input "Good" at bounding box center [252, 231] width 8 height 13
radio input "true"
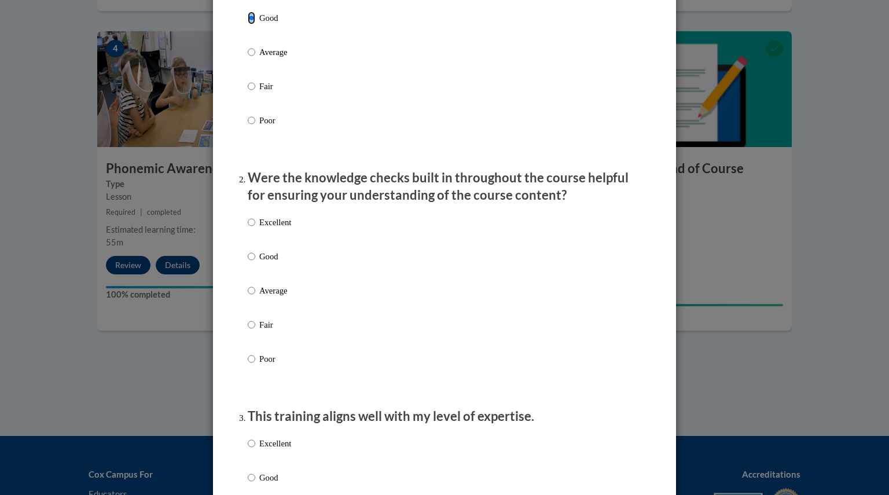
scroll to position [226, 0]
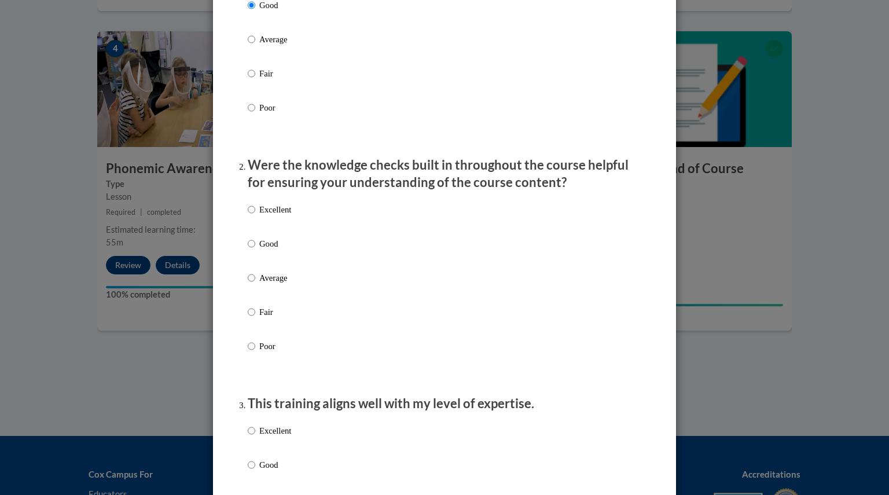
click at [265, 250] on p "Good" at bounding box center [275, 243] width 32 height 13
click at [255, 250] on input "Good" at bounding box center [252, 243] width 8 height 13
radio input "true"
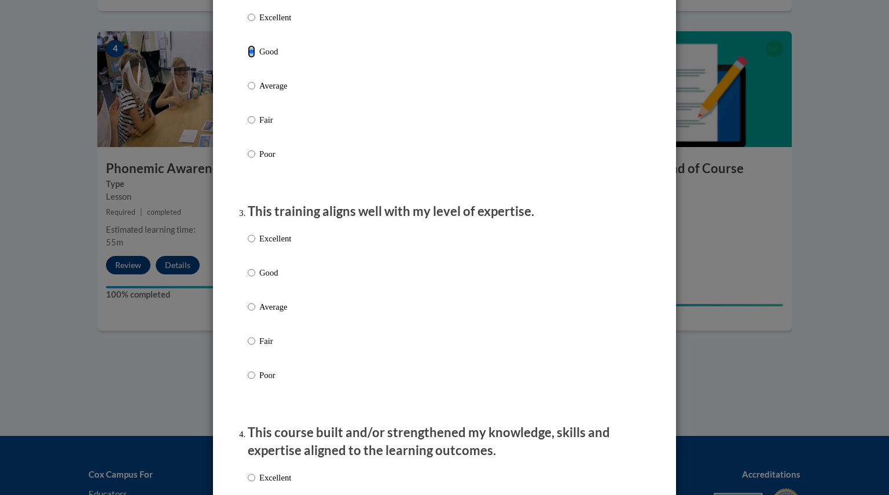
scroll to position [444, 0]
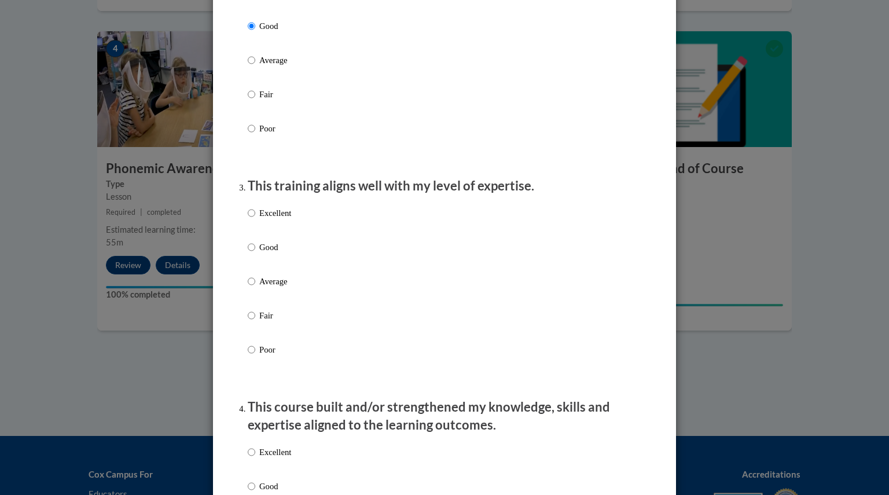
click at [259, 254] on p "Good" at bounding box center [275, 247] width 32 height 13
click at [255, 254] on input "Good" at bounding box center [252, 247] width 8 height 13
radio input "true"
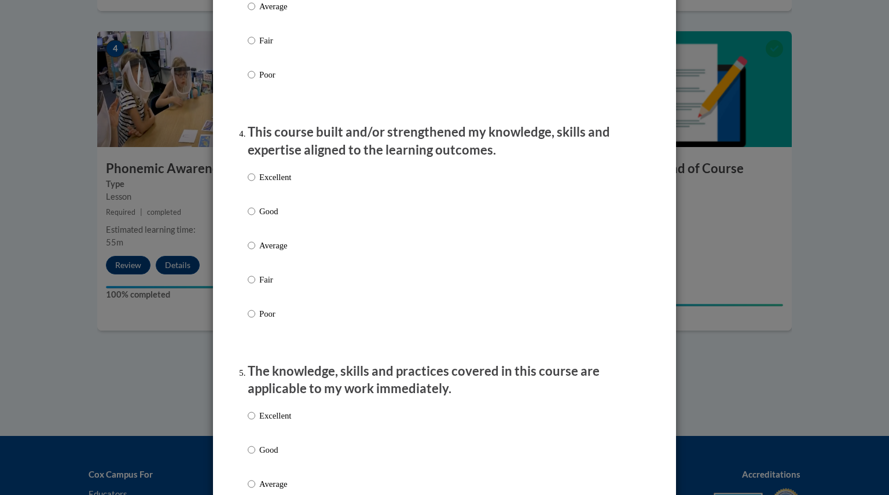
scroll to position [720, 0]
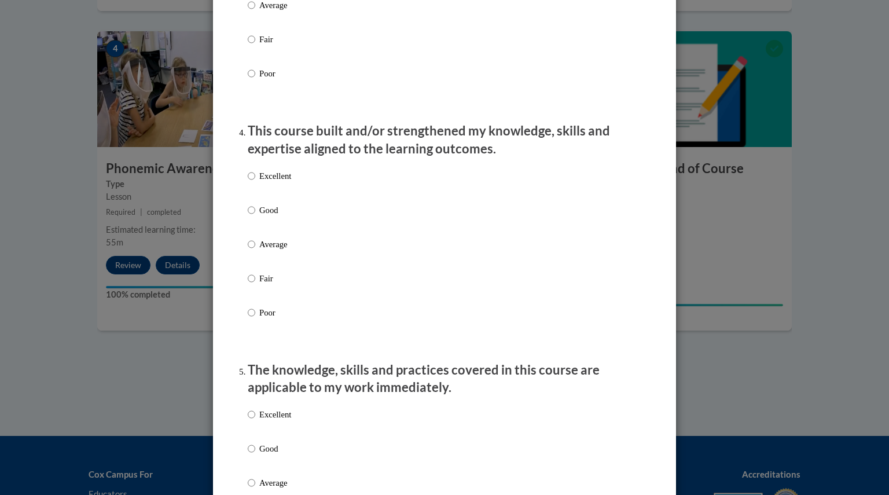
click at [259, 216] on p "Good" at bounding box center [275, 210] width 32 height 13
click at [255, 216] on input "Good" at bounding box center [252, 210] width 8 height 13
radio input "true"
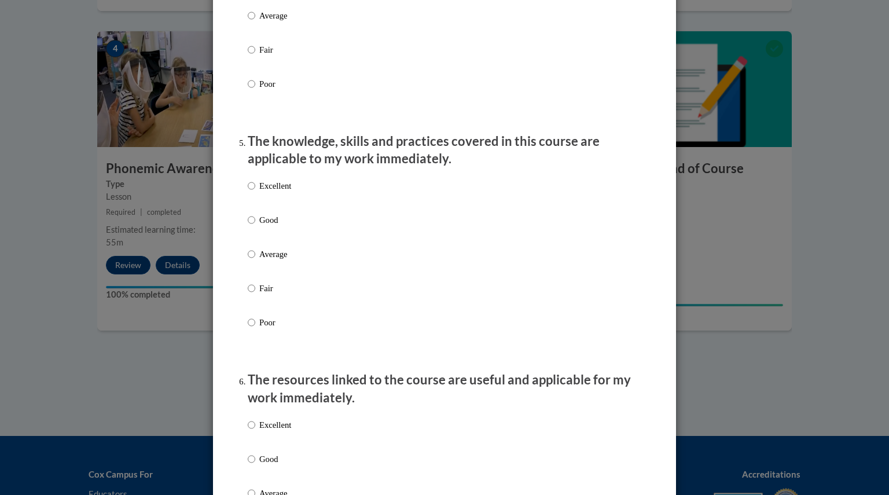
scroll to position [949, 0]
click at [259, 226] on p "Good" at bounding box center [275, 219] width 32 height 13
click at [255, 226] on input "Good" at bounding box center [252, 219] width 8 height 13
radio input "true"
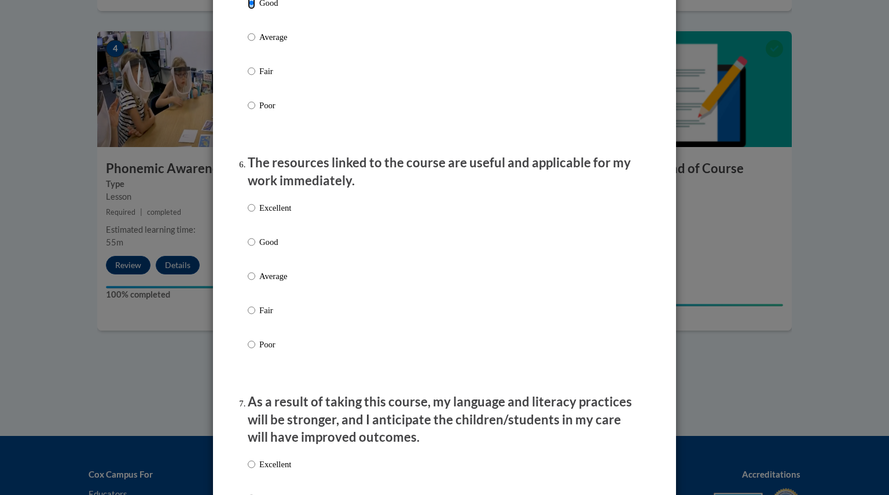
scroll to position [1169, 0]
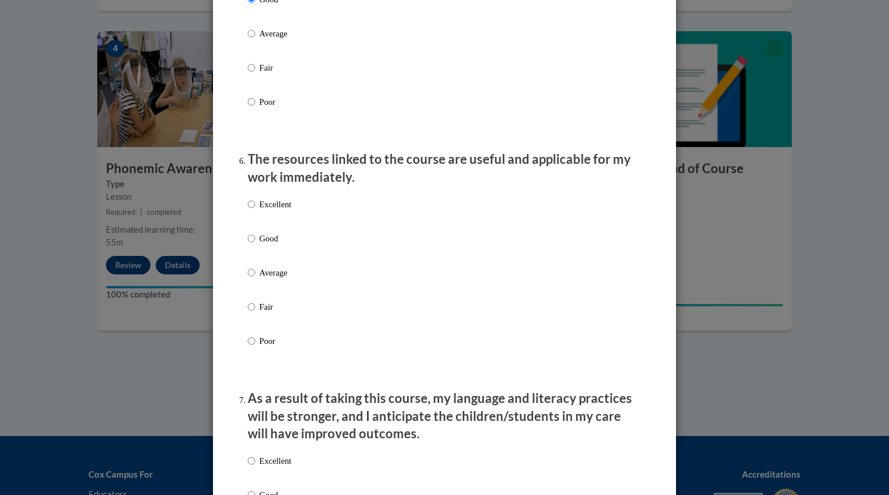
click at [268, 245] on p "Good" at bounding box center [275, 238] width 32 height 13
click at [255, 245] on input "Good" at bounding box center [252, 238] width 8 height 13
radio input "true"
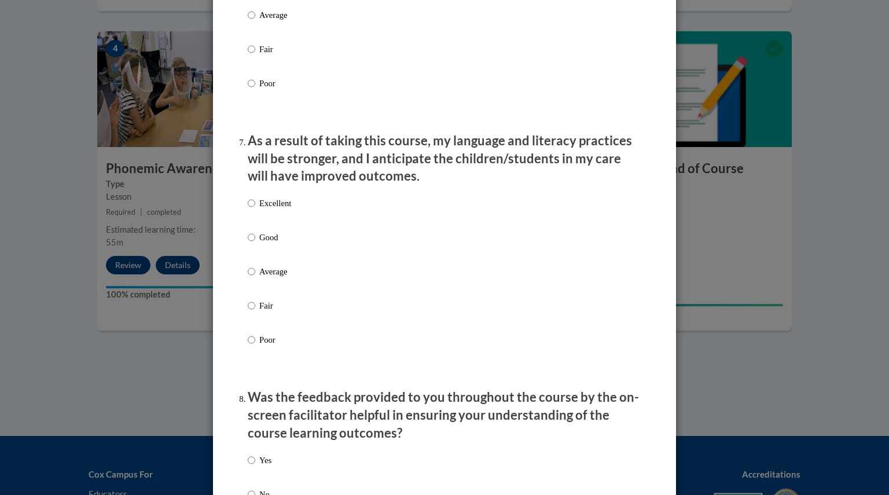
scroll to position [1431, 0]
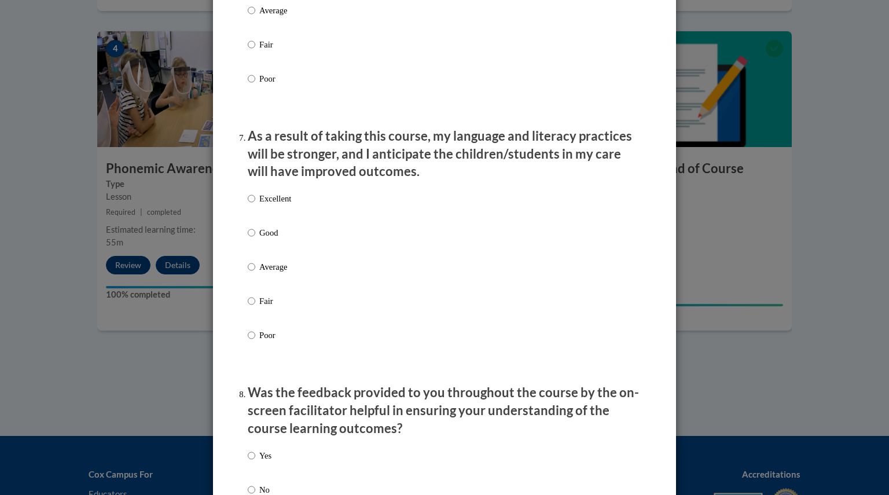
click at [259, 239] on p "Good" at bounding box center [275, 232] width 32 height 13
click at [255, 239] on input "Good" at bounding box center [252, 232] width 8 height 13
radio input "true"
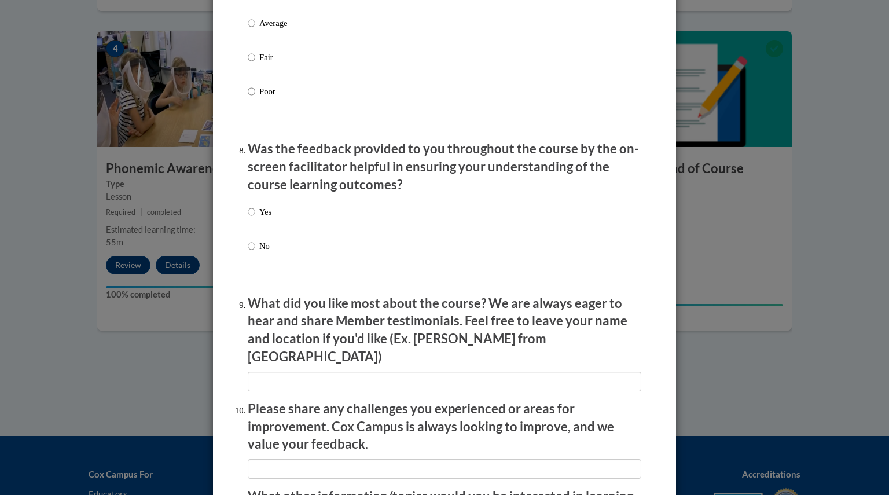
scroll to position [1679, 0]
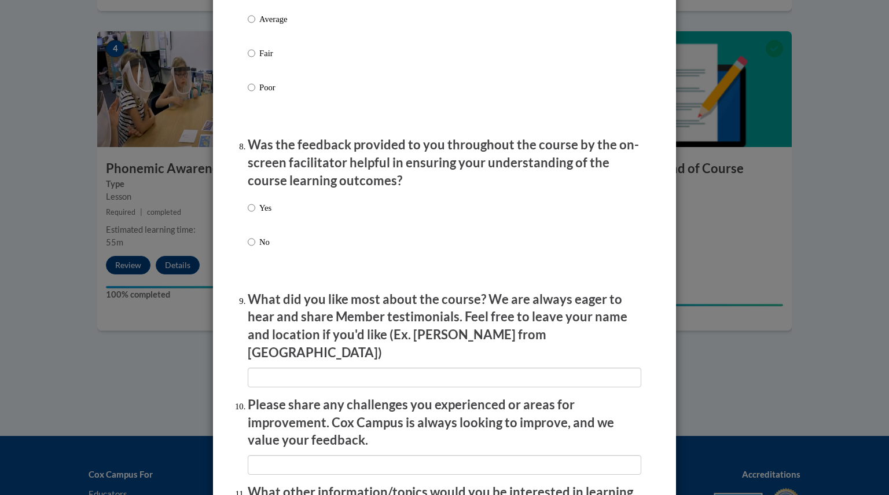
click at [254, 216] on label "Yes" at bounding box center [260, 216] width 24 height 31
click at [254, 214] on input "Yes" at bounding box center [252, 207] width 8 height 13
radio input "true"
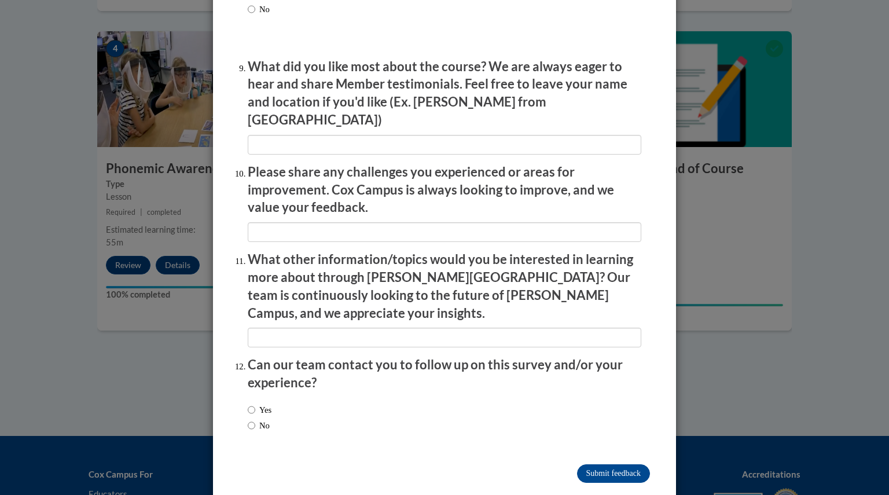
click at [254, 419] on label "No" at bounding box center [259, 425] width 22 height 13
click at [254, 419] on input "No" at bounding box center [252, 425] width 8 height 13
radio input "true"
click at [599, 464] on input "Submit feedback" at bounding box center [613, 473] width 73 height 19
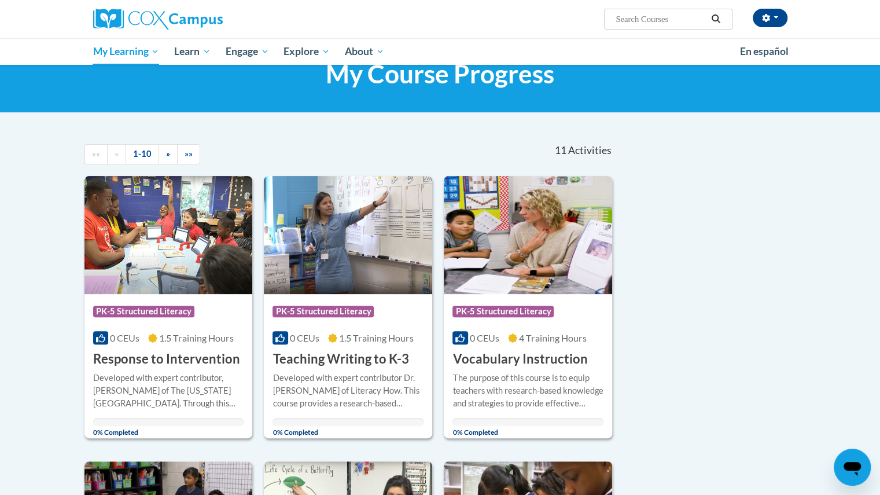
scroll to position [43, 0]
